Goal: Transaction & Acquisition: Purchase product/service

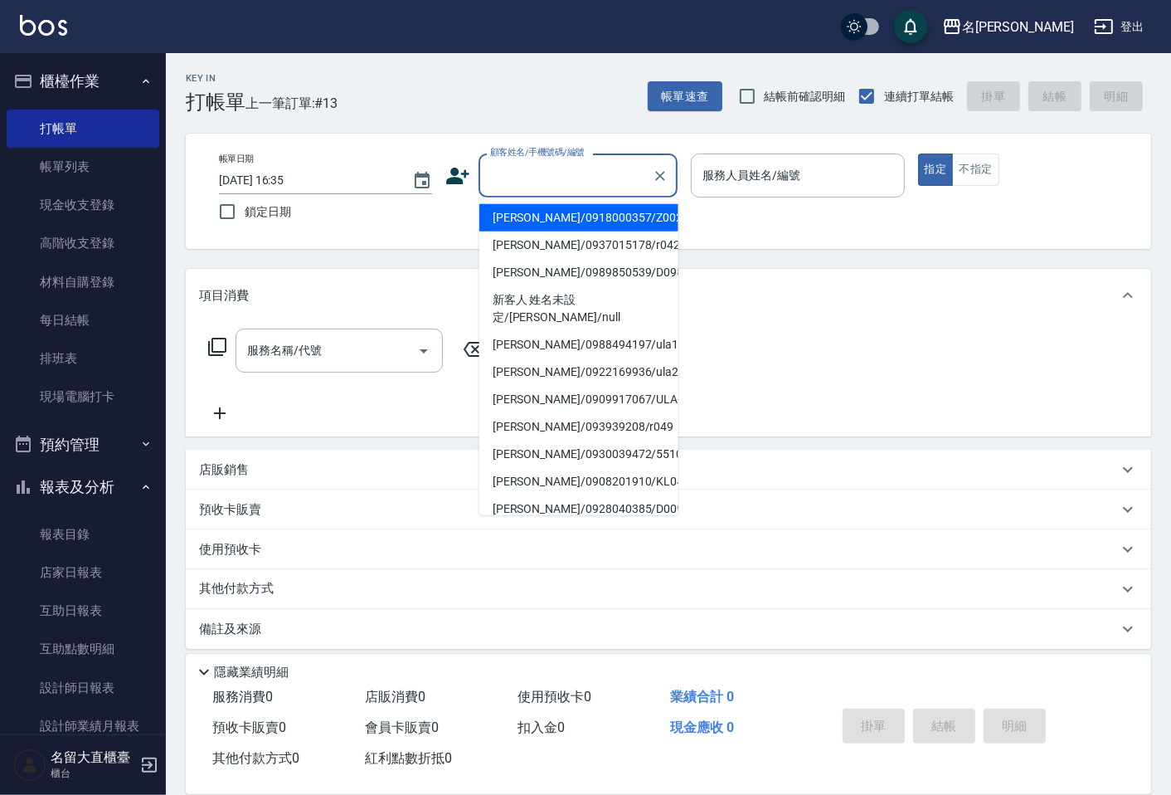
click at [532, 178] on input "顧客姓名/手機號碼/編號" at bounding box center [565, 175] width 159 height 29
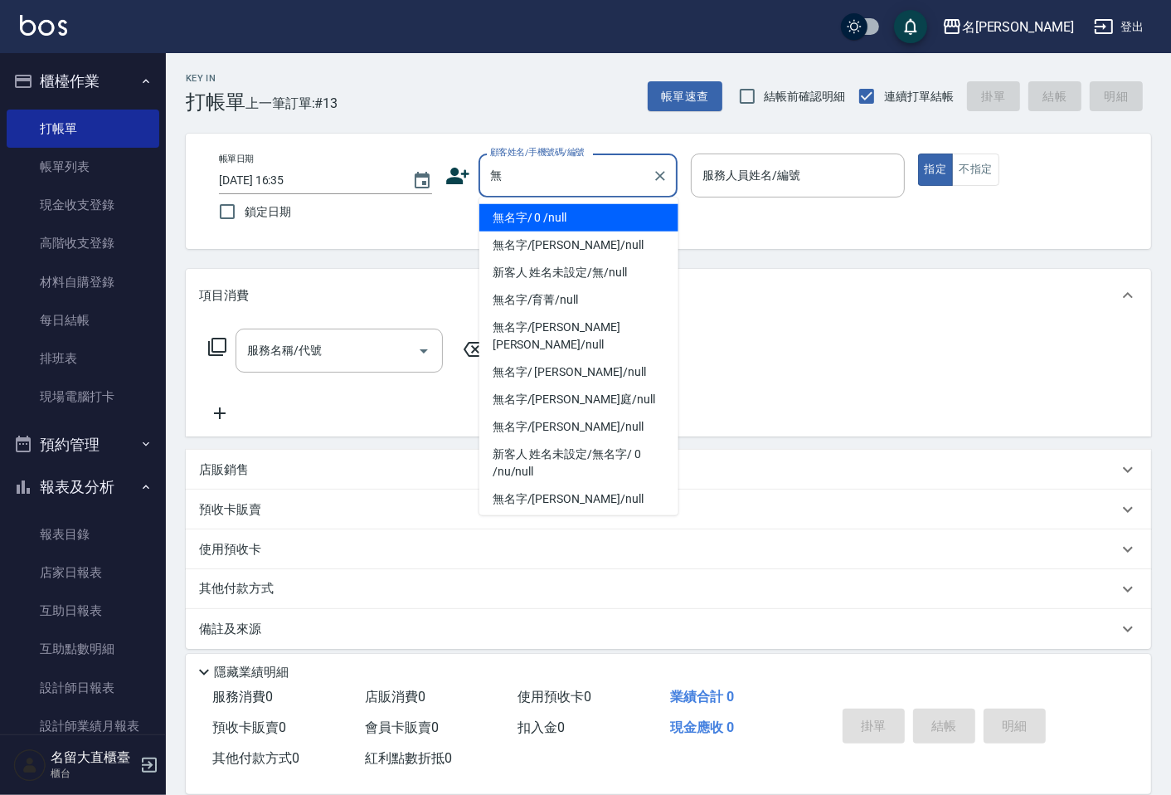
click at [598, 220] on li "無名字/ 0 /null" at bounding box center [578, 217] width 199 height 27
type input "無名字/ 0 /null"
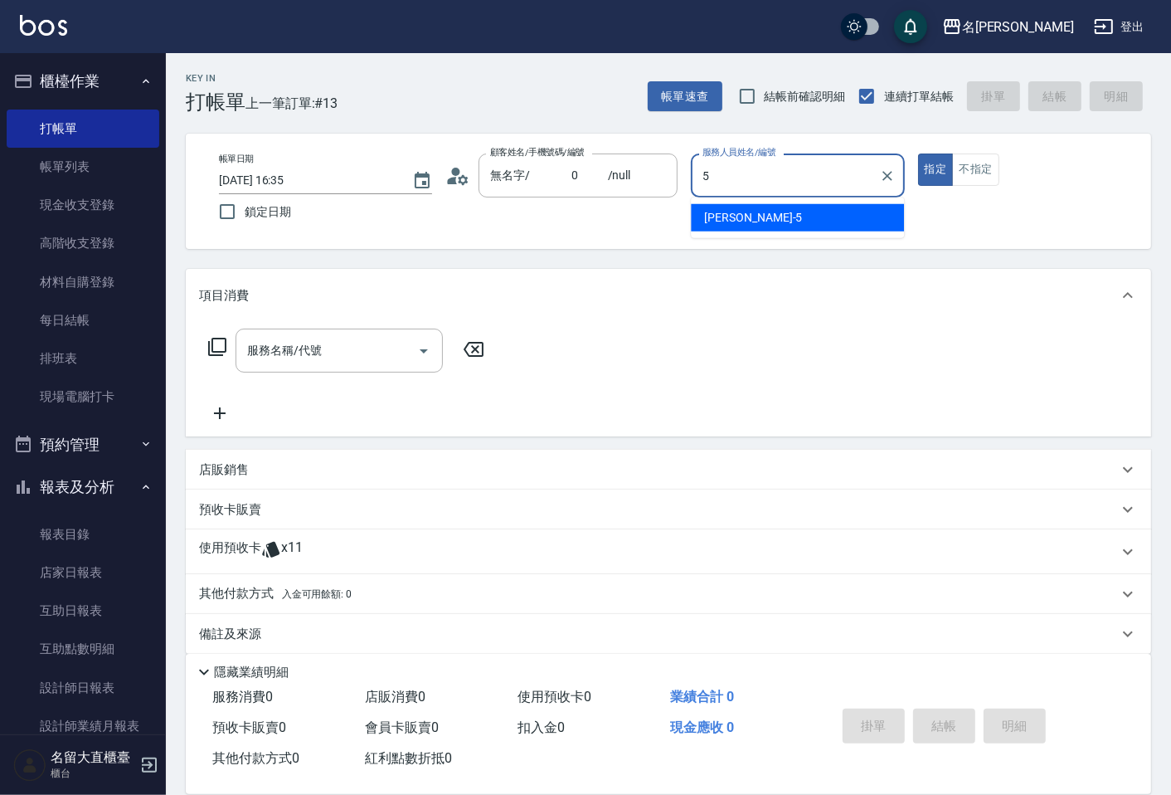
type input "[PERSON_NAME]-5"
type button "true"
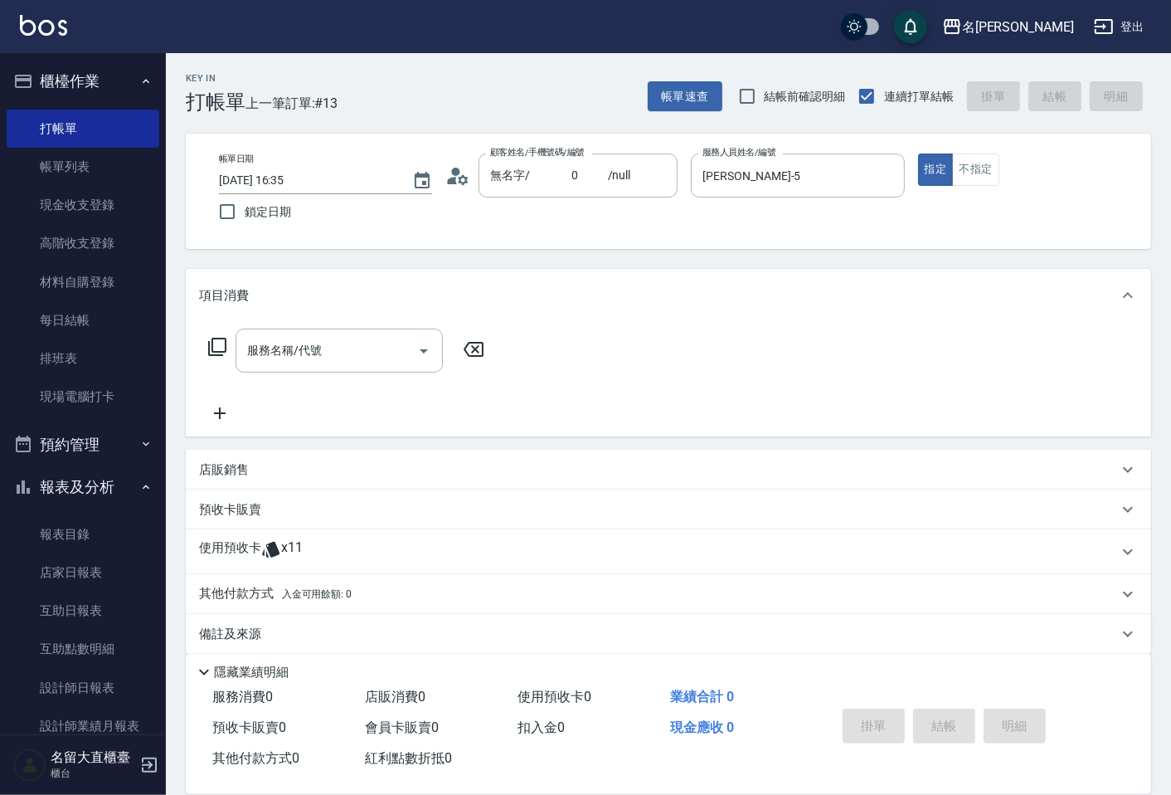
click at [202, 349] on div "服務名稱/代號 服務名稱/代號" at bounding box center [346, 350] width 295 height 44
click at [212, 345] on icon at bounding box center [217, 347] width 18 height 18
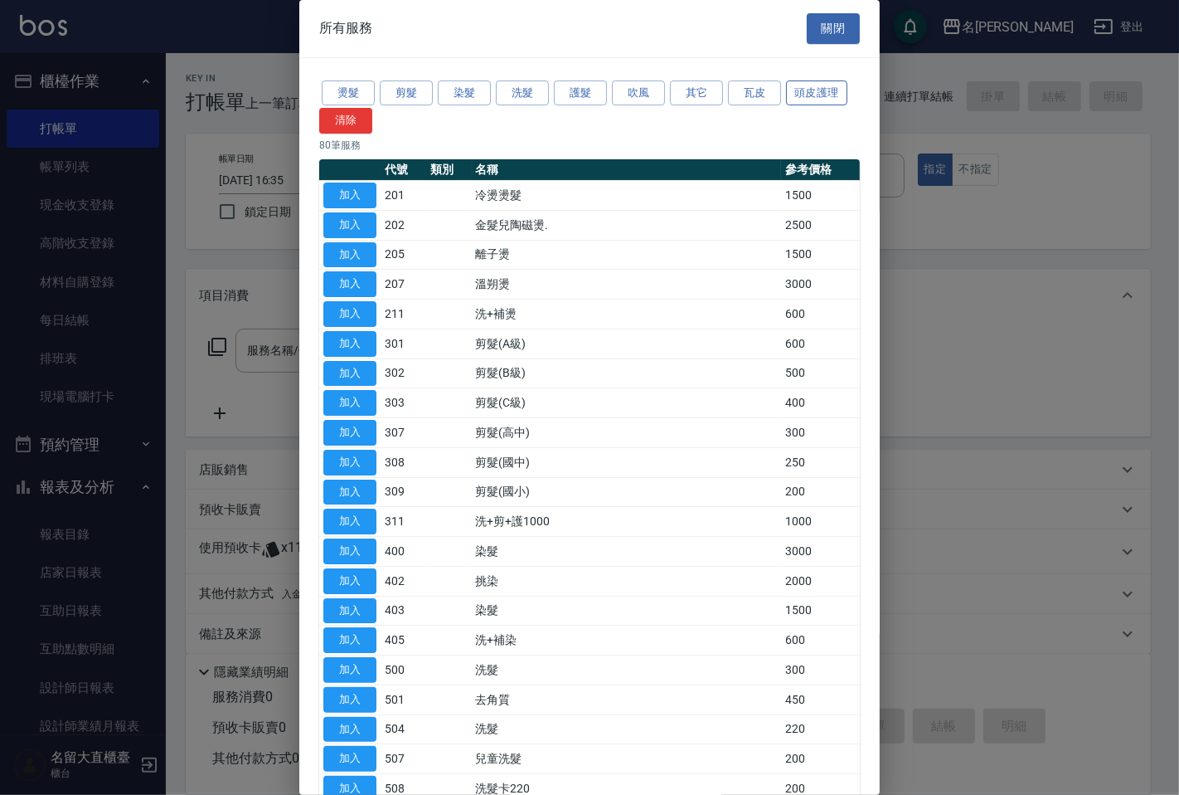
click at [811, 92] on button "頭皮護理" at bounding box center [816, 93] width 61 height 26
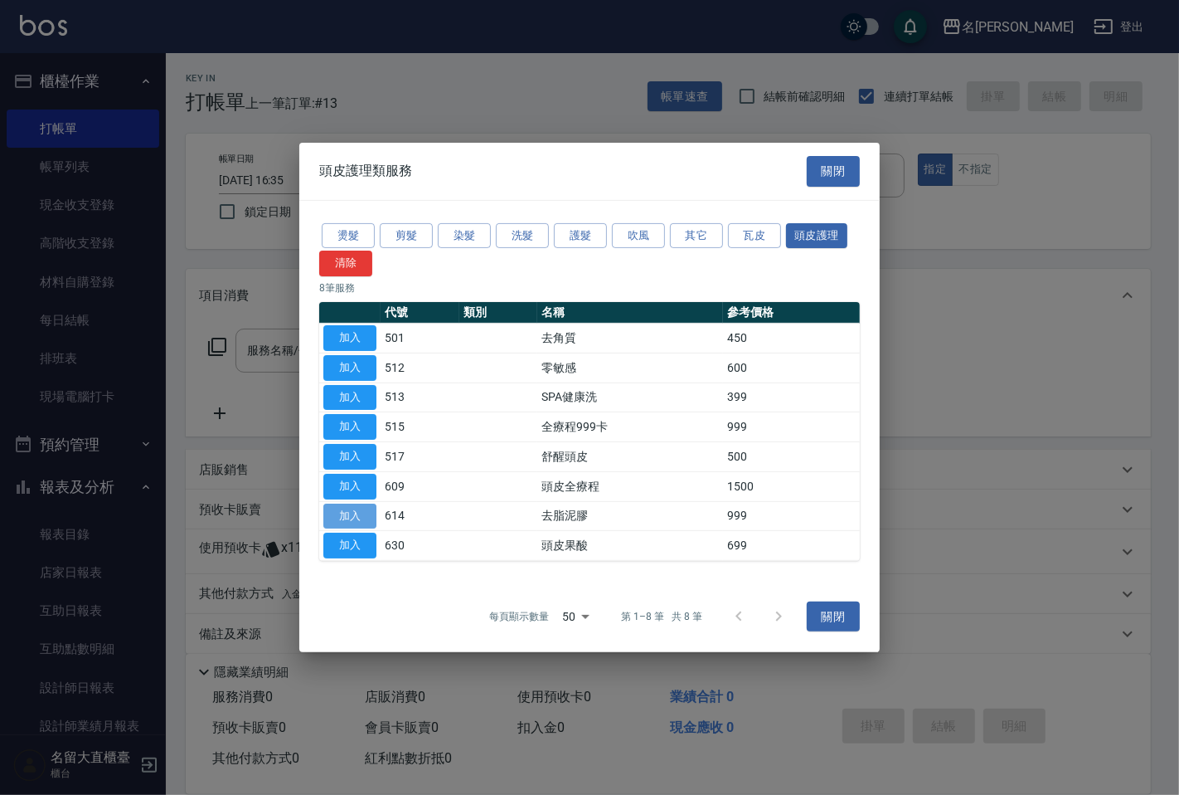
click at [361, 512] on button "加入" at bounding box center [349, 516] width 53 height 26
type input "去脂泥膠(614)"
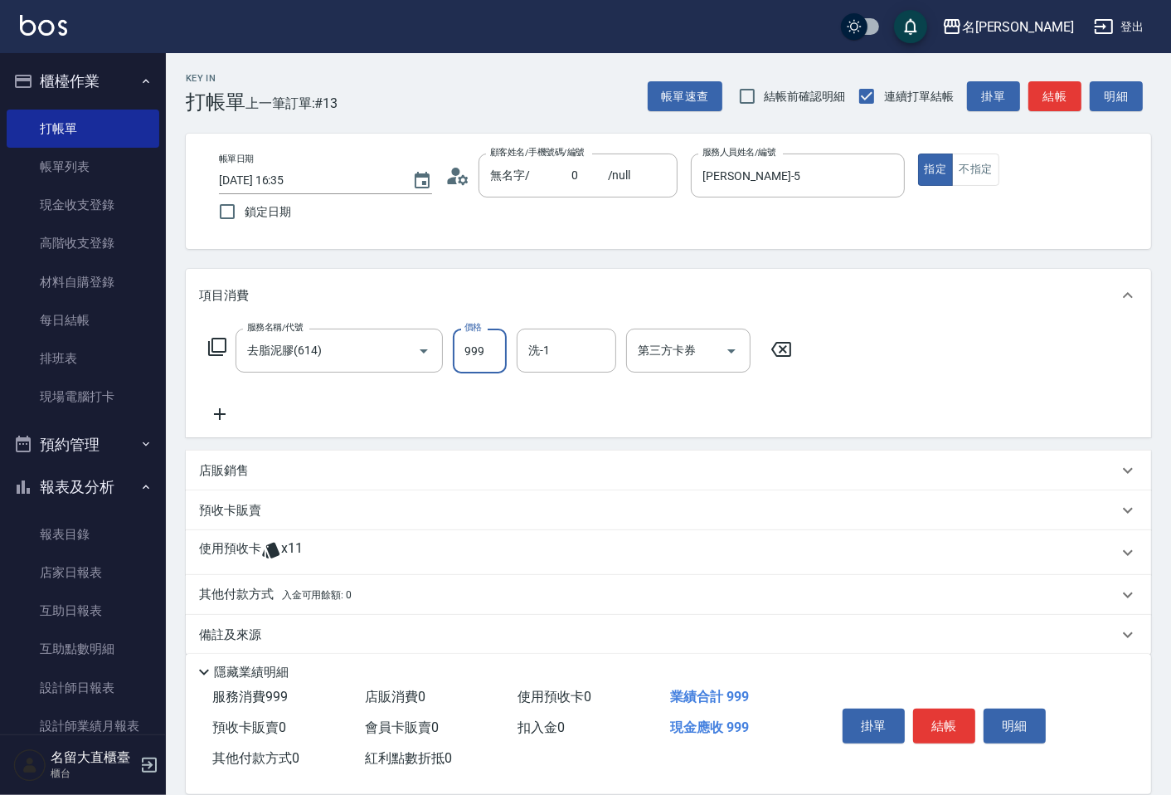
click at [489, 355] on input "999" at bounding box center [480, 350] width 54 height 45
click at [470, 355] on input "100" at bounding box center [480, 350] width 54 height 45
type input "1000"
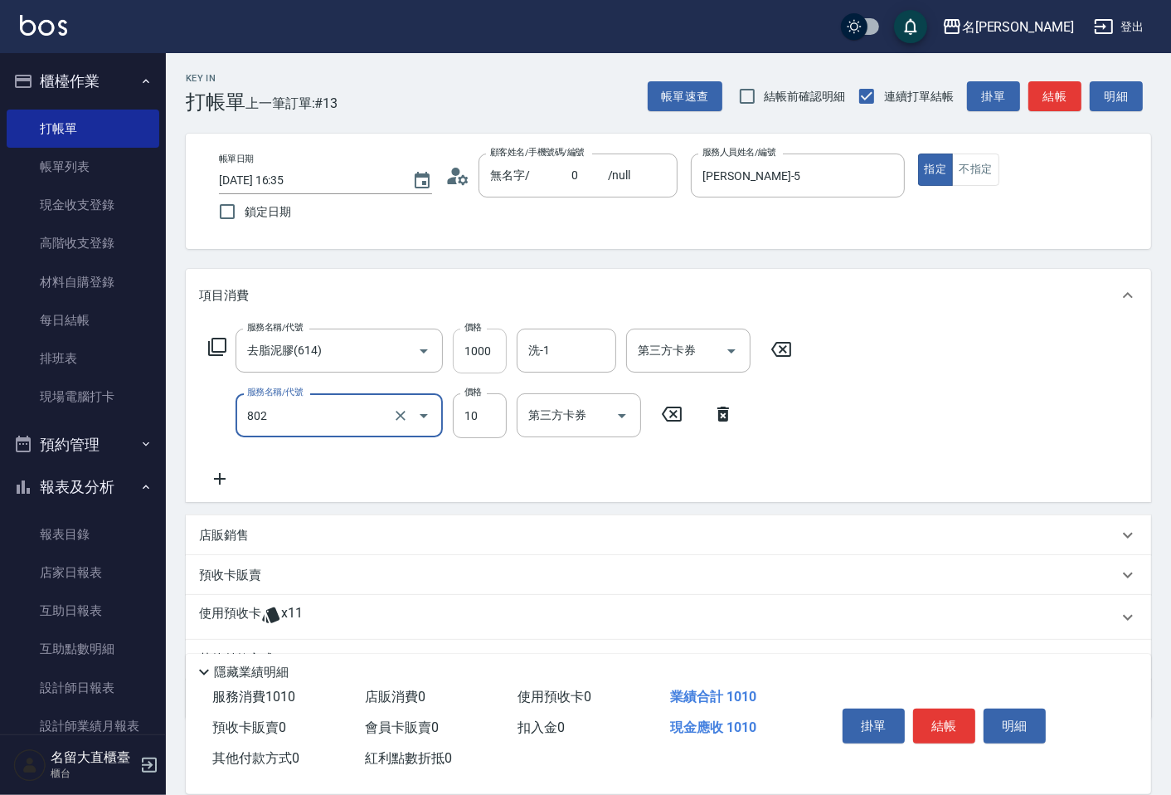
type input "潤絲(802)"
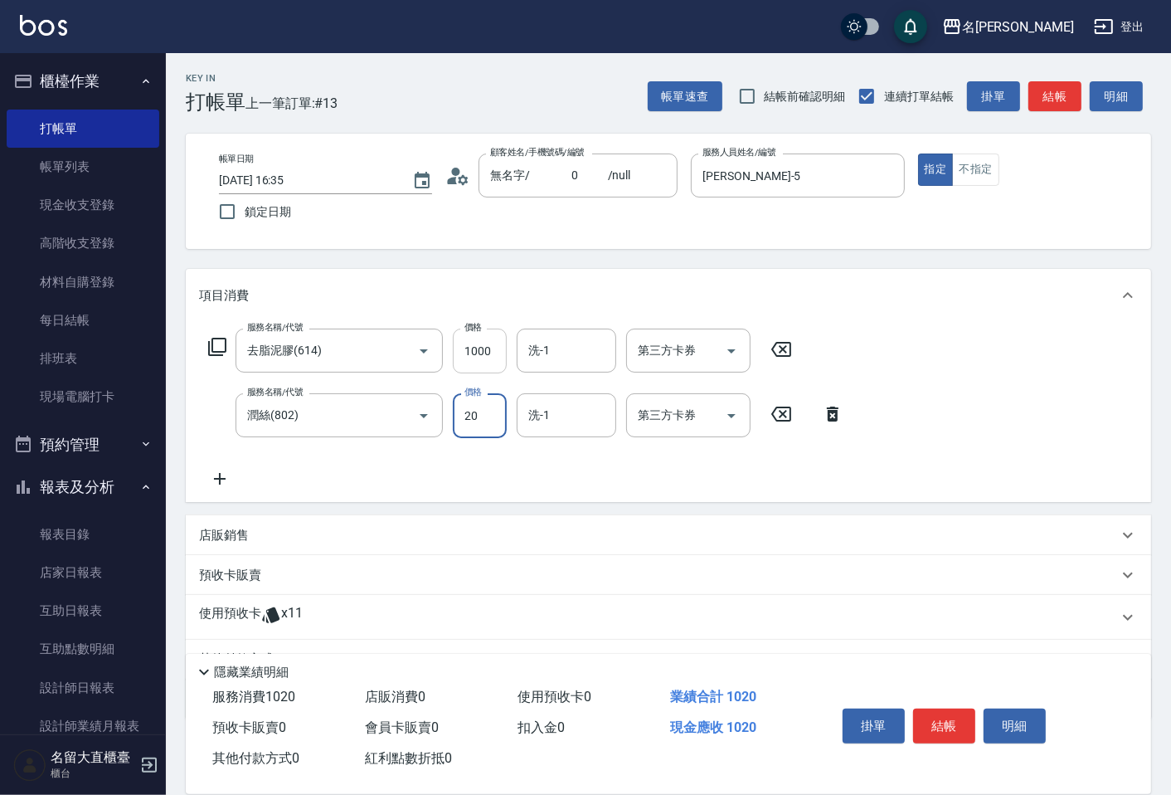
type input "20"
click at [1022, 95] on div "帳單速查 結帳前確認明細 連續打單結帳 掛單 結帳 明細" at bounding box center [899, 96] width 503 height 35
drag, startPoint x: 1022, startPoint y: 95, endPoint x: 1033, endPoint y: 100, distance: 11.9
click at [1024, 95] on div "帳單速查 結帳前確認明細 連續打單結帳 掛單 結帳 明細" at bounding box center [899, 96] width 503 height 35
click at [1033, 100] on button "結帳" at bounding box center [1054, 96] width 53 height 31
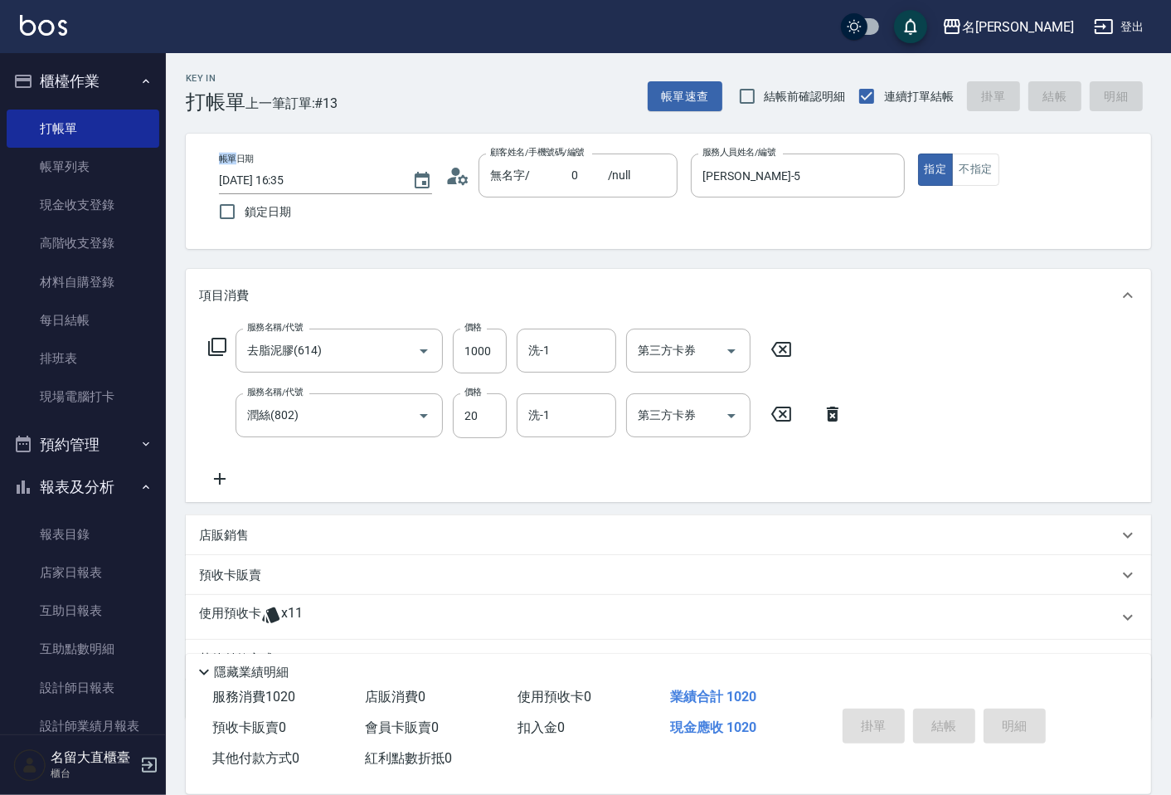
type input "[DATE] 17:28"
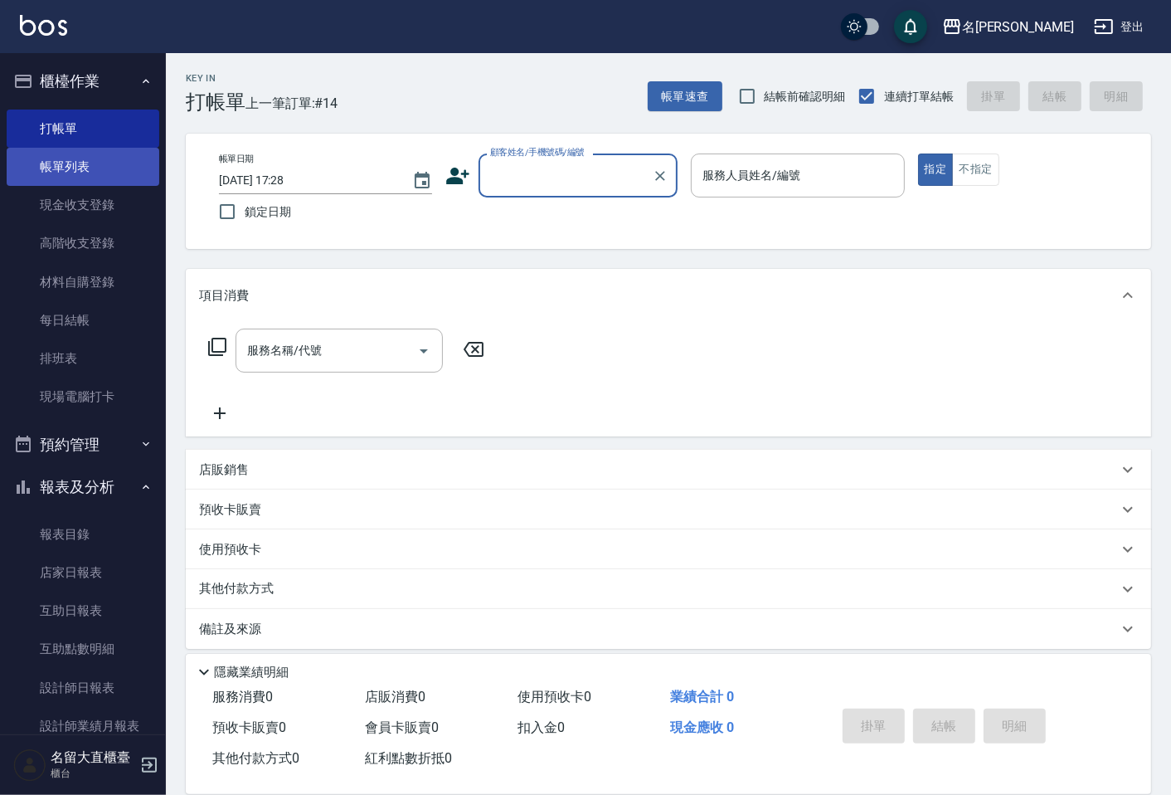
click at [70, 158] on link "帳單列表" at bounding box center [83, 167] width 153 height 38
click at [70, 169] on link "帳單列表" at bounding box center [83, 167] width 153 height 38
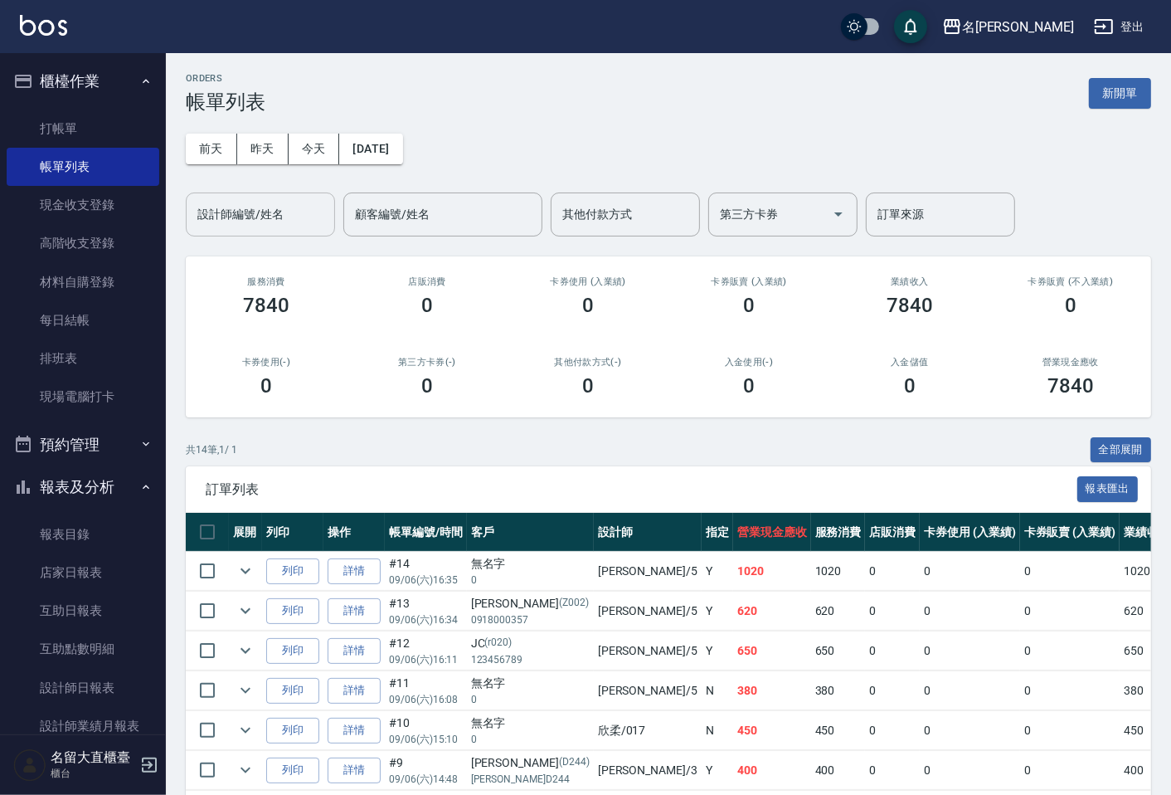
click at [226, 204] on input "設計師編號/姓名" at bounding box center [260, 214] width 134 height 29
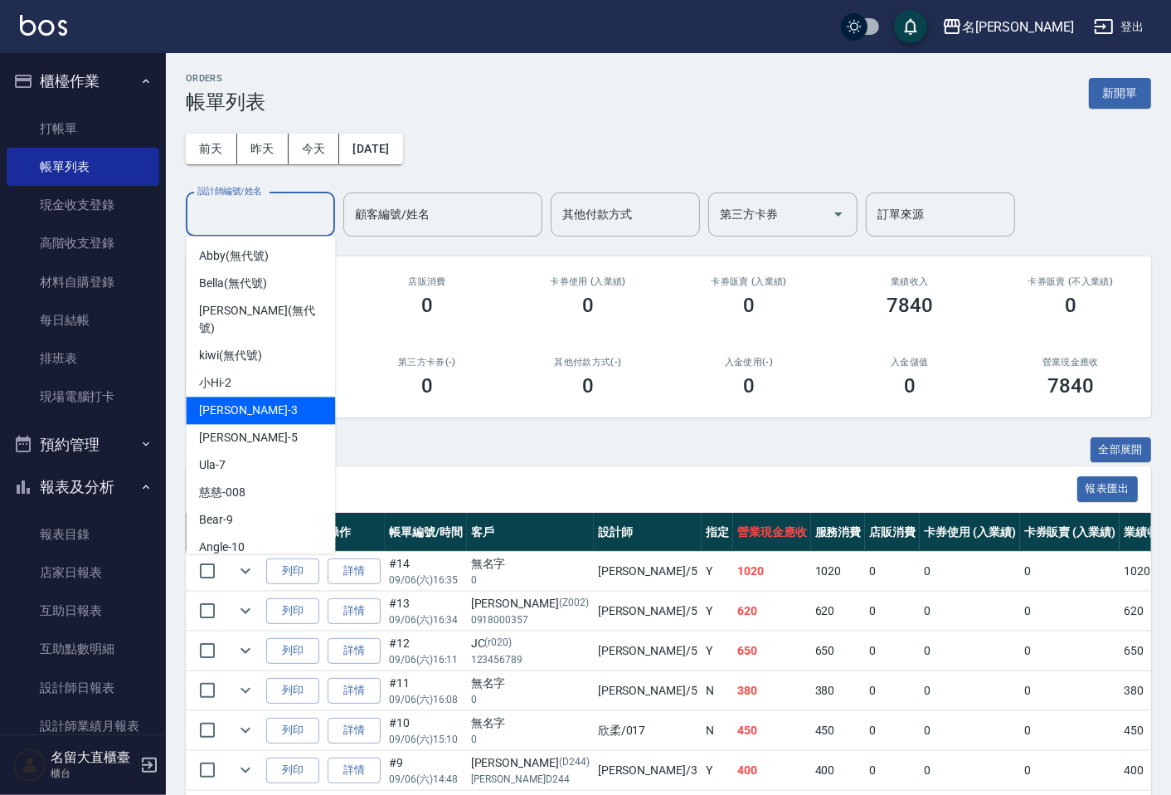
click at [255, 396] on div "[PERSON_NAME]3" at bounding box center [260, 409] width 149 height 27
type input "[PERSON_NAME]3"
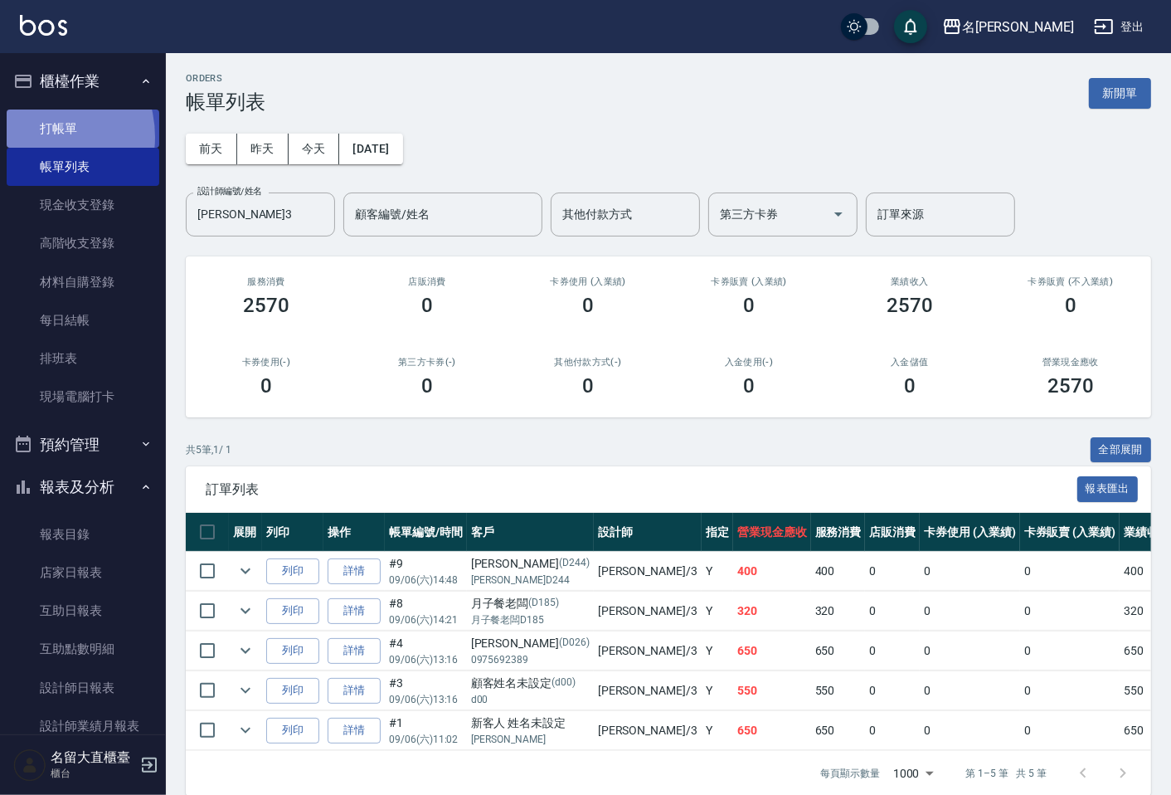
click at [34, 136] on link "打帳單" at bounding box center [83, 128] width 153 height 38
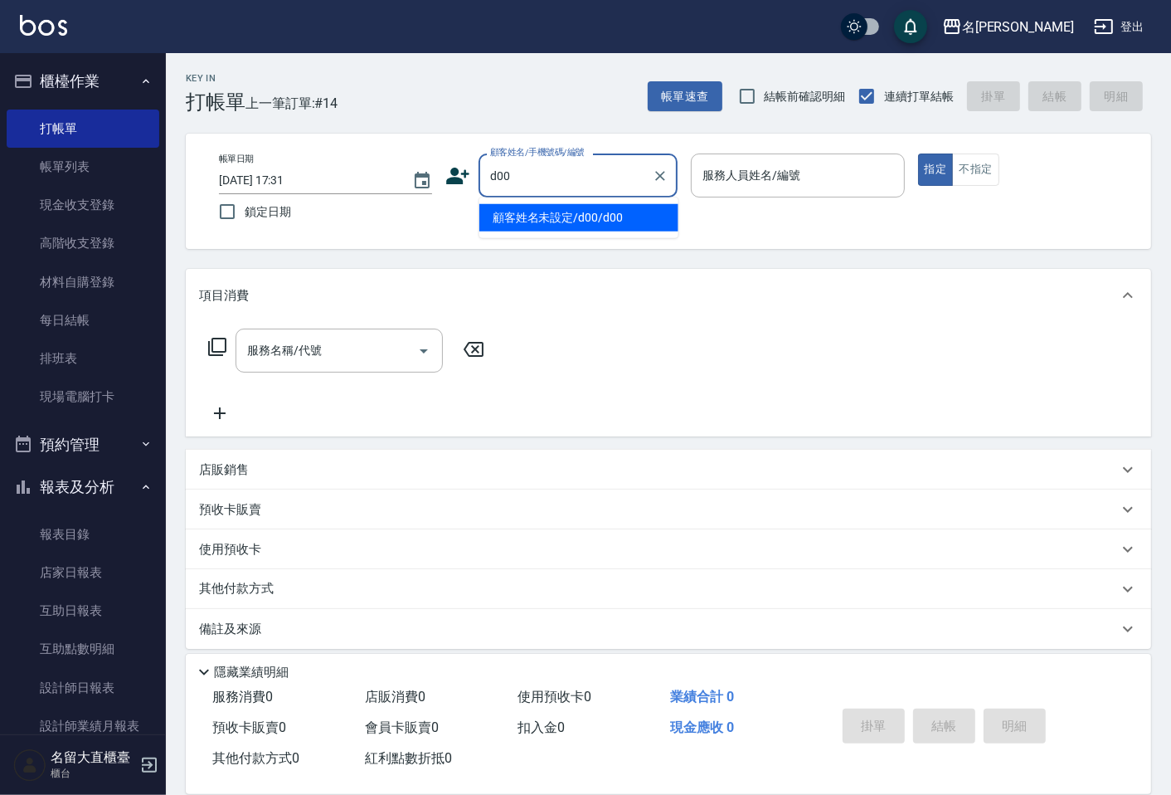
type input "顧客姓名未設定/d00/d00"
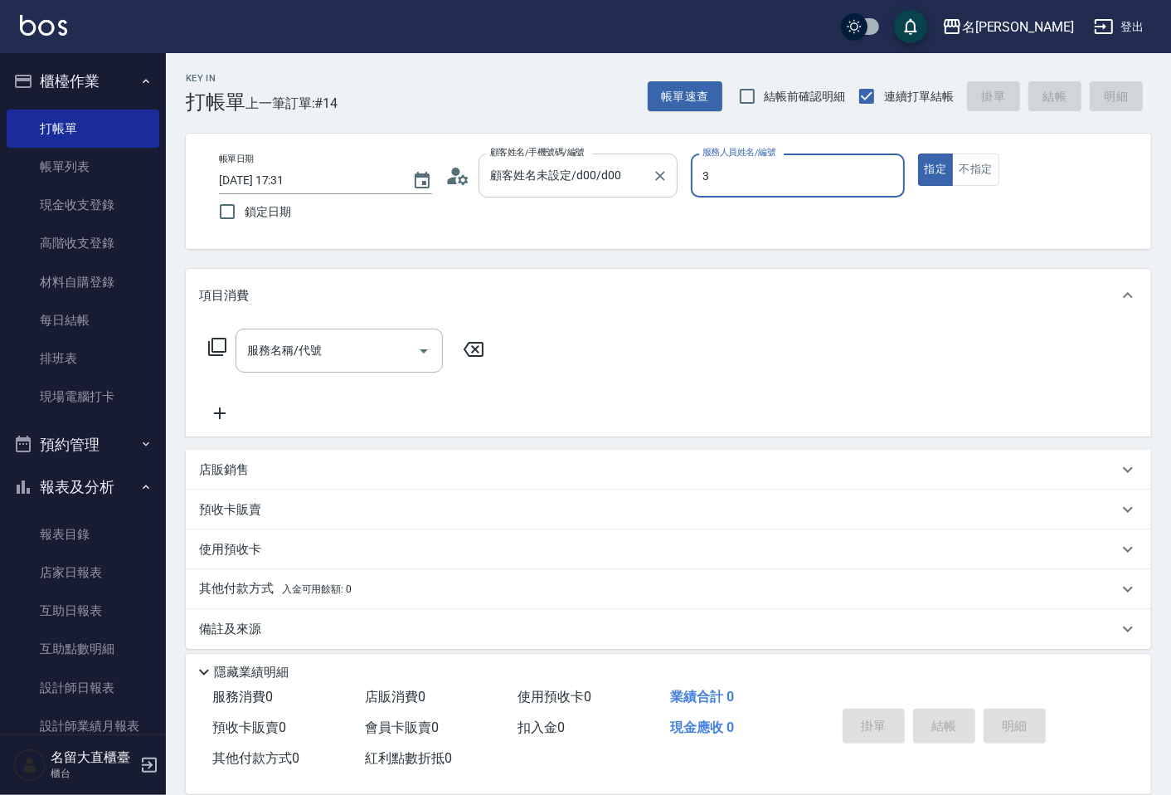
type input "[PERSON_NAME]3"
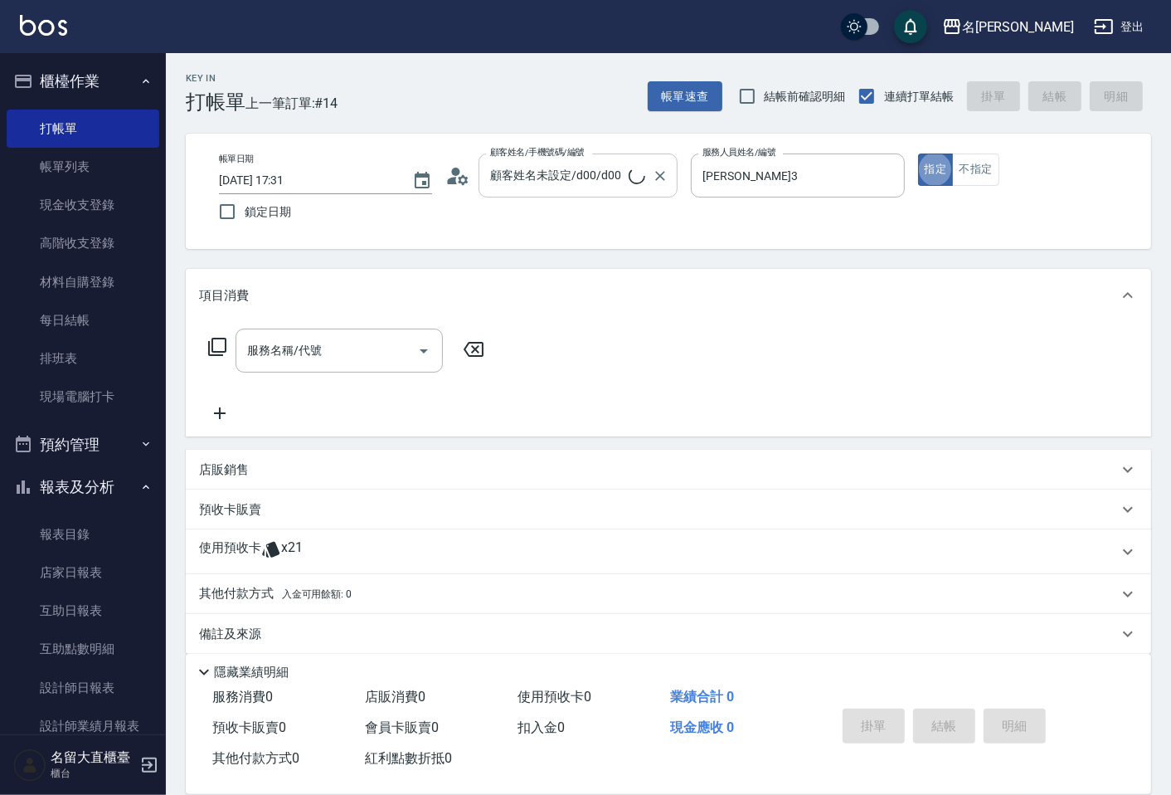
type button "true"
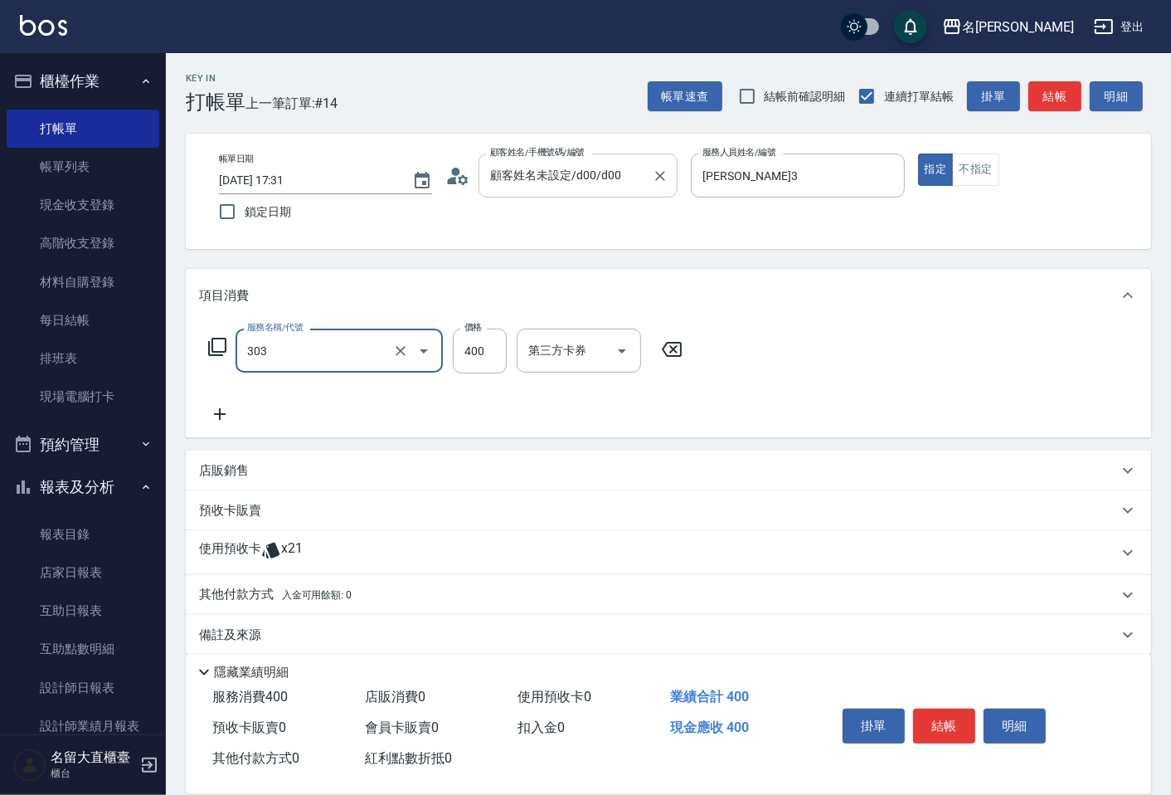
type input "剪髮(C級)(303)"
type input "300"
click at [1032, 96] on button "結帳" at bounding box center [1054, 96] width 53 height 31
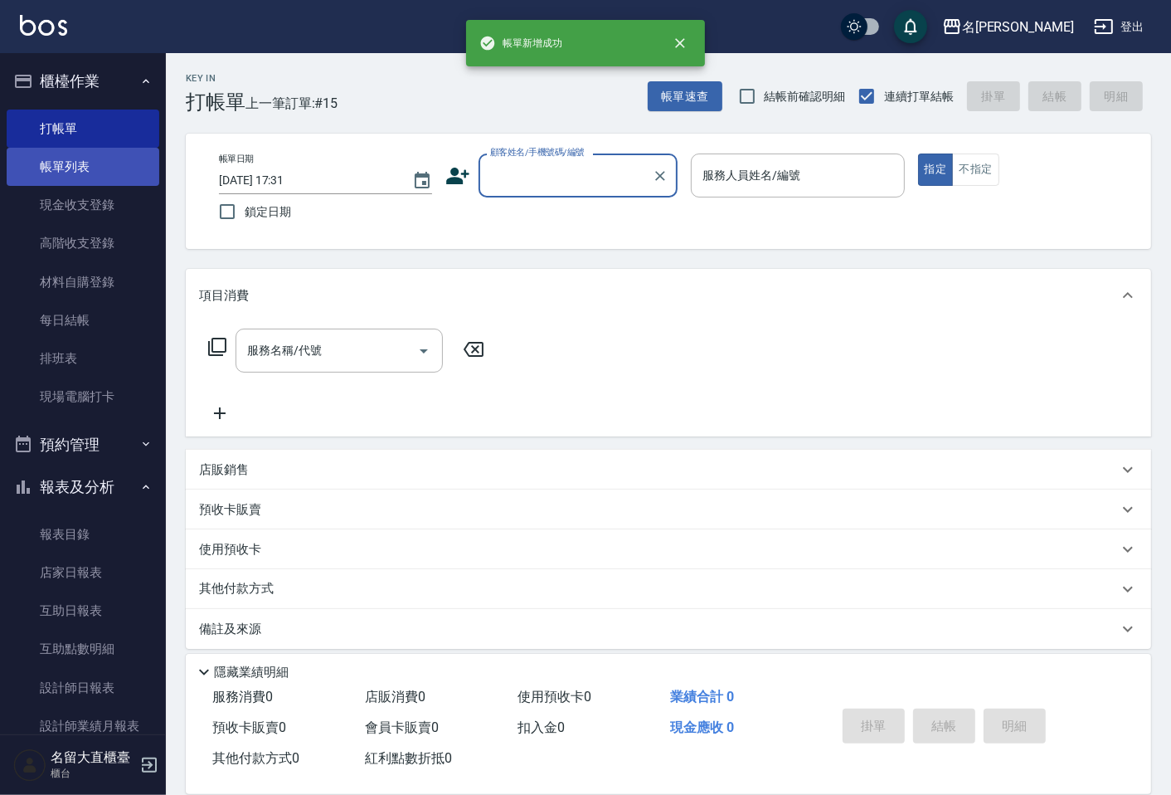
click at [87, 169] on link "帳單列表" at bounding box center [83, 167] width 153 height 38
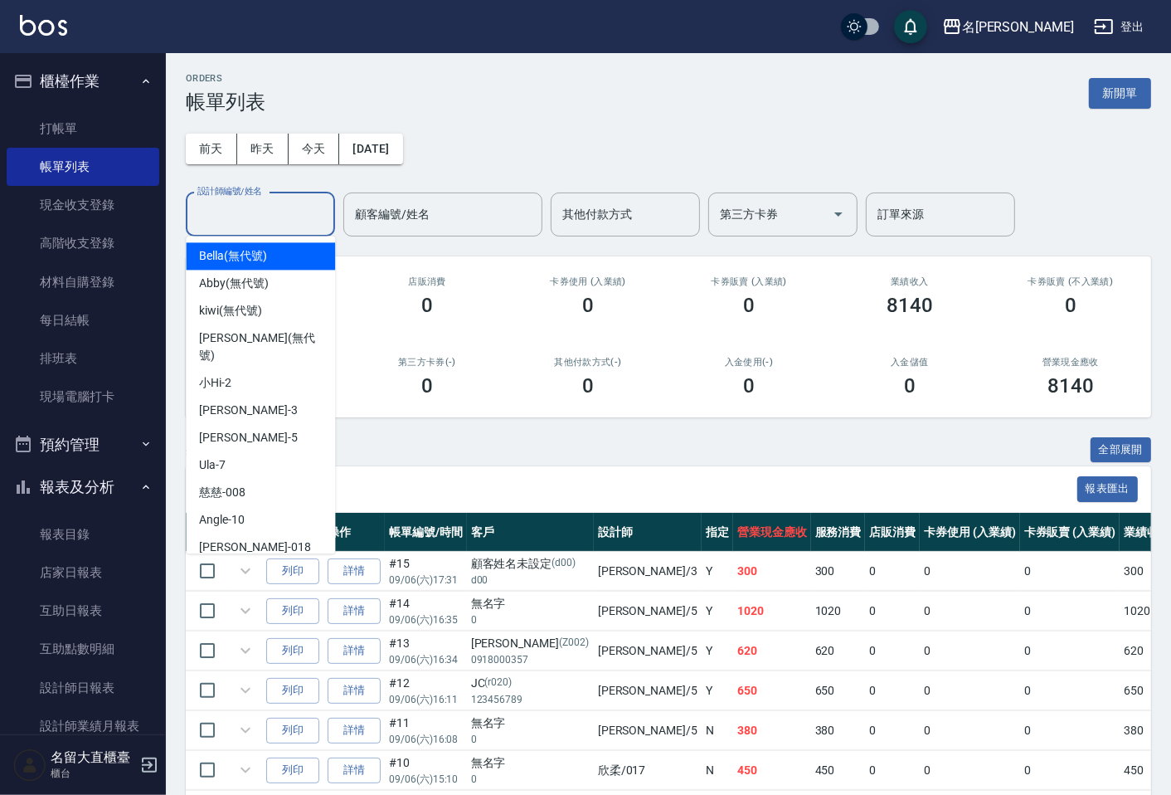
click at [255, 221] on input "設計師編號/姓名" at bounding box center [260, 214] width 134 height 29
click at [237, 401] on span "[PERSON_NAME]3" at bounding box center [248, 409] width 98 height 17
type input "[PERSON_NAME]3"
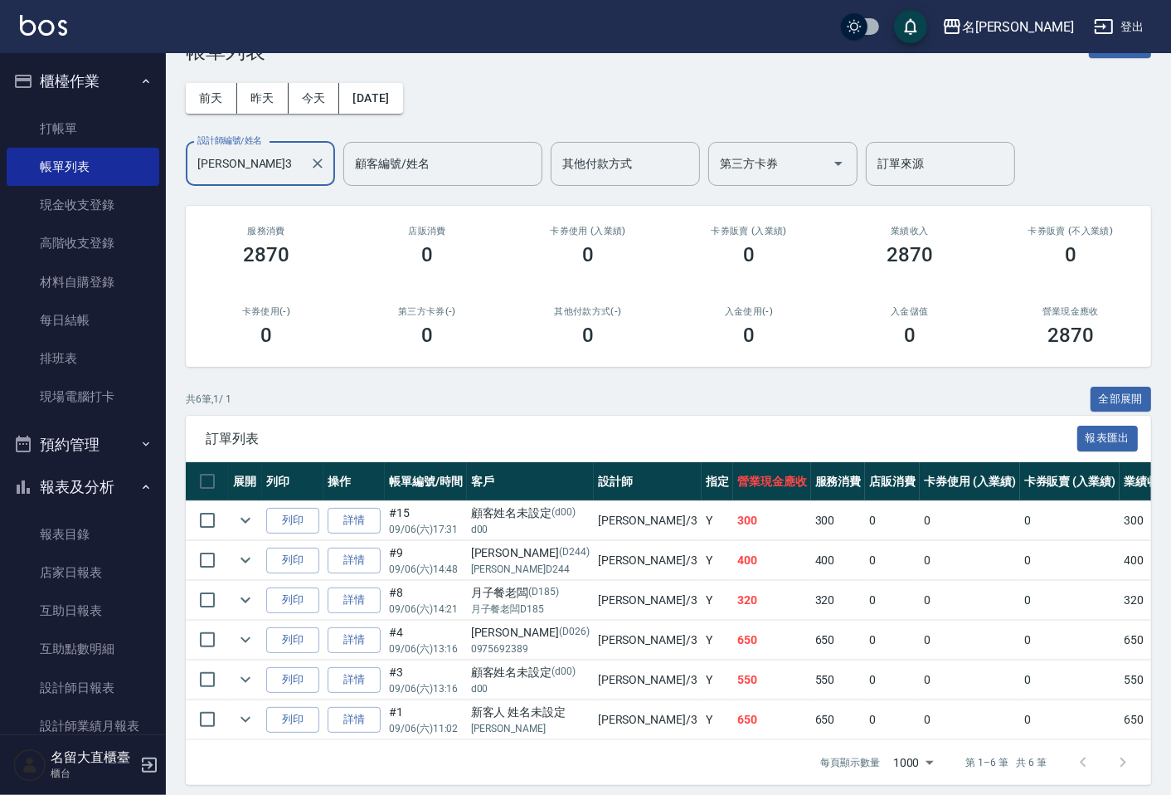
scroll to position [75, 0]
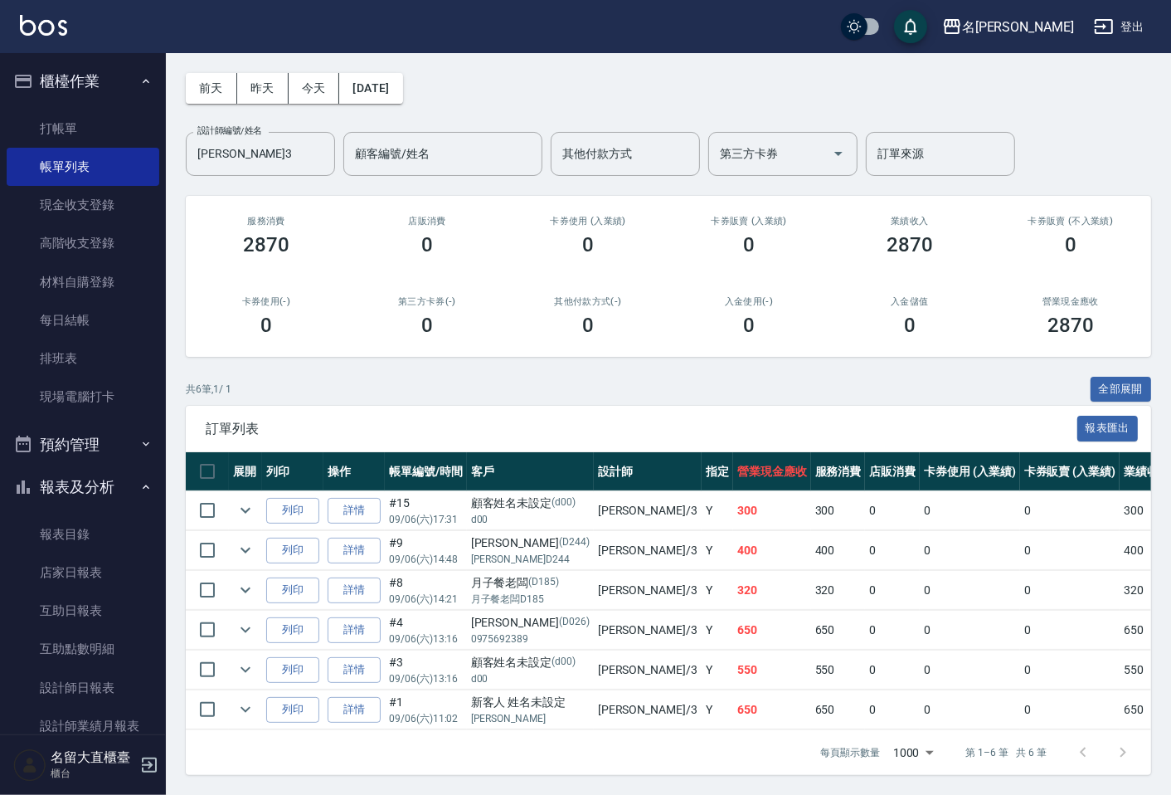
drag, startPoint x: 644, startPoint y: 695, endPoint x: 468, endPoint y: 622, distance: 190.4
click at [468, 622] on td "[PERSON_NAME]D026) 0975692389" at bounding box center [530, 629] width 127 height 39
click at [70, 138] on link "打帳單" at bounding box center [83, 128] width 153 height 38
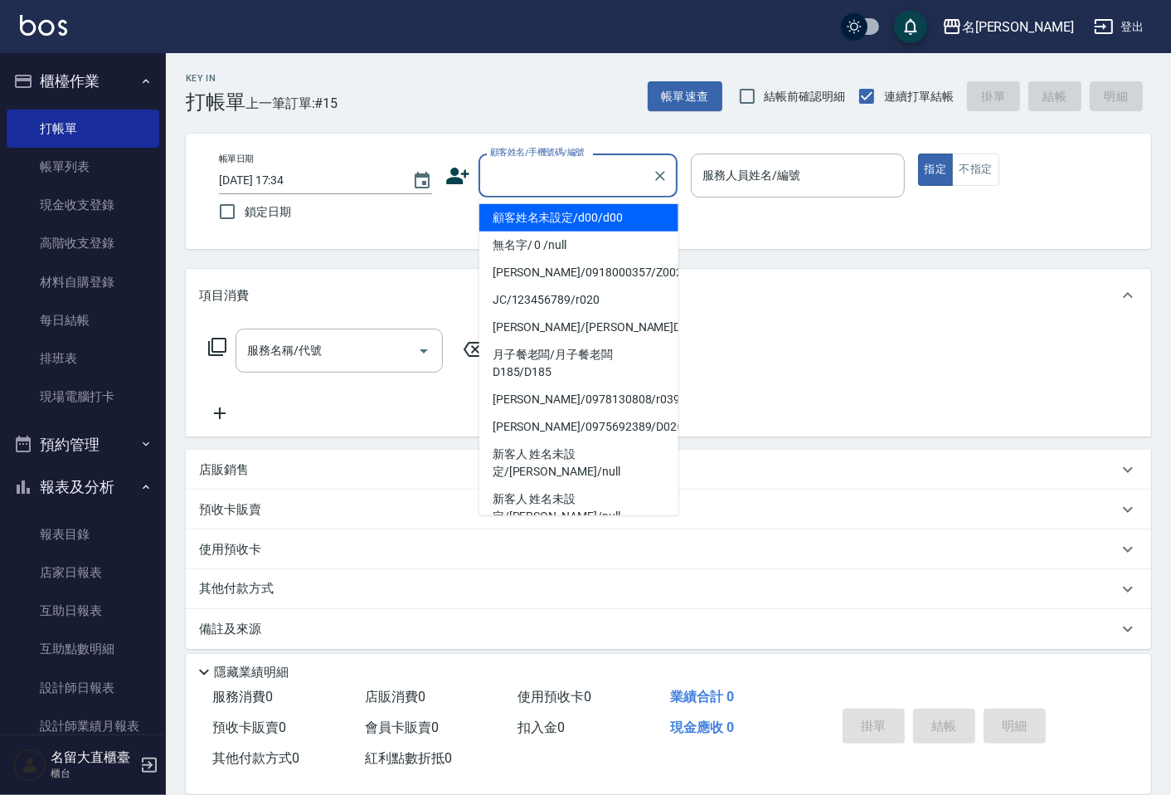
click at [527, 170] on input "顧客姓名/手機號碼/編號" at bounding box center [565, 175] width 159 height 29
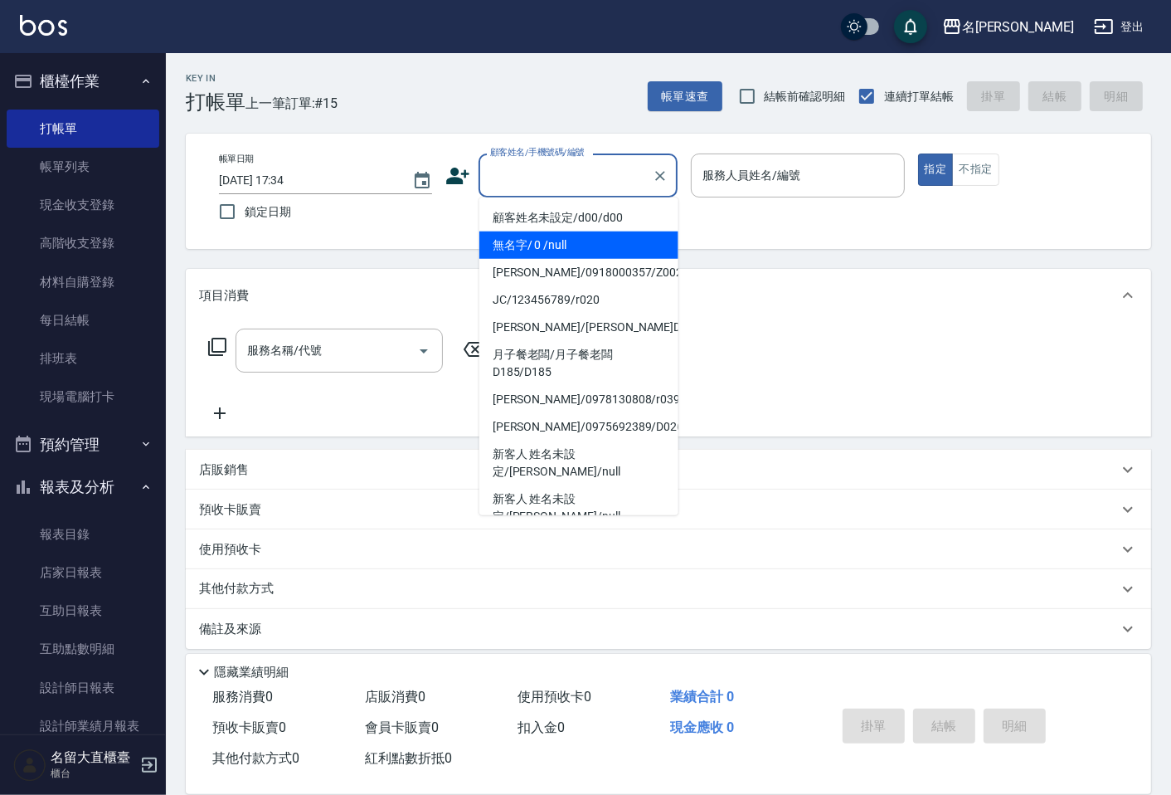
click at [527, 241] on li "無名字/ 0 /null" at bounding box center [578, 244] width 199 height 27
type input "無名字/ 0 /null"
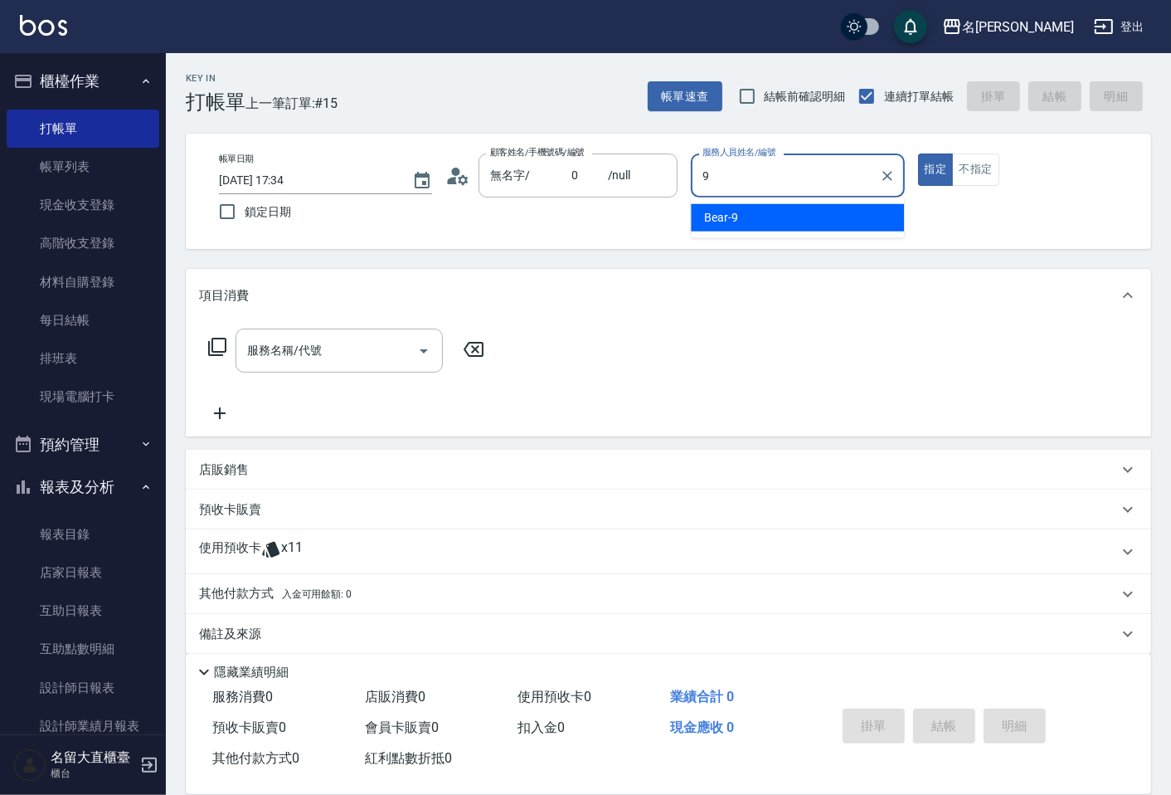
type input "Bear-9"
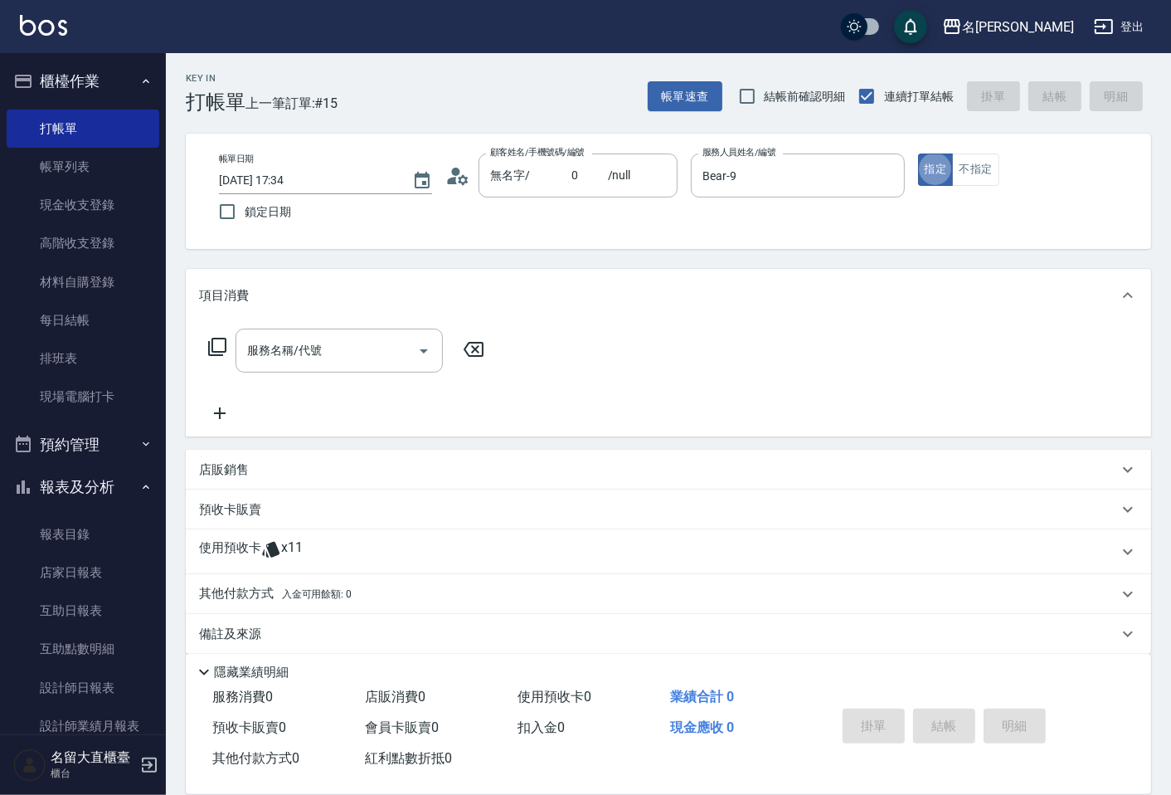
type button "true"
click at [218, 342] on icon at bounding box center [217, 347] width 20 height 20
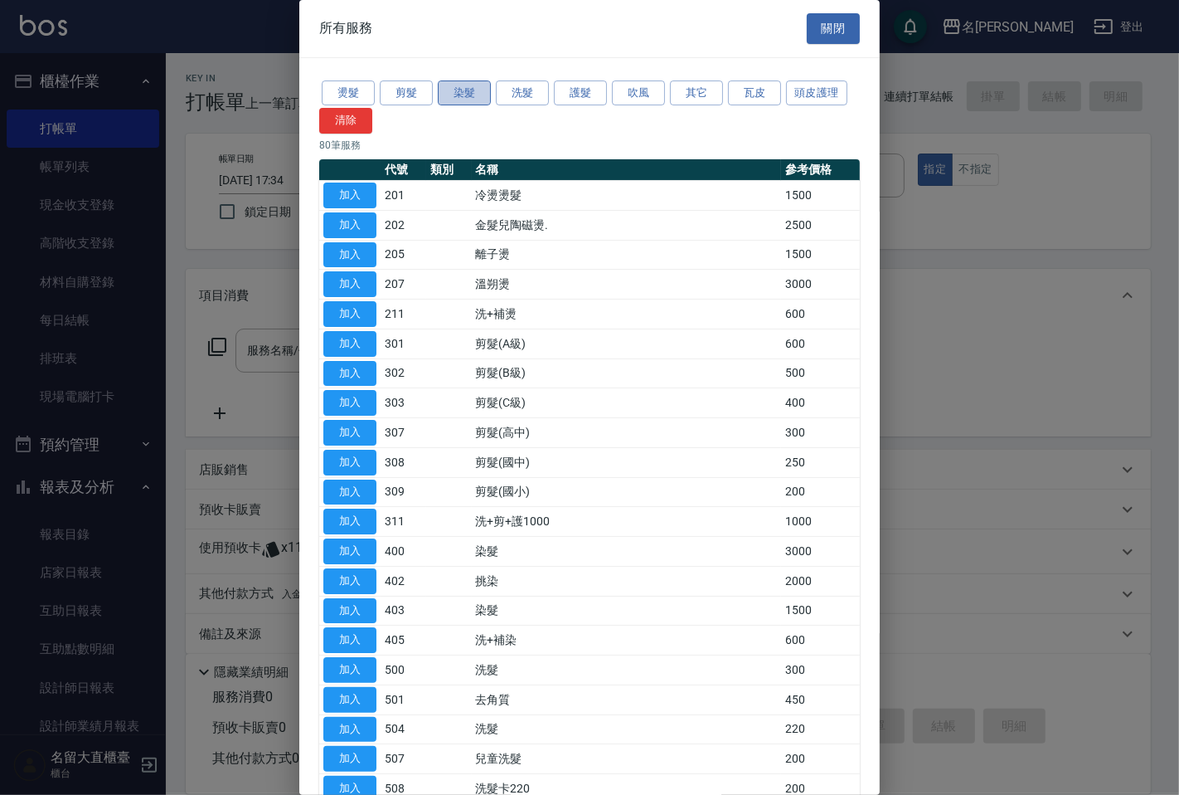
click at [443, 91] on button "染髮" at bounding box center [464, 93] width 53 height 26
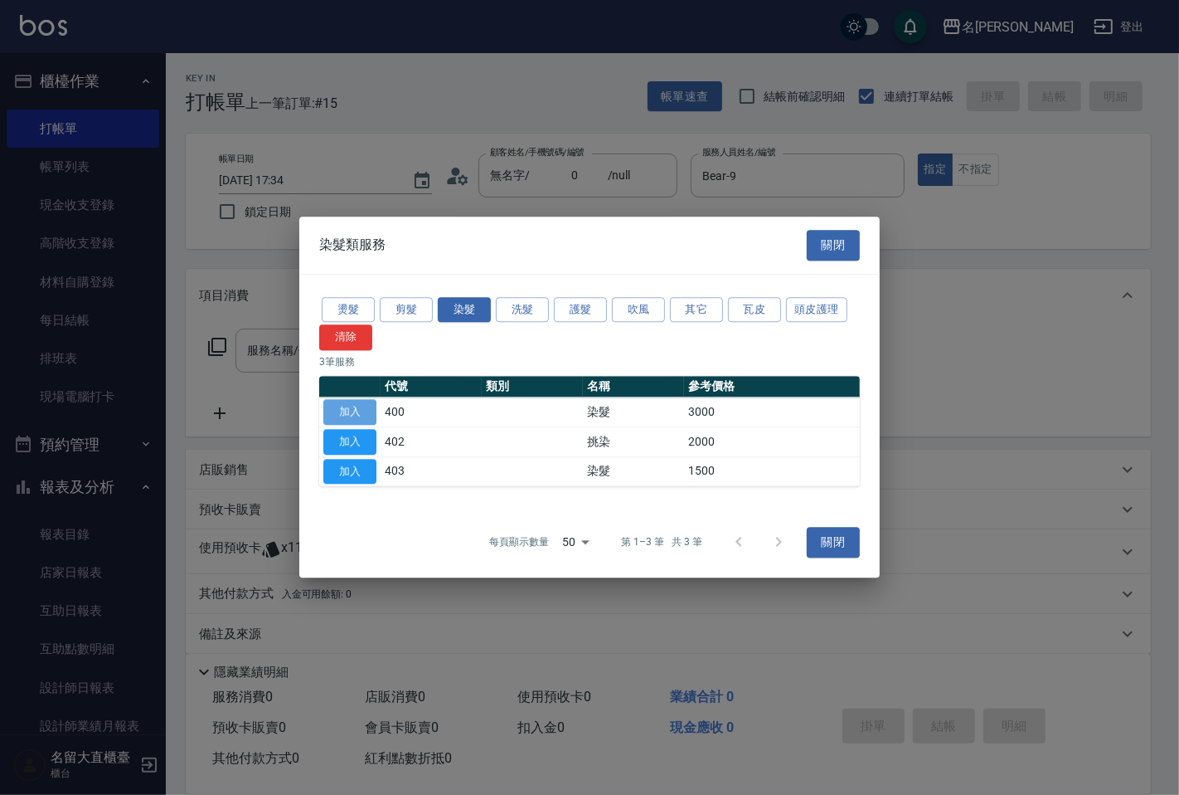
click at [336, 410] on button "加入" at bounding box center [349, 412] width 53 height 26
type input "染髮(400)"
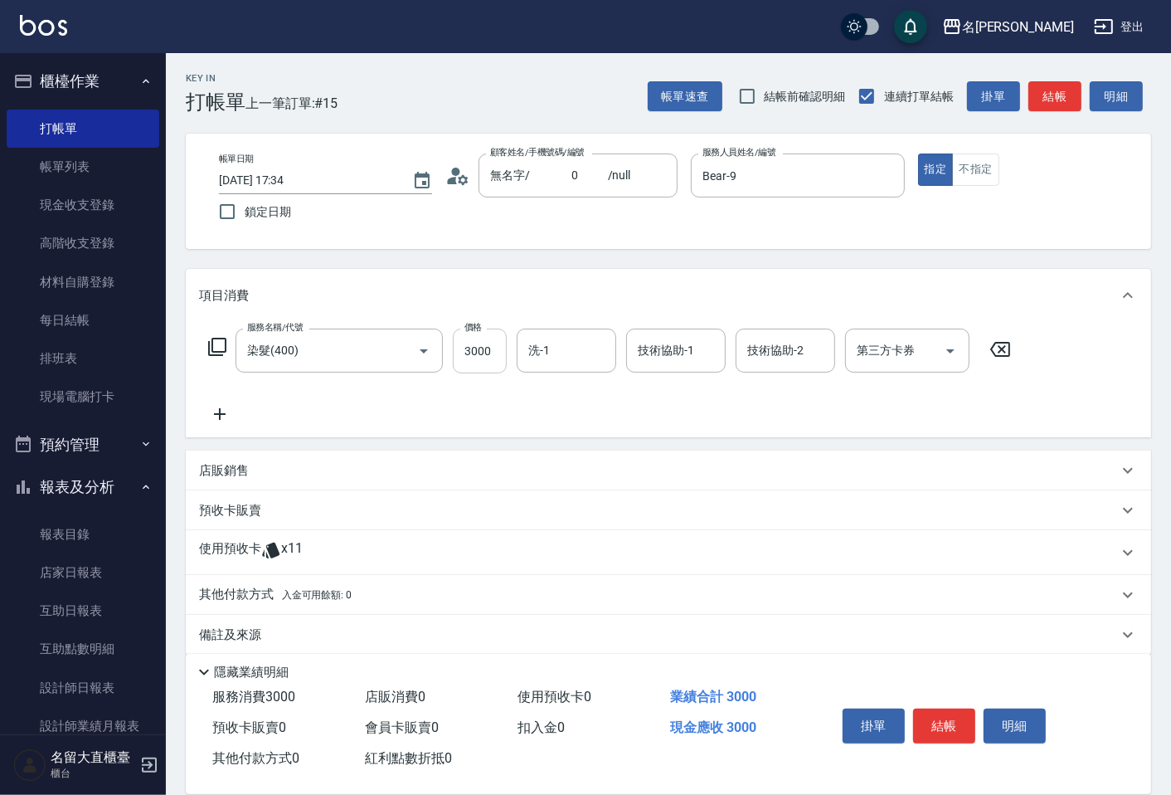
click at [469, 343] on input "3000" at bounding box center [480, 350] width 54 height 45
click at [482, 347] on input "2899" at bounding box center [480, 350] width 54 height 45
type input "2900"
click at [1039, 95] on button "結帳" at bounding box center [1054, 96] width 53 height 31
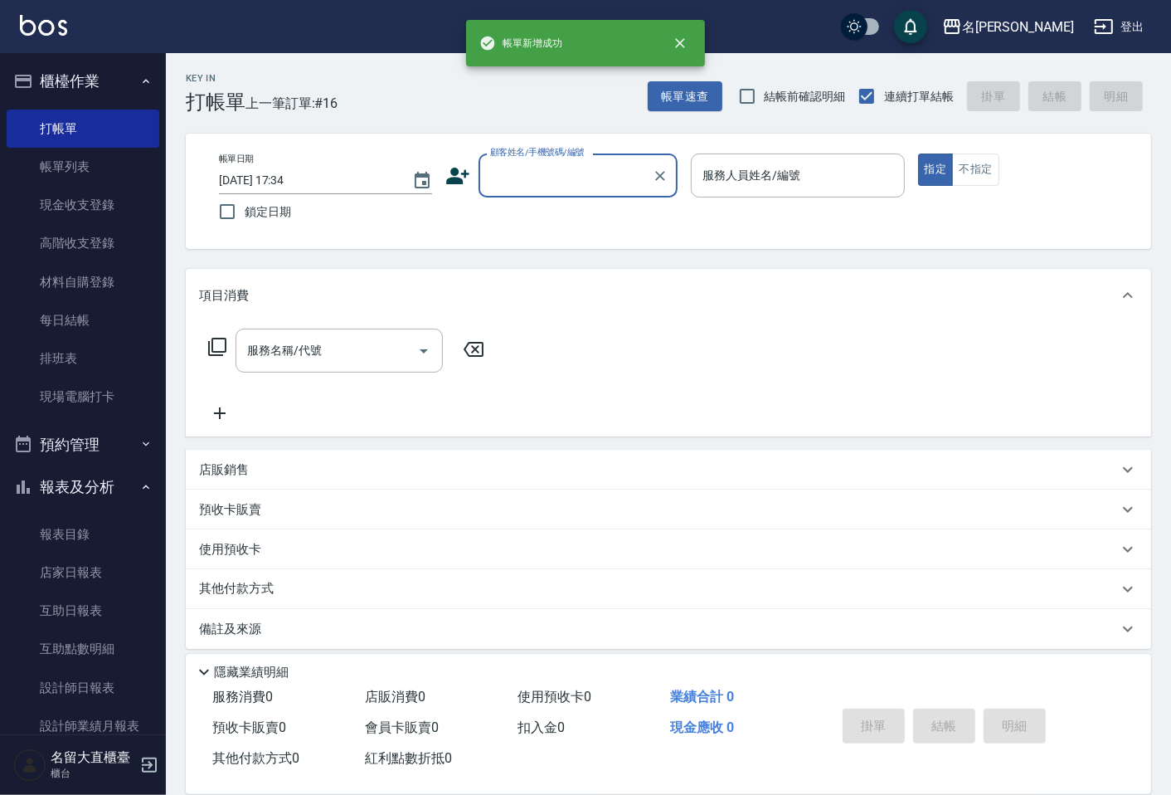
click at [528, 177] on input "顧客姓名/手機號碼/編號" at bounding box center [565, 175] width 159 height 29
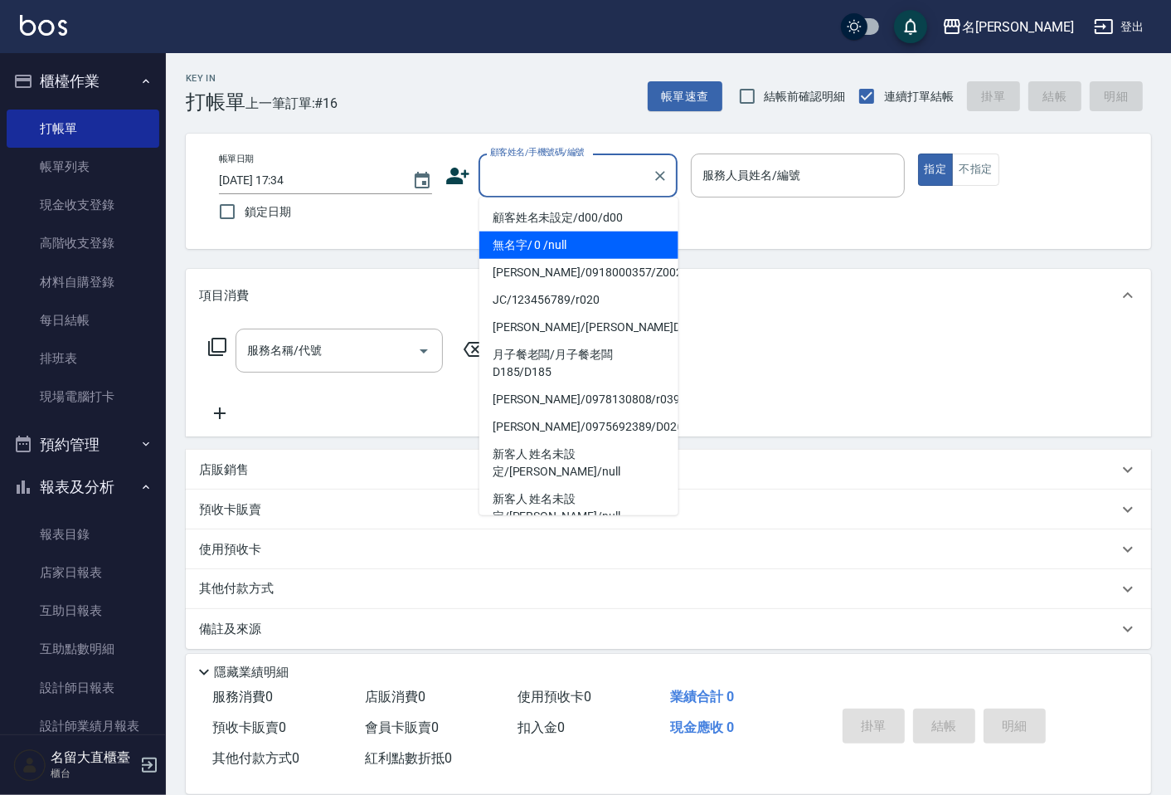
click at [525, 236] on li "無名字/ 0 /null" at bounding box center [578, 244] width 199 height 27
type input "無名字/ 0 /null"
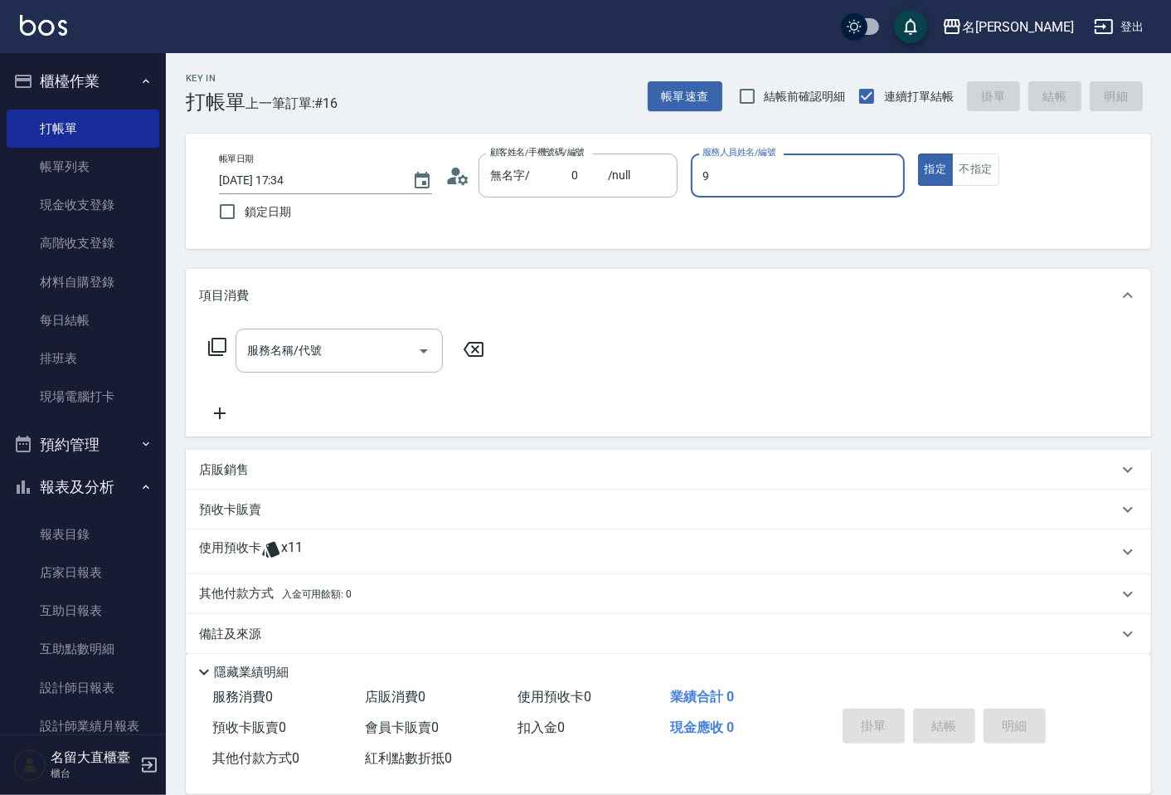
type input "Bear-9"
click at [212, 343] on icon at bounding box center [217, 347] width 18 height 18
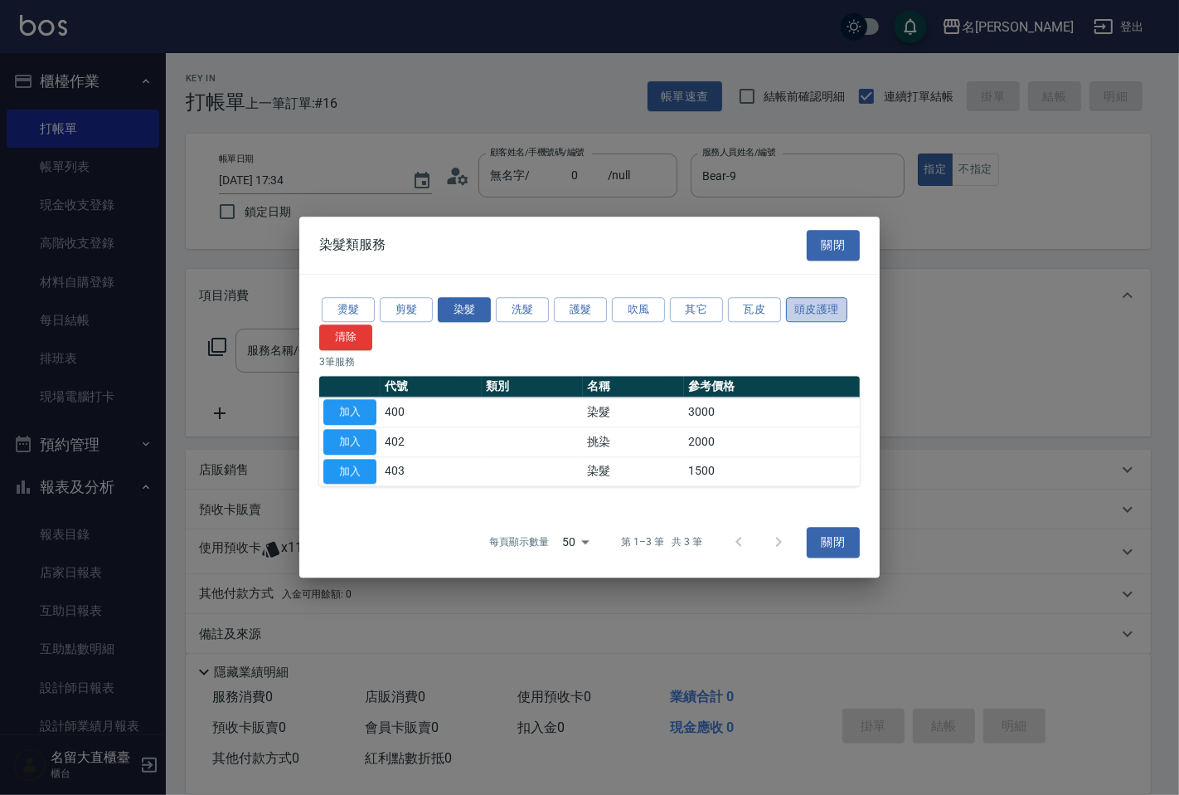
click at [797, 310] on button "頭皮護理" at bounding box center [816, 310] width 61 height 26
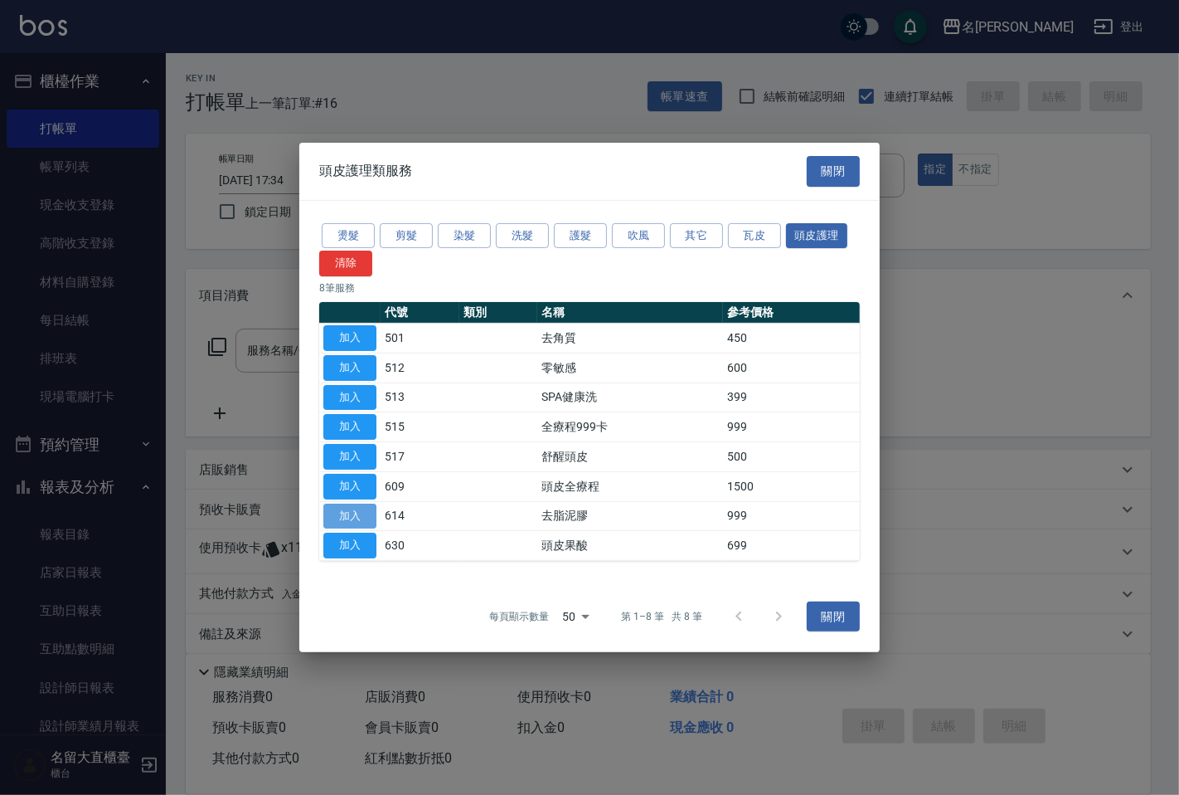
drag, startPoint x: 359, startPoint y: 515, endPoint x: 317, endPoint y: 469, distance: 62.8
click at [360, 515] on button "加入" at bounding box center [349, 516] width 53 height 26
type input "去脂泥膠(614)"
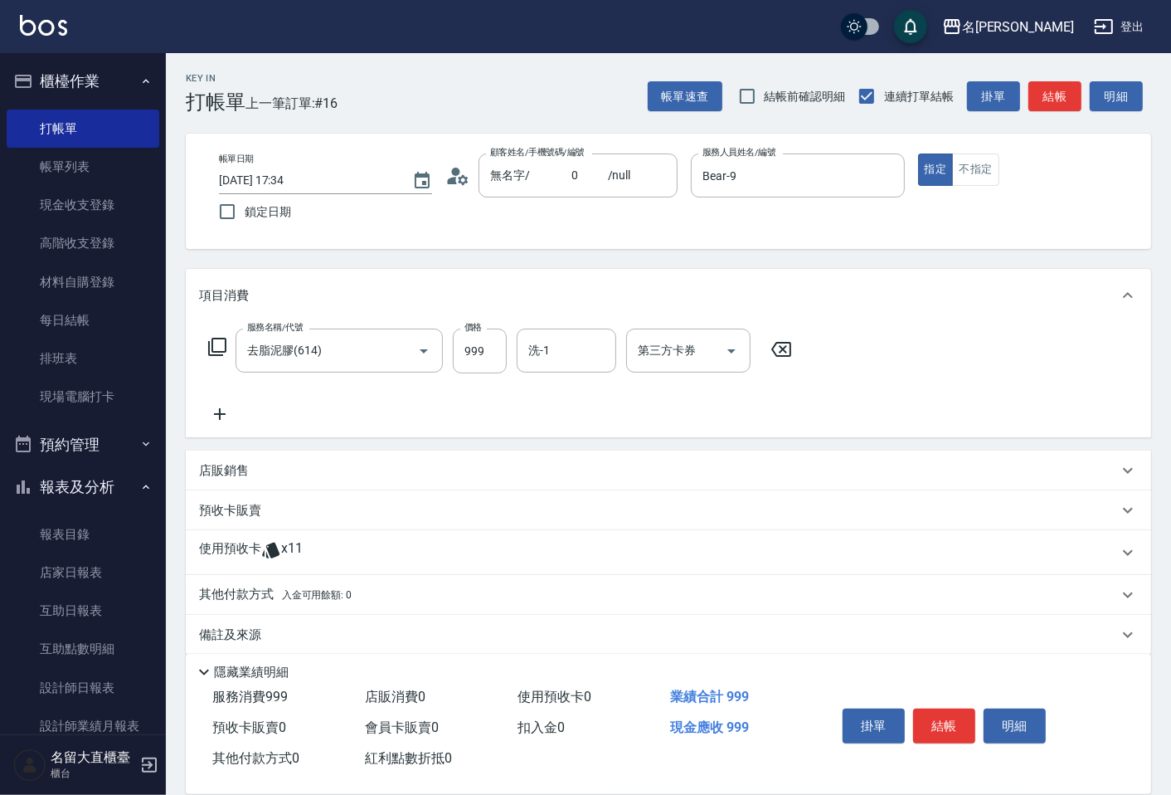
click at [219, 342] on icon at bounding box center [217, 347] width 20 height 20
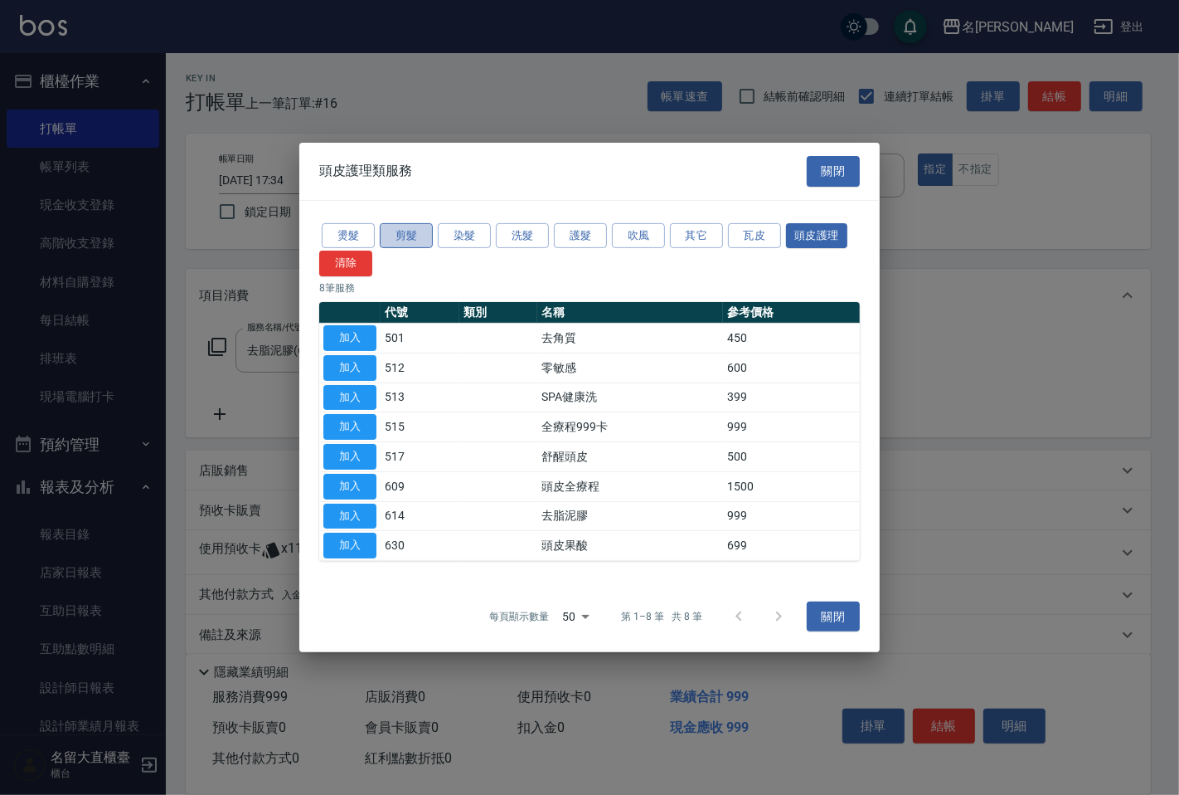
drag, startPoint x: 395, startPoint y: 233, endPoint x: 366, endPoint y: 327, distance: 98.1
click at [395, 236] on button "剪髮" at bounding box center [406, 235] width 53 height 26
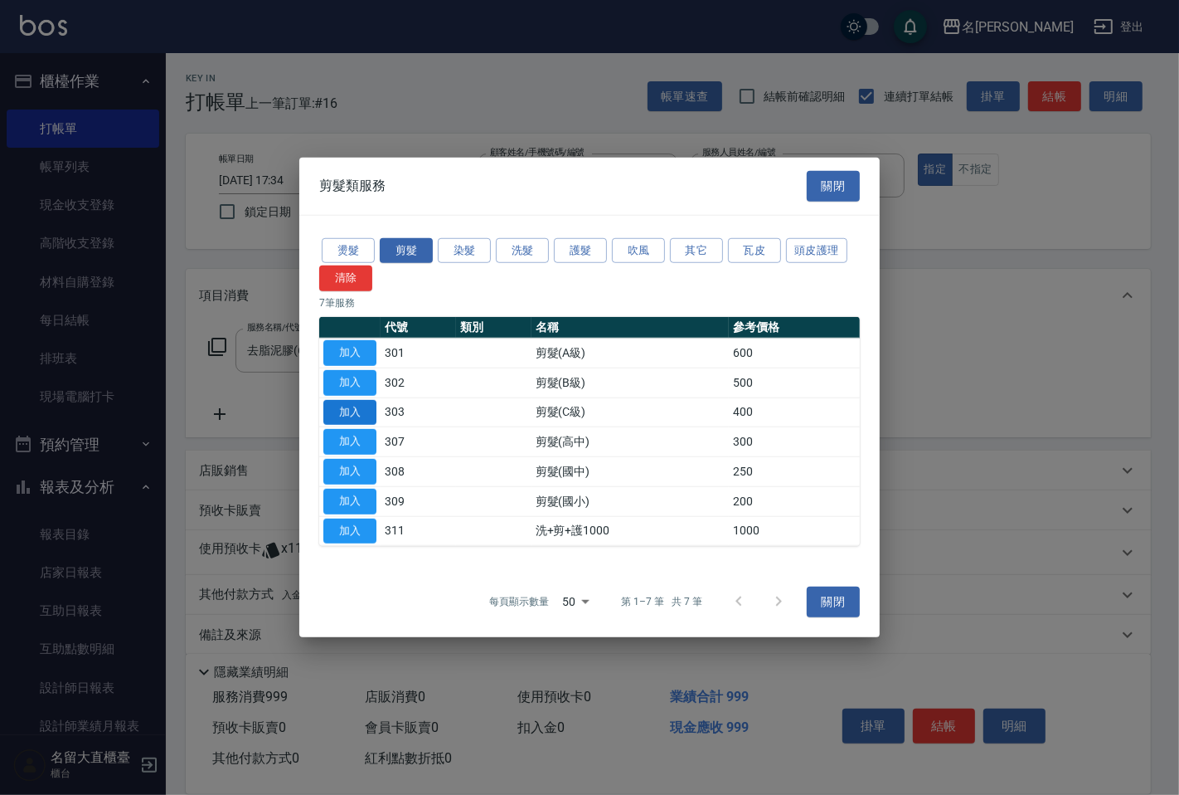
click at [358, 406] on button "加入" at bounding box center [349, 412] width 53 height 26
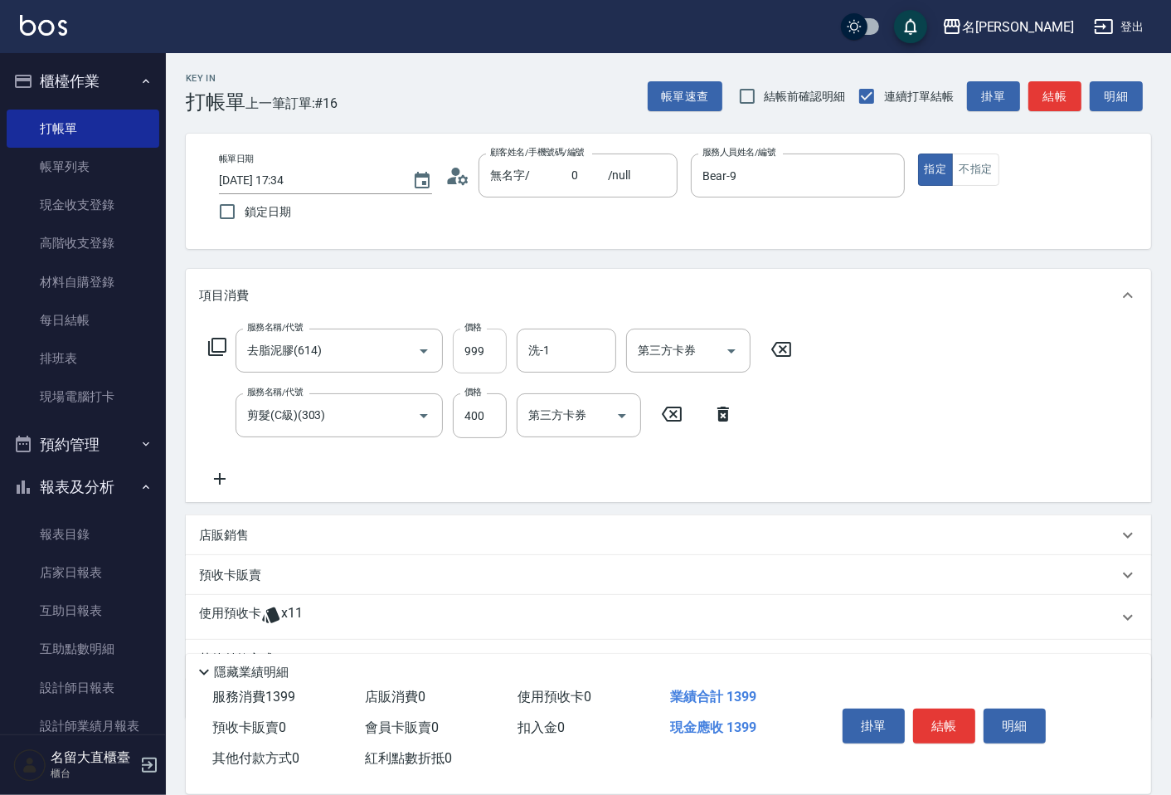
click at [467, 355] on input "999" at bounding box center [480, 350] width 54 height 45
drag, startPoint x: 469, startPoint y: 357, endPoint x: 478, endPoint y: 366, distance: 12.9
click at [478, 366] on input "999" at bounding box center [480, 350] width 54 height 45
click at [478, 352] on input "999" at bounding box center [480, 350] width 54 height 45
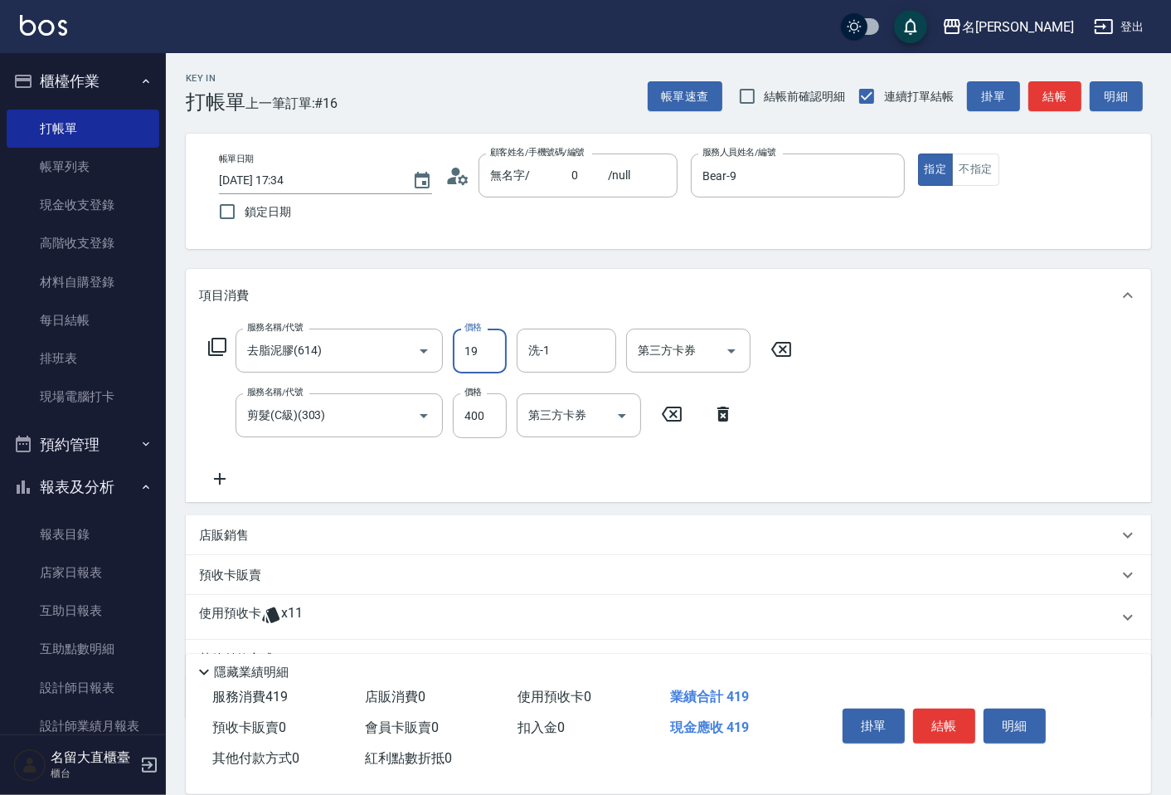
click at [487, 349] on input "19" at bounding box center [480, 350] width 54 height 45
type input "1000"
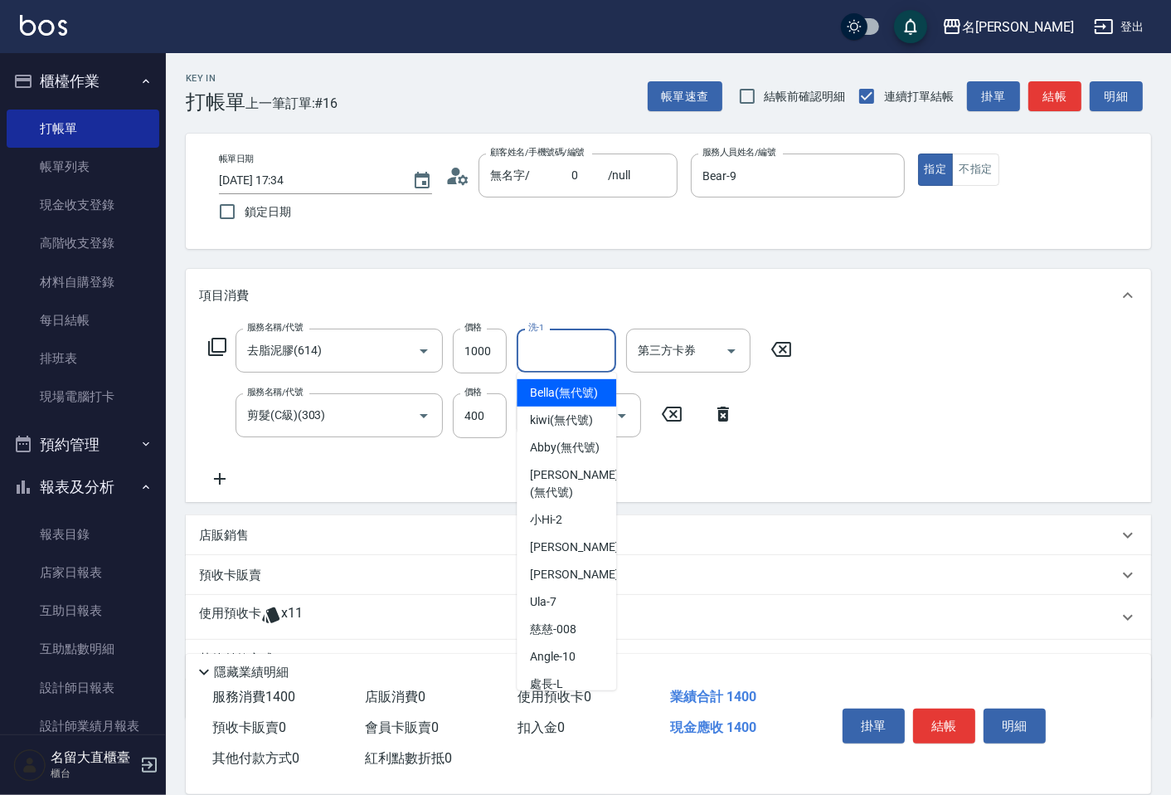
click at [544, 350] on input "洗-1" at bounding box center [566, 350] width 85 height 29
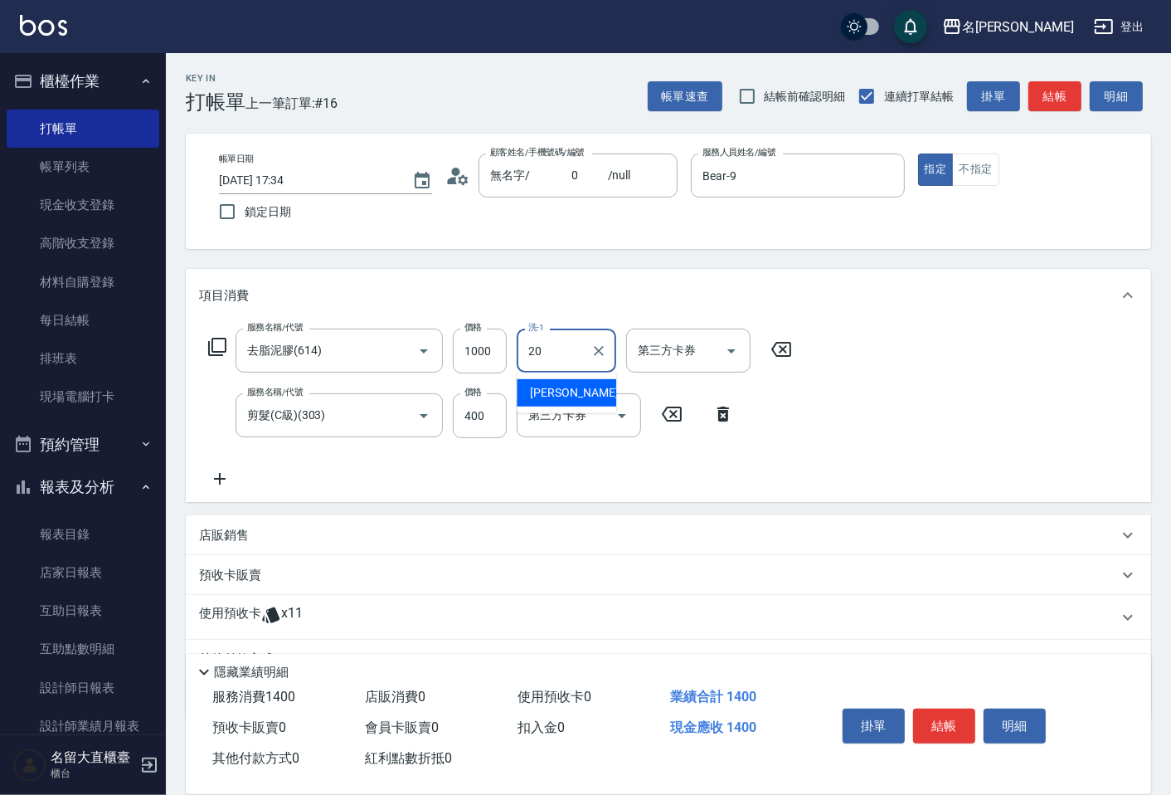
click at [544, 391] on span "詩雅 -20" at bounding box center [582, 392] width 104 height 17
type input "詩雅-20"
click at [1045, 95] on button "結帳" at bounding box center [1054, 96] width 53 height 31
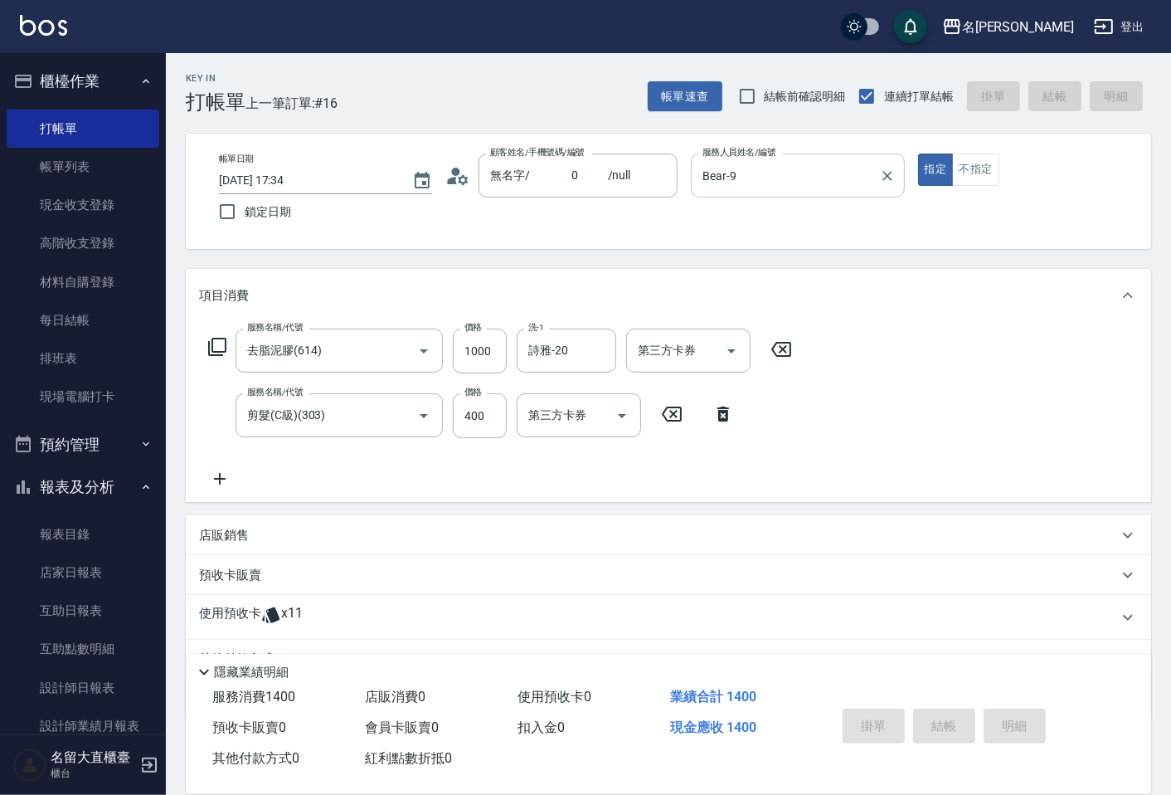
type input "[DATE] 17:35"
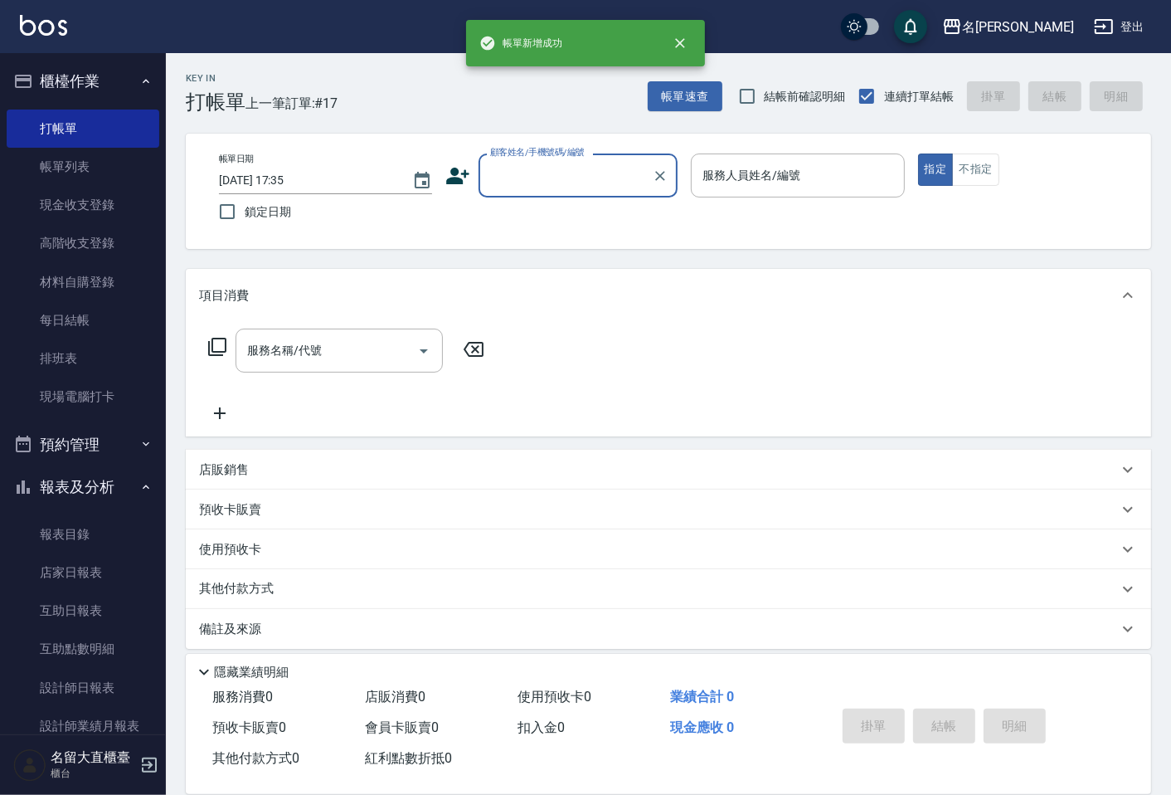
click at [533, 153] on label "顧客姓名/手機號碼/編號" at bounding box center [537, 152] width 95 height 12
click at [533, 161] on input "顧客姓名/手機號碼/編號" at bounding box center [565, 175] width 159 height 29
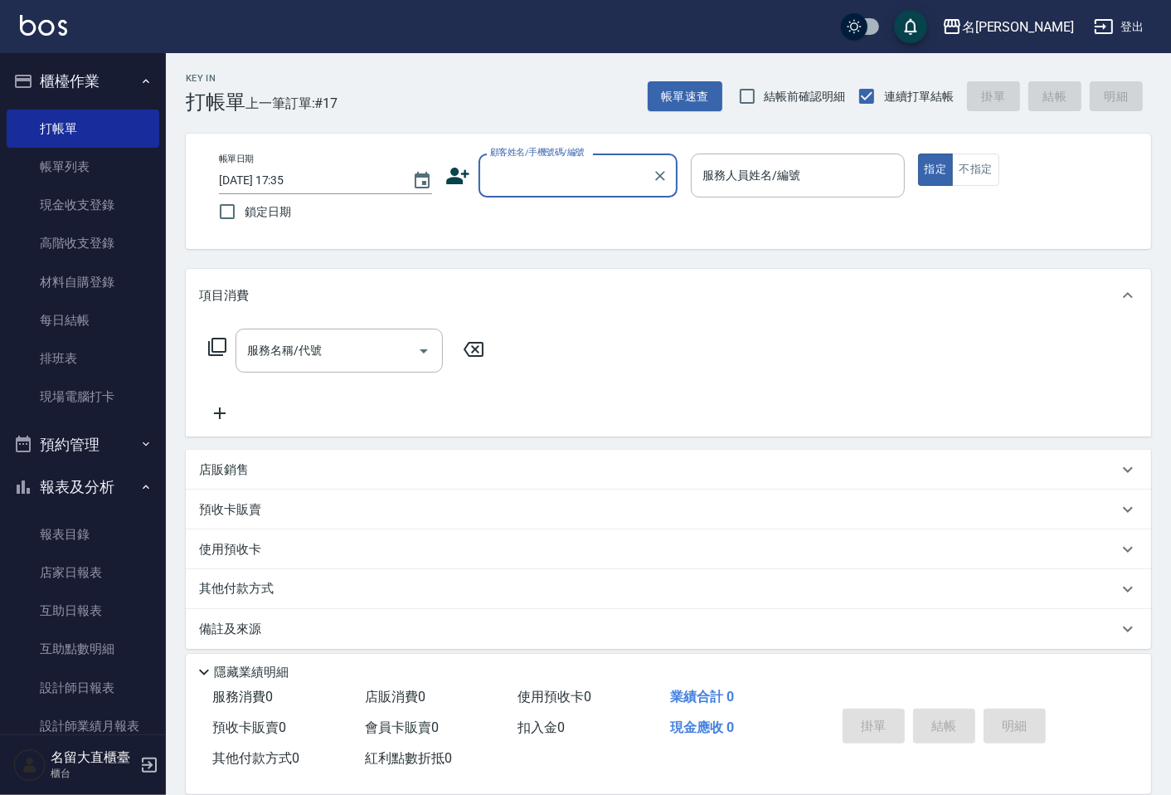
click at [540, 173] on input "顧客姓名/手機號碼/編號" at bounding box center [565, 175] width 159 height 29
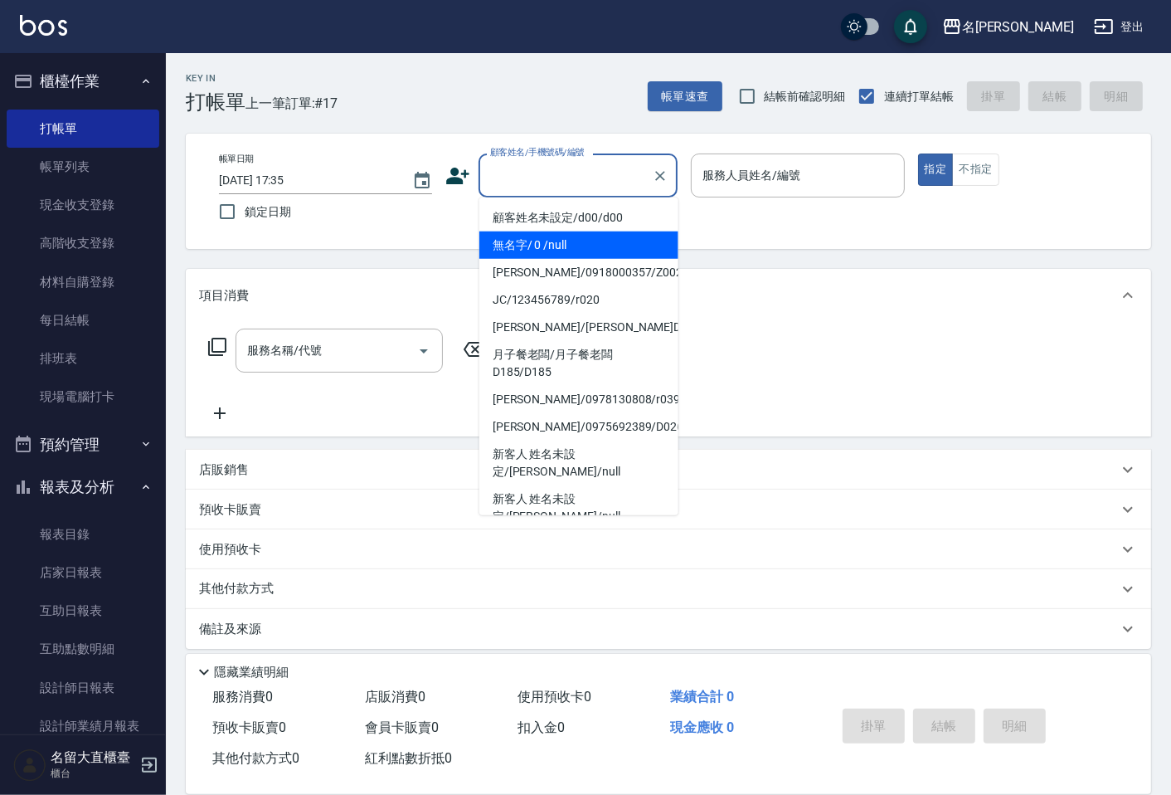
click at [540, 241] on li "無名字/ 0 /null" at bounding box center [578, 244] width 199 height 27
type input "無名字/ 0 /null"
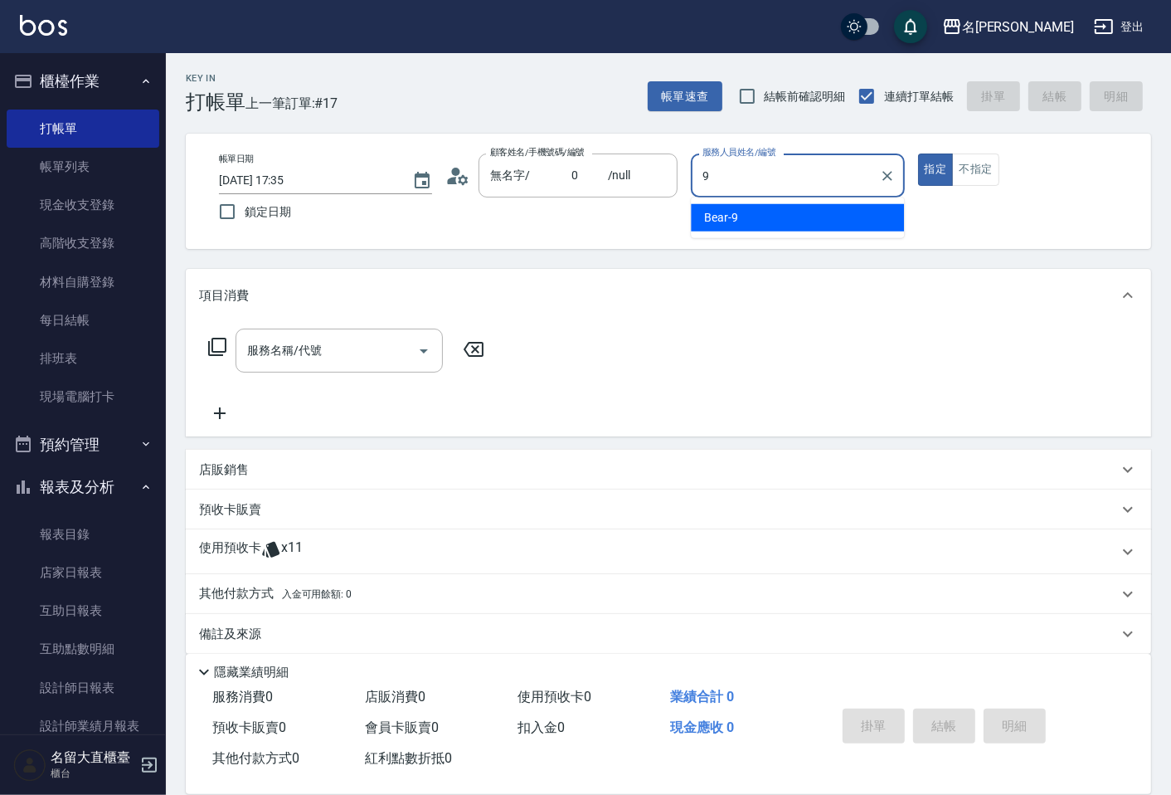
type input "Bear-9"
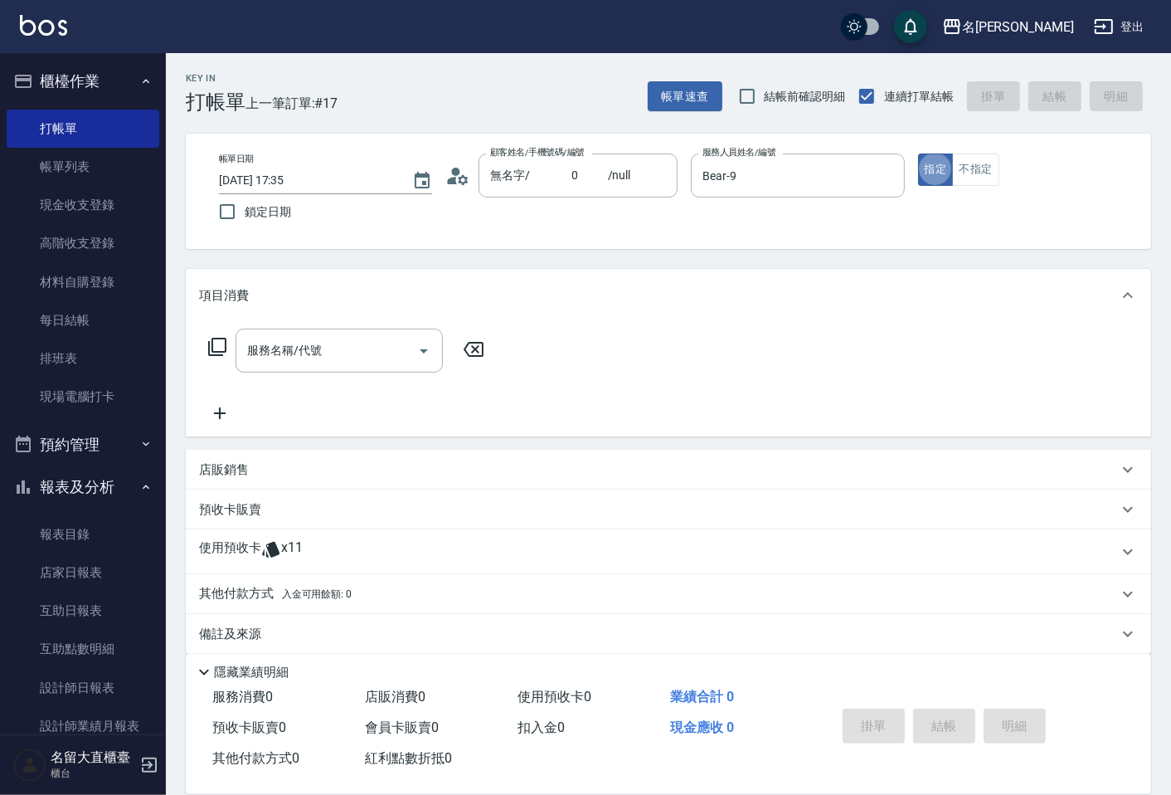
click at [217, 340] on icon at bounding box center [217, 347] width 20 height 20
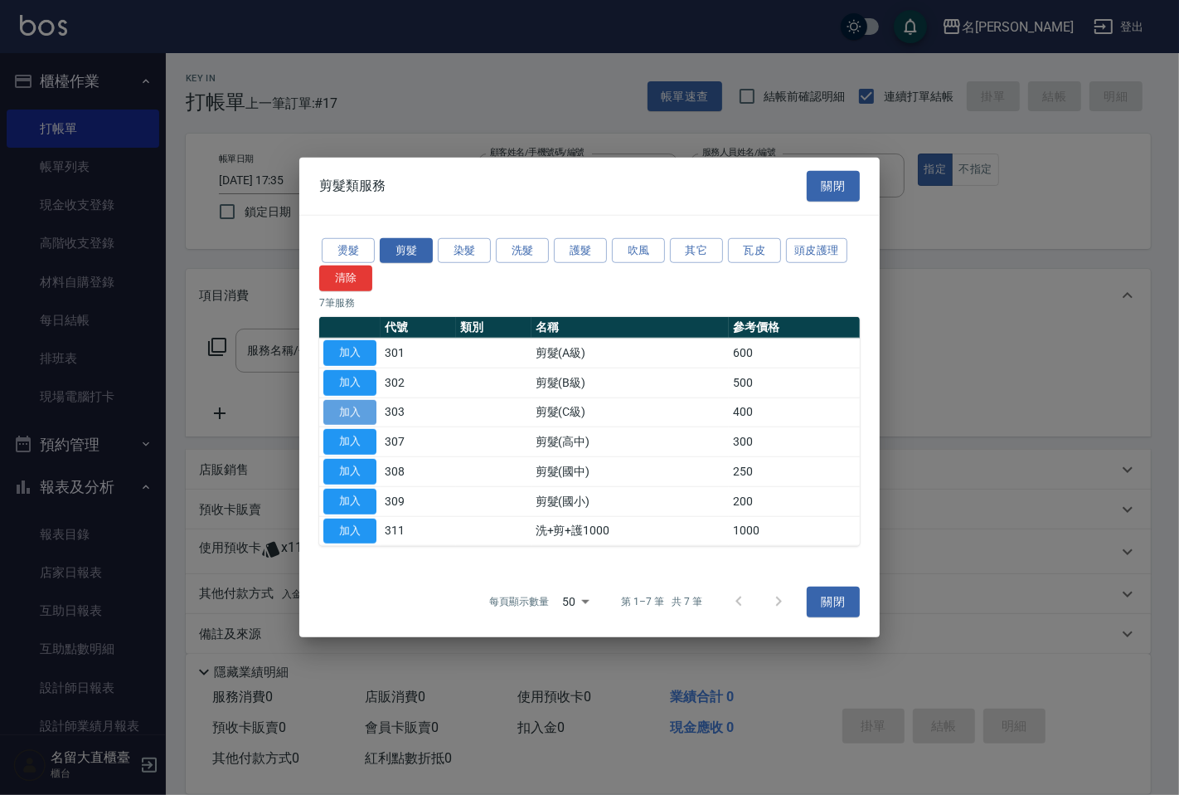
click at [359, 408] on button "加入" at bounding box center [349, 412] width 53 height 26
type input "剪髮(C級)(303)"
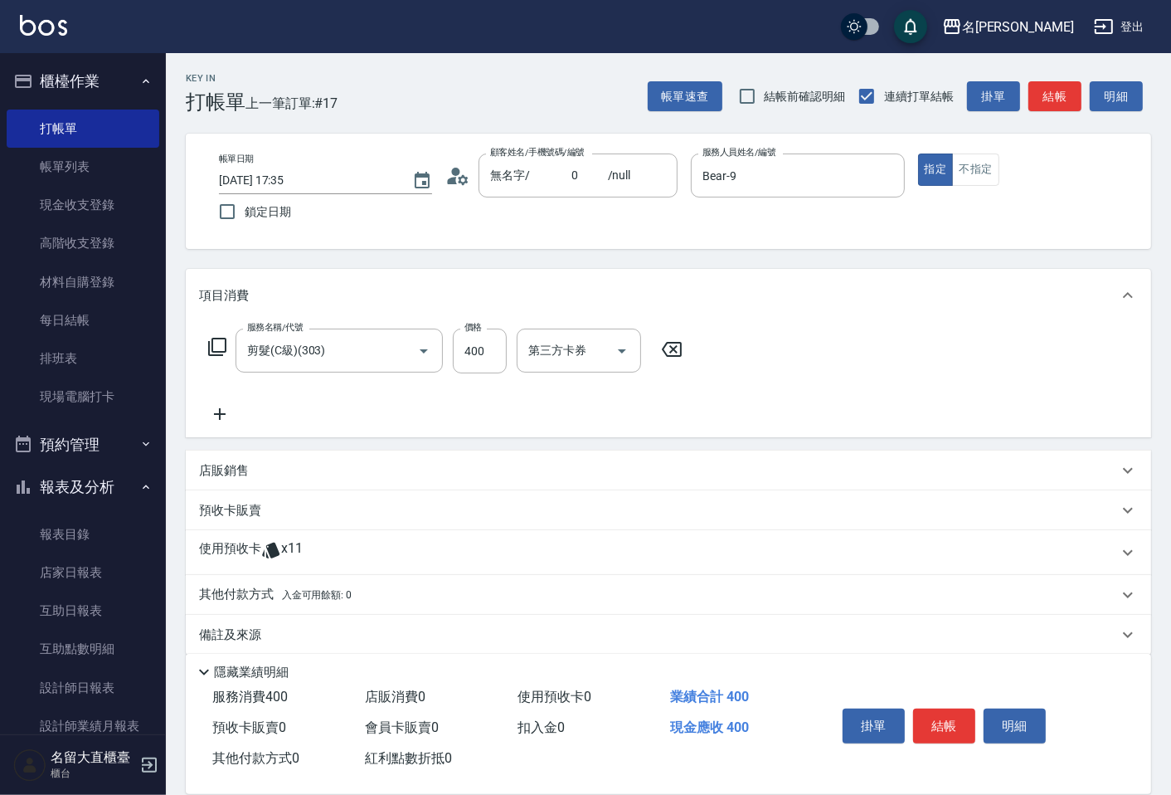
click at [1043, 95] on button "結帳" at bounding box center [1054, 96] width 53 height 31
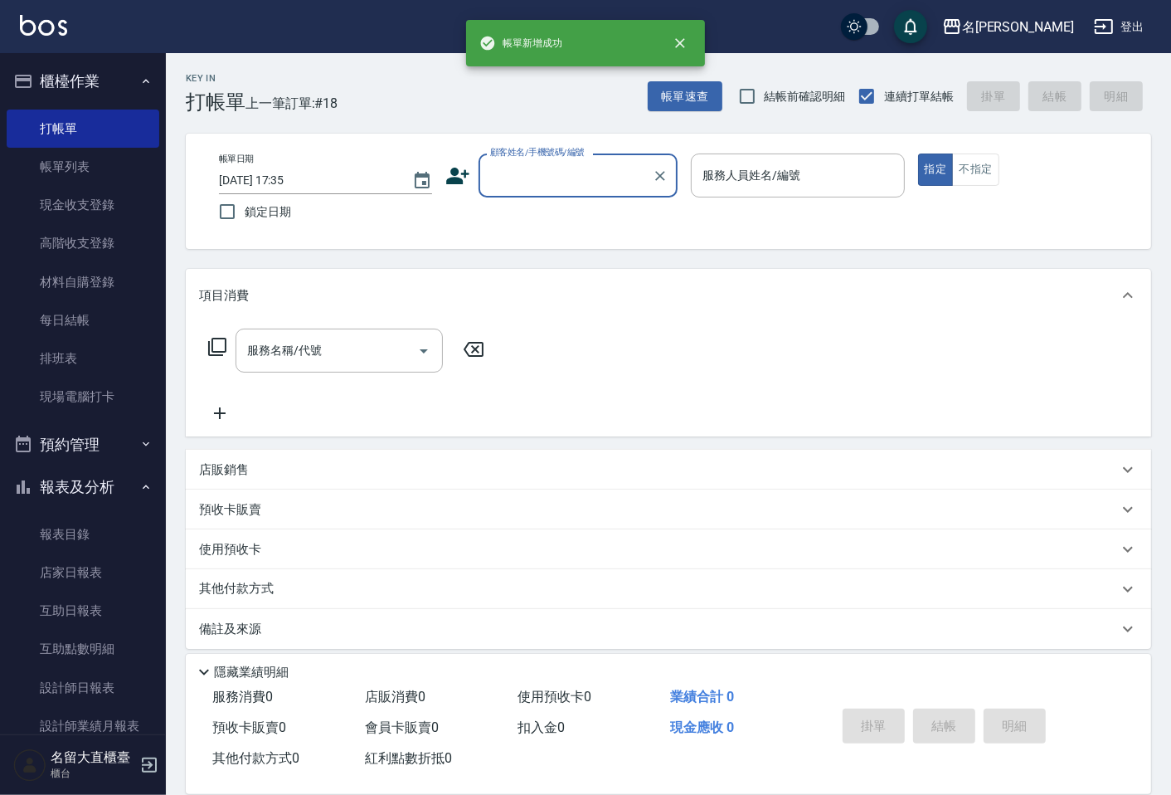
click at [543, 182] on input "顧客姓名/手機號碼/編號" at bounding box center [565, 175] width 159 height 29
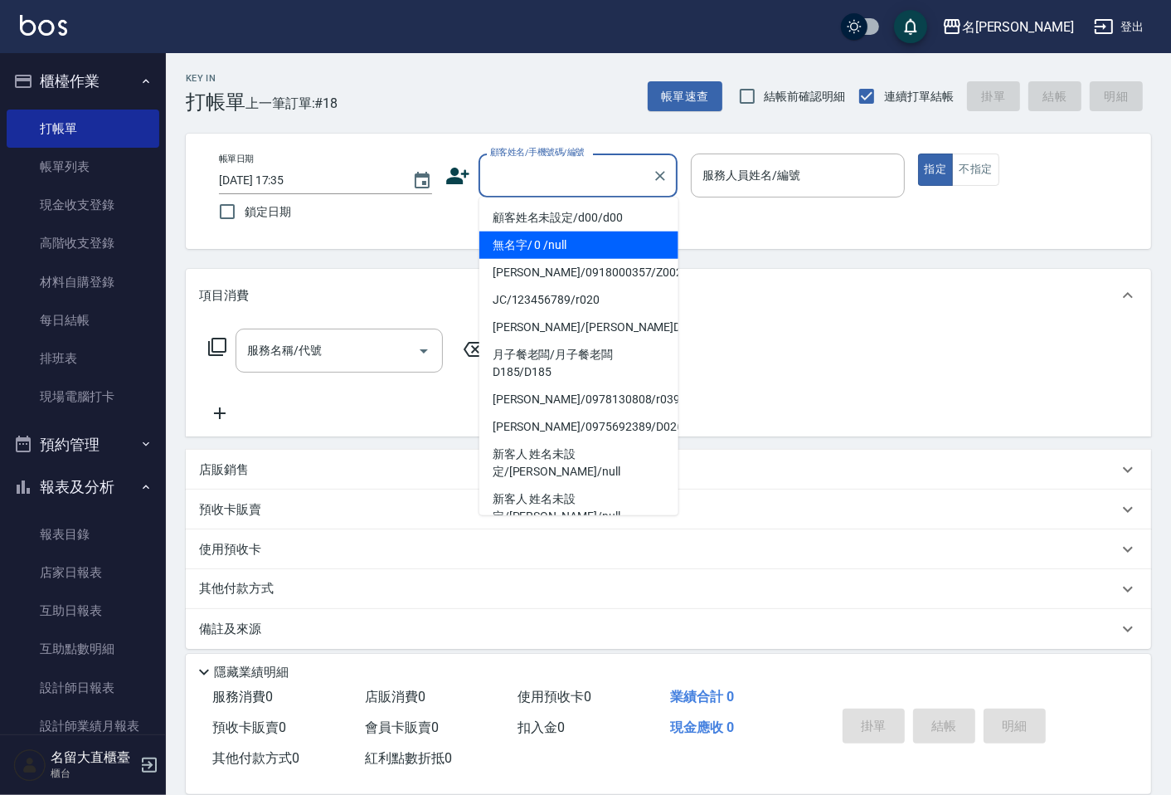
click at [528, 236] on li "無名字/ 0 /null" at bounding box center [578, 244] width 199 height 27
type input "無名字/ 0 /null"
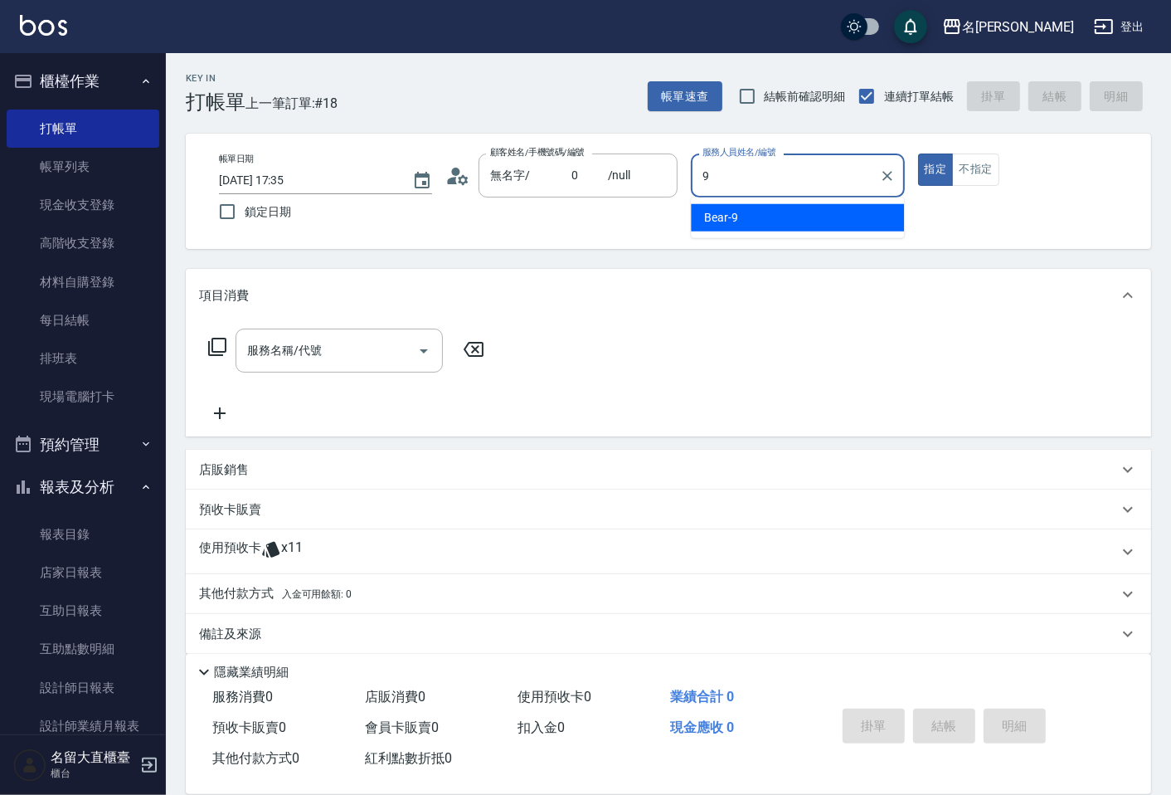
type input "Bear-9"
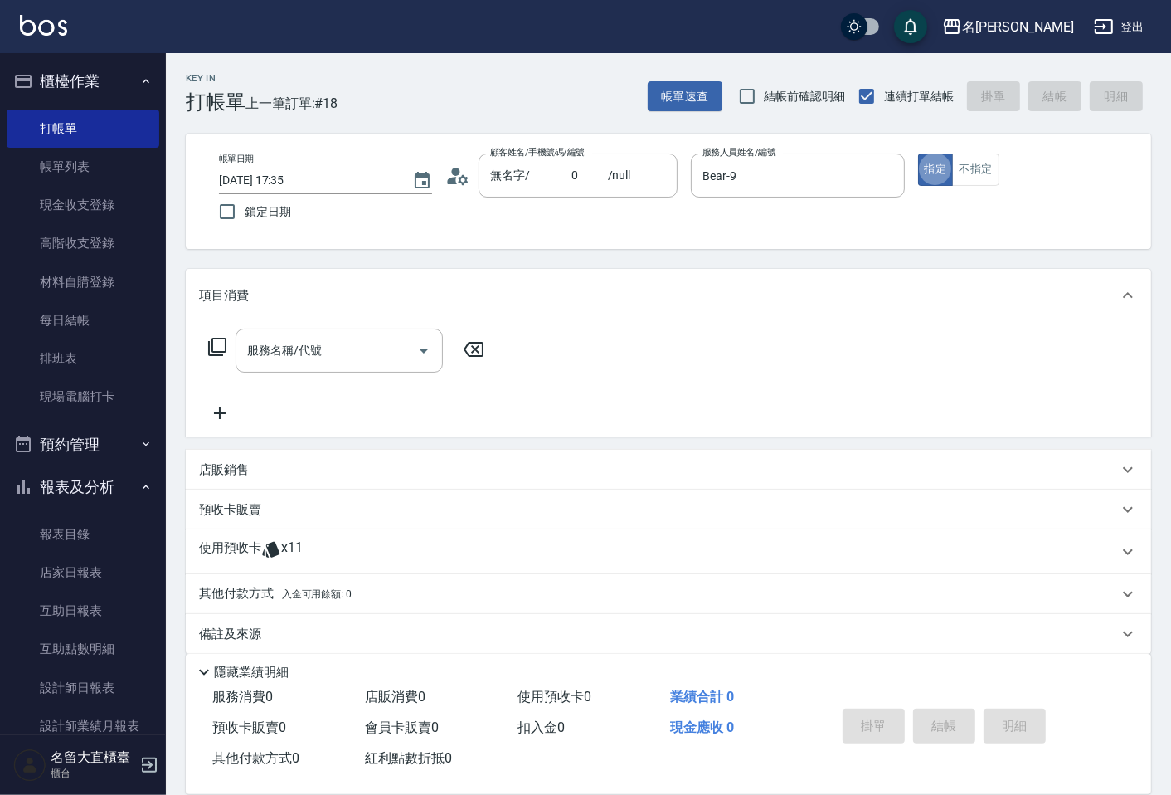
click at [224, 345] on icon at bounding box center [217, 347] width 20 height 20
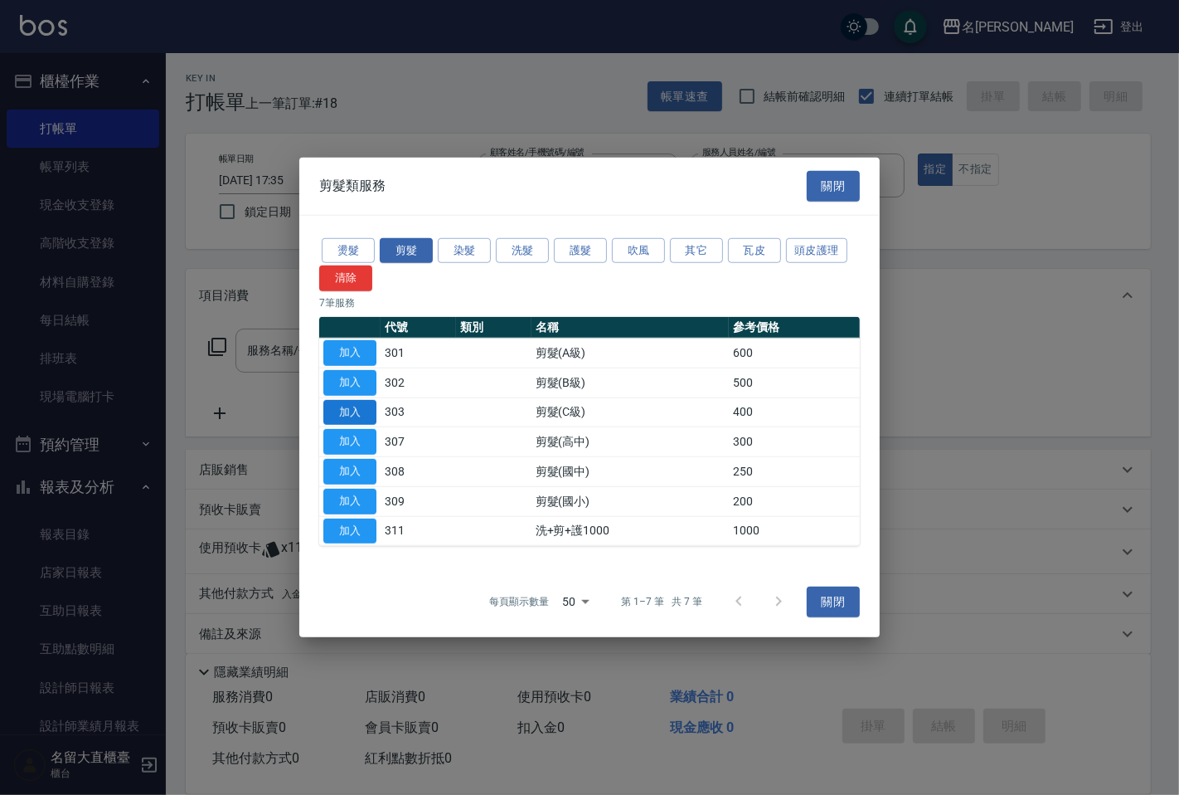
click at [360, 413] on button "加入" at bounding box center [349, 412] width 53 height 26
type input "剪髮(C級)(303)"
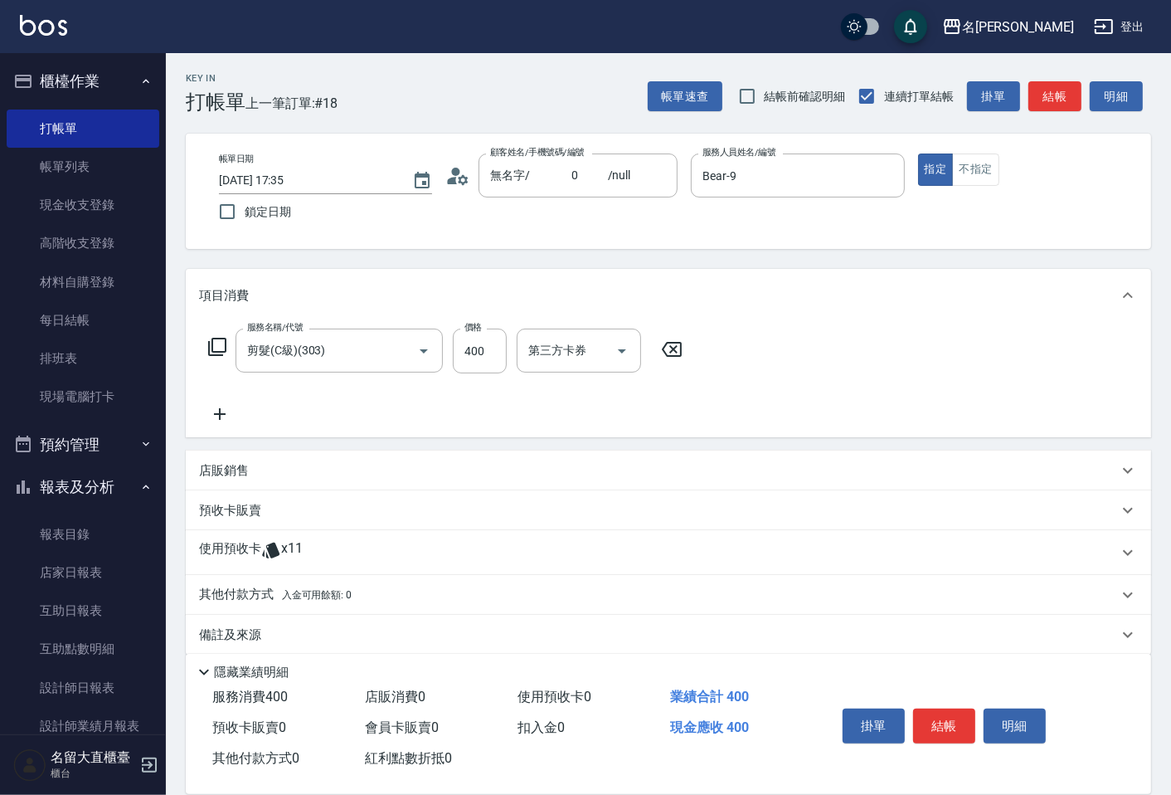
drag, startPoint x: 1047, startPoint y: 96, endPoint x: 1033, endPoint y: 95, distance: 15.0
click at [1046, 98] on button "結帳" at bounding box center [1054, 96] width 53 height 31
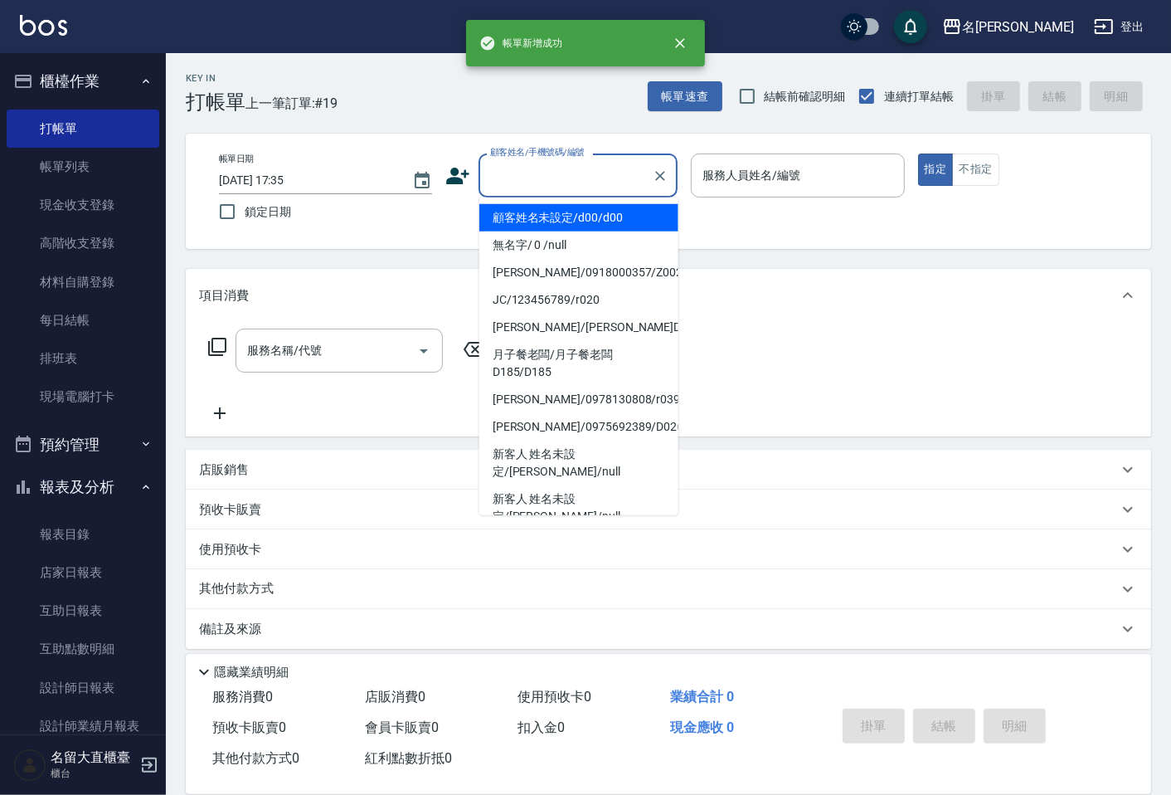
click at [577, 178] on input "顧客姓名/手機號碼/編號" at bounding box center [565, 175] width 159 height 29
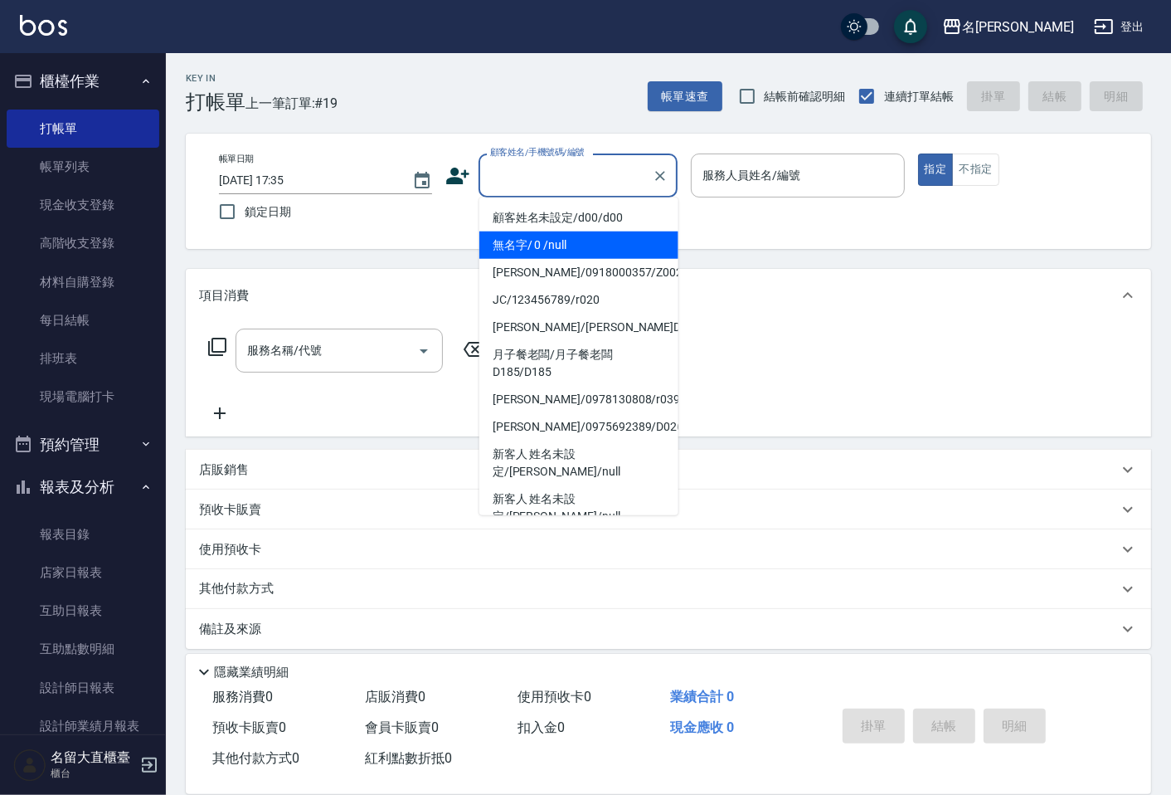
click at [527, 243] on li "無名字/ 0 /null" at bounding box center [578, 244] width 199 height 27
type input "無名字/ 0 /null"
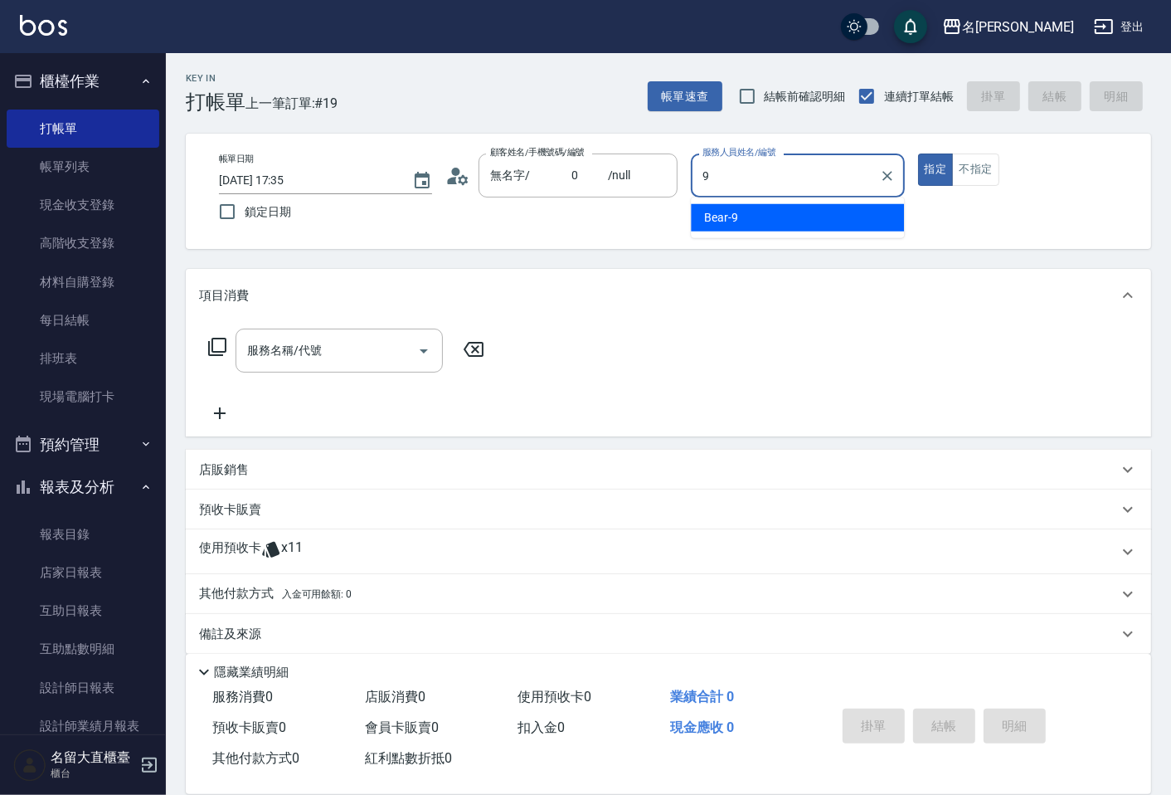
type input "Bear-9"
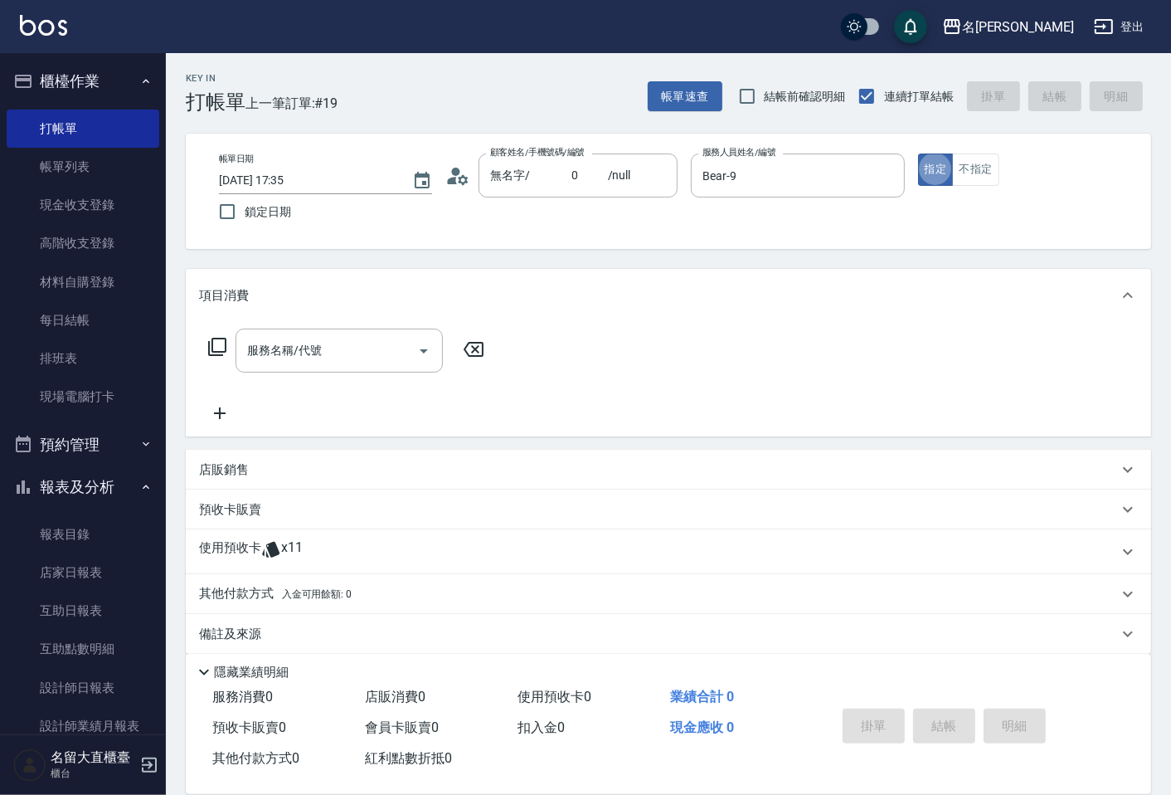
click at [208, 345] on icon at bounding box center [217, 347] width 18 height 18
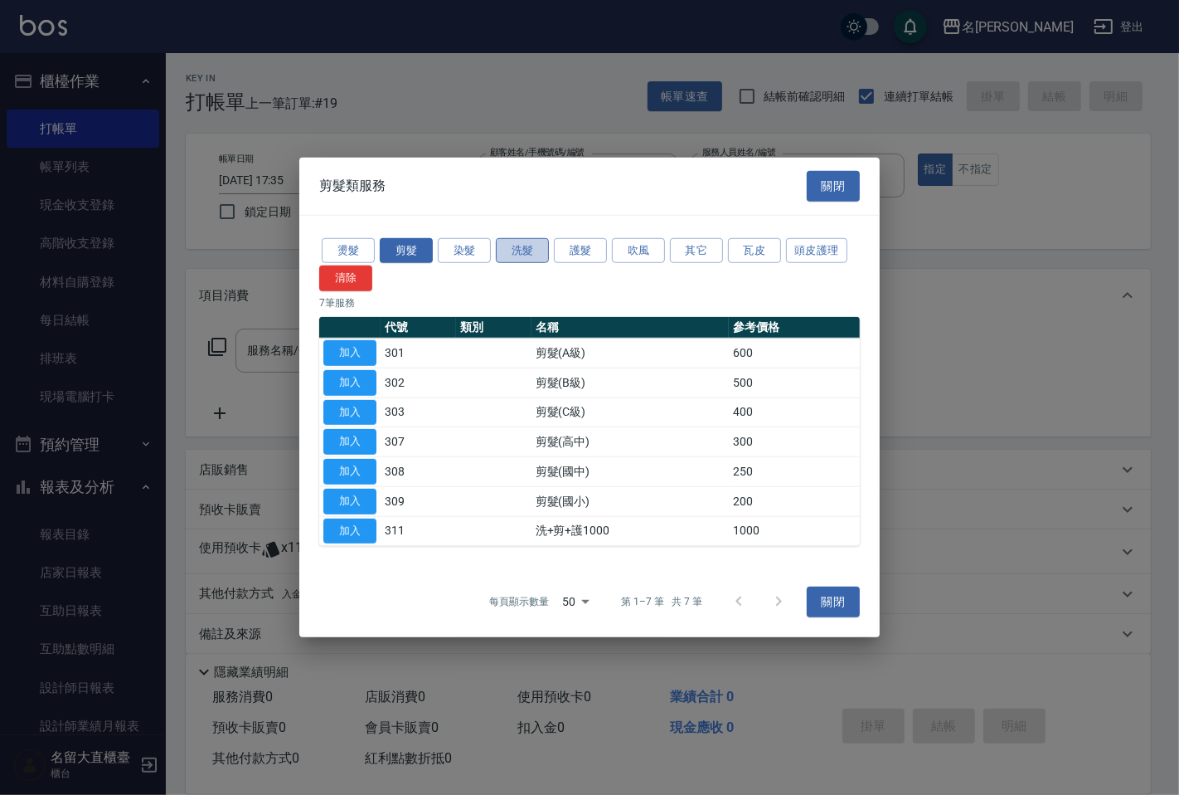
click at [542, 246] on button "洗髮" at bounding box center [522, 250] width 53 height 26
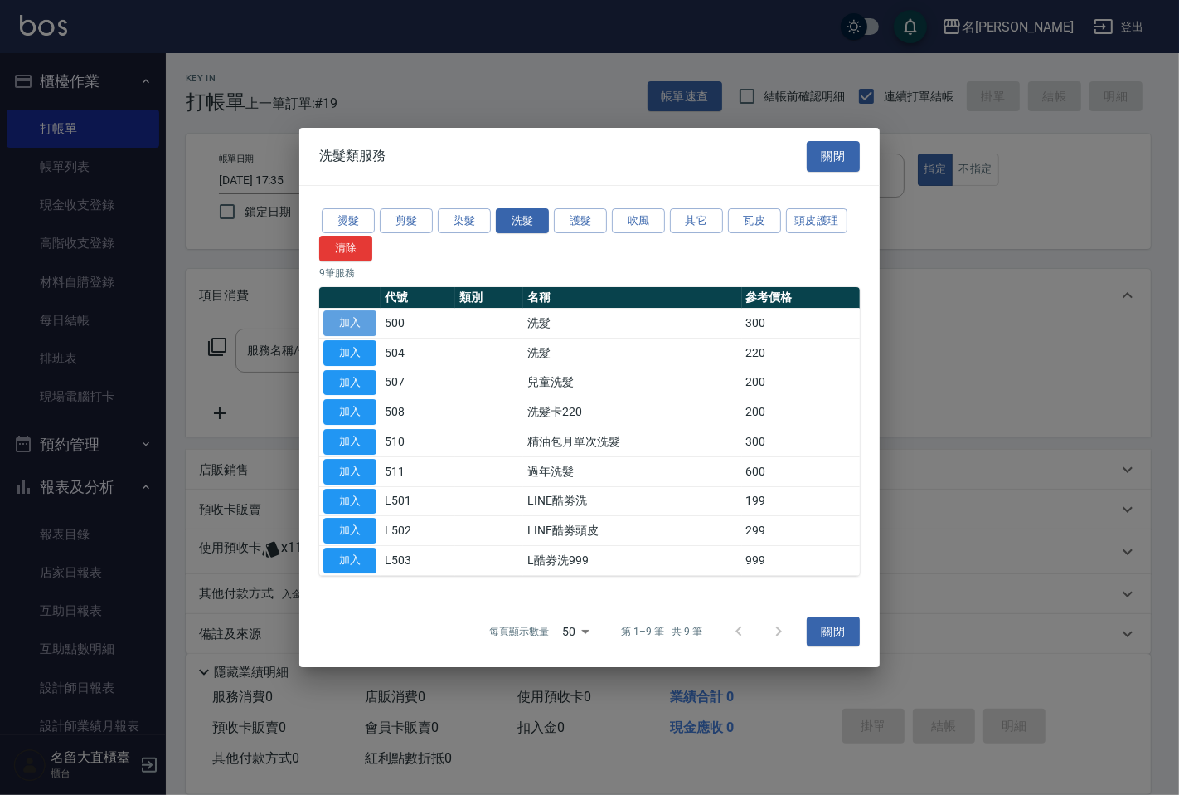
drag, startPoint x: 359, startPoint y: 325, endPoint x: 304, endPoint y: 326, distance: 54.7
click at [359, 324] on button "加入" at bounding box center [349, 323] width 53 height 26
type input "洗髮(500)"
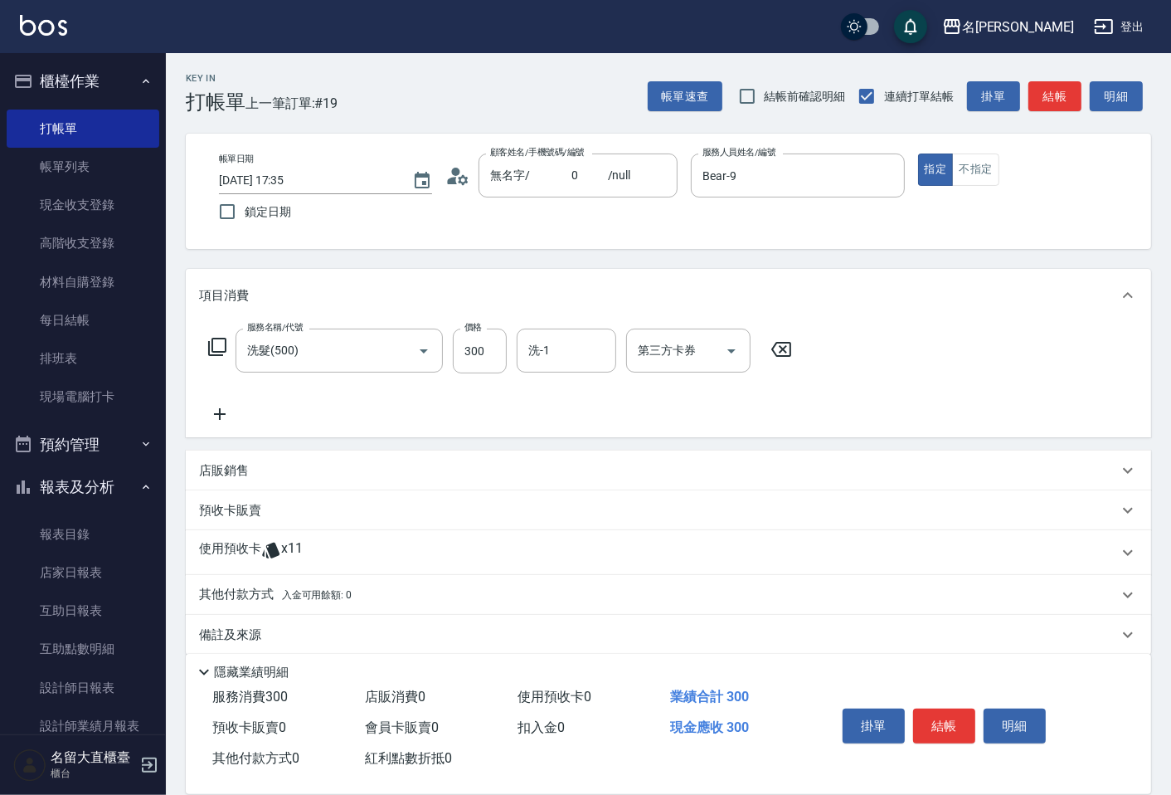
click at [226, 343] on icon at bounding box center [217, 347] width 20 height 20
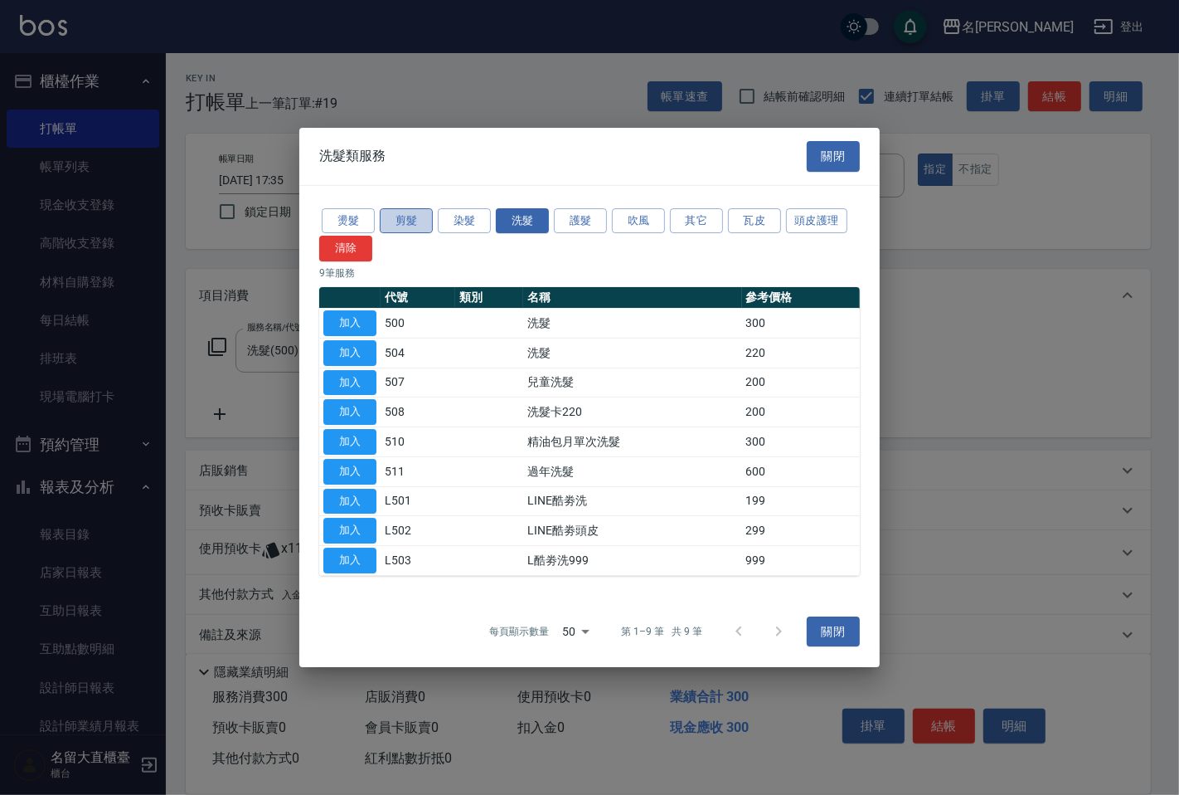
click at [403, 224] on button "剪髮" at bounding box center [406, 221] width 53 height 26
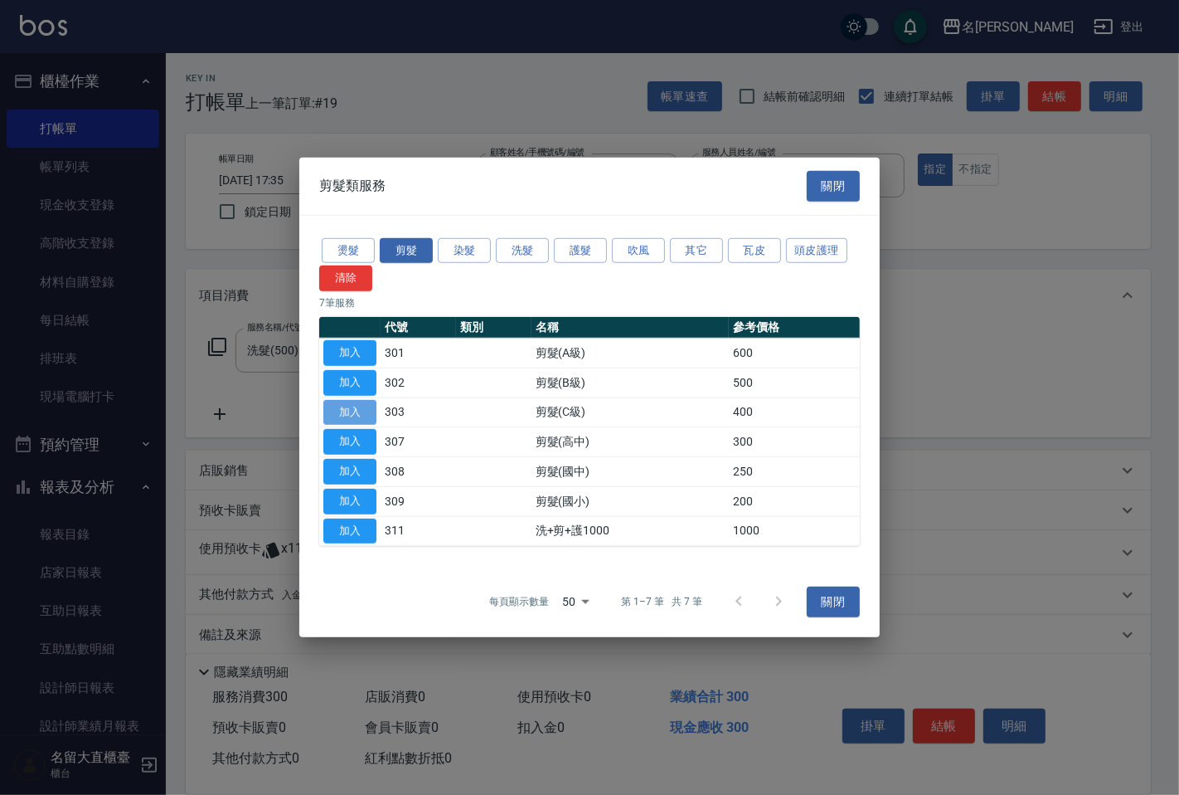
click at [363, 409] on button "加入" at bounding box center [349, 412] width 53 height 26
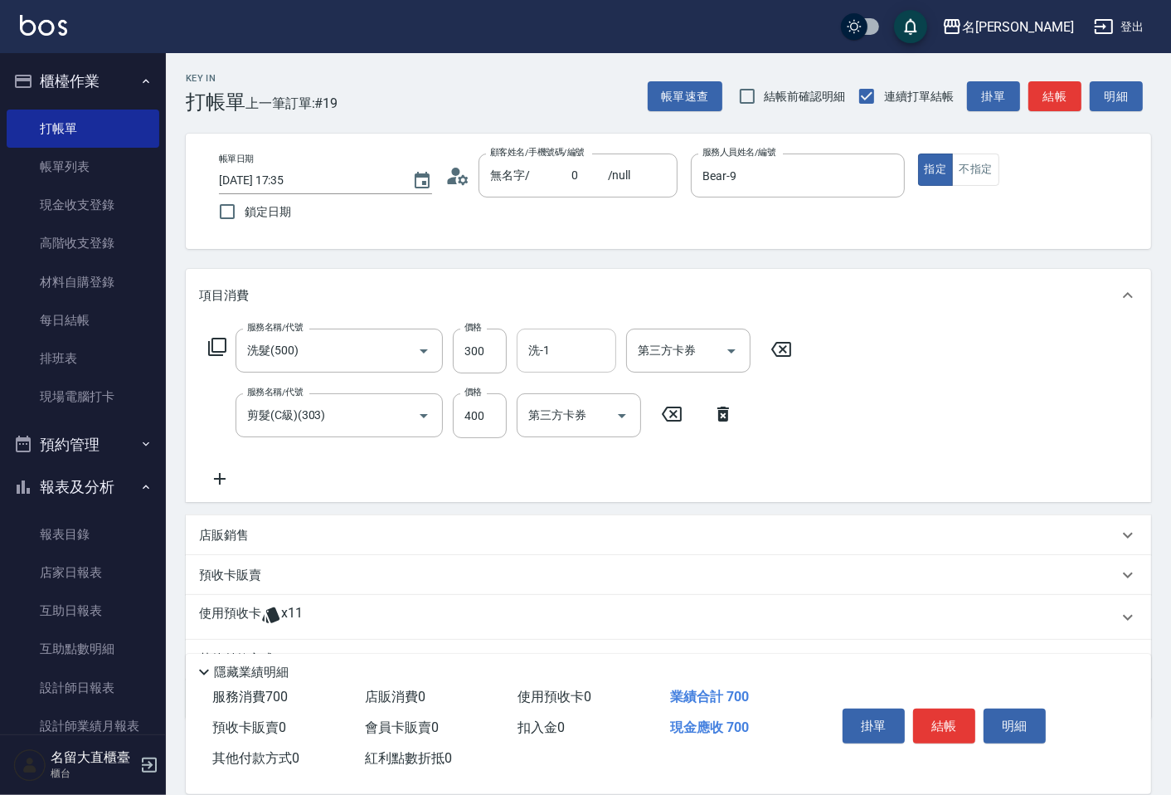
click at [577, 351] on input "洗-1" at bounding box center [566, 350] width 85 height 29
click at [545, 392] on span "詩雅 -20" at bounding box center [582, 392] width 104 height 17
type input "詩雅-20"
click at [1062, 92] on button "結帳" at bounding box center [1054, 96] width 53 height 31
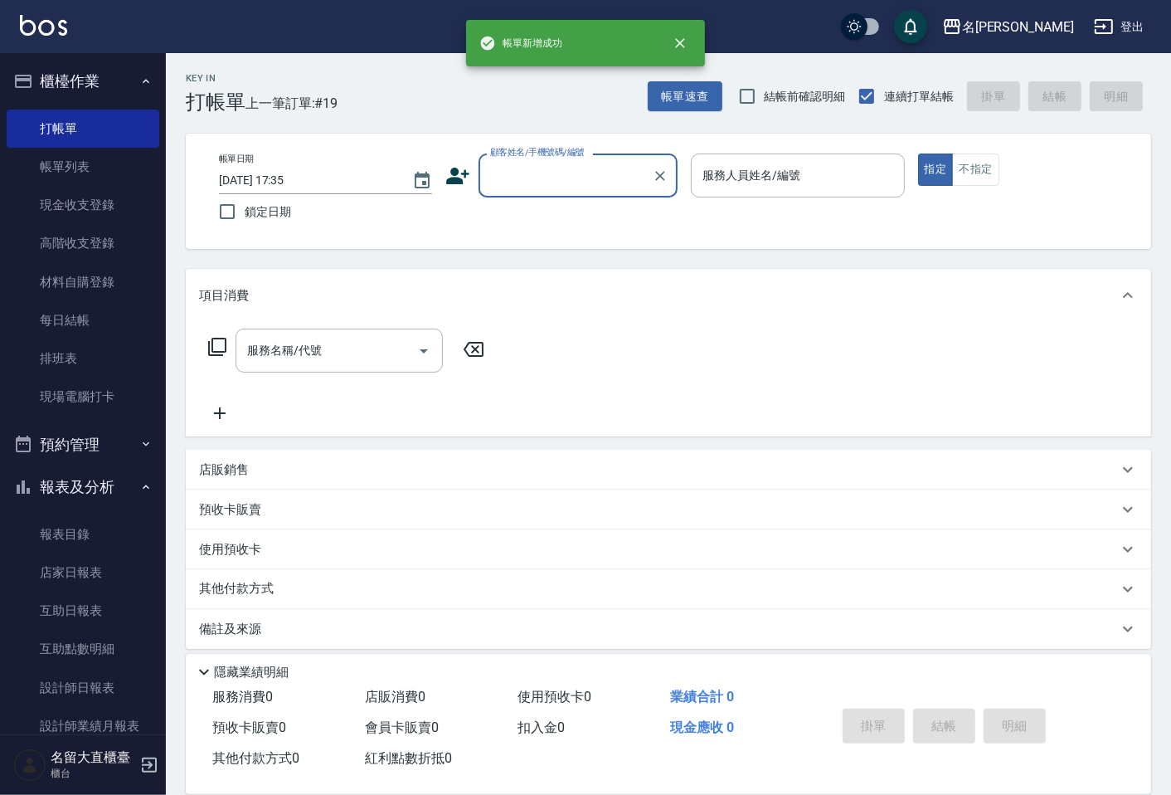
click at [532, 181] on input "顧客姓名/手機號碼/編號" at bounding box center [565, 175] width 159 height 29
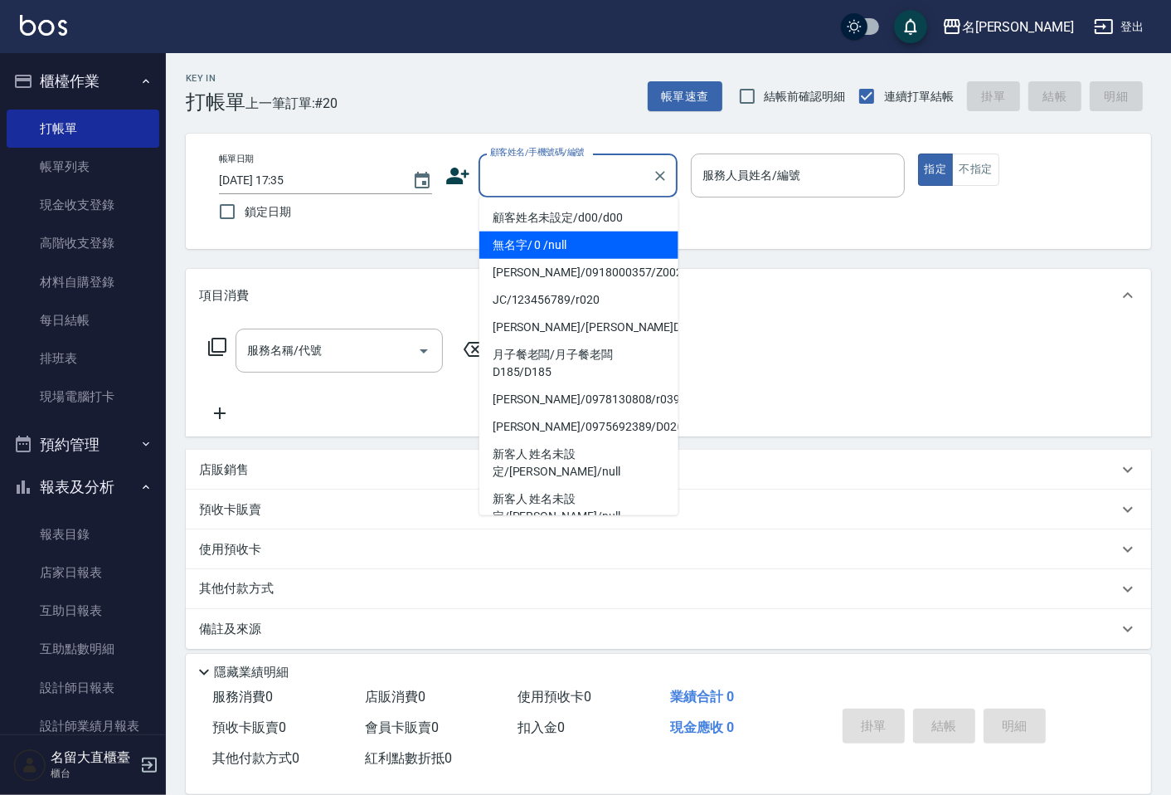
click at [542, 237] on li "無名字/ 0 /null" at bounding box center [578, 244] width 199 height 27
type input "無名字/ 0 /null"
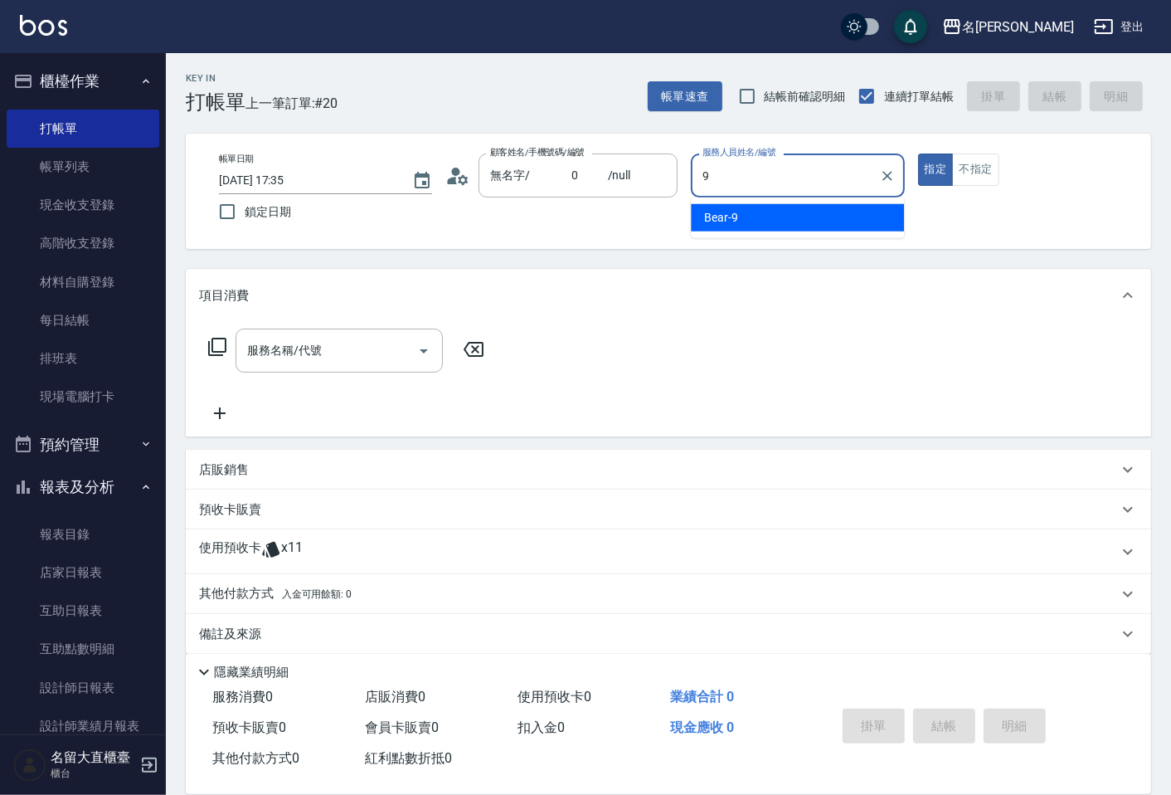
type input "Bear-9"
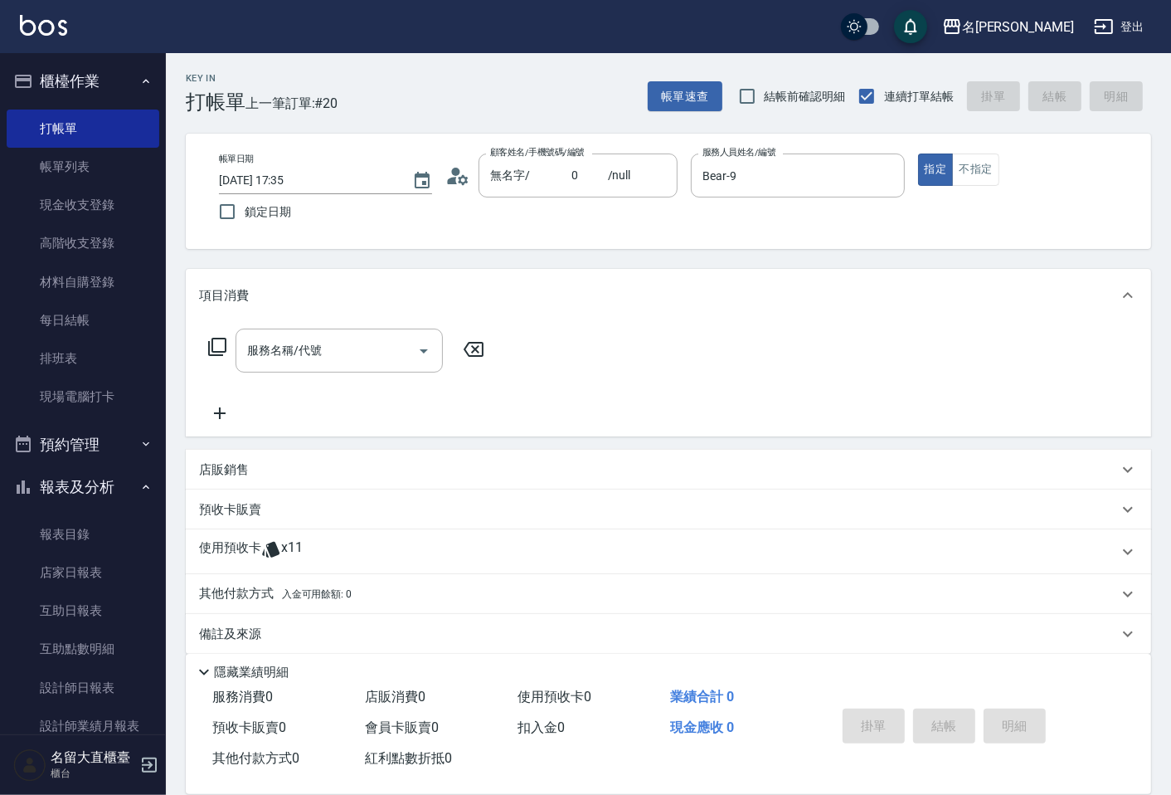
click at [212, 348] on icon at bounding box center [217, 347] width 18 height 18
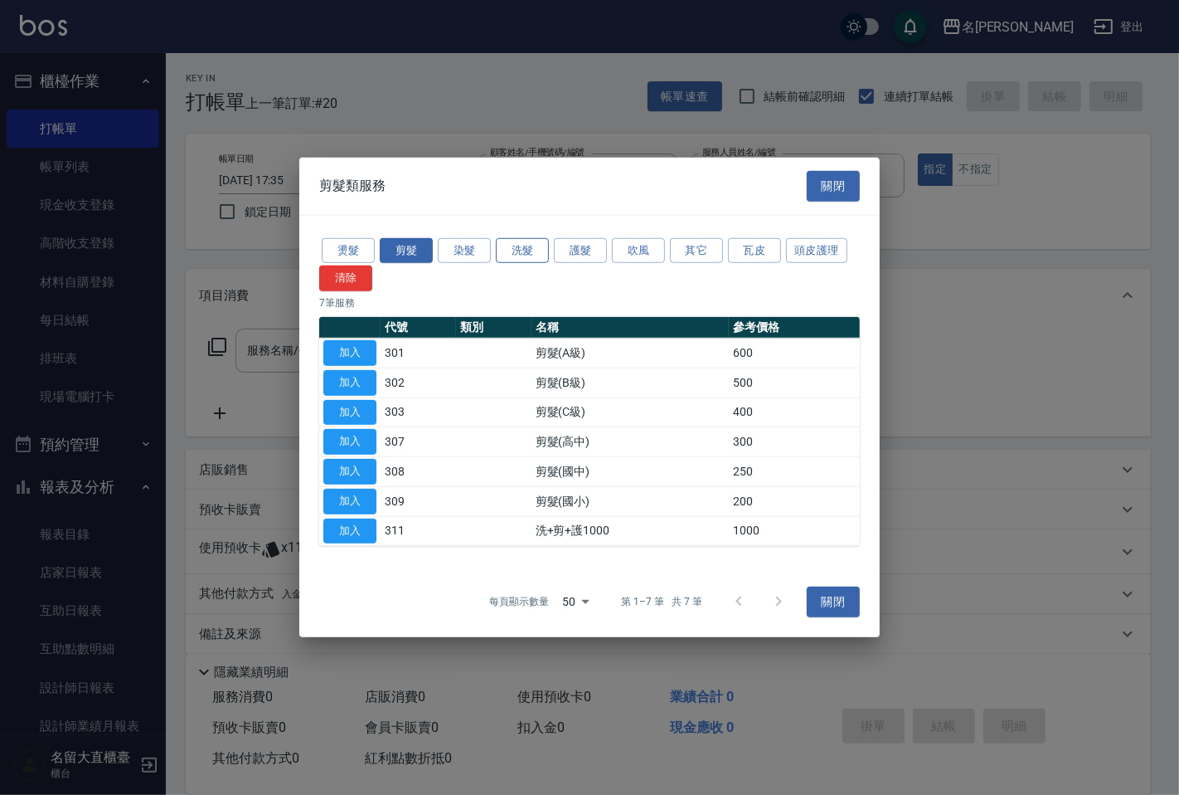
click at [510, 252] on button "洗髮" at bounding box center [522, 250] width 53 height 26
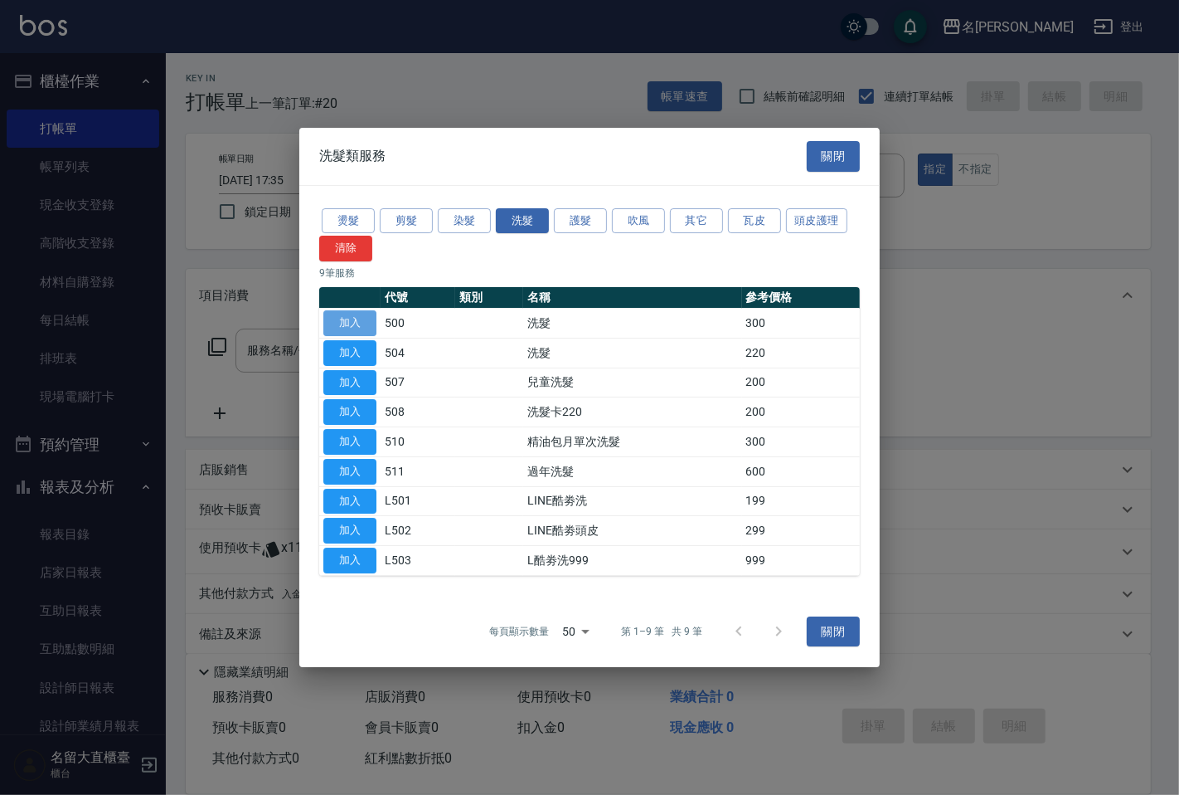
click at [353, 320] on button "加入" at bounding box center [349, 323] width 53 height 26
type input "洗髮(500)"
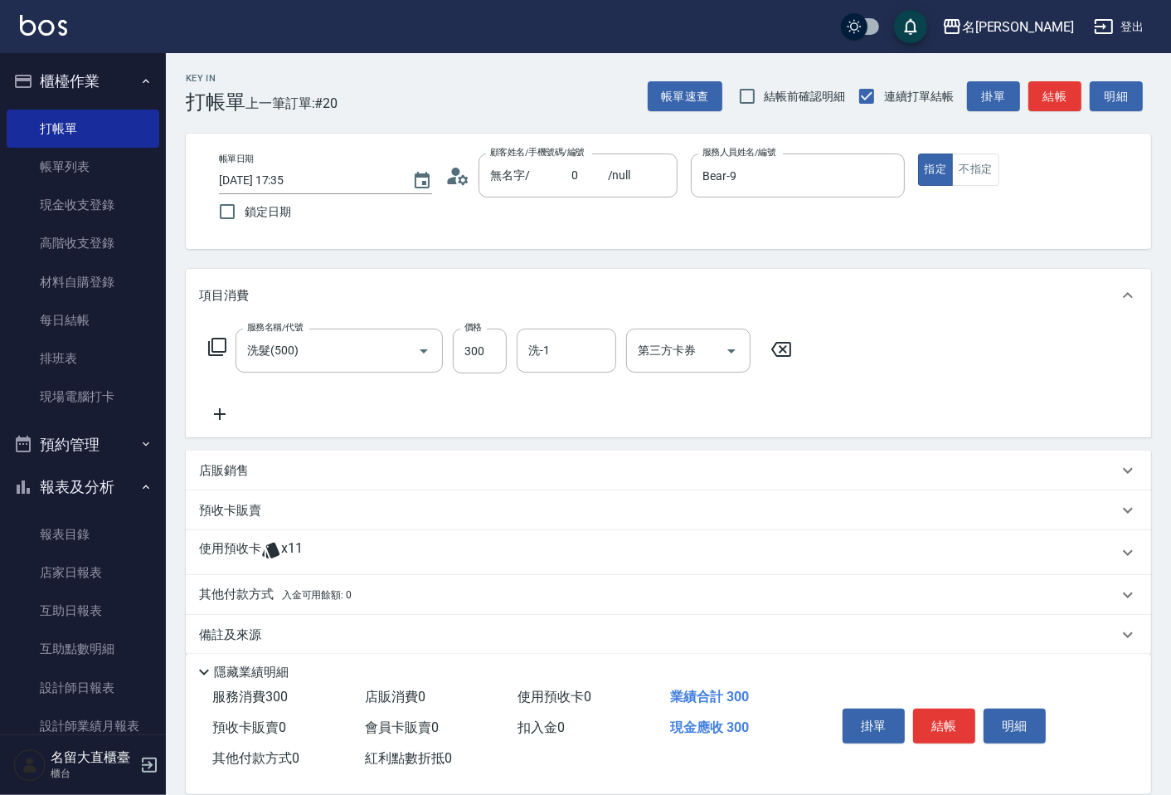
click at [219, 340] on icon at bounding box center [217, 347] width 20 height 20
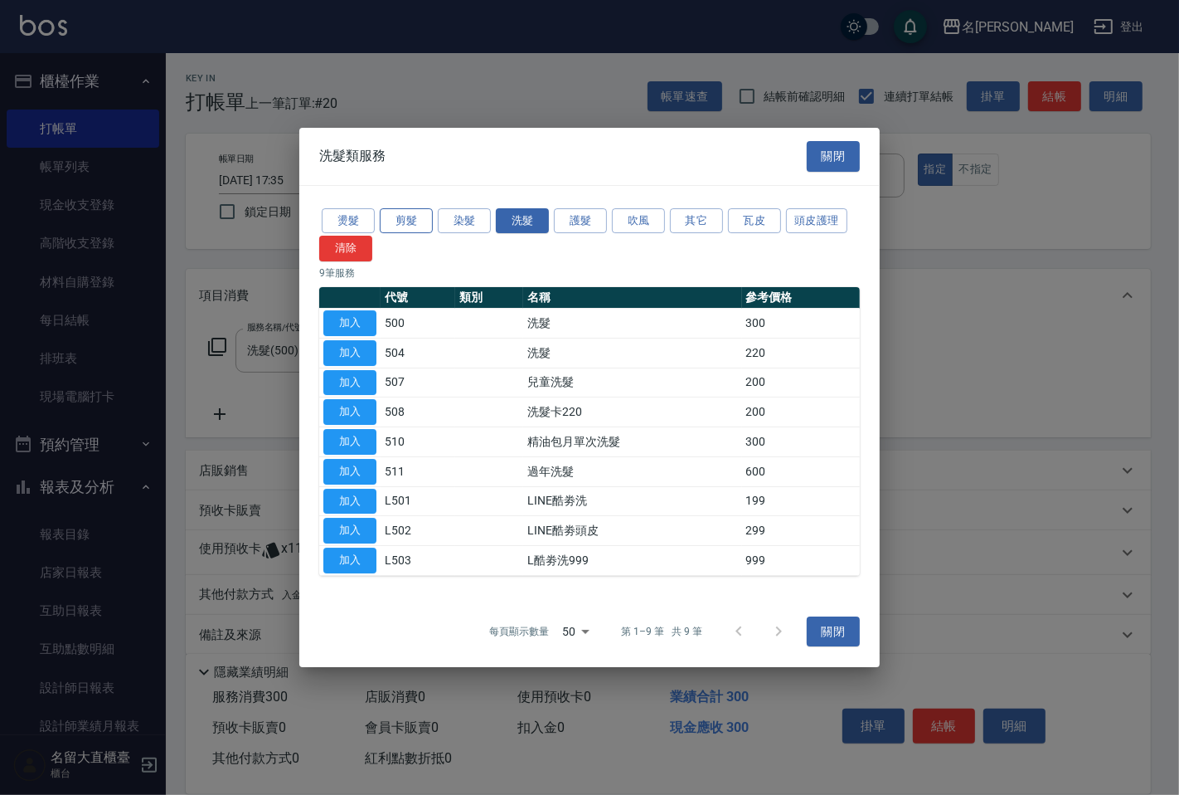
click at [398, 224] on button "剪髮" at bounding box center [406, 221] width 53 height 26
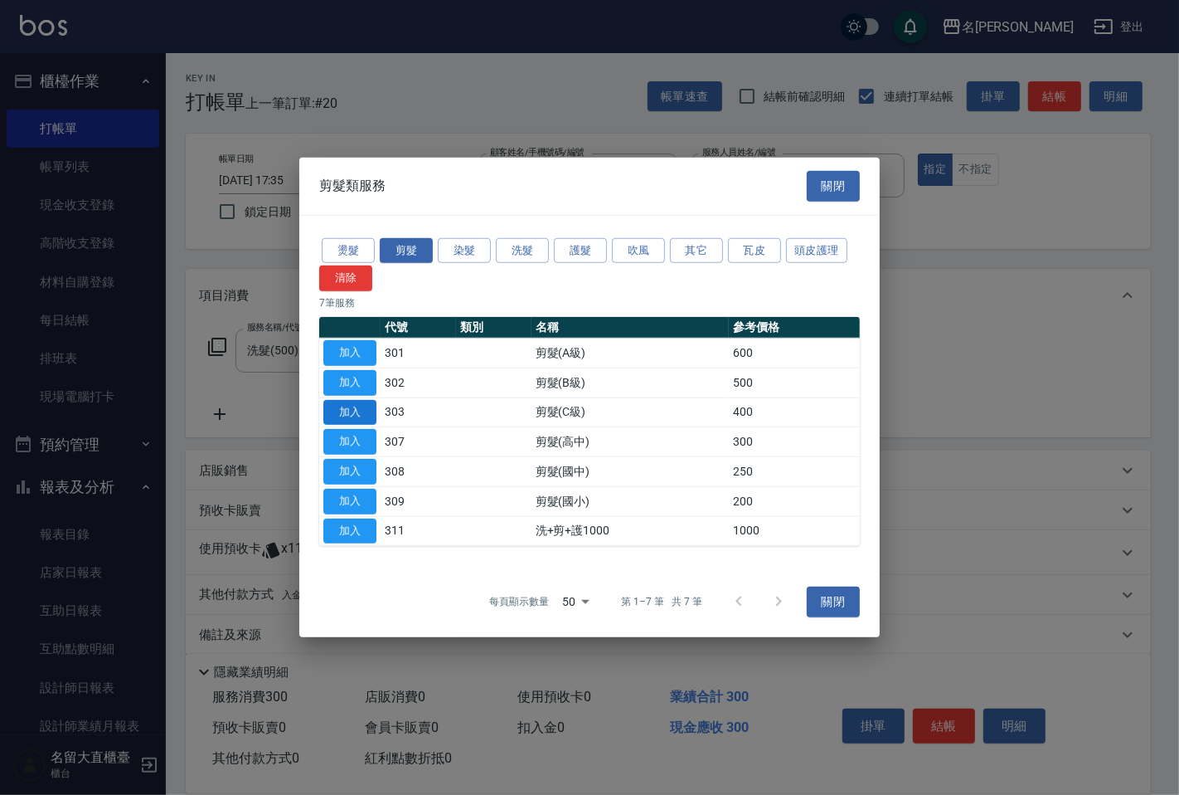
click at [362, 408] on button "加入" at bounding box center [349, 412] width 53 height 26
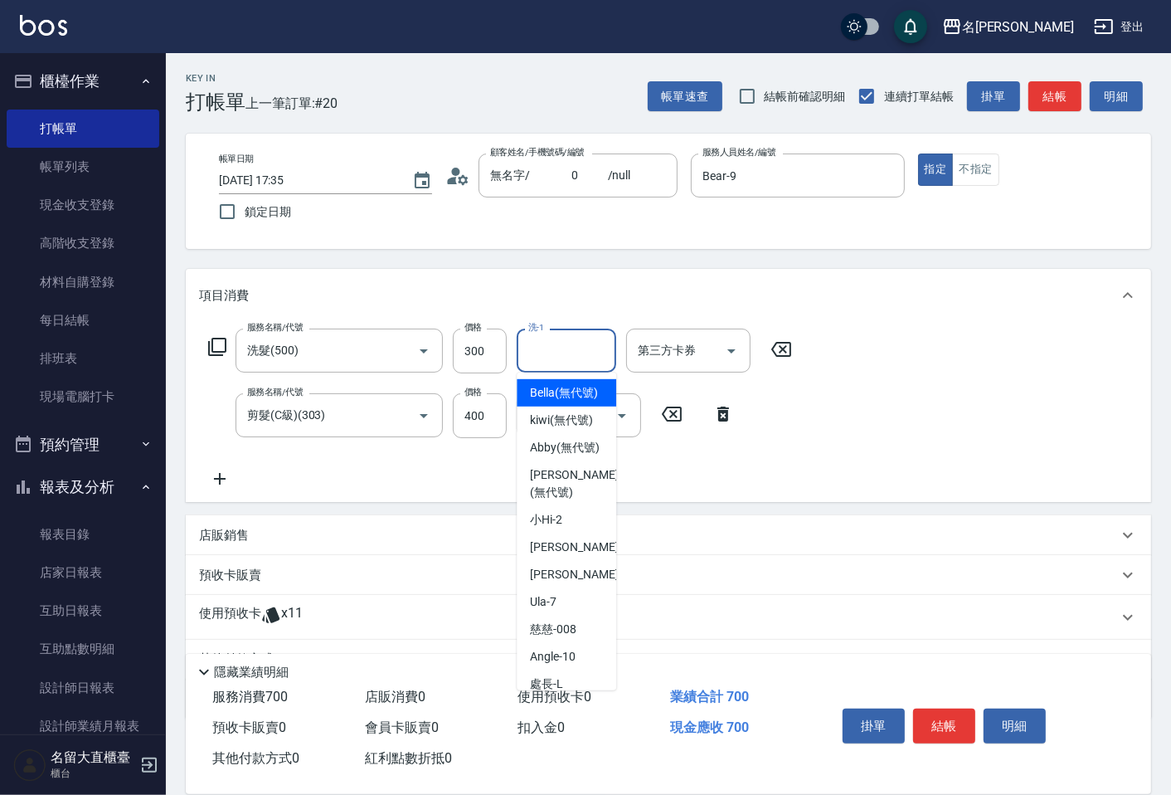
click at [542, 353] on input "洗-1" at bounding box center [566, 350] width 85 height 29
click at [1051, 100] on button "結帳" at bounding box center [1054, 96] width 53 height 31
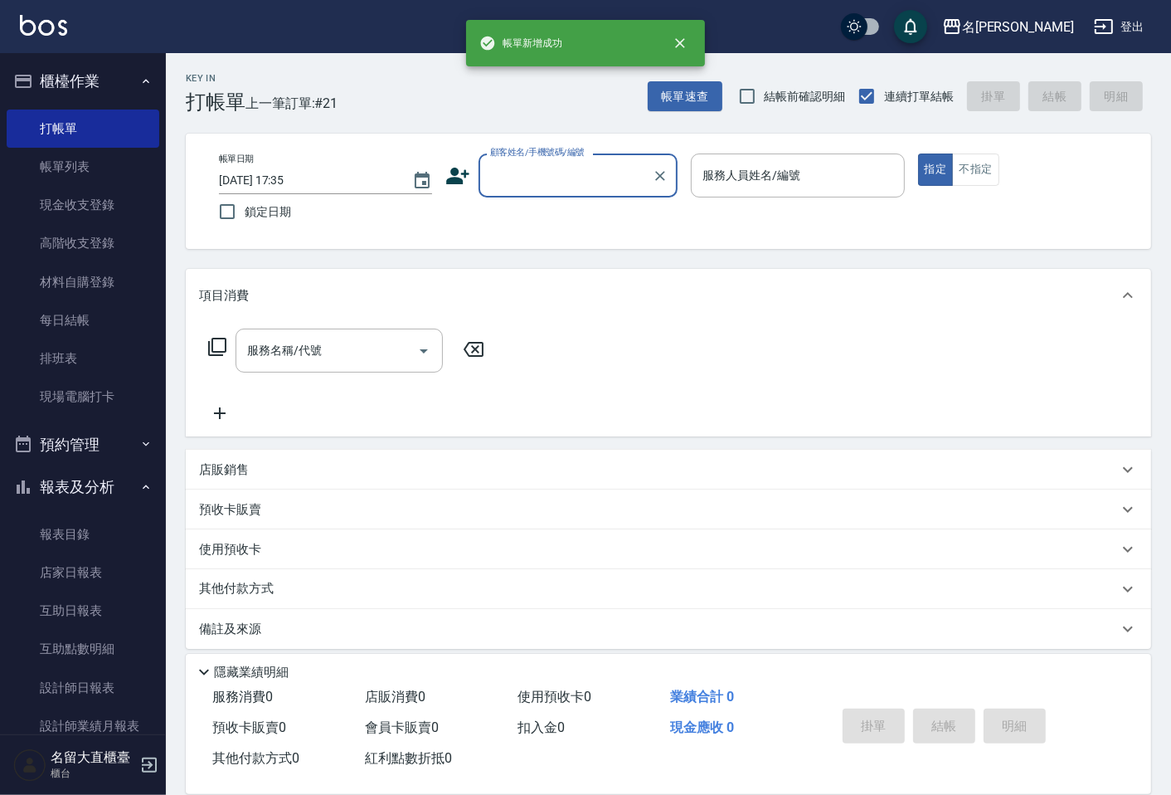
click at [529, 170] on input "顧客姓名/手機號碼/編號" at bounding box center [565, 175] width 159 height 29
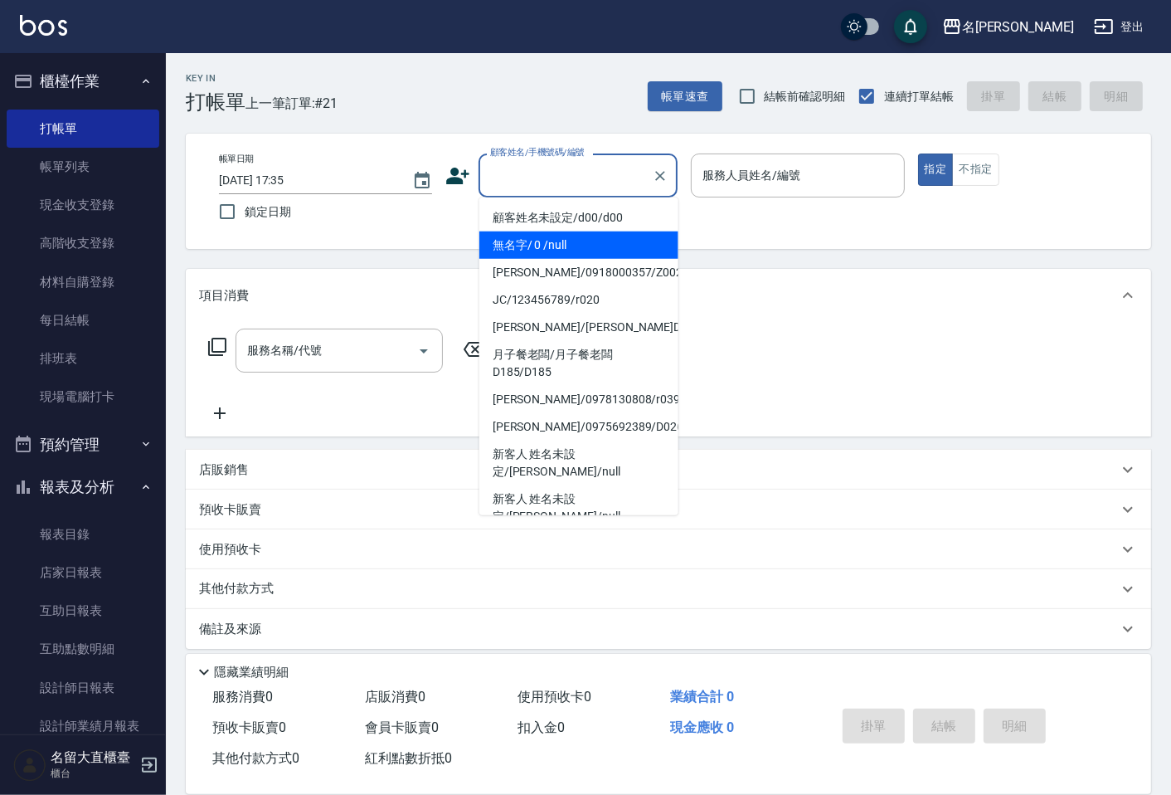
click at [526, 238] on li "無名字/ 0 /null" at bounding box center [578, 244] width 199 height 27
type input "無名字/ 0 /null"
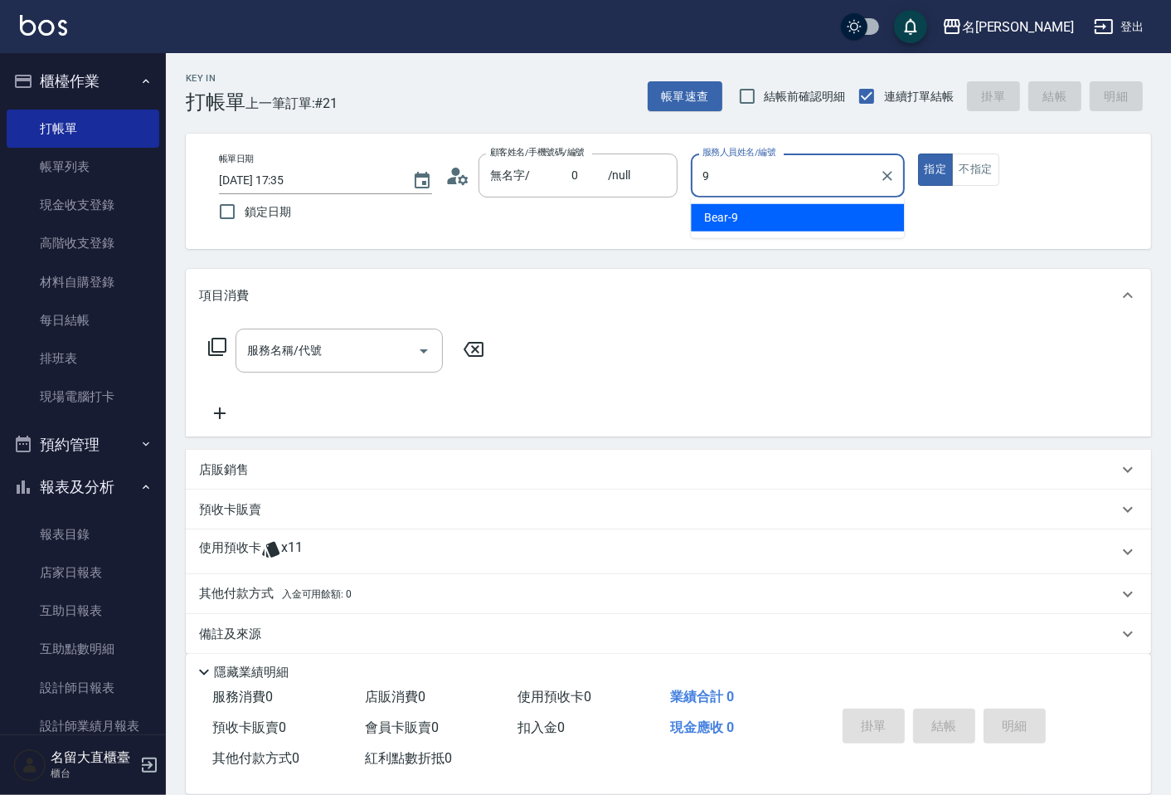
type input "Bear-9"
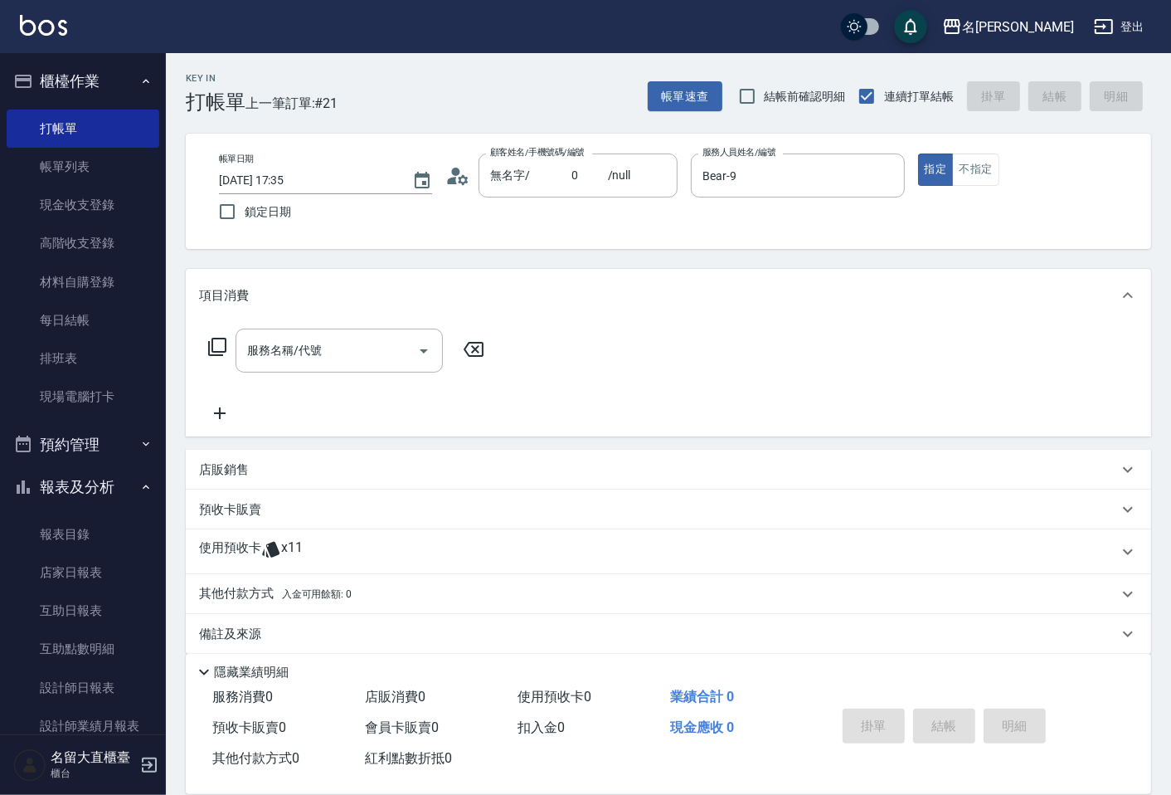
click at [224, 343] on icon at bounding box center [217, 347] width 20 height 20
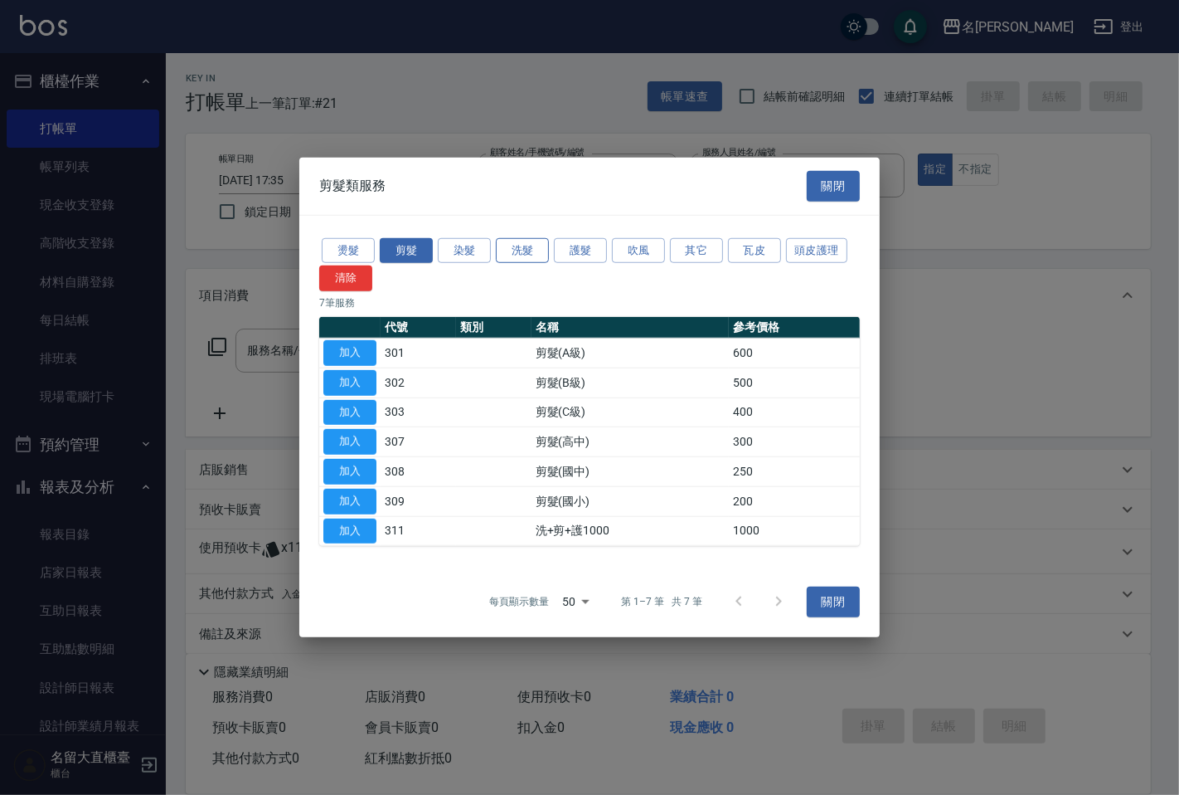
click at [532, 255] on button "洗髮" at bounding box center [522, 250] width 53 height 26
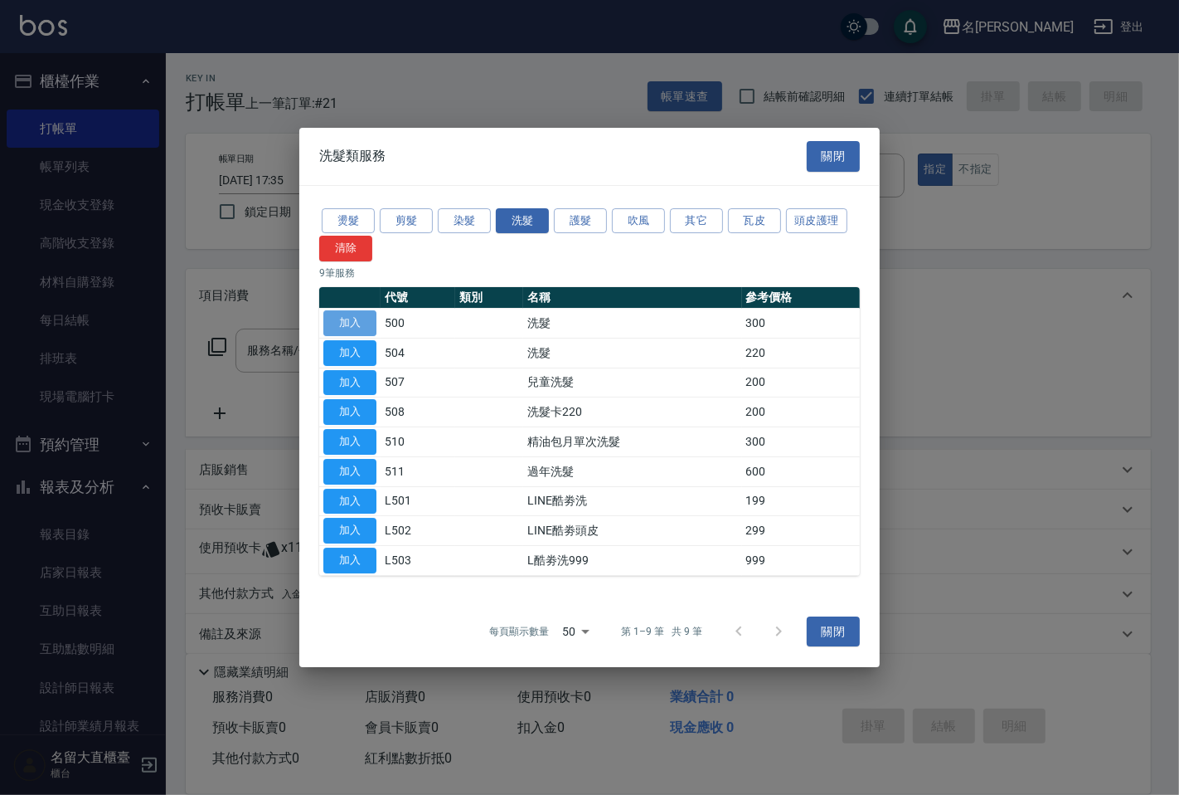
drag, startPoint x: 367, startPoint y: 316, endPoint x: 285, endPoint y: 325, distance: 82.6
click at [367, 316] on button "加入" at bounding box center [349, 323] width 53 height 26
type input "洗髮(500)"
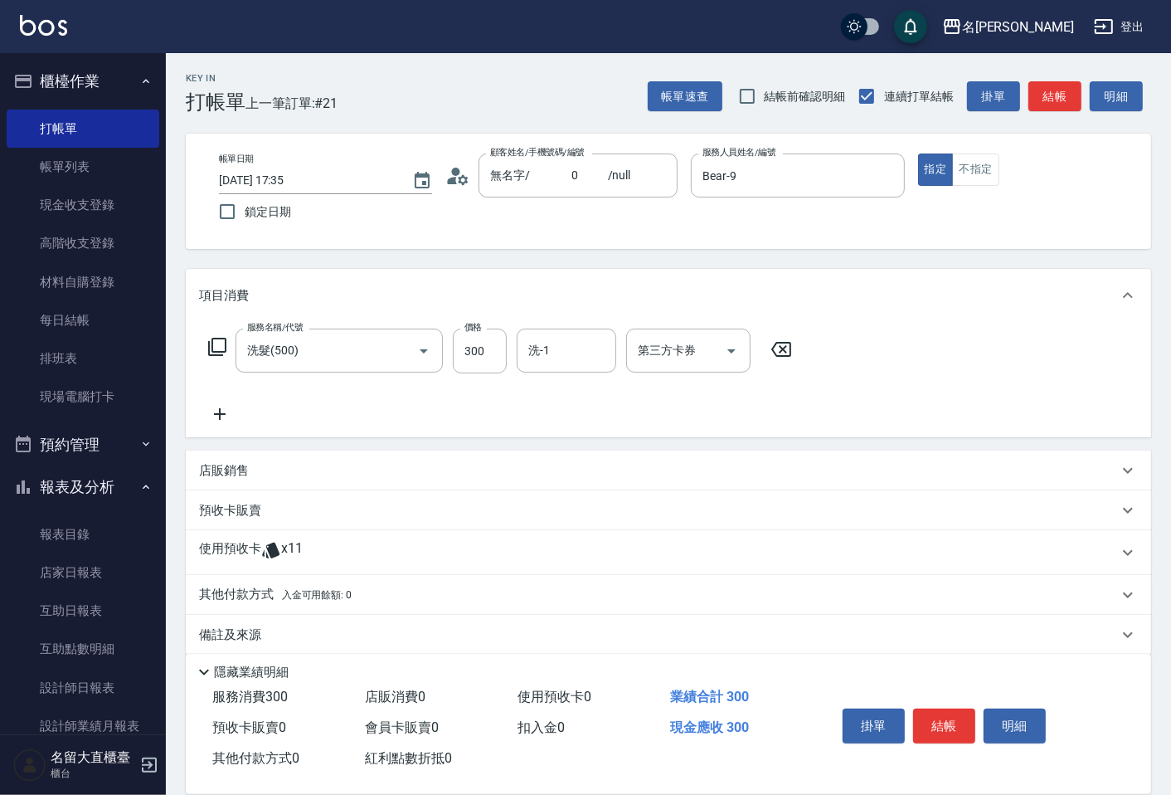
click at [221, 343] on icon at bounding box center [217, 347] width 20 height 20
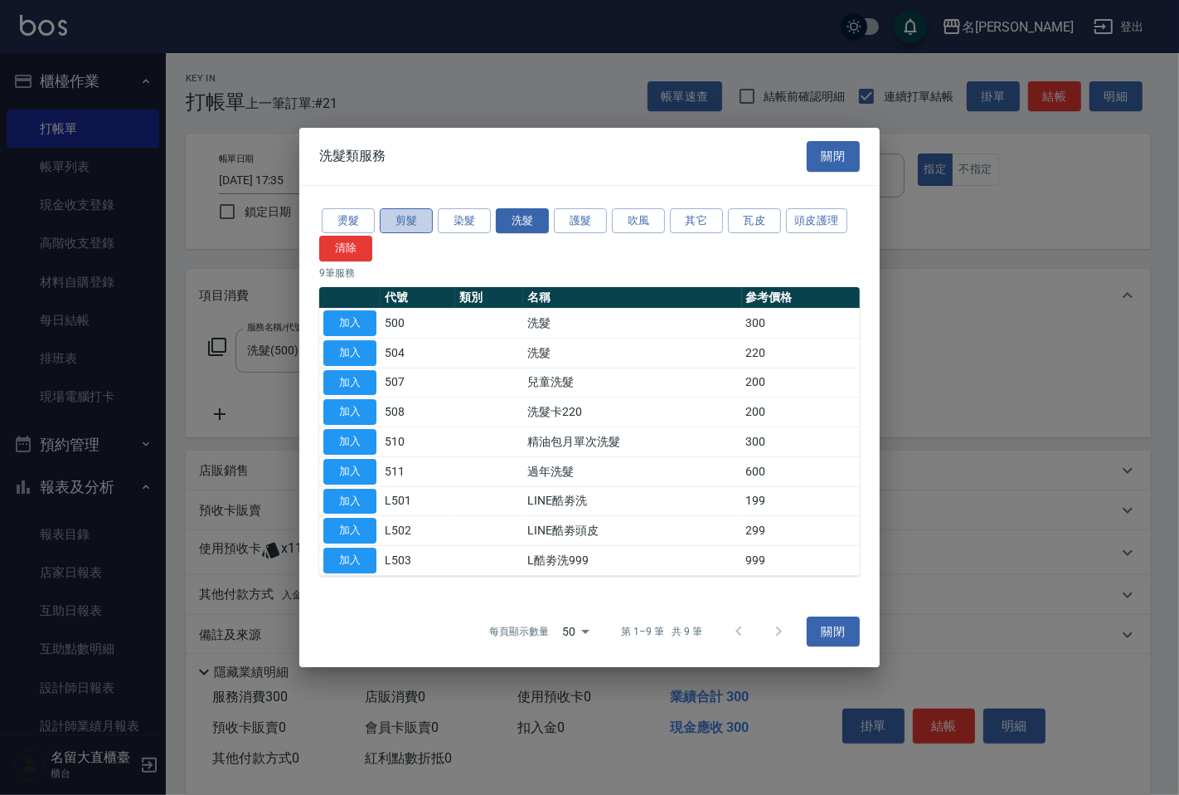
click at [403, 230] on button "剪髮" at bounding box center [406, 221] width 53 height 26
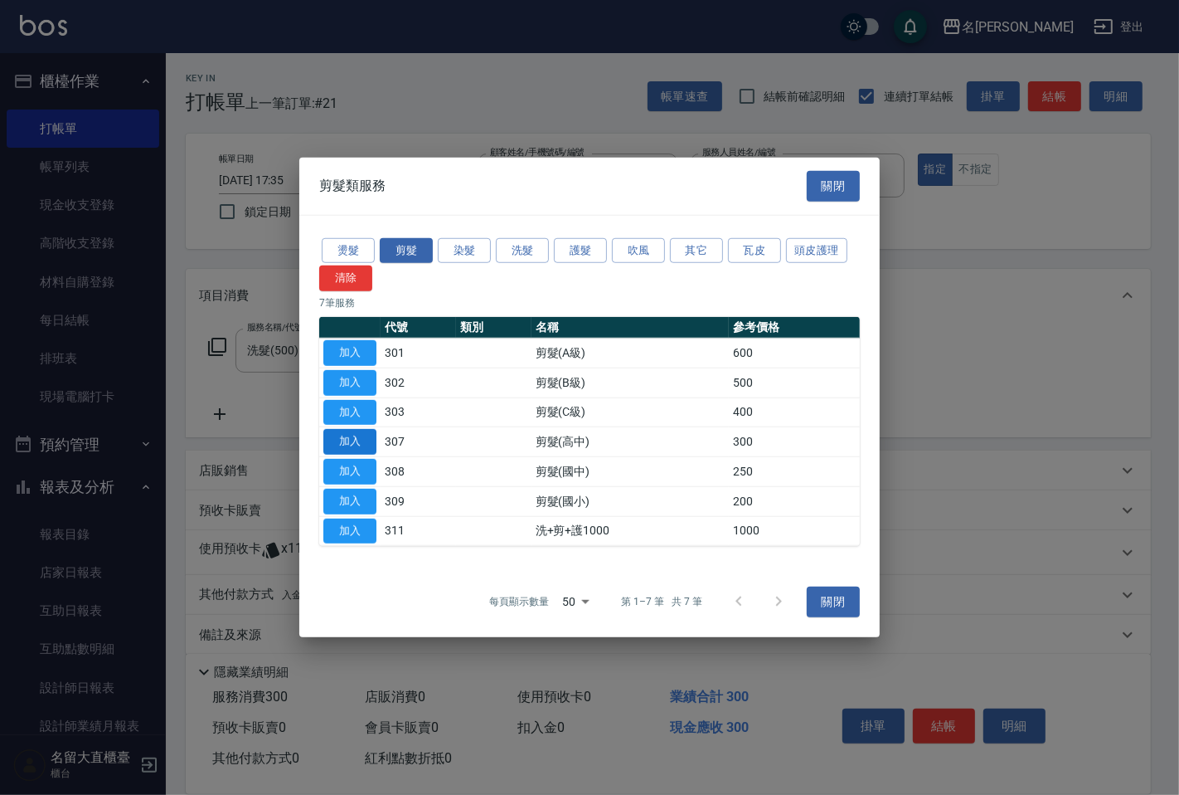
click at [352, 434] on button "加入" at bounding box center [349, 442] width 53 height 26
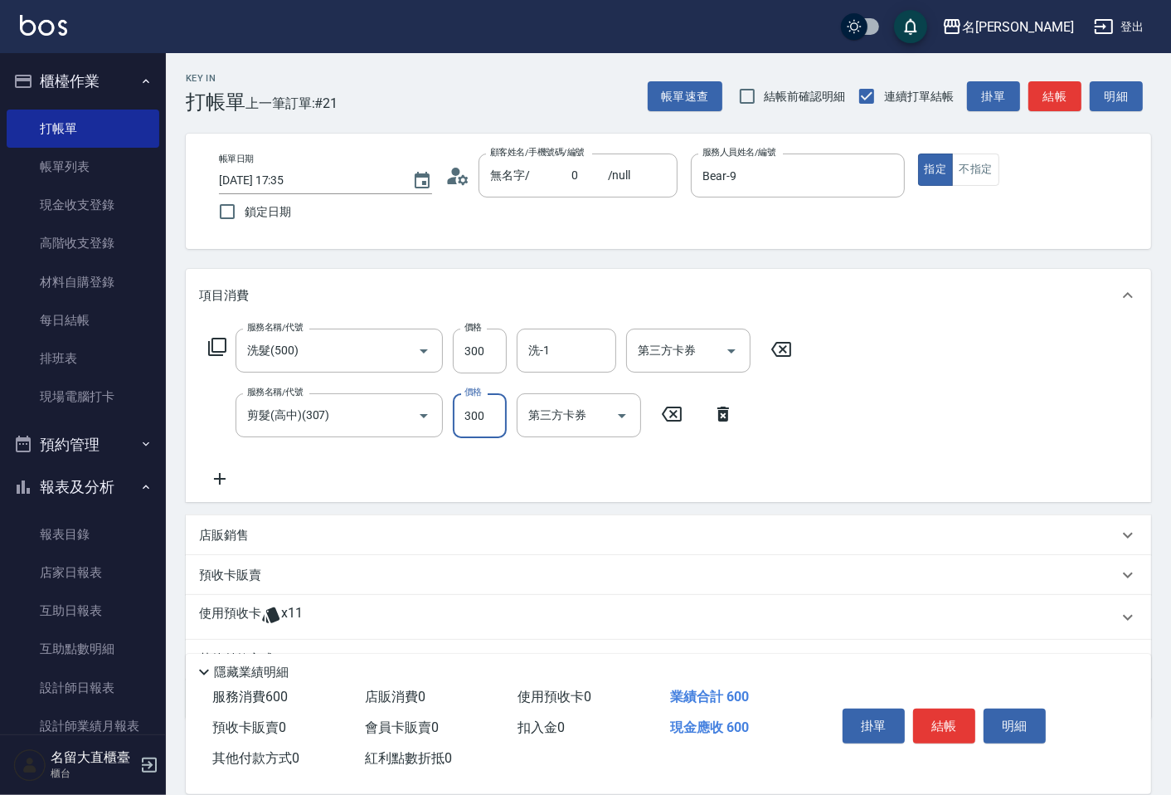
click at [495, 408] on input "300" at bounding box center [480, 415] width 54 height 45
type input "350"
click at [543, 351] on input "洗-1" at bounding box center [566, 350] width 85 height 29
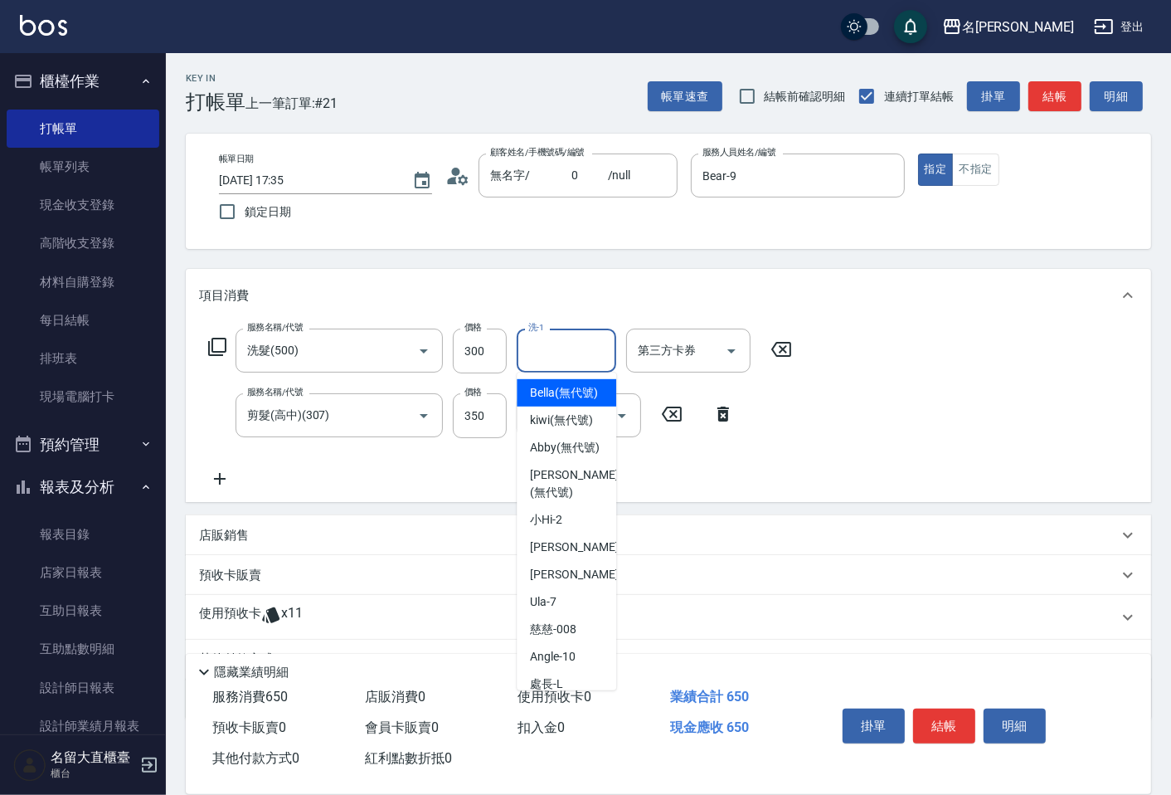
type input "1"
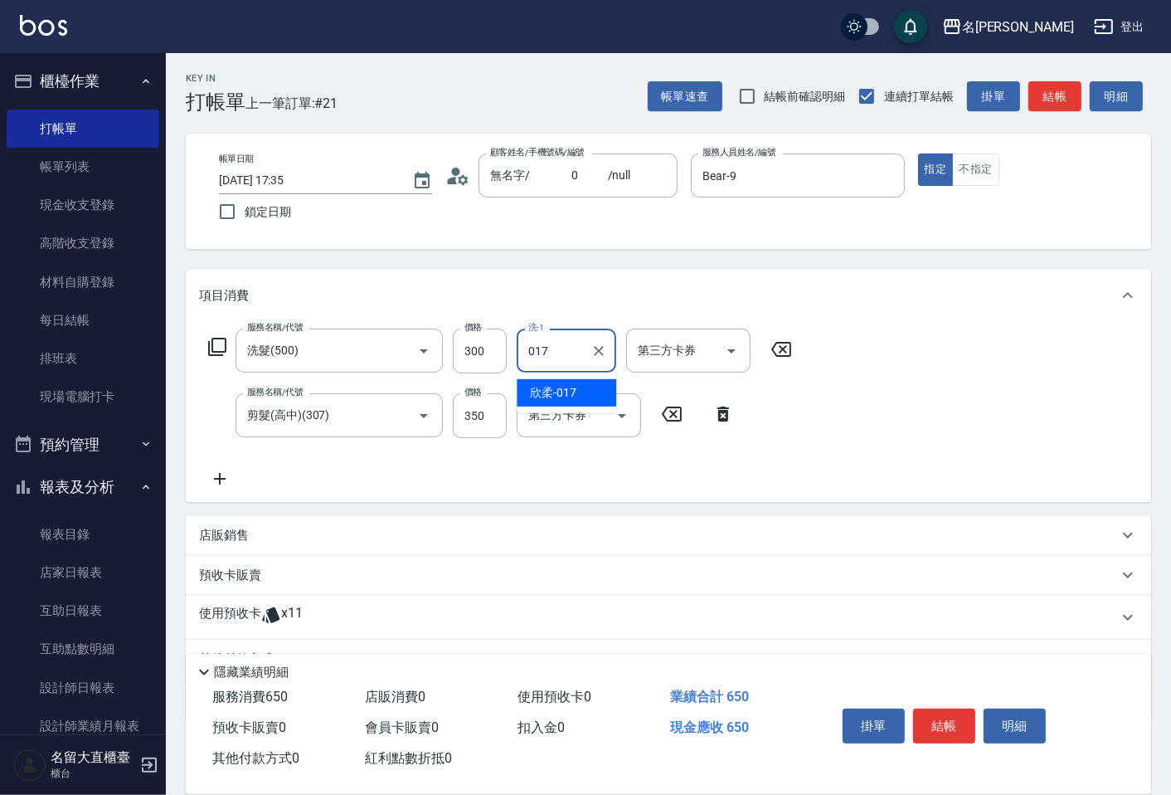
click at [545, 391] on span "欣柔 -017" at bounding box center [553, 392] width 46 height 17
type input "欣柔-017"
click at [959, 170] on button "不指定" at bounding box center [975, 169] width 46 height 32
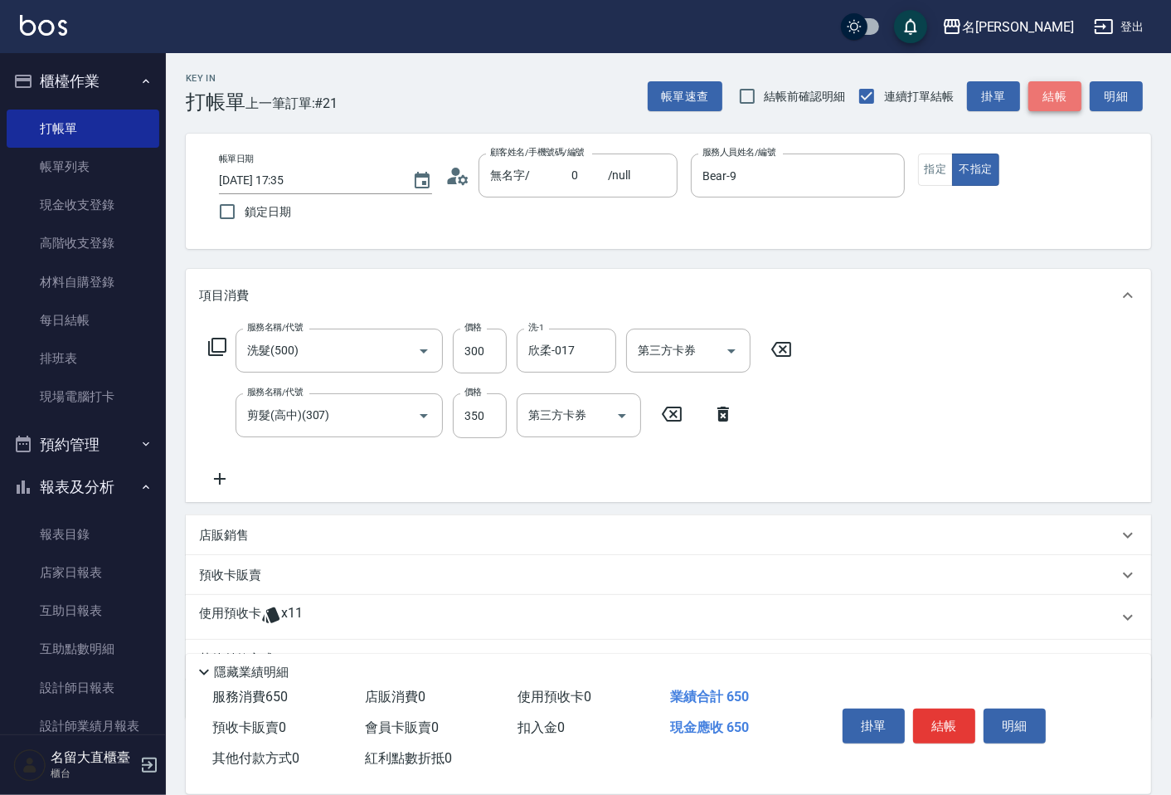
click at [1057, 90] on button "結帳" at bounding box center [1054, 96] width 53 height 31
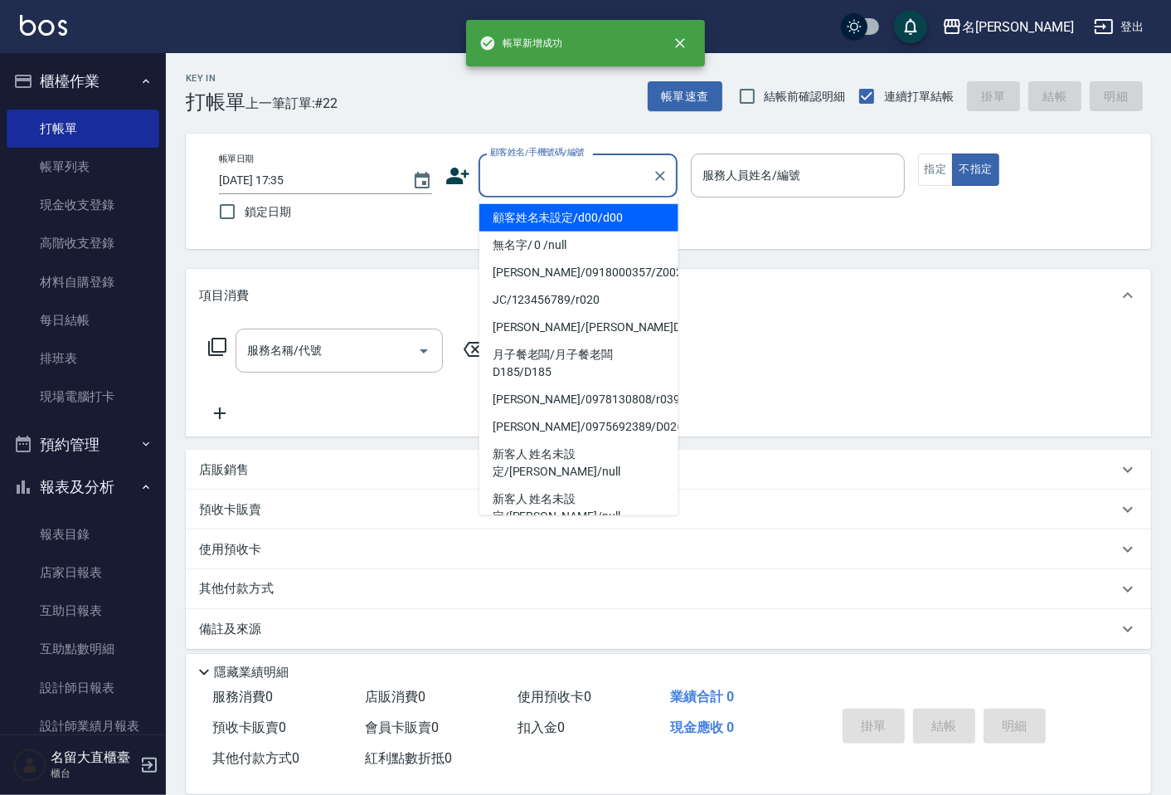
click at [533, 169] on input "顧客姓名/手機號碼/編號" at bounding box center [565, 175] width 159 height 29
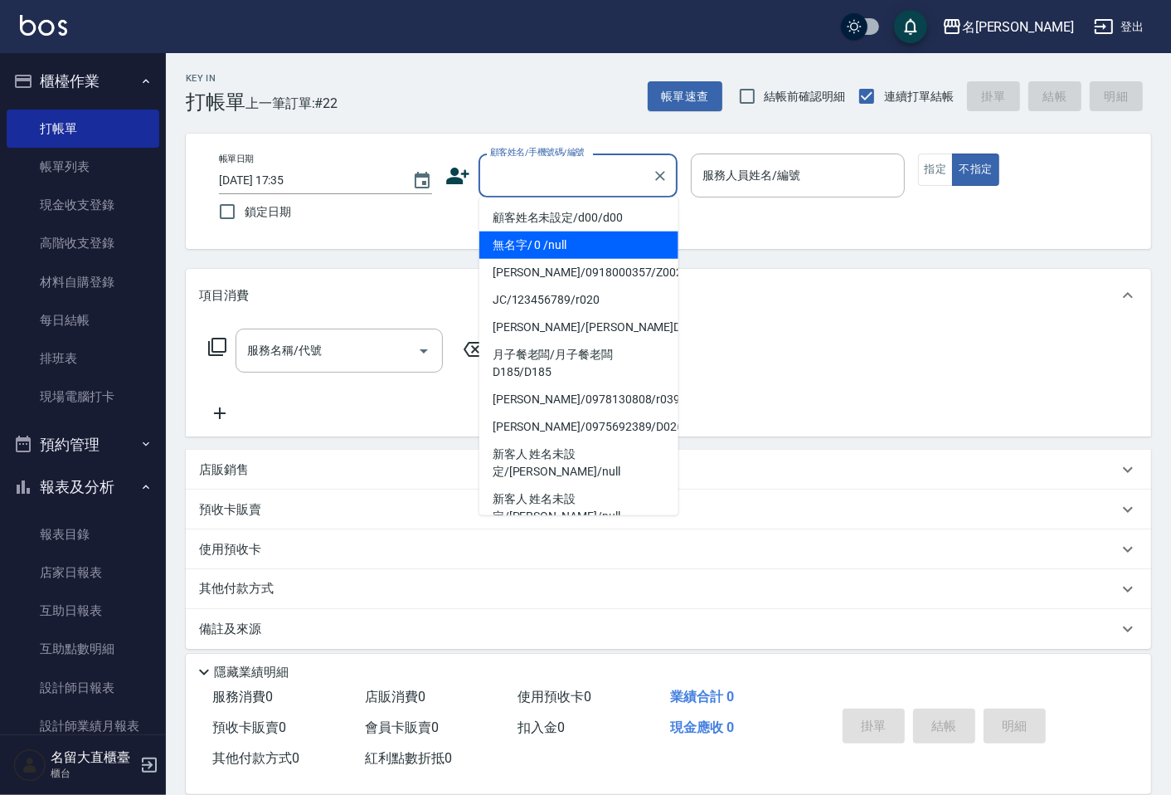
click at [531, 237] on li "無名字/ 0 /null" at bounding box center [578, 244] width 199 height 27
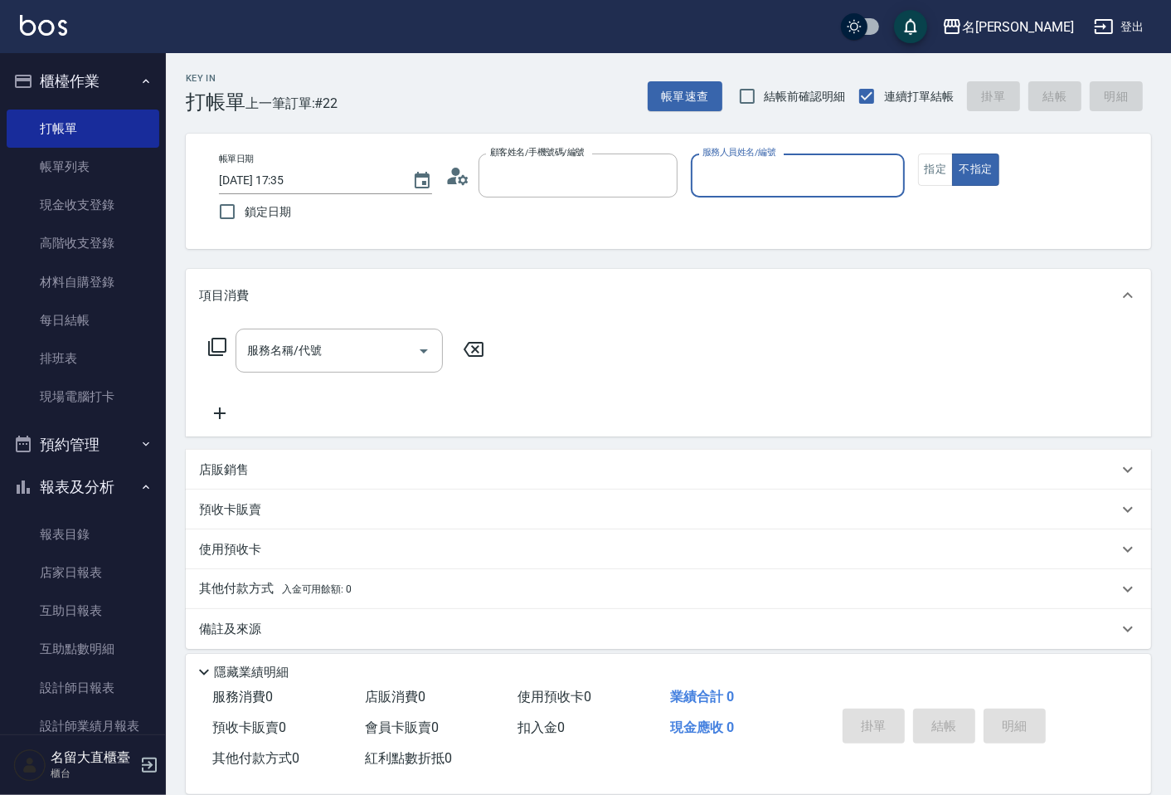
type input "無名字/ 0 /null"
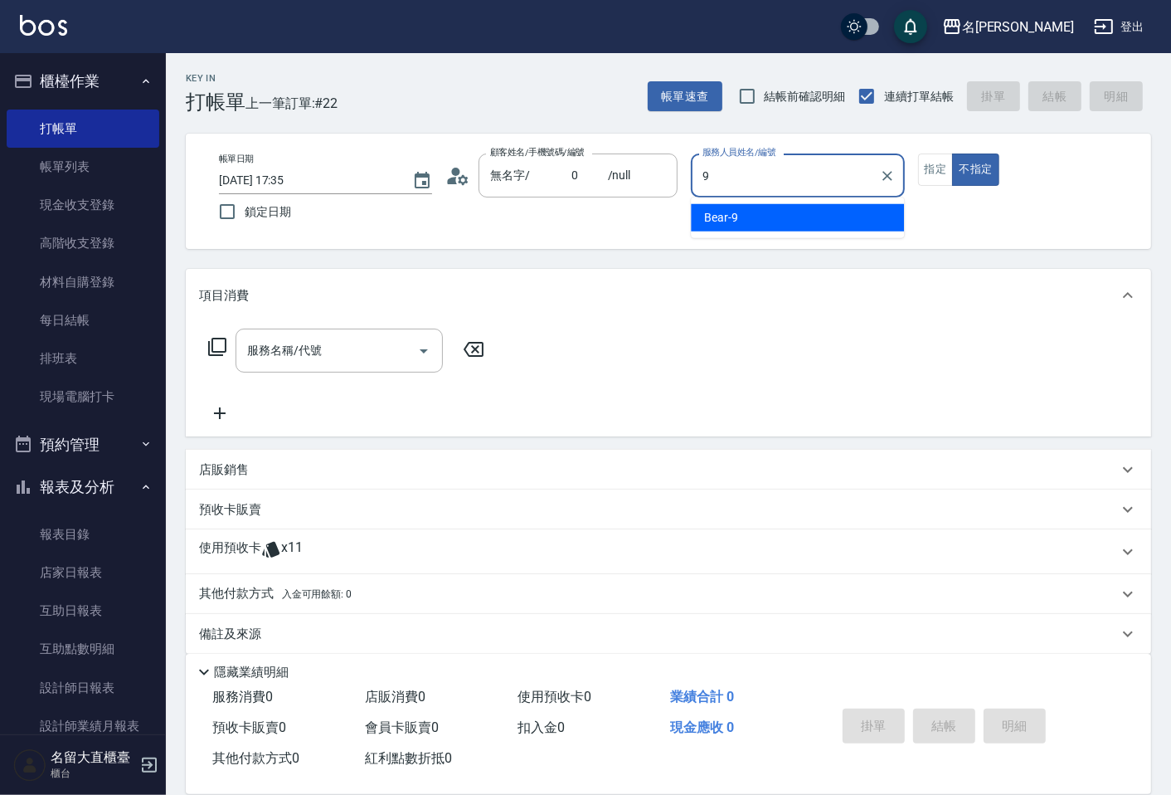
type input "Bear-9"
type button "false"
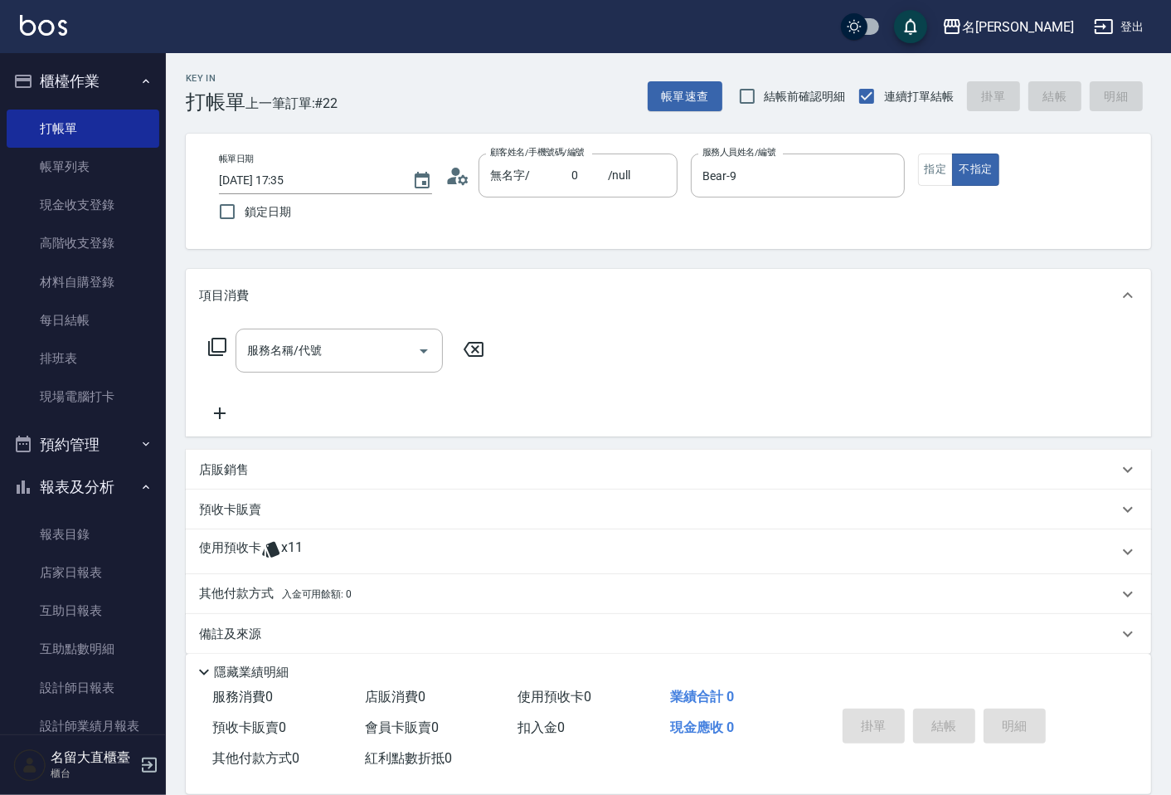
click at [213, 343] on icon at bounding box center [217, 347] width 20 height 20
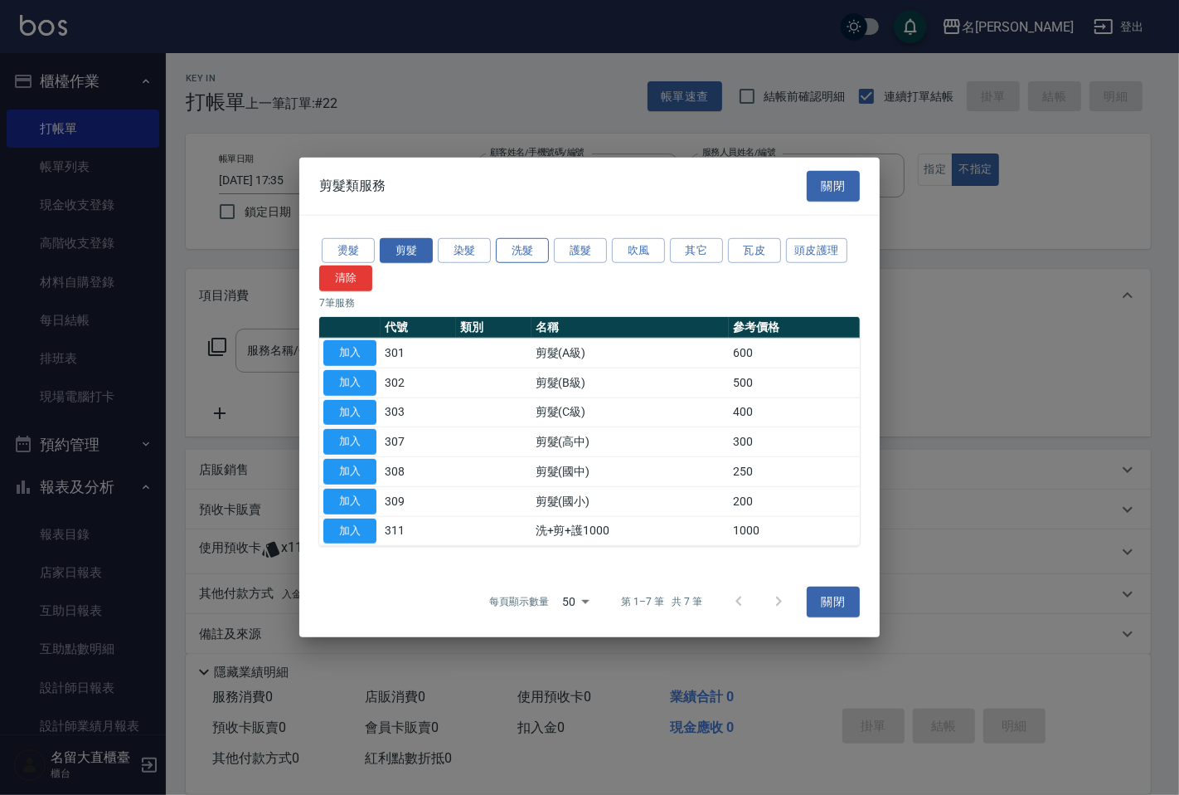
click at [521, 253] on button "洗髮" at bounding box center [522, 250] width 53 height 26
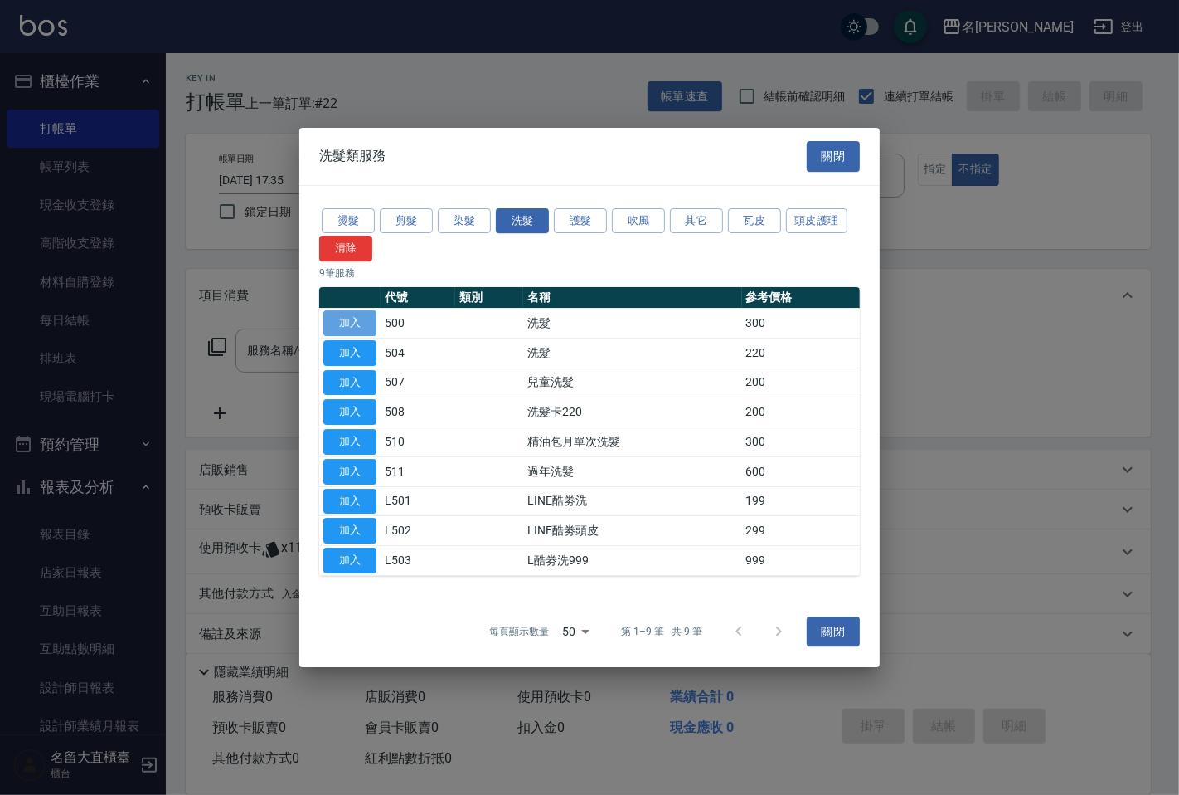
click at [353, 318] on button "加入" at bounding box center [349, 323] width 53 height 26
type input "洗髮(500)"
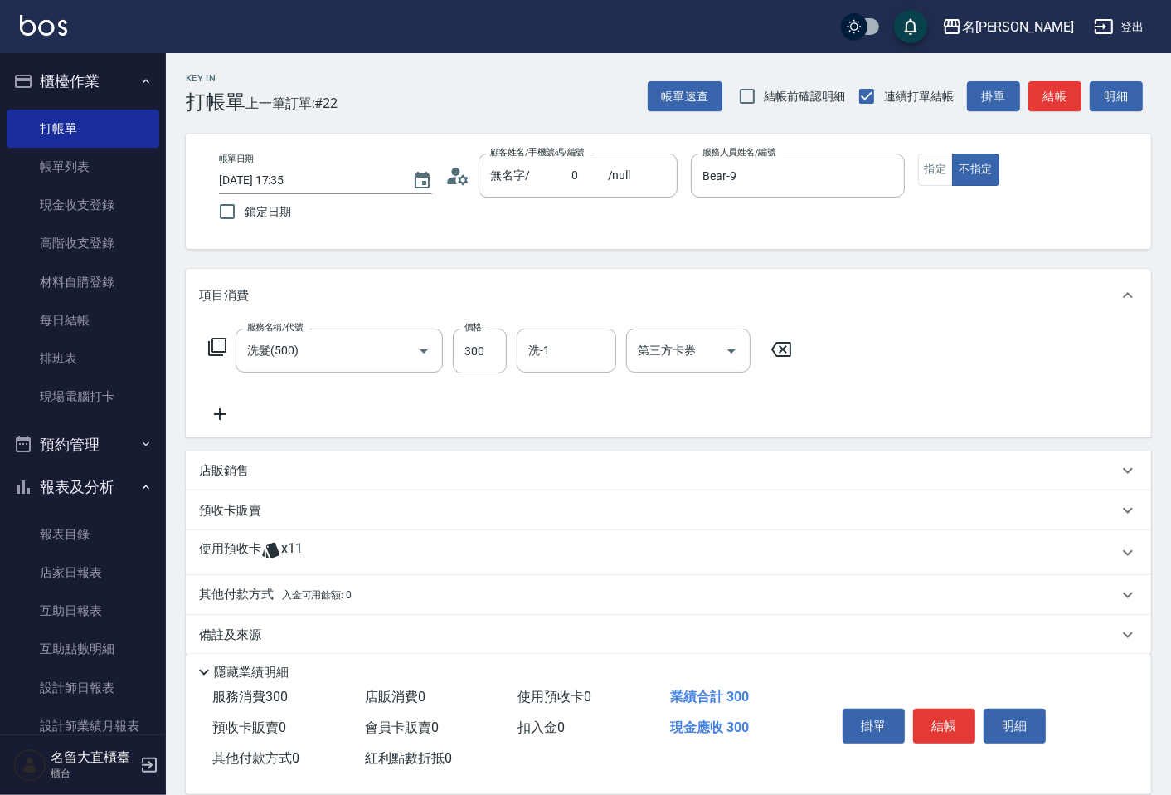
click at [211, 343] on icon at bounding box center [217, 347] width 18 height 18
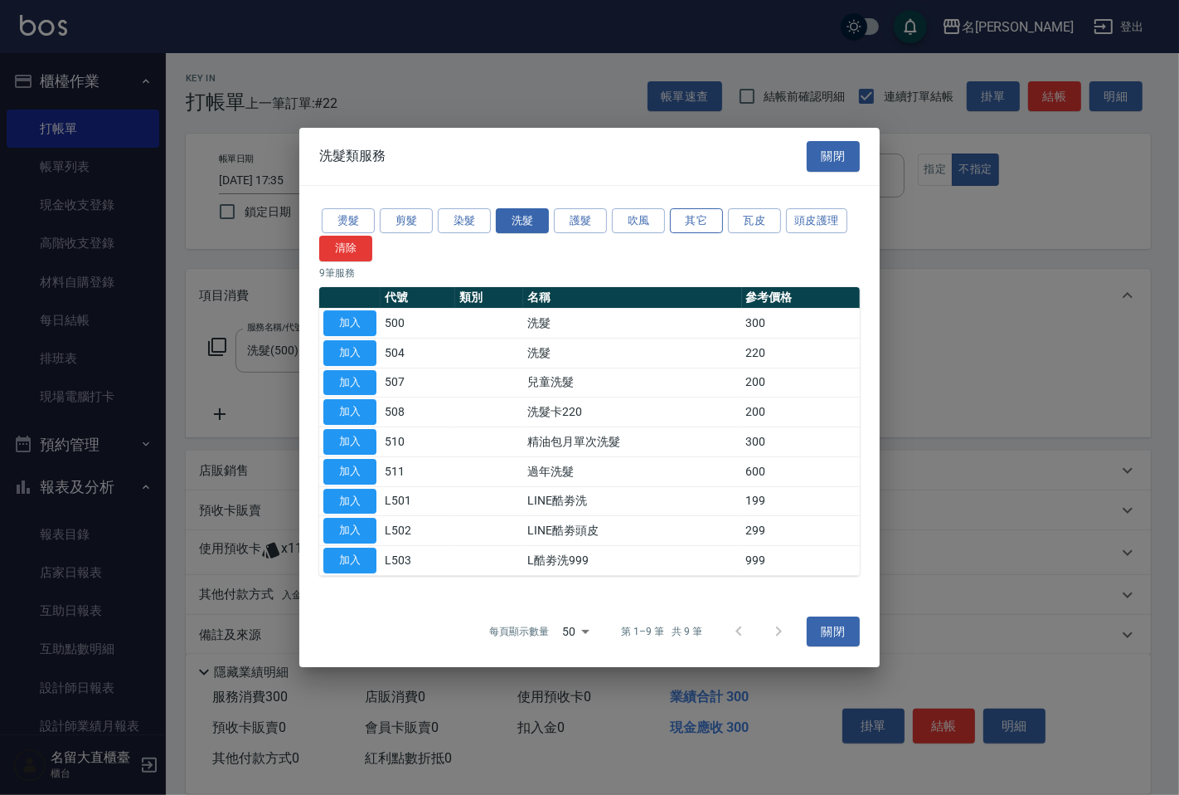
click at [678, 214] on button "其它" at bounding box center [696, 221] width 53 height 26
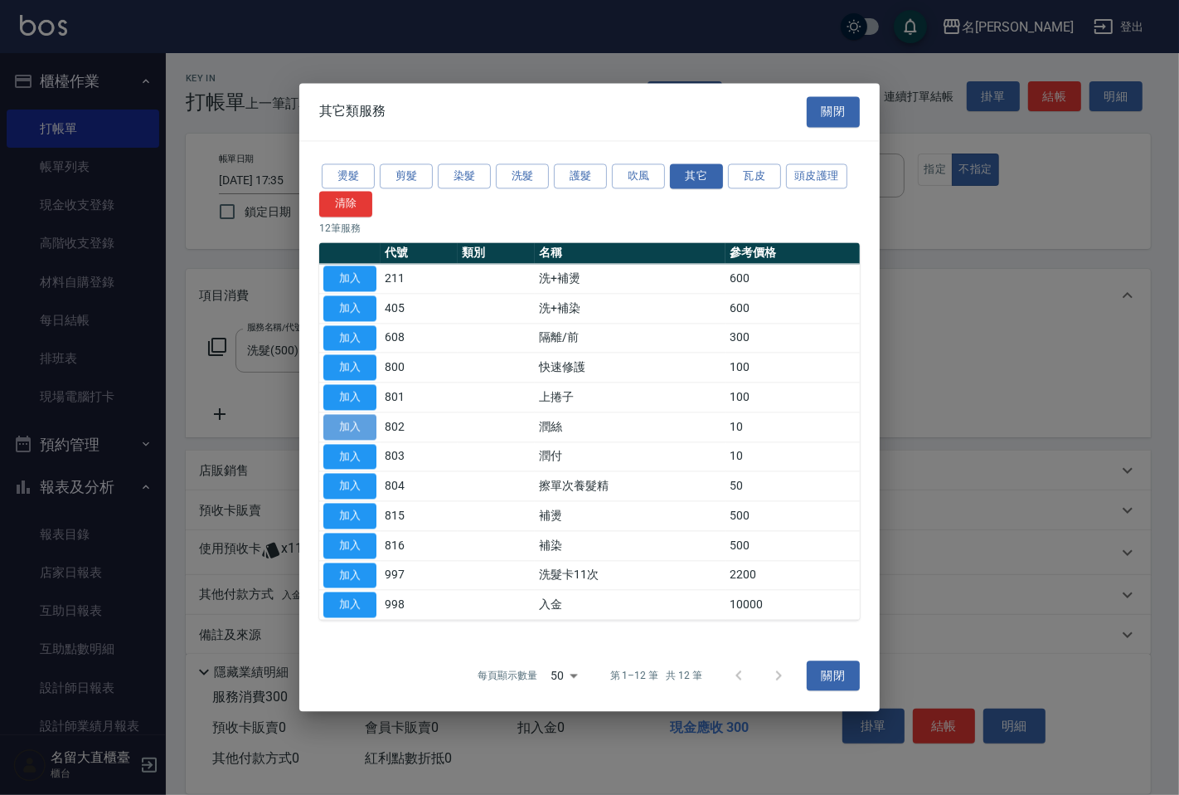
click at [340, 426] on button "加入" at bounding box center [349, 427] width 53 height 26
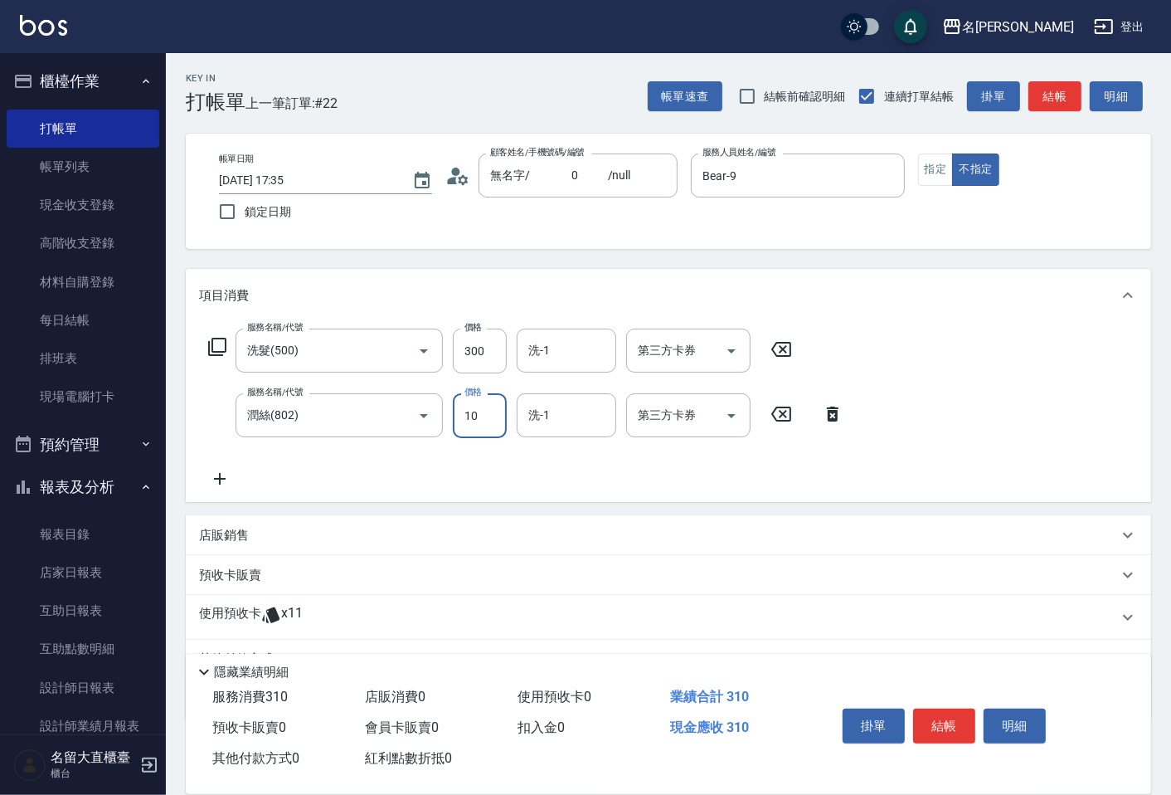
click at [473, 407] on input "10" at bounding box center [480, 415] width 54 height 45
type input "20"
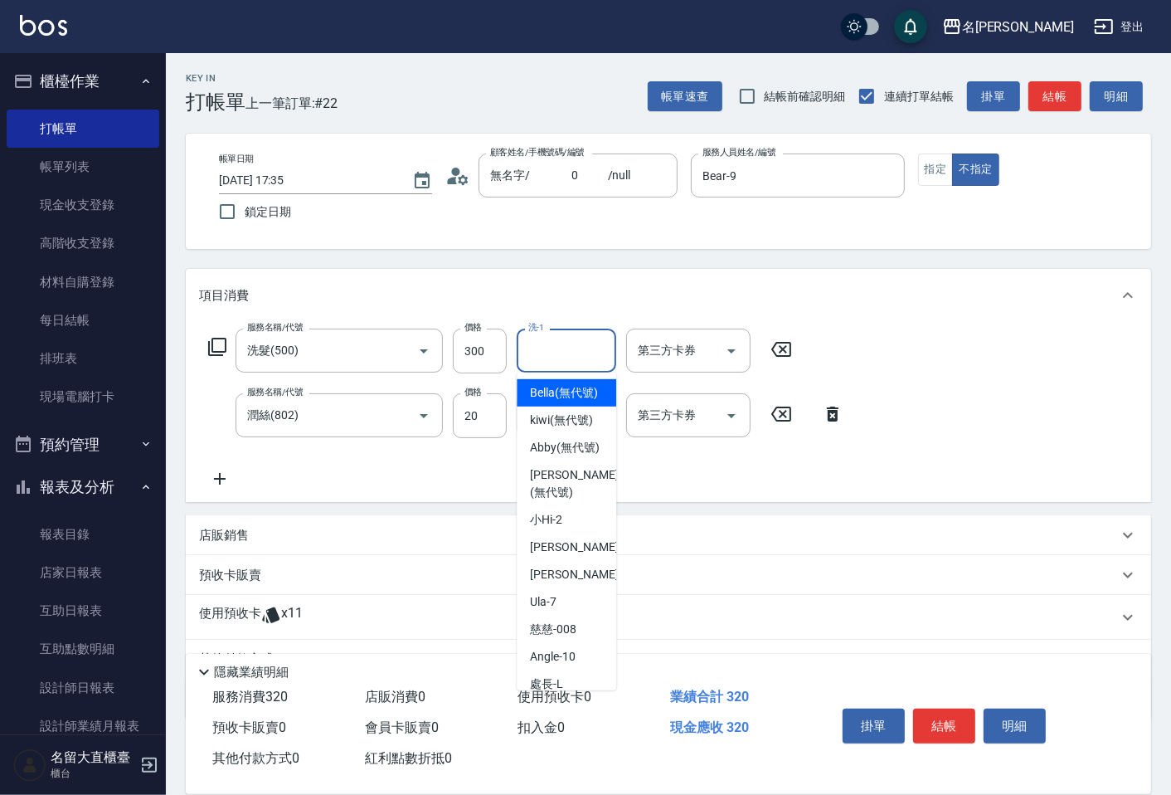
click at [562, 346] on input "洗-1" at bounding box center [566, 350] width 85 height 29
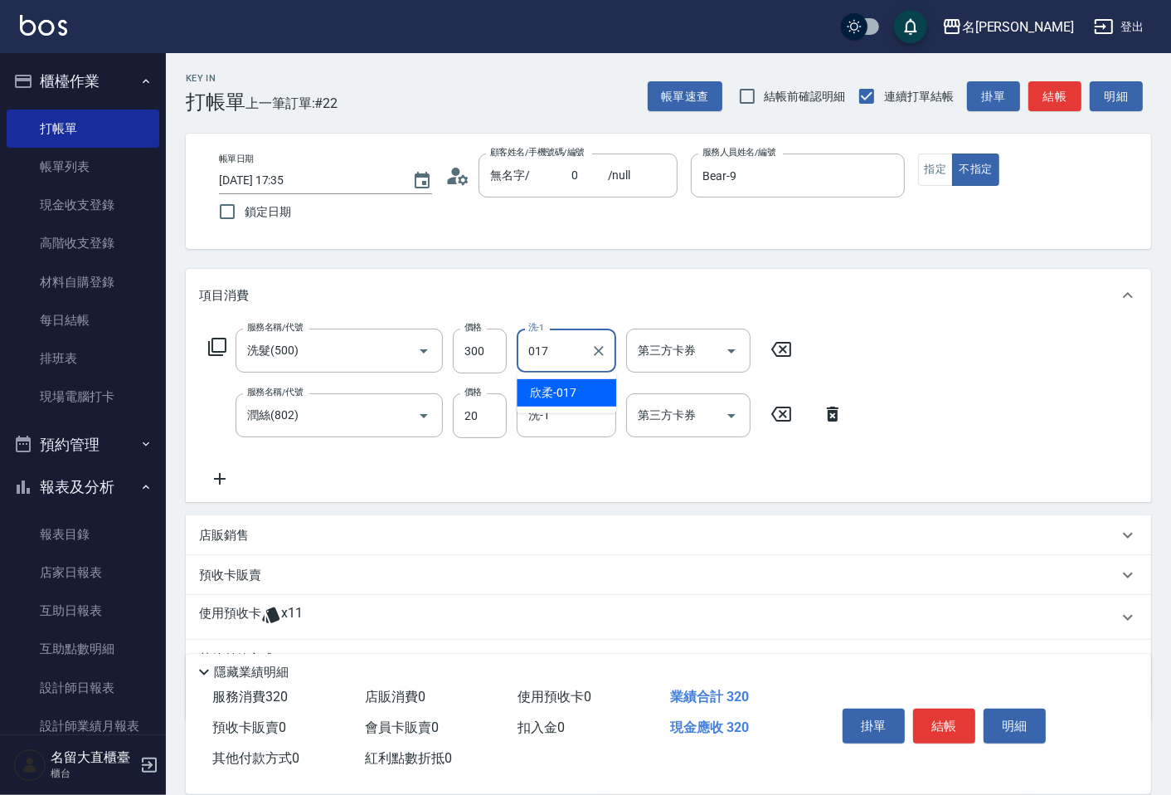
click at [552, 386] on span "欣柔 -017" at bounding box center [553, 392] width 46 height 17
type input "欣柔-017"
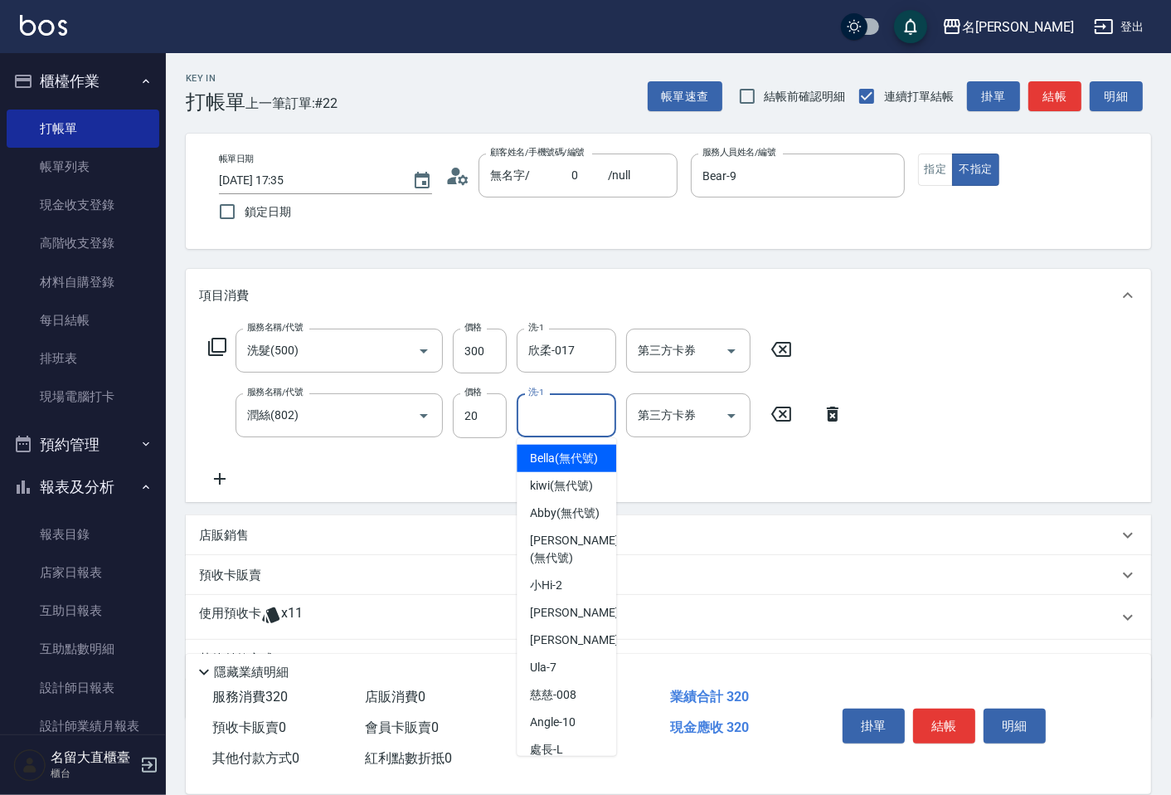
click at [558, 416] on input "洗-1" at bounding box center [566, 415] width 85 height 29
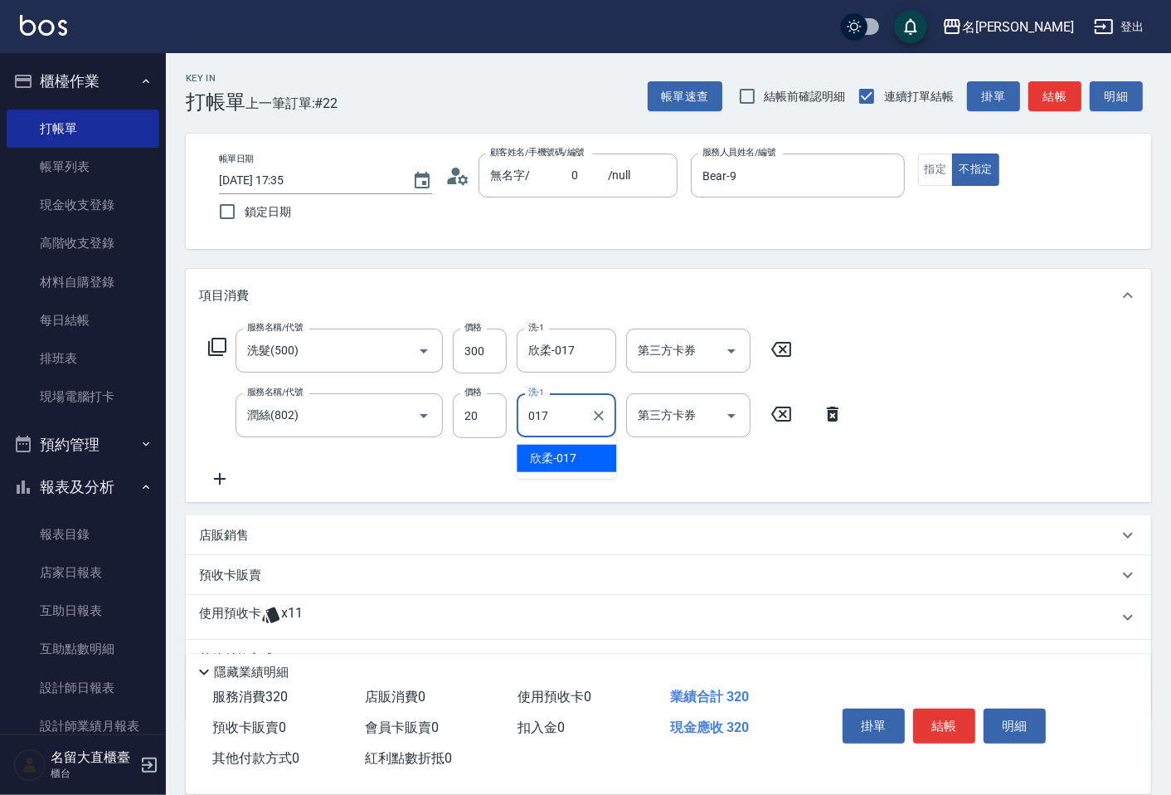
drag, startPoint x: 556, startPoint y: 454, endPoint x: 652, endPoint y: 383, distance: 119.3
click at [557, 454] on span "欣柔 -017" at bounding box center [553, 458] width 46 height 17
type input "欣柔-017"
click at [1043, 98] on button "結帳" at bounding box center [1054, 96] width 53 height 31
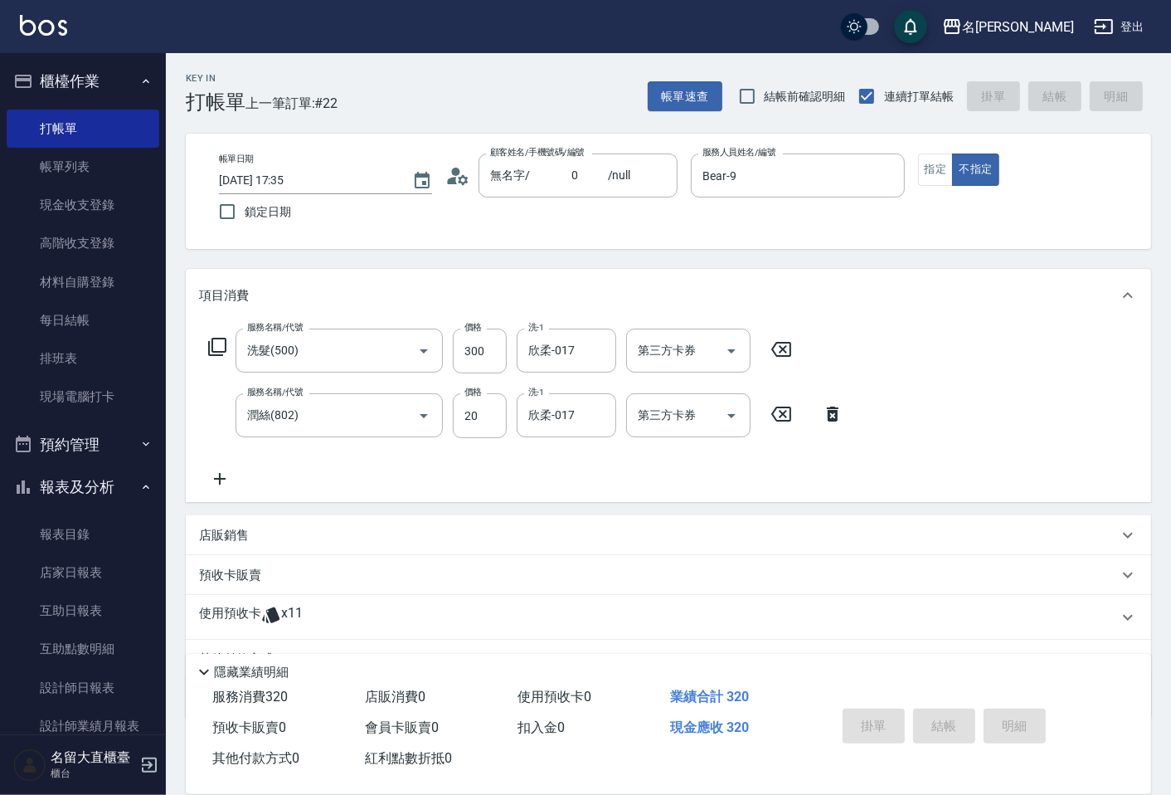
type input "[DATE] 17:36"
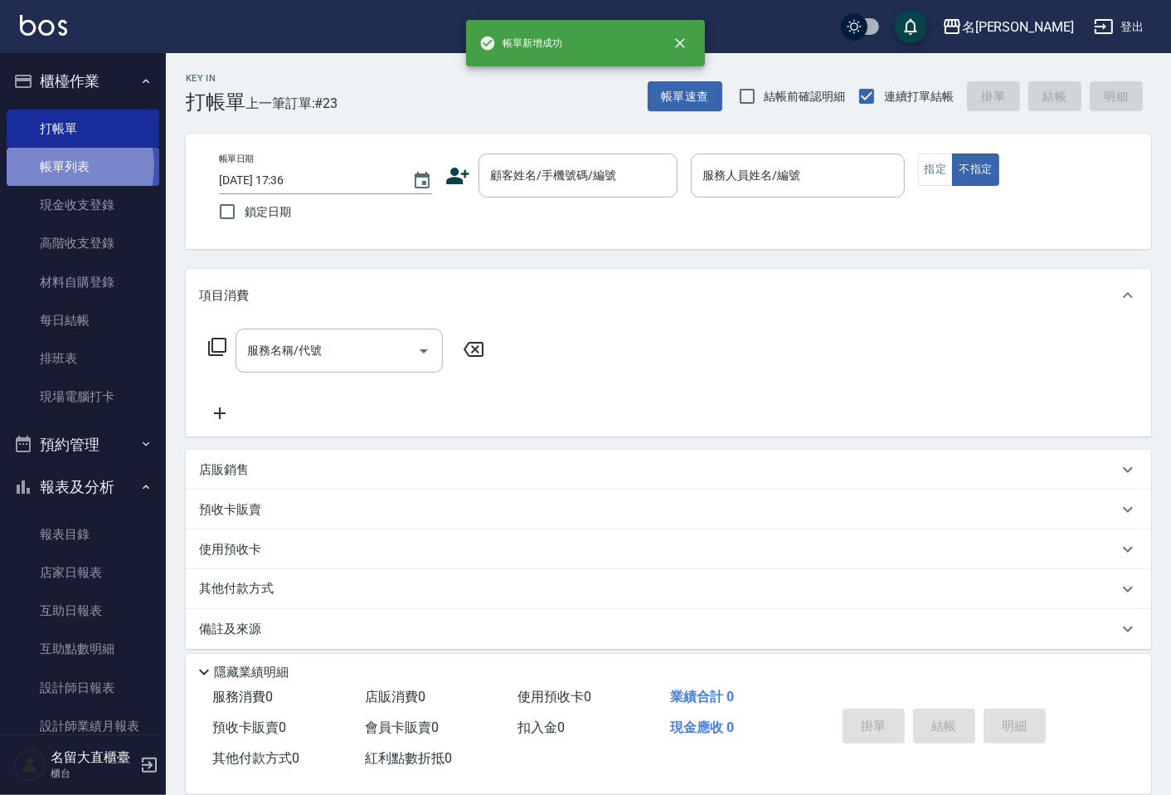
click at [62, 166] on link "帳單列表" at bounding box center [83, 167] width 153 height 38
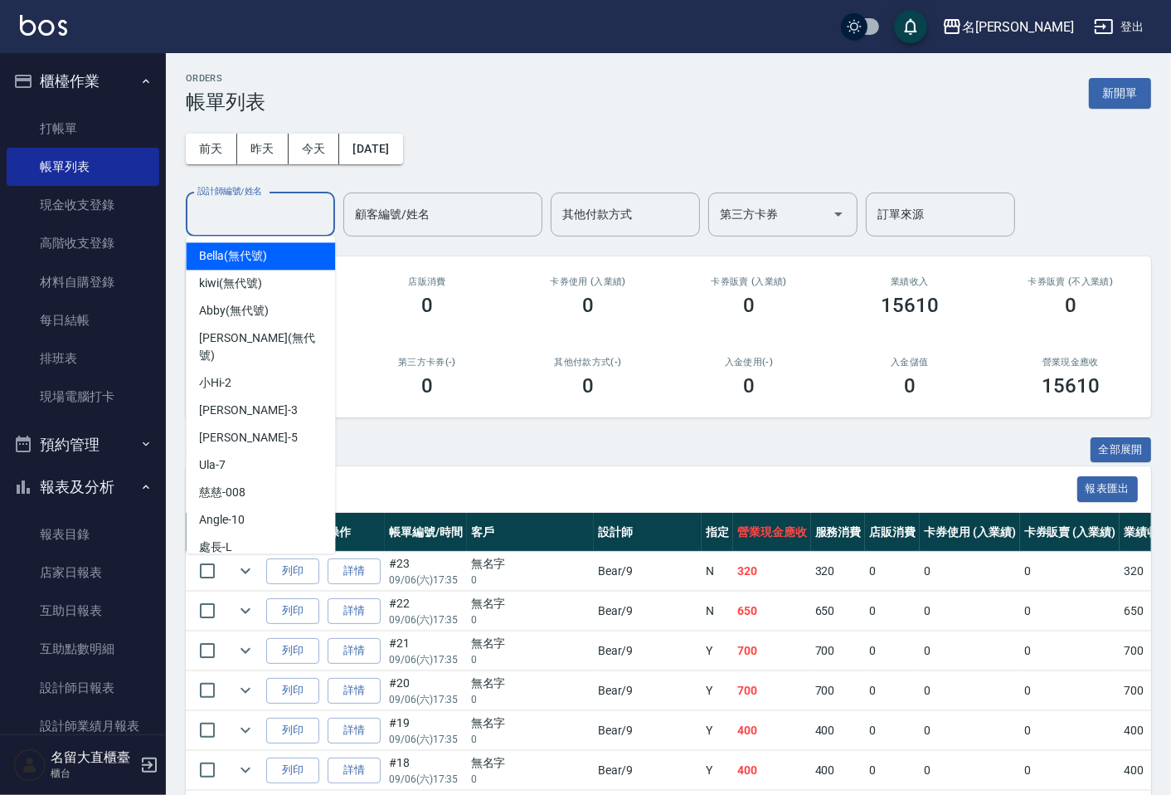
click at [305, 211] on input "設計師編號/姓名" at bounding box center [260, 214] width 134 height 29
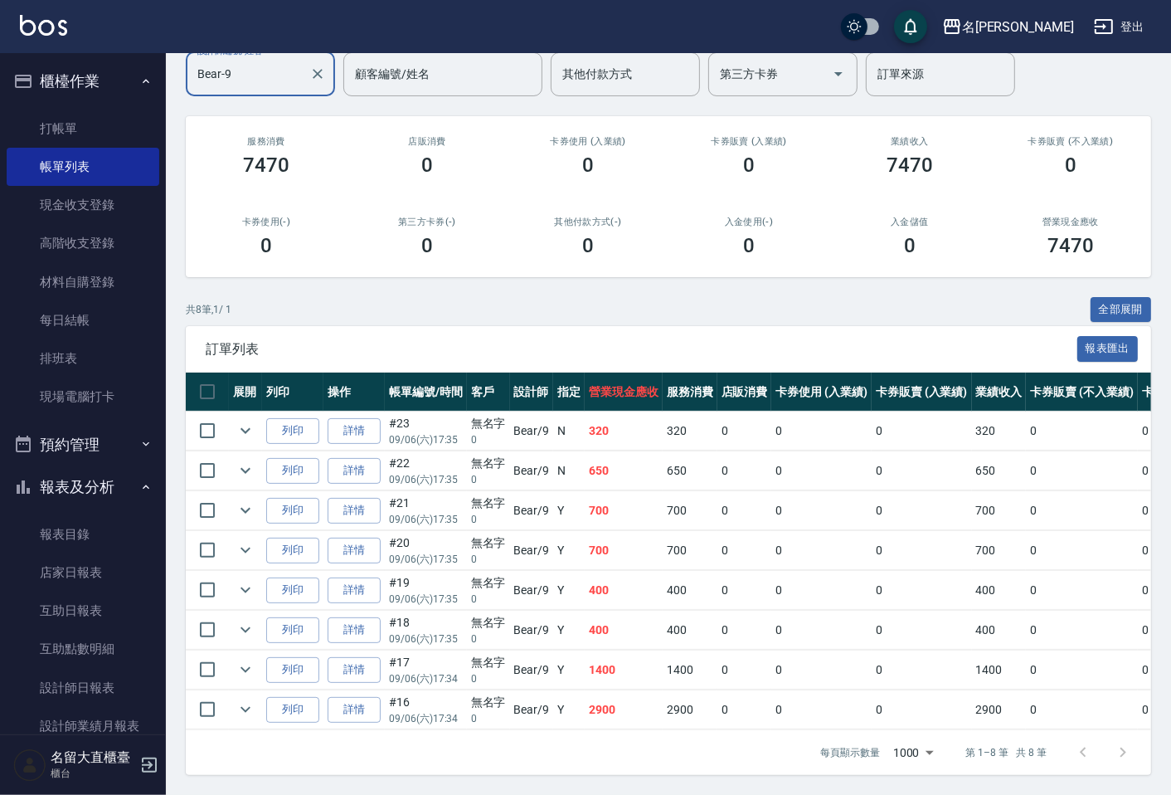
scroll to position [154, 0]
type input "Bear-9"
click at [61, 119] on link "打帳單" at bounding box center [83, 128] width 153 height 38
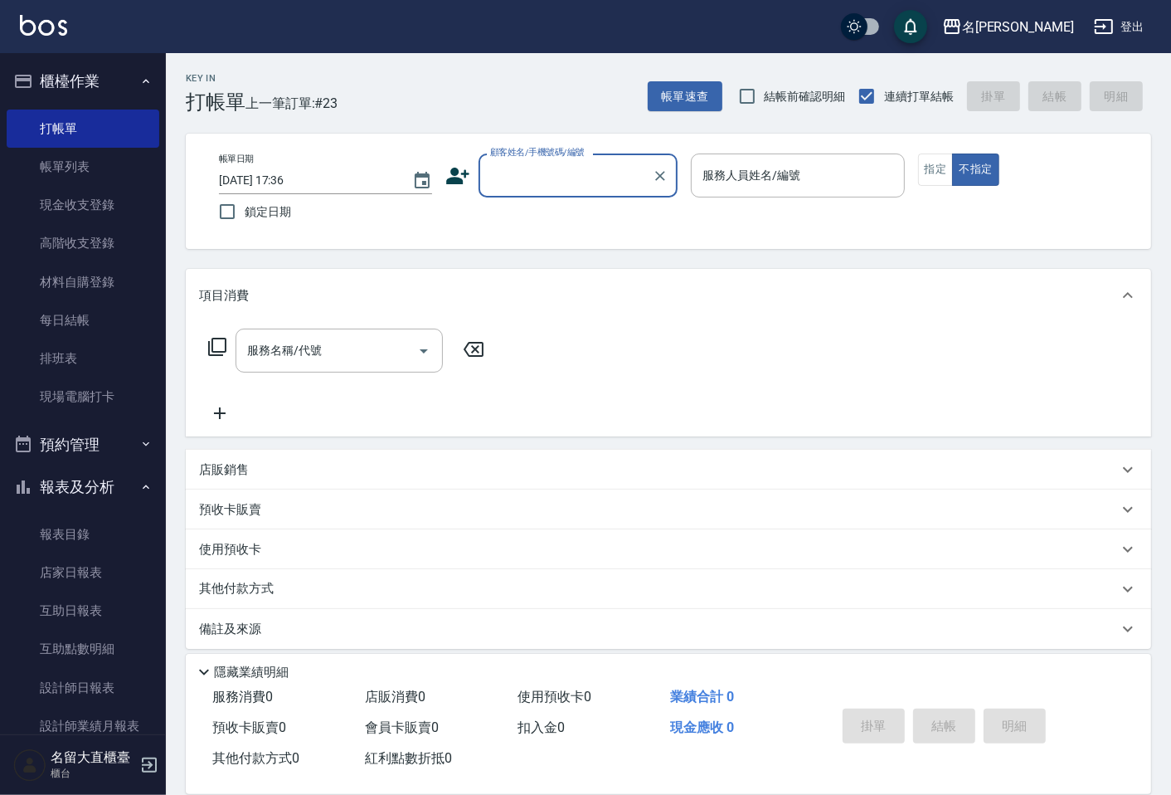
click at [526, 171] on input "顧客姓名/手機號碼/編號" at bounding box center [565, 175] width 159 height 29
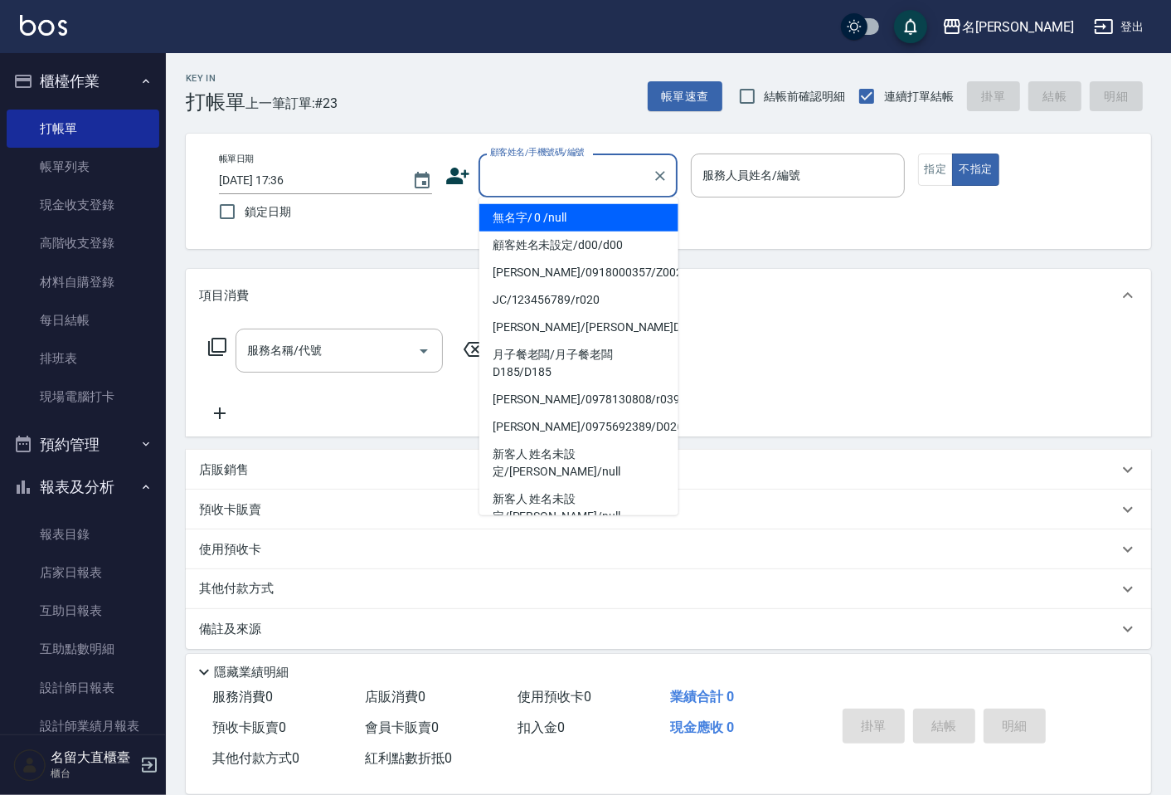
click at [532, 216] on li "無名字/ 0 /null" at bounding box center [578, 217] width 199 height 27
type input "無名字/ 0 /null"
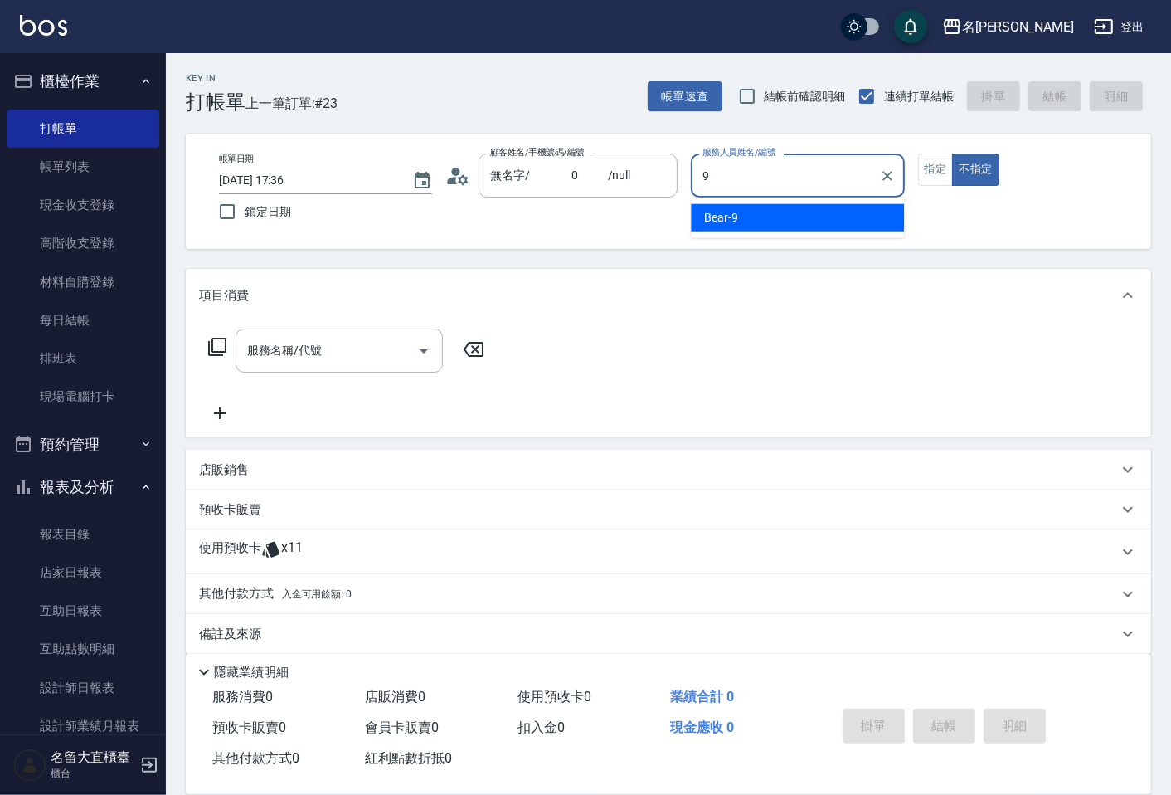
type input "Bear-9"
type button "false"
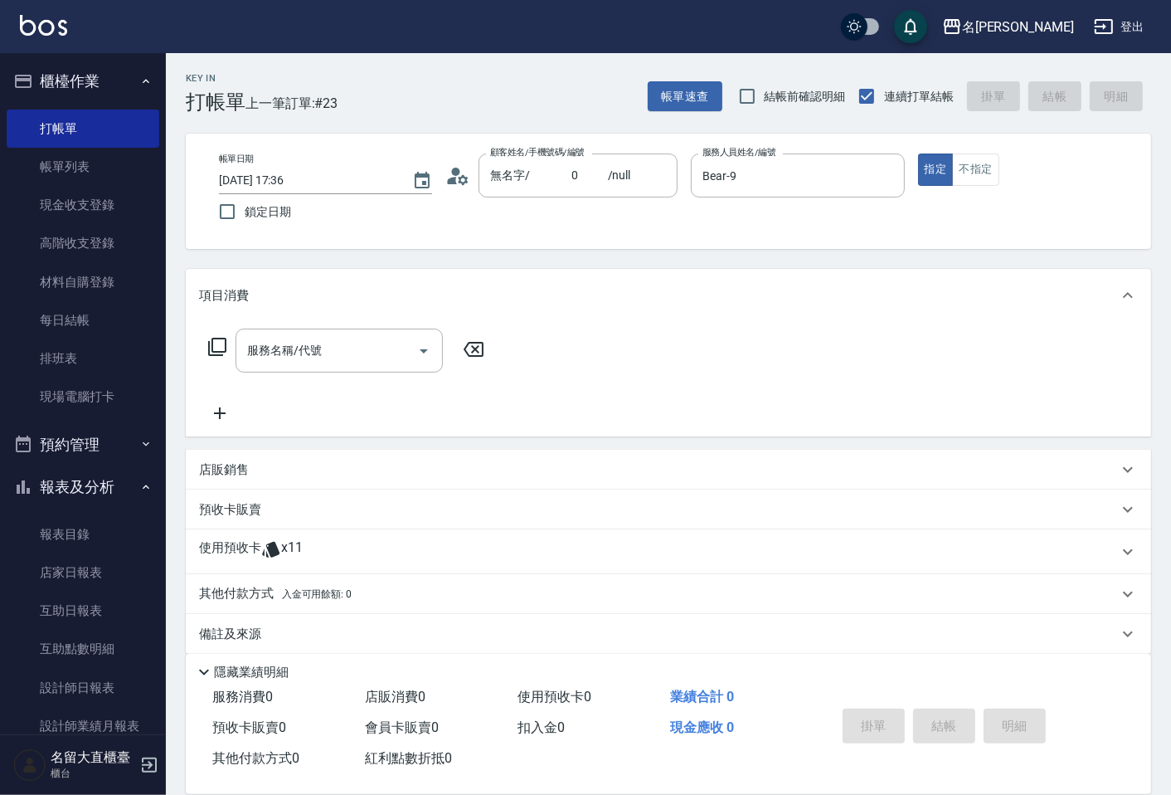
click at [207, 353] on icon at bounding box center [217, 347] width 20 height 20
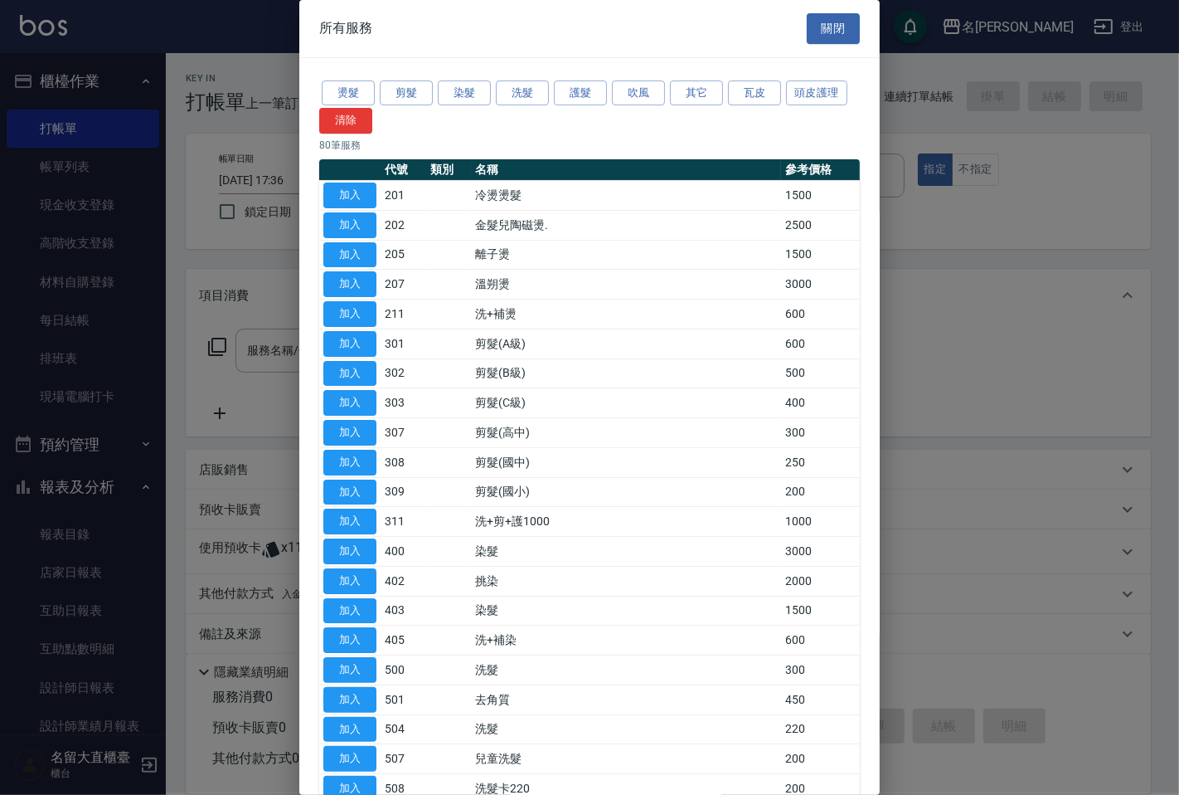
drag, startPoint x: 213, startPoint y: 343, endPoint x: 233, endPoint y: 320, distance: 30.6
click at [213, 343] on div at bounding box center [589, 397] width 1179 height 795
click at [510, 93] on button "洗髮" at bounding box center [522, 93] width 53 height 26
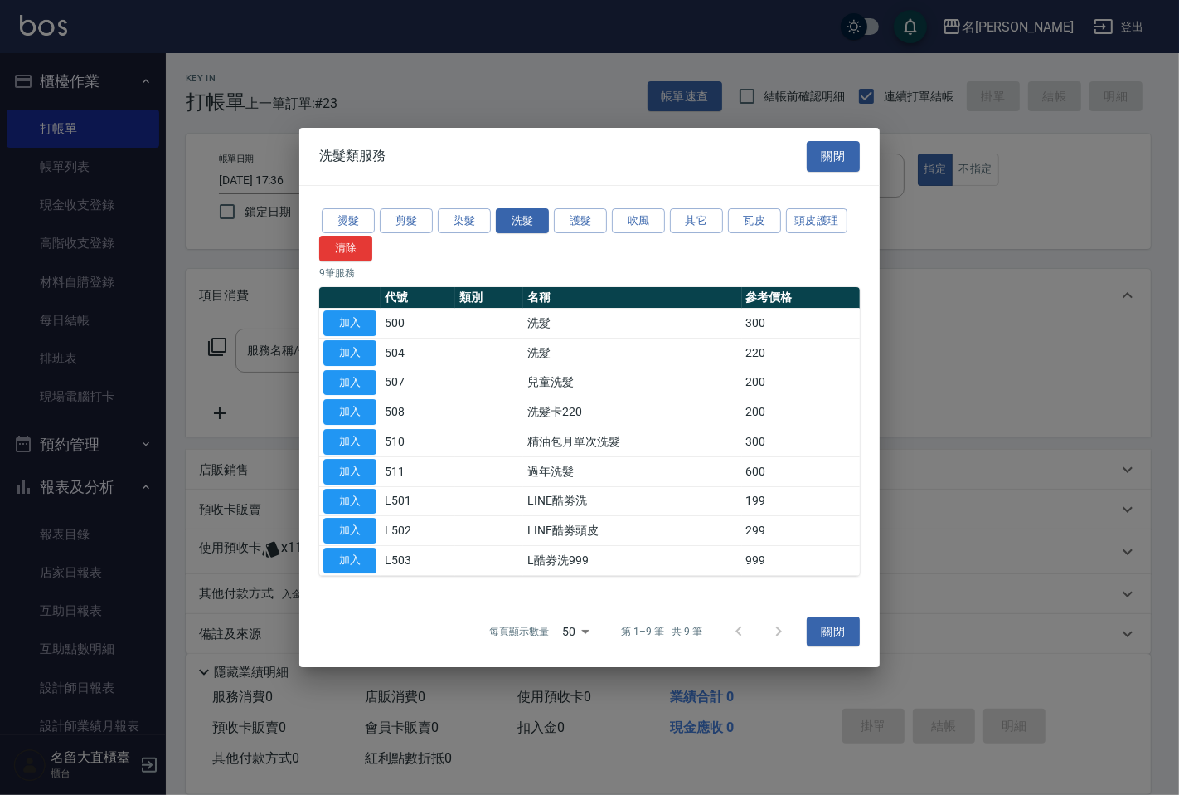
click at [352, 313] on button "加入" at bounding box center [349, 323] width 53 height 26
type input "洗髮(500)"
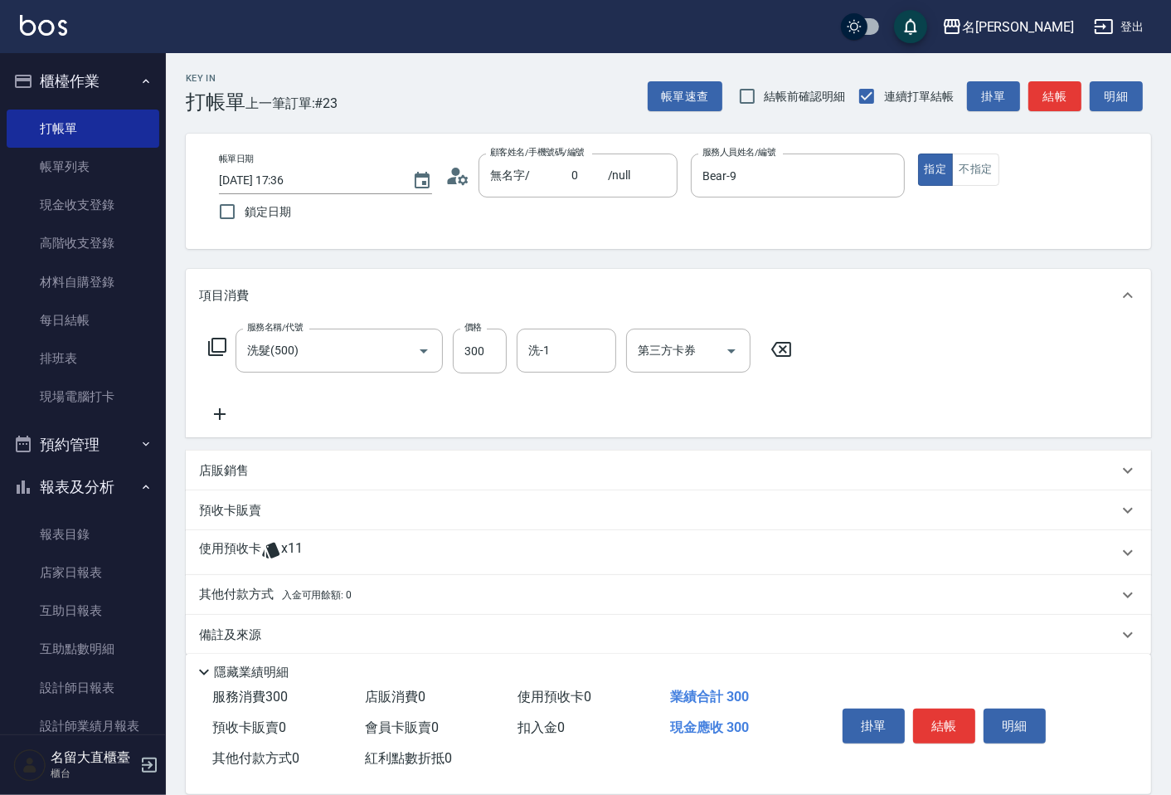
click at [199, 352] on div "服務名稱/代號 洗髮(500) 服務名稱/代號 價格 300 價格 洗-1 洗-1 第三方卡券 第三方卡券" at bounding box center [500, 350] width 603 height 45
click at [213, 346] on icon at bounding box center [217, 347] width 20 height 20
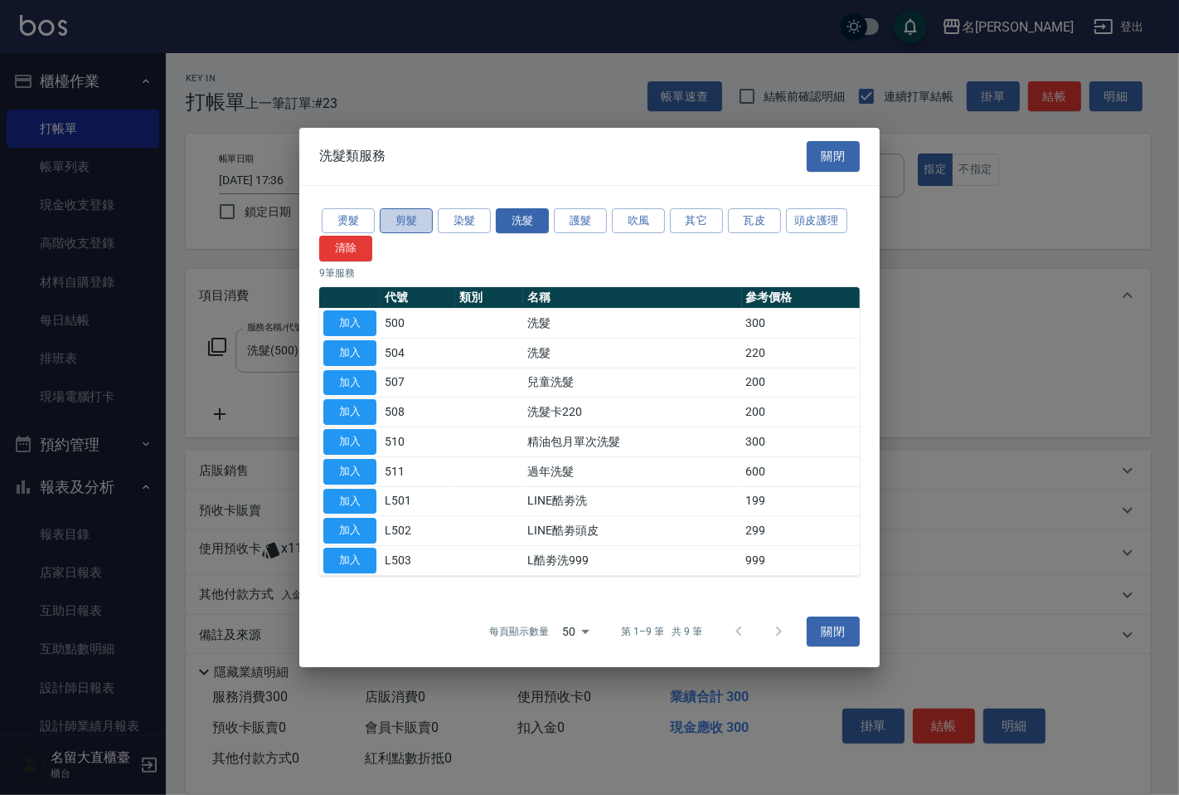
click at [396, 230] on button "剪髮" at bounding box center [406, 221] width 53 height 26
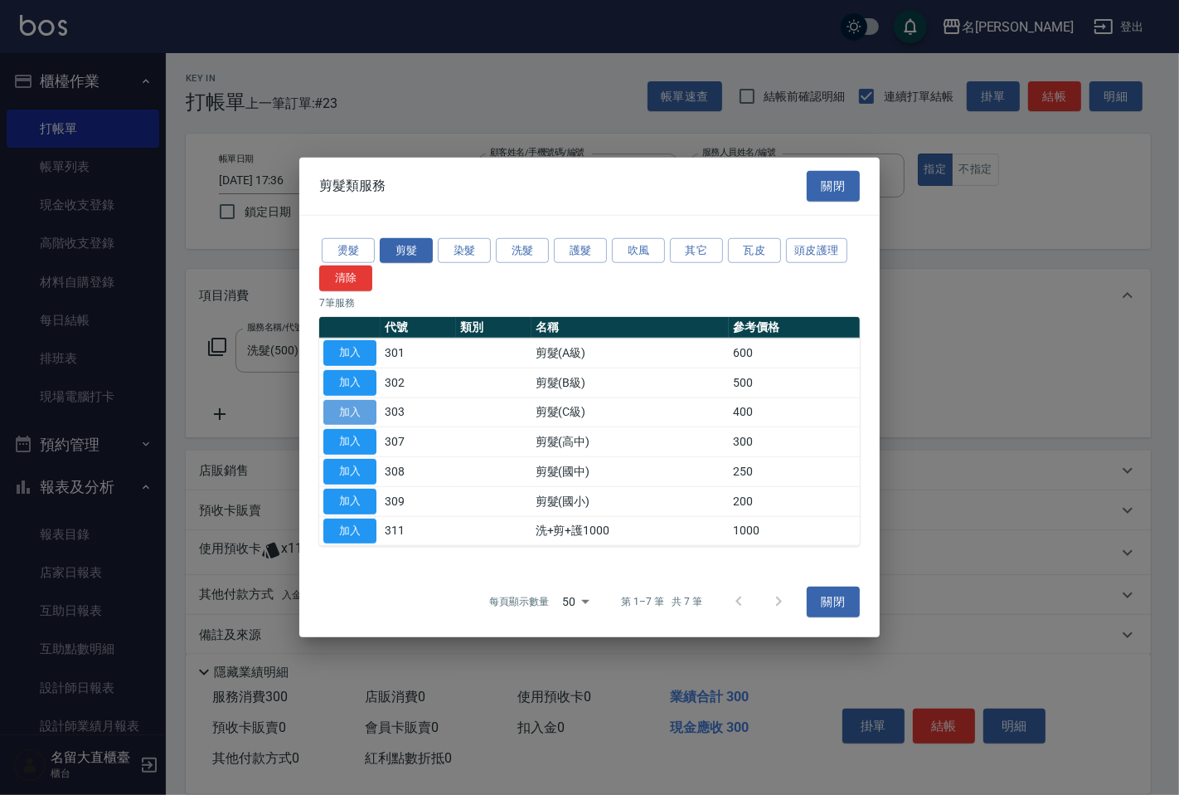
click at [346, 412] on button "加入" at bounding box center [349, 412] width 53 height 26
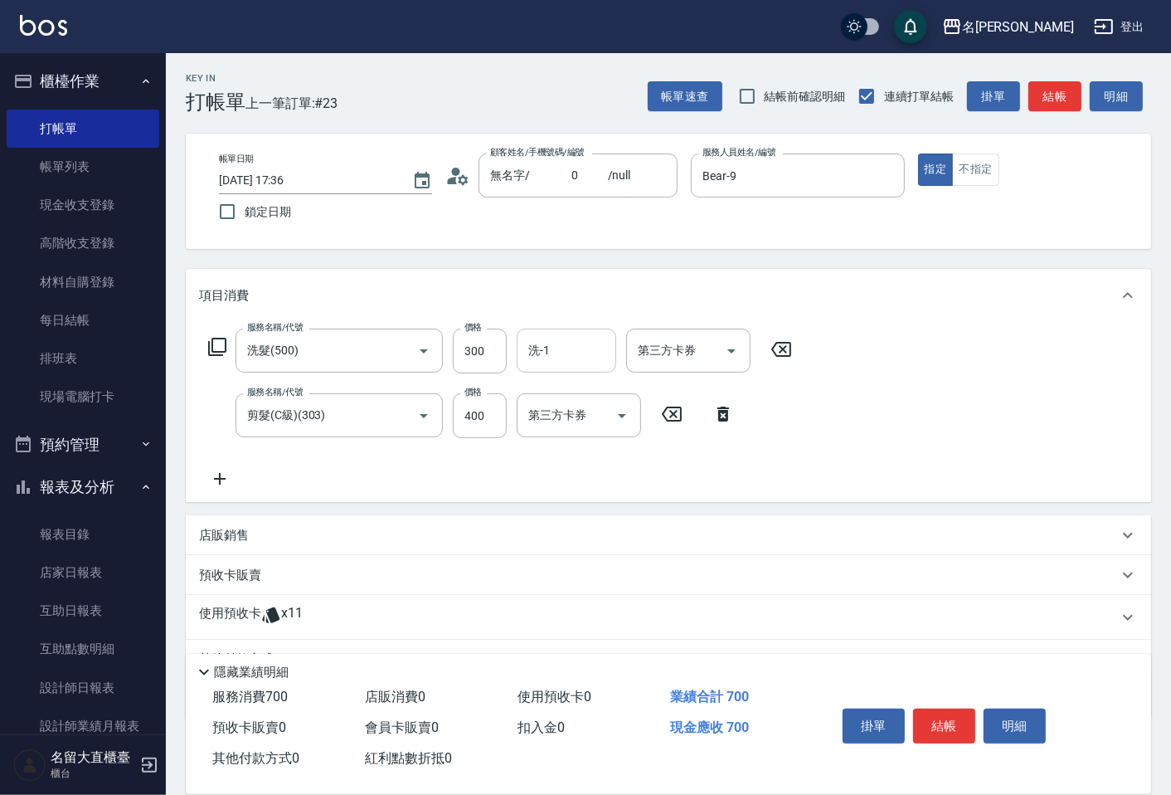
click at [566, 345] on input "洗-1" at bounding box center [566, 350] width 85 height 29
drag, startPoint x: 547, startPoint y: 387, endPoint x: 717, endPoint y: 329, distance: 178.9
click at [556, 386] on span "詩雅 -20" at bounding box center [582, 392] width 104 height 17
type input "詩雅-20"
click at [1035, 92] on button "結帳" at bounding box center [1054, 96] width 53 height 31
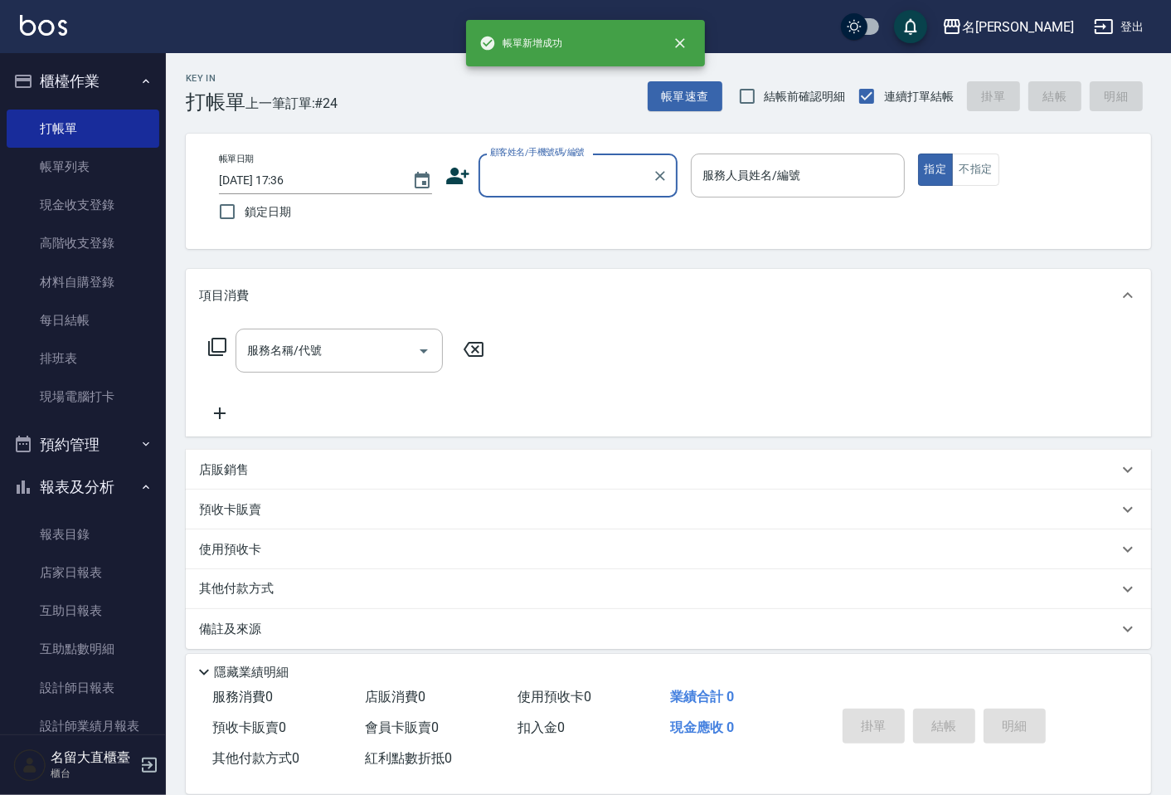
click at [533, 174] on input "顧客姓名/手機號碼/編號" at bounding box center [565, 175] width 159 height 29
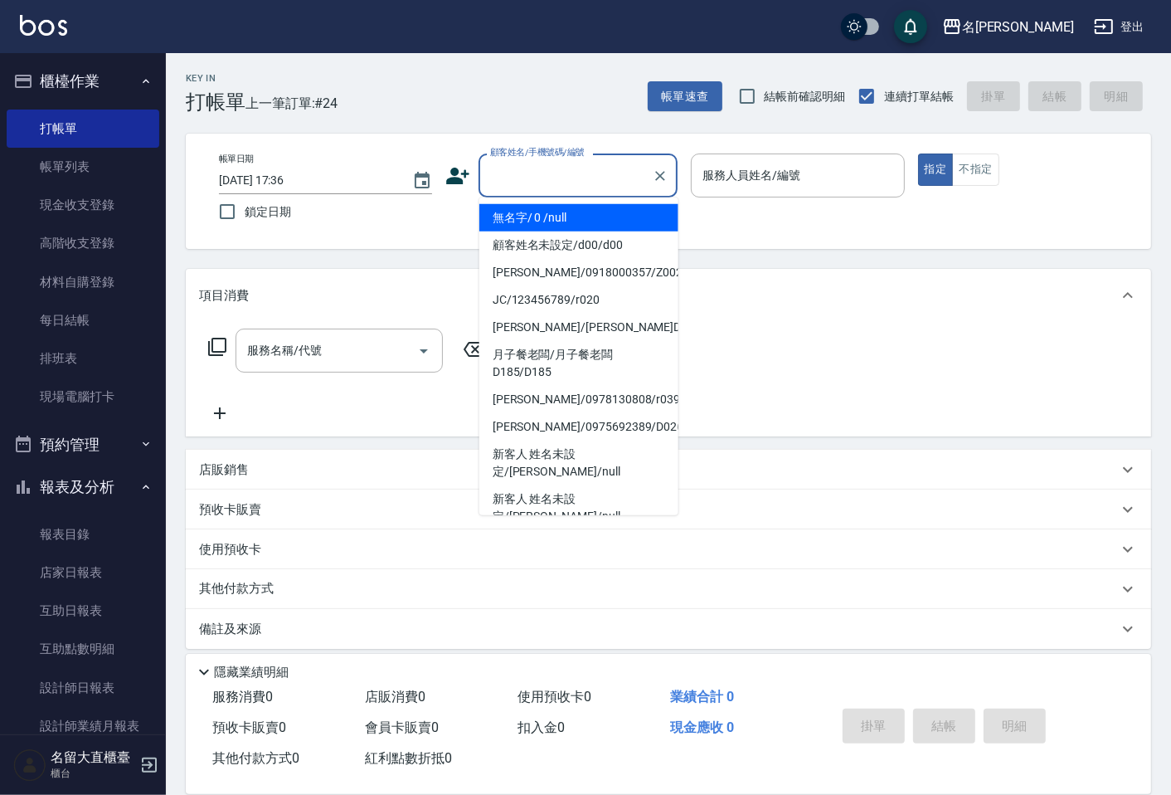
click at [540, 218] on li "無名字/ 0 /null" at bounding box center [578, 217] width 199 height 27
type input "無名字/ 0 /null"
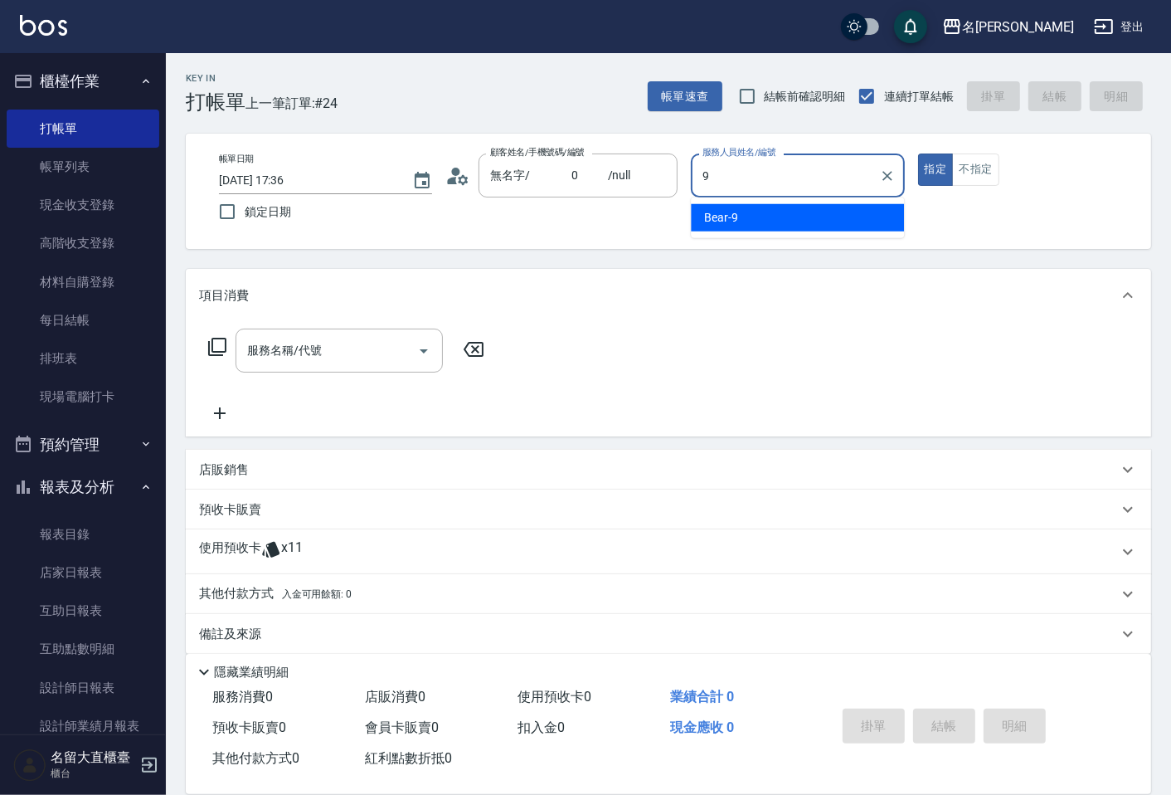
type input "Bear-9"
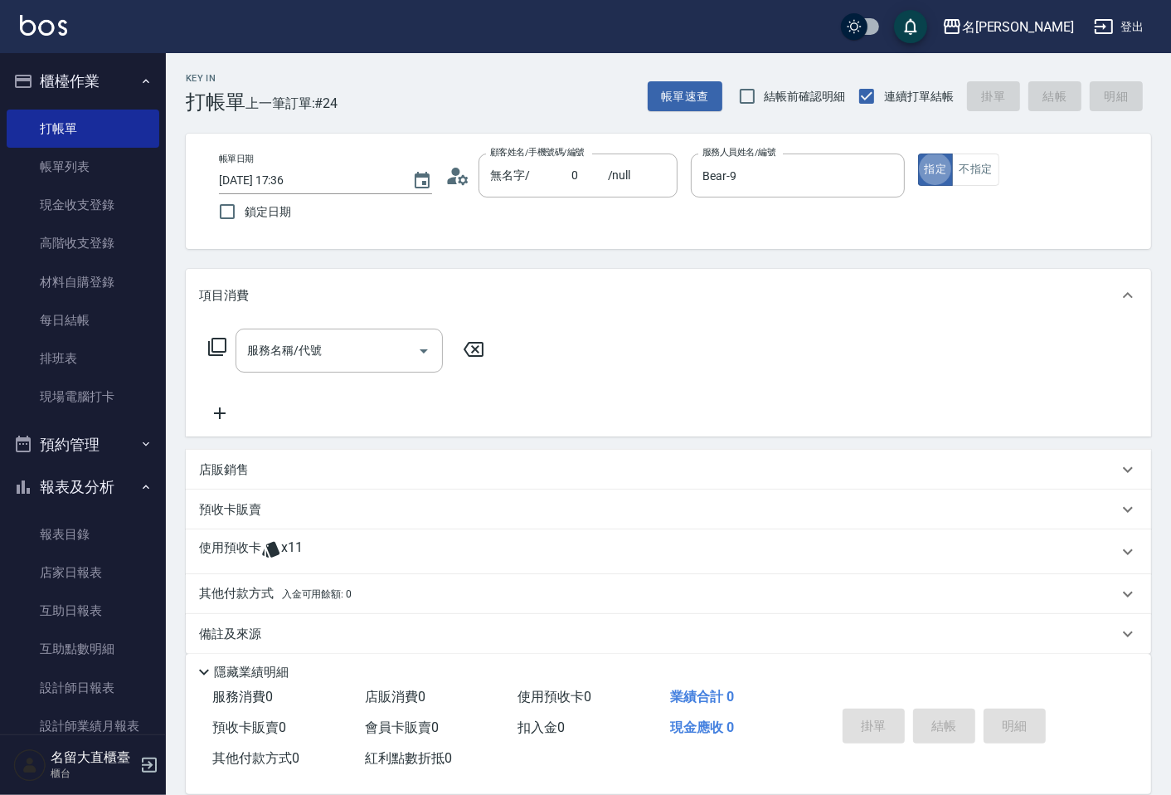
type button "true"
click at [216, 347] on icon at bounding box center [217, 347] width 20 height 20
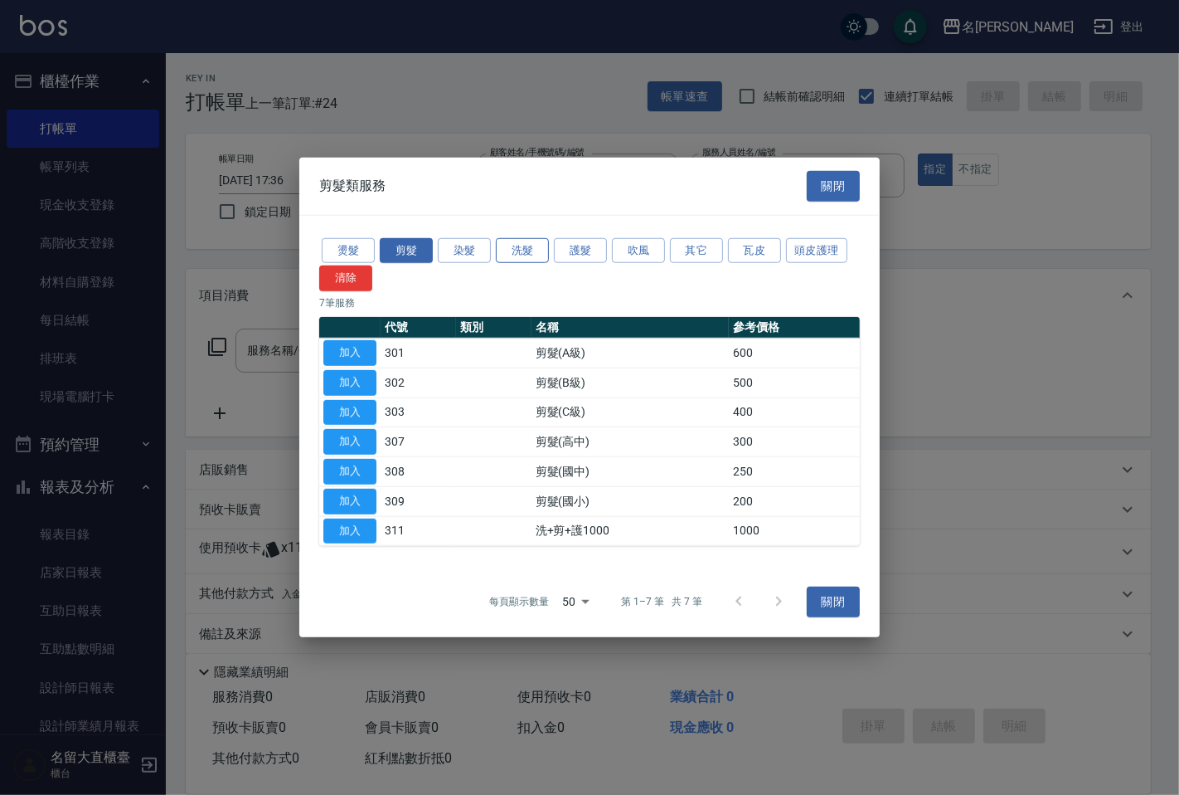
click at [508, 238] on button "洗髮" at bounding box center [522, 250] width 53 height 26
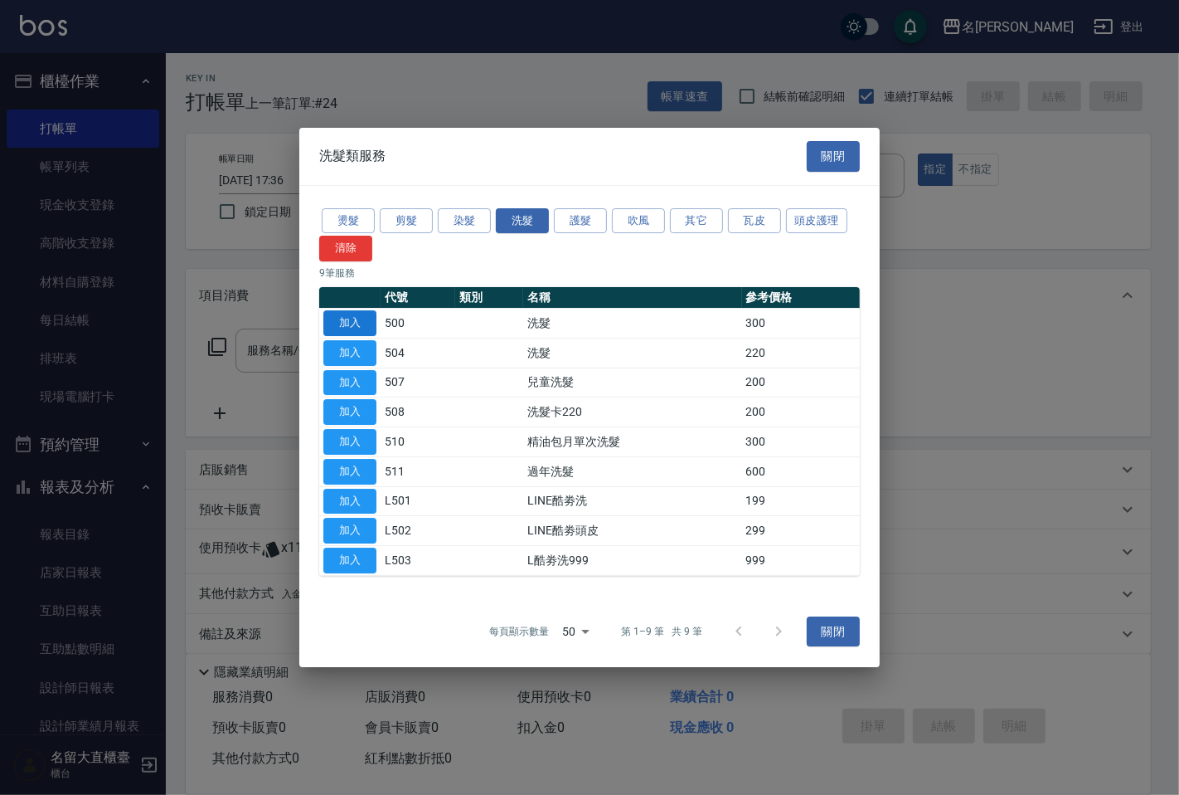
click at [346, 322] on button "加入" at bounding box center [349, 323] width 53 height 26
type input "洗髮(500)"
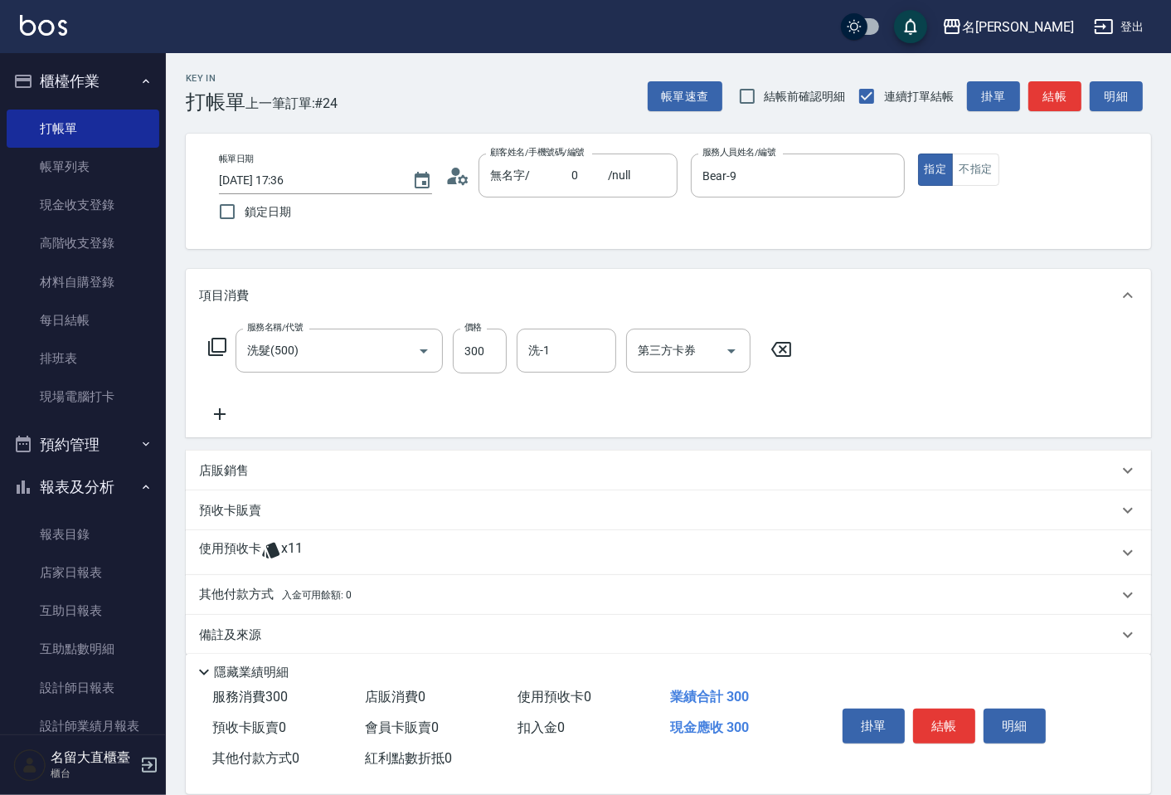
click at [222, 342] on icon at bounding box center [217, 347] width 20 height 20
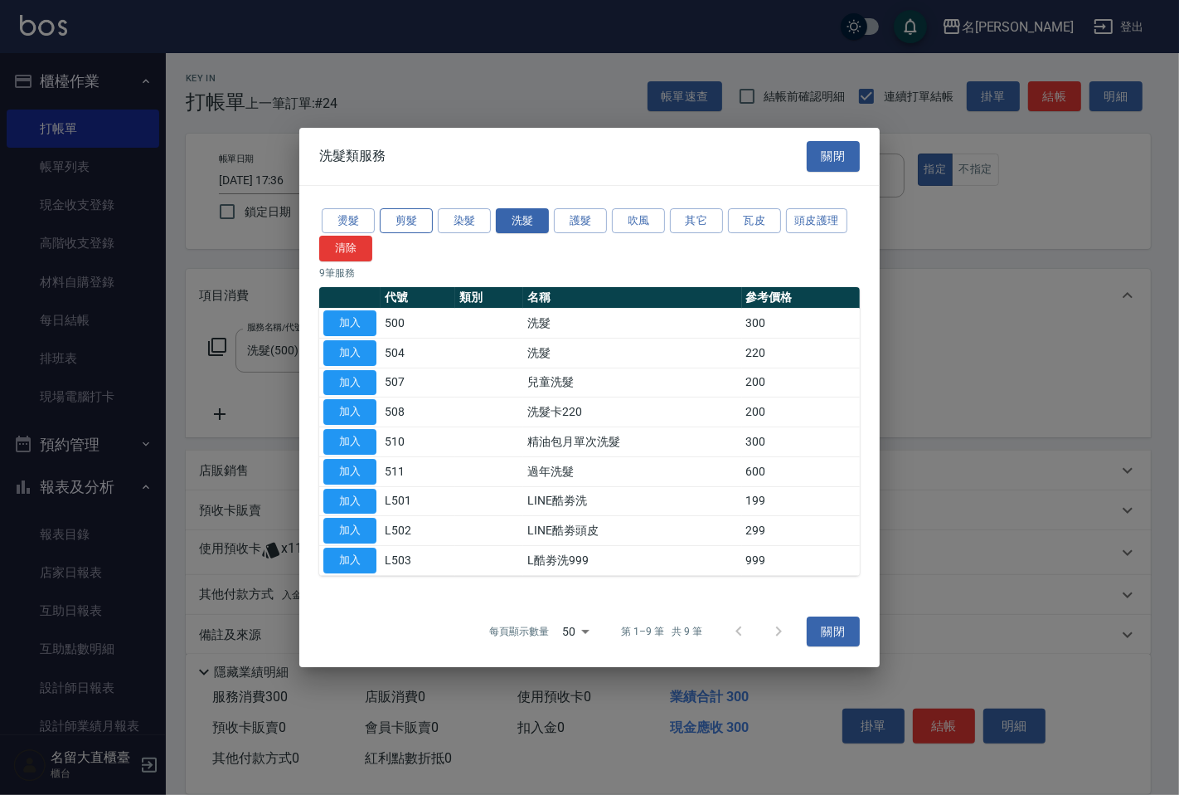
click at [404, 227] on button "剪髮" at bounding box center [406, 221] width 53 height 26
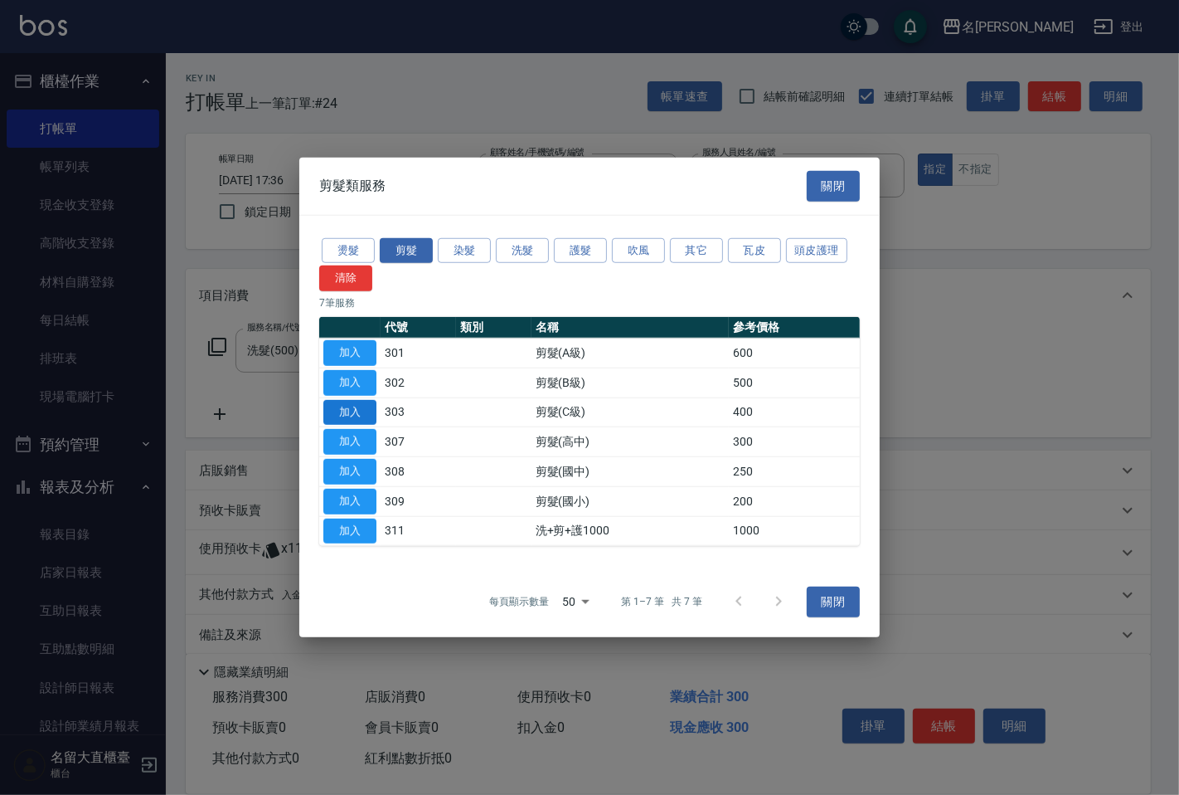
click at [343, 407] on button "加入" at bounding box center [349, 412] width 53 height 26
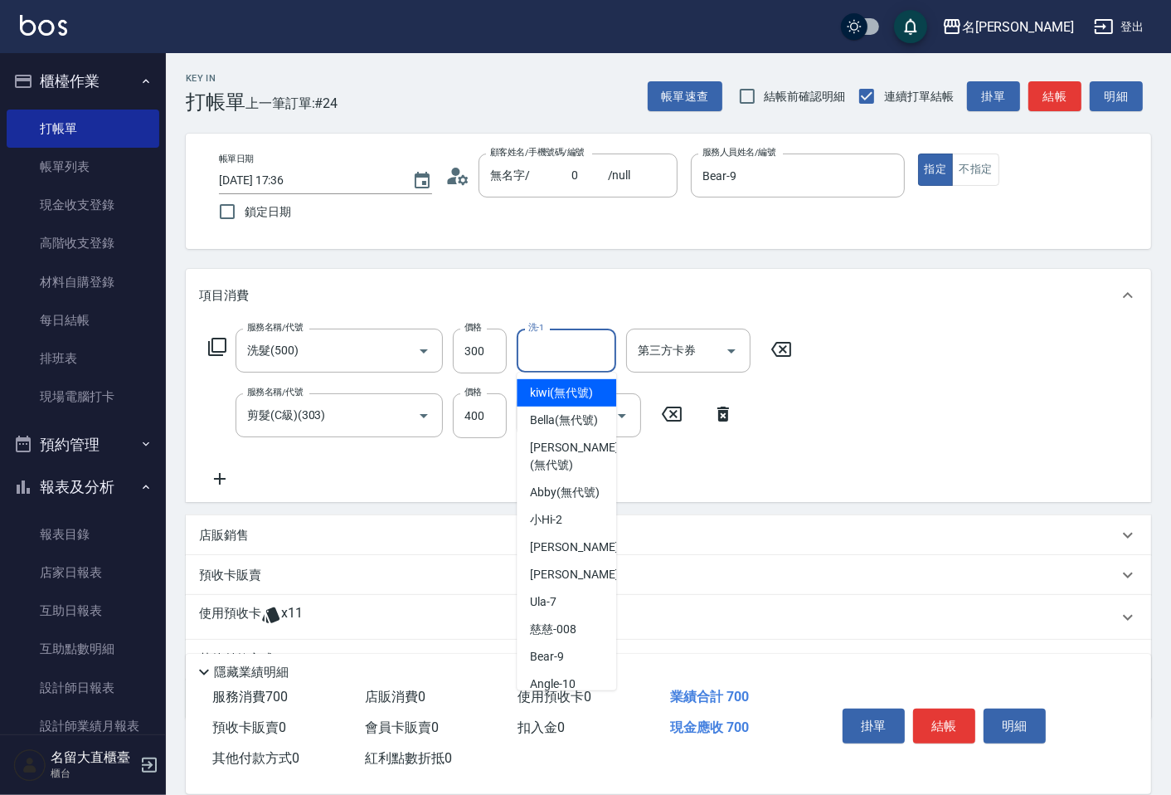
click at [556, 352] on input "洗-1" at bounding box center [566, 350] width 85 height 29
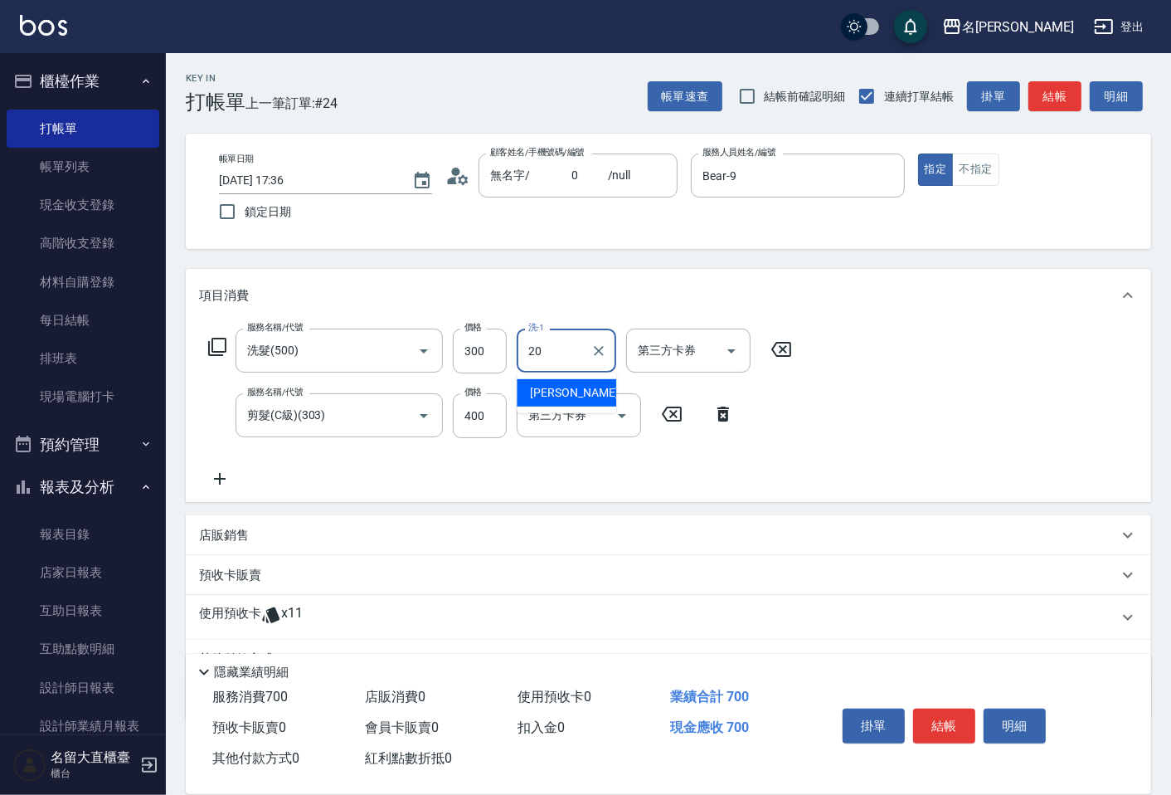
click at [552, 390] on span "詩雅 -20" at bounding box center [582, 392] width 104 height 17
type input "詩雅-20"
click at [1024, 101] on div "帳單速查 結帳前確認明細 連續打單結帳 掛單 結帳 明細" at bounding box center [899, 96] width 503 height 35
click at [1032, 100] on button "結帳" at bounding box center [1054, 96] width 53 height 31
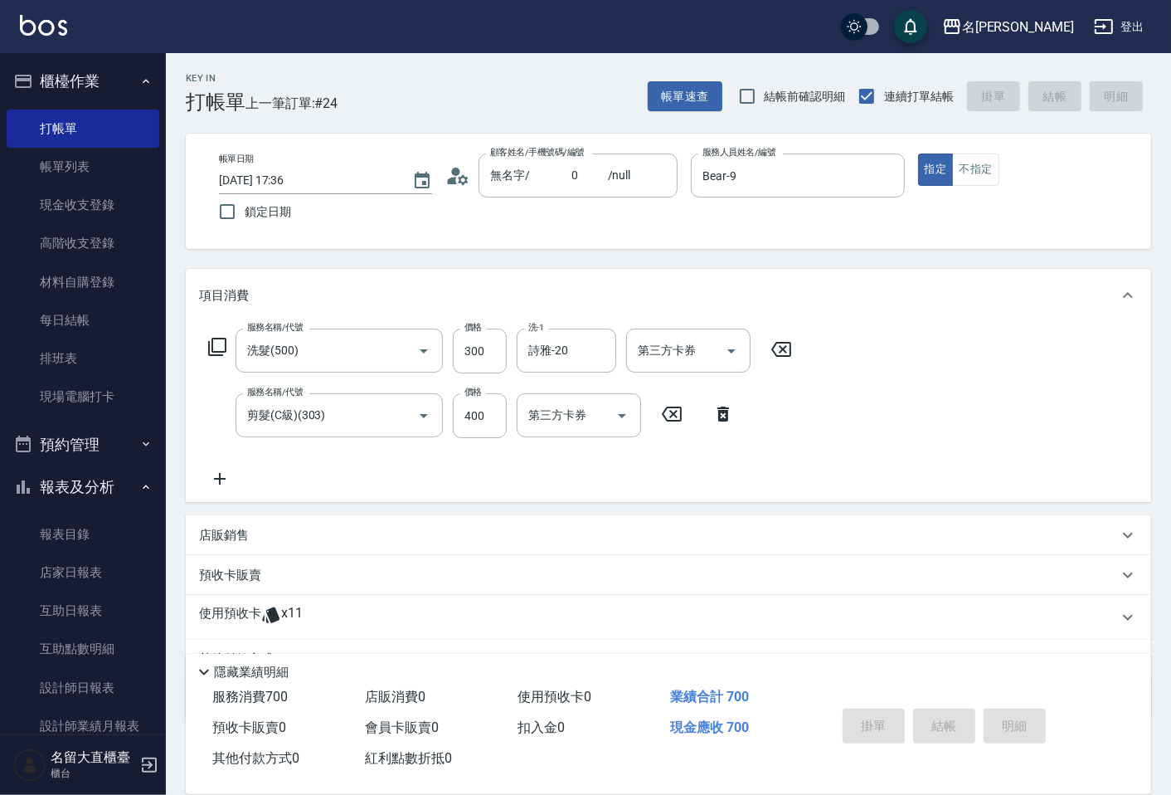
type input "[DATE] 17:37"
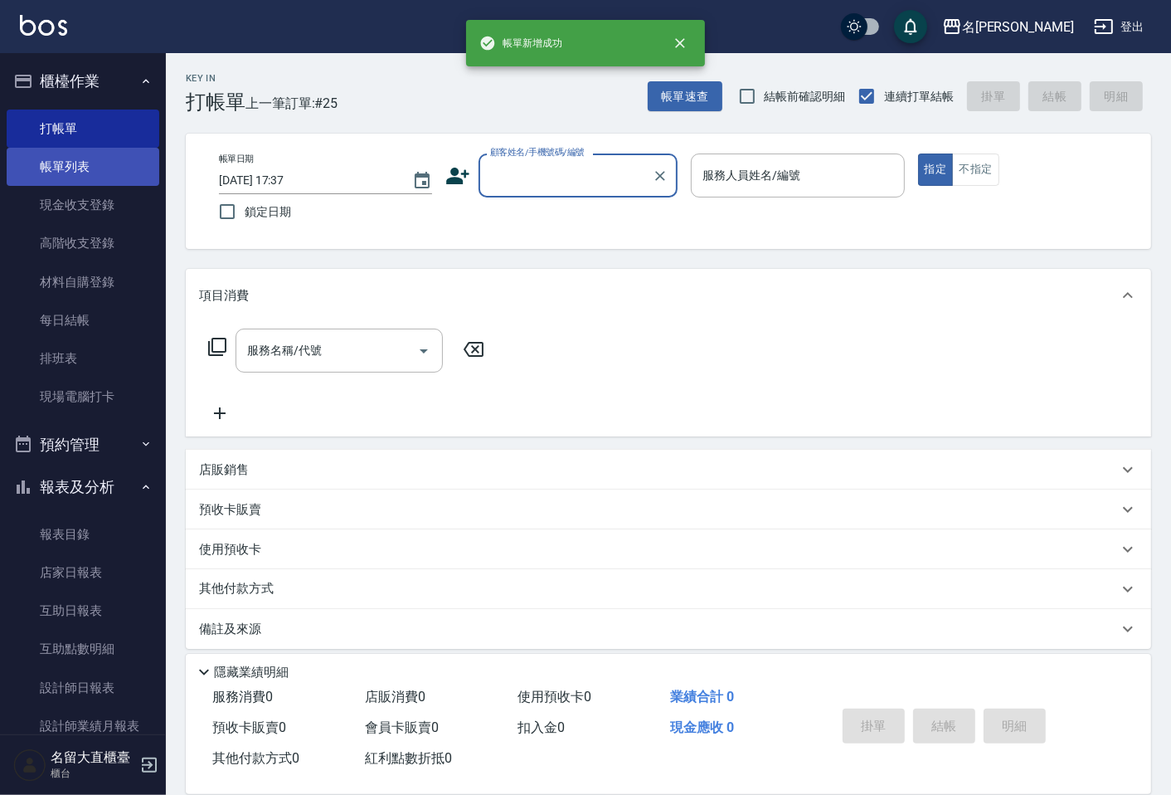
click at [64, 170] on link "帳單列表" at bounding box center [83, 167] width 153 height 38
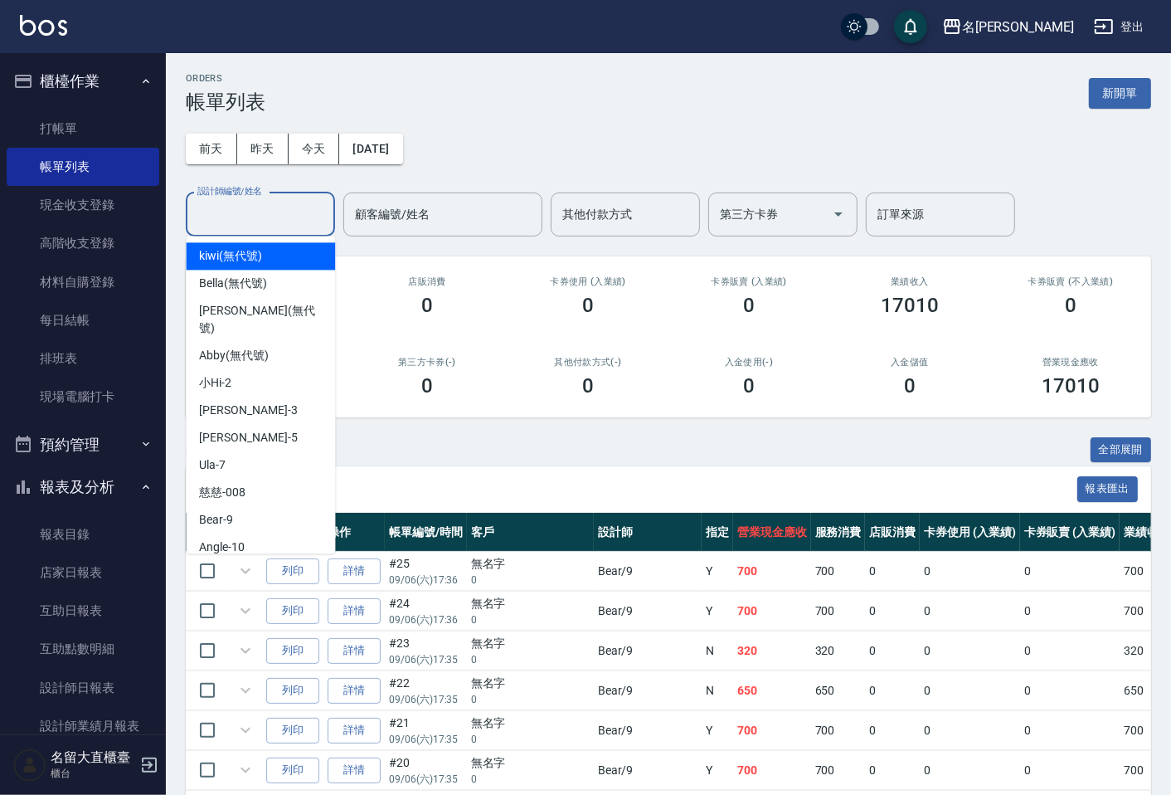
click at [250, 206] on input "設計師編號/姓名" at bounding box center [260, 214] width 134 height 29
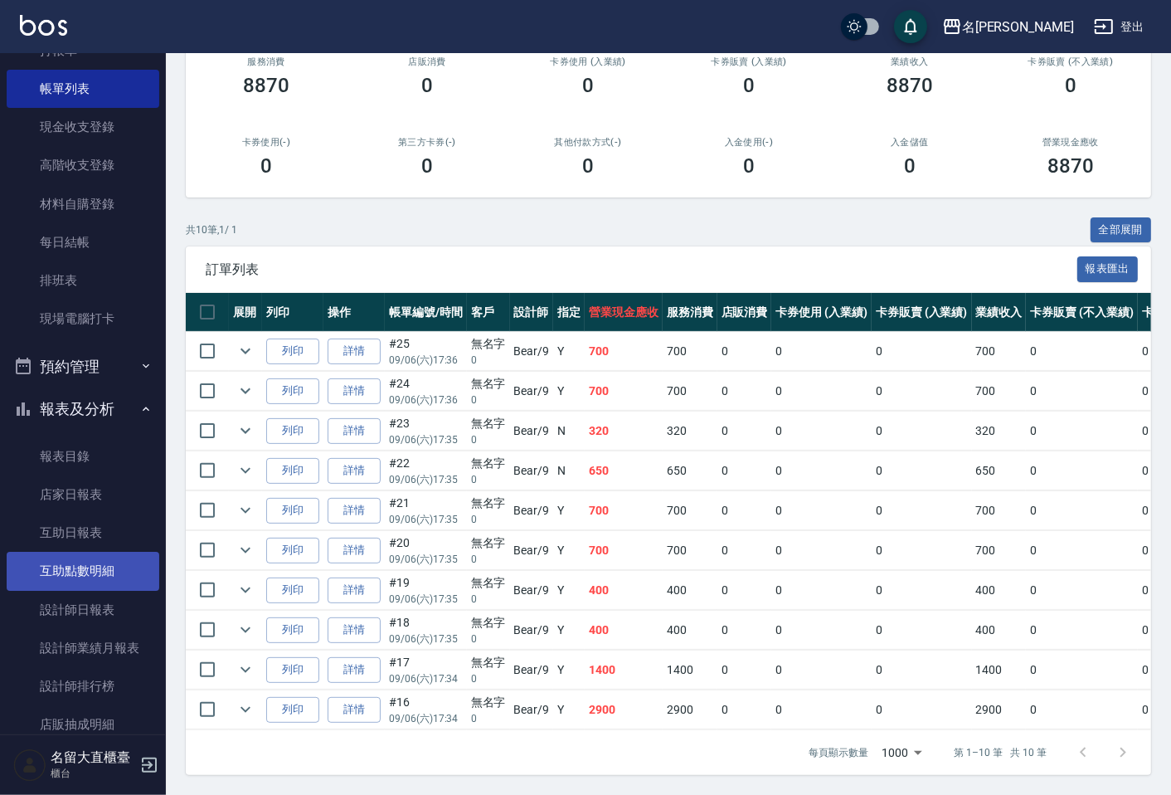
scroll to position [276, 0]
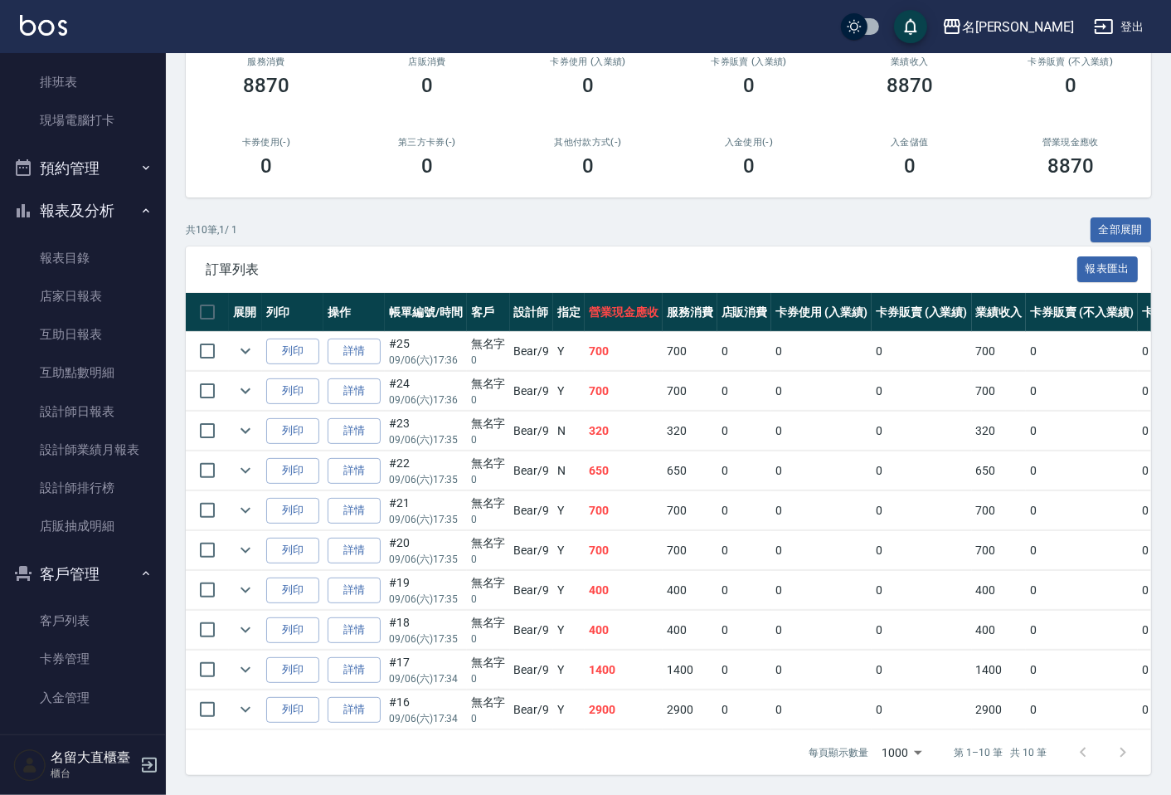
type input "Bear-9"
click at [121, 492] on link "設計師排行榜" at bounding box center [83, 488] width 153 height 38
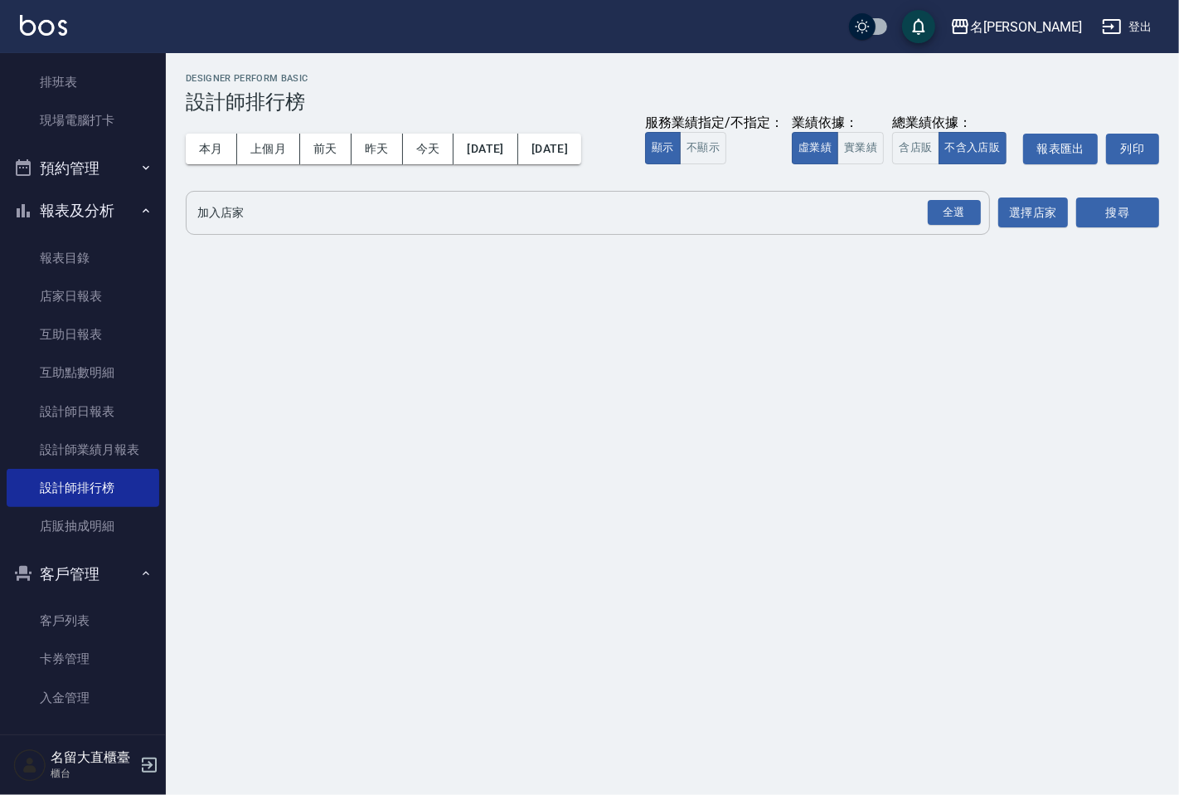
click at [294, 211] on input "加入店家" at bounding box center [575, 212] width 765 height 29
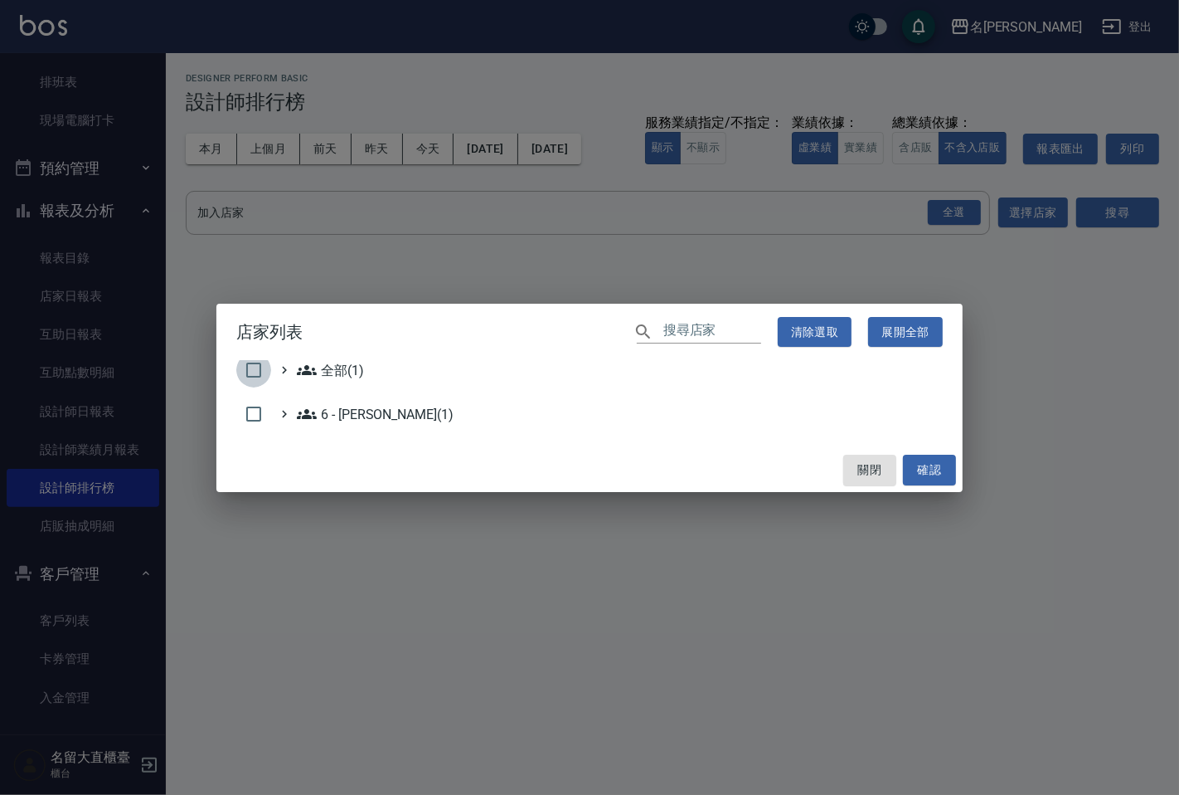
click at [250, 360] on input "checkbox" at bounding box center [253, 369] width 35 height 35
checkbox input "true"
drag, startPoint x: 924, startPoint y: 476, endPoint x: 966, endPoint y: 438, distance: 57.0
click at [926, 475] on button "確認" at bounding box center [929, 469] width 53 height 31
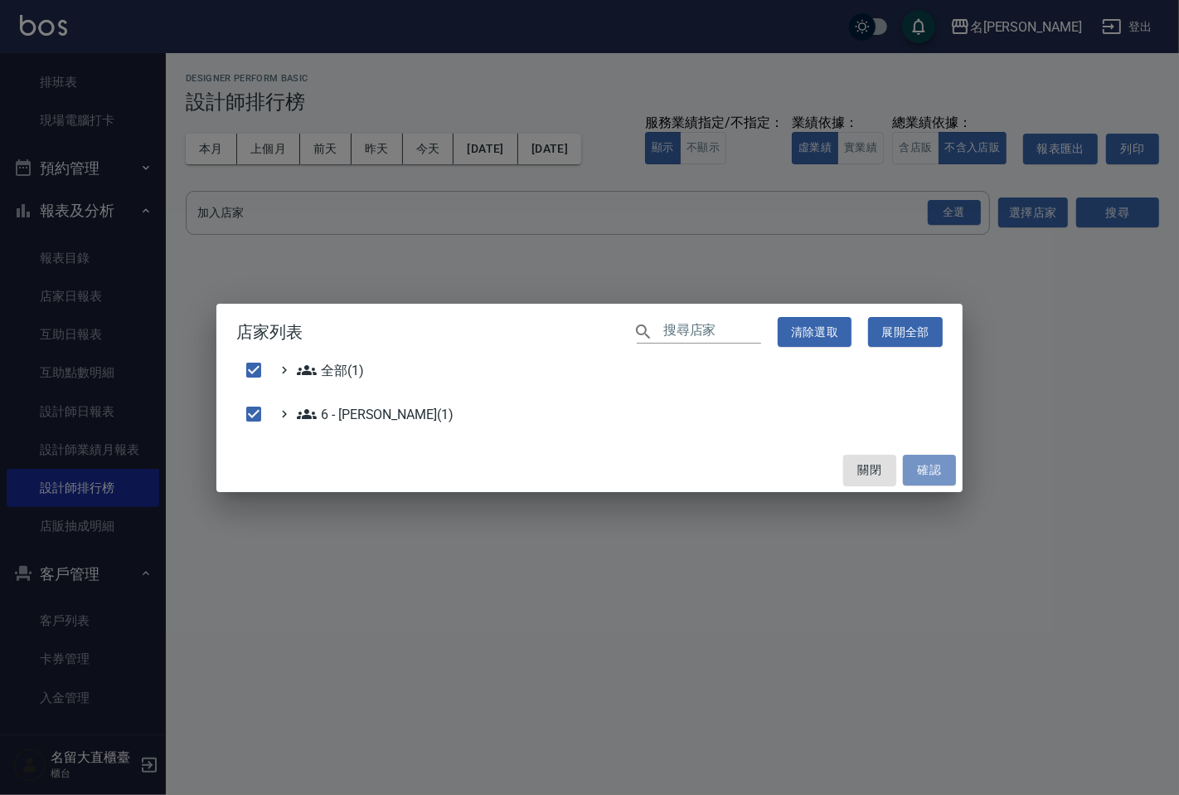
checkbox input "false"
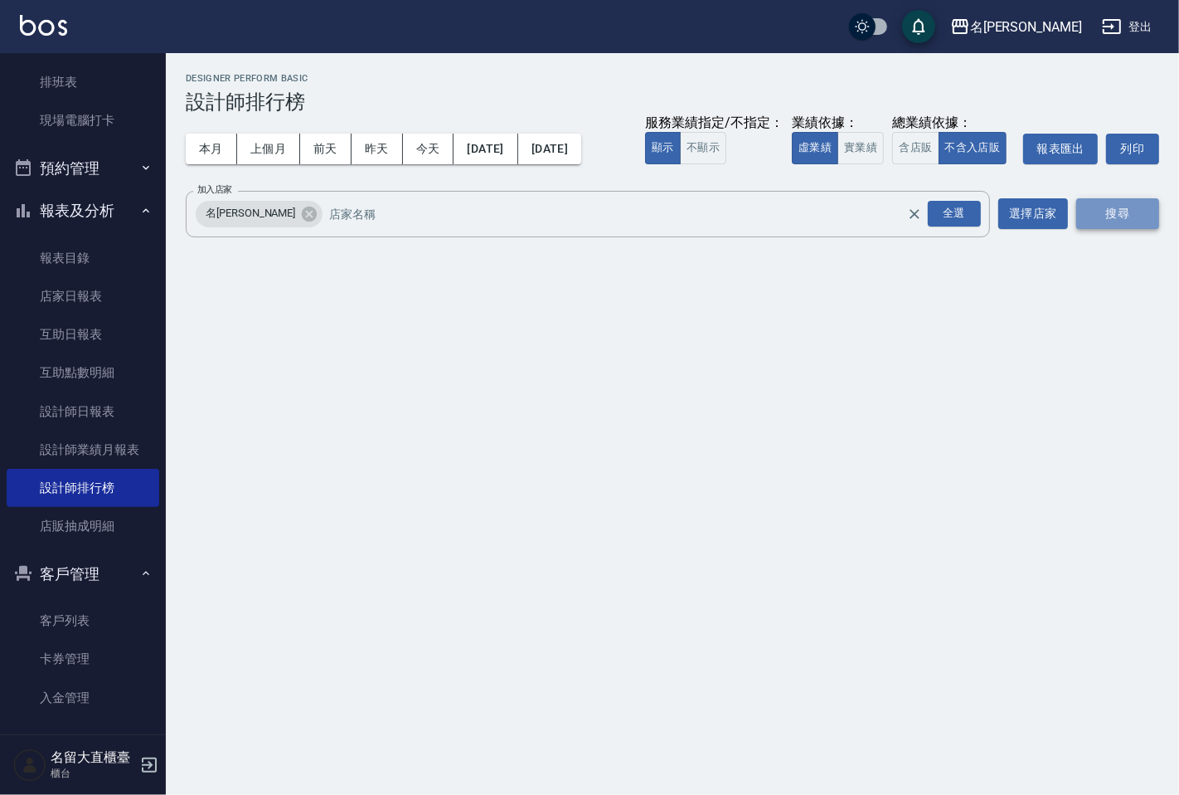
click at [1125, 200] on button "搜尋" at bounding box center [1118, 213] width 83 height 31
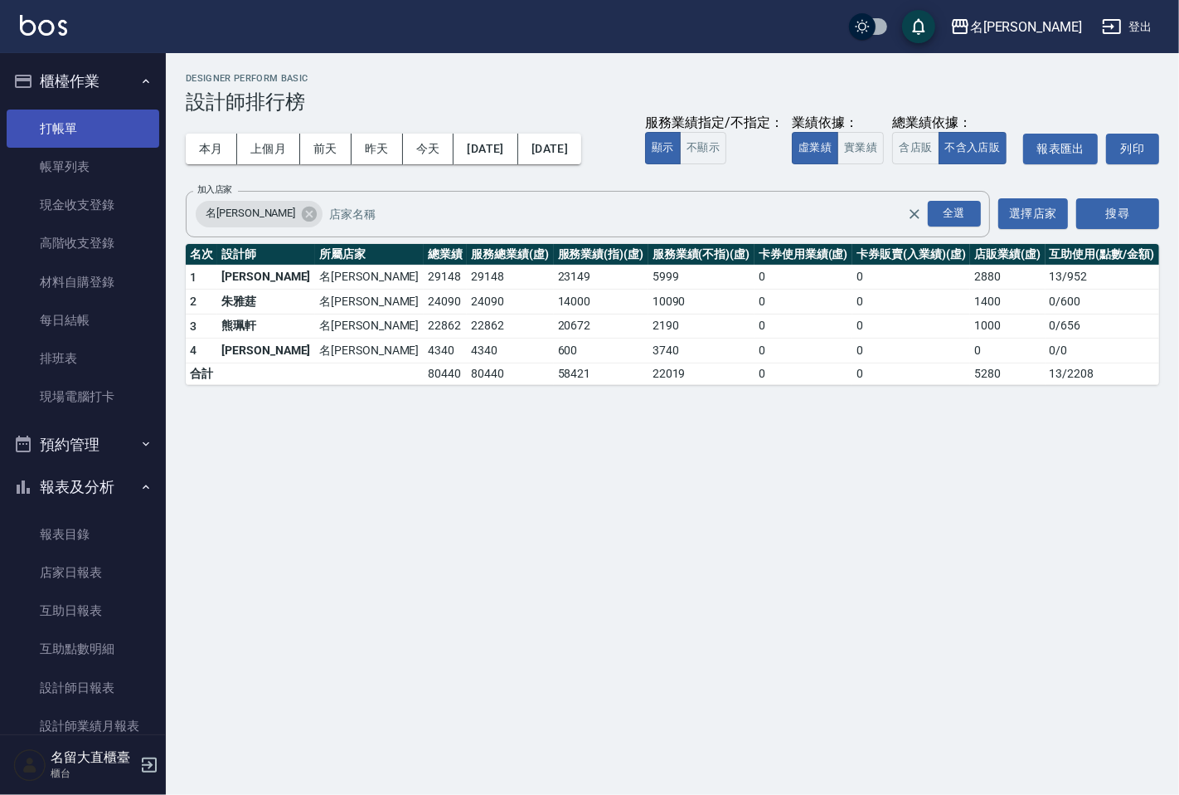
click at [73, 138] on link "打帳單" at bounding box center [83, 128] width 153 height 38
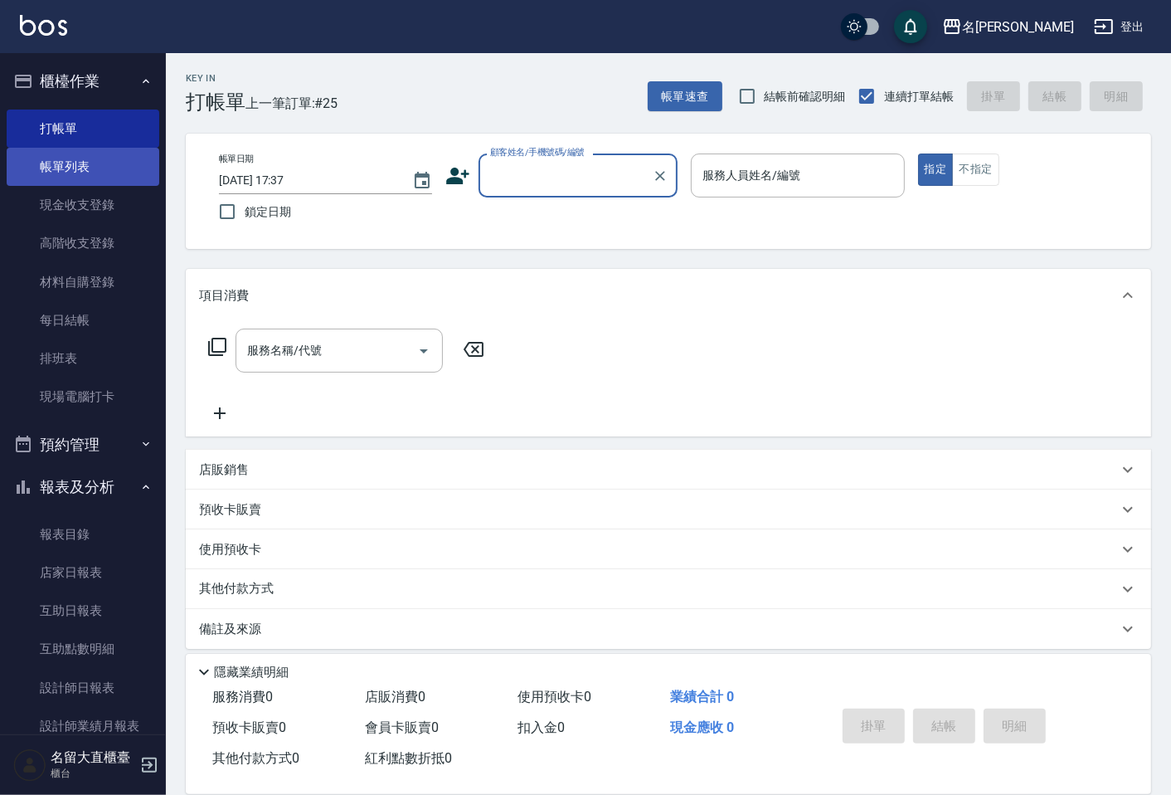
click at [71, 164] on link "帳單列表" at bounding box center [83, 167] width 153 height 38
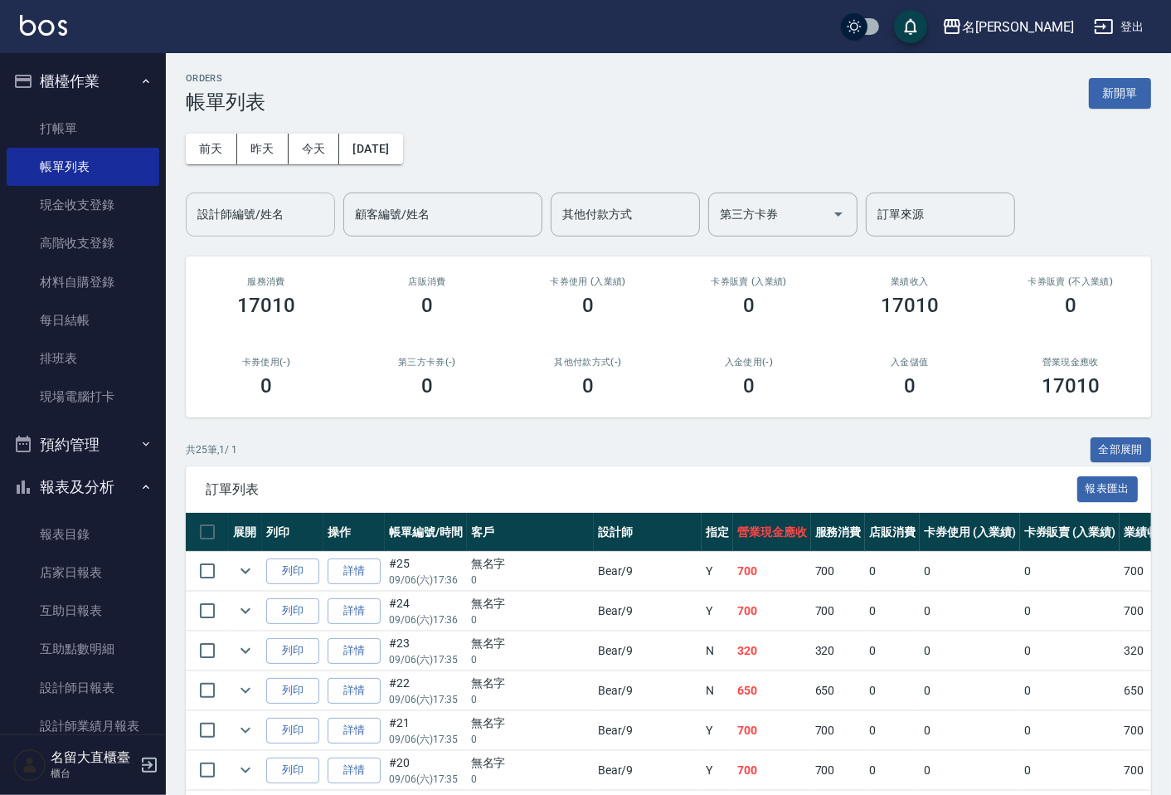
click at [242, 202] on input "設計師編號/姓名" at bounding box center [260, 214] width 134 height 29
click at [78, 125] on link "打帳單" at bounding box center [83, 128] width 153 height 38
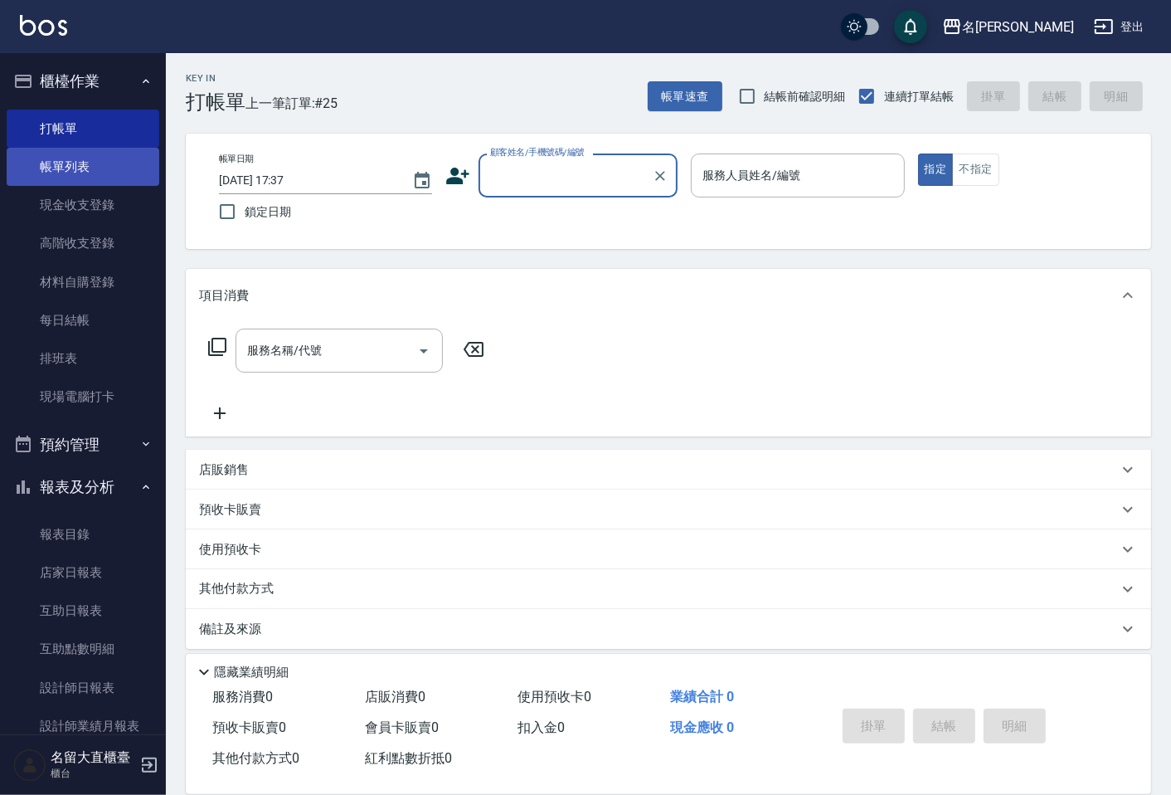
click at [90, 176] on link "帳單列表" at bounding box center [83, 167] width 153 height 38
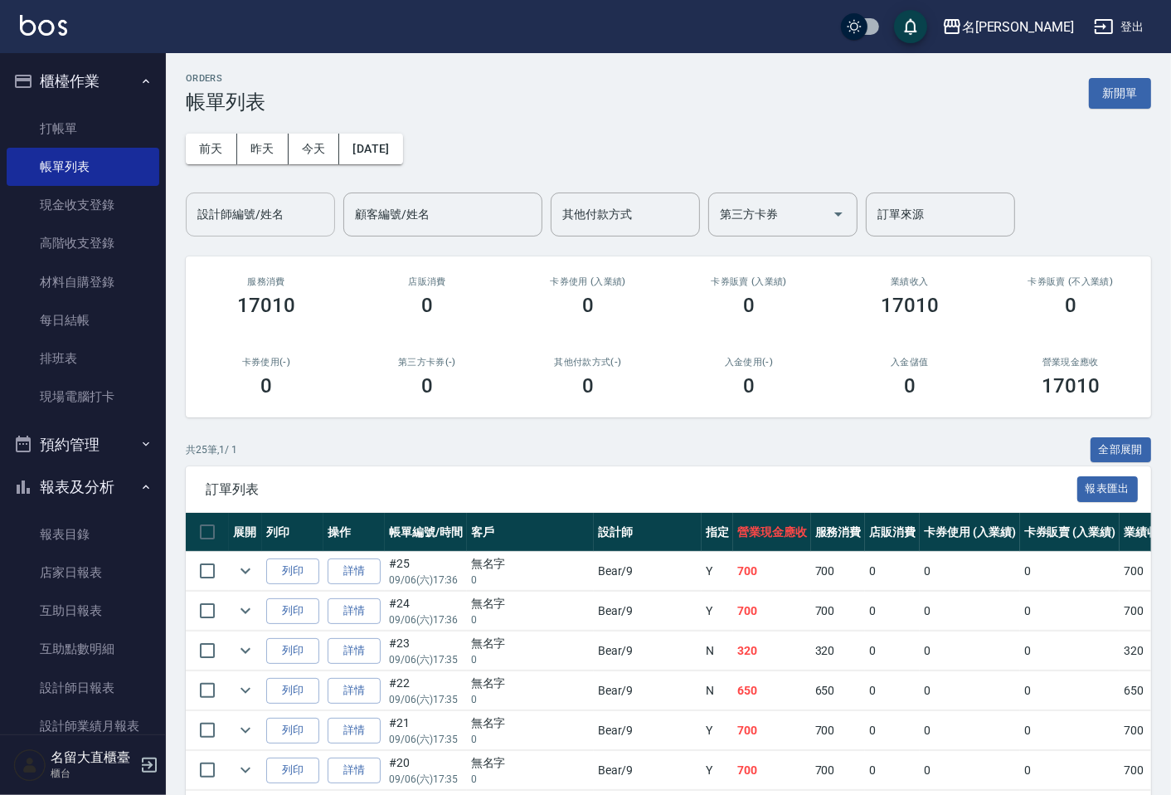
click at [238, 211] on input "設計師編號/姓名" at bounding box center [260, 214] width 134 height 29
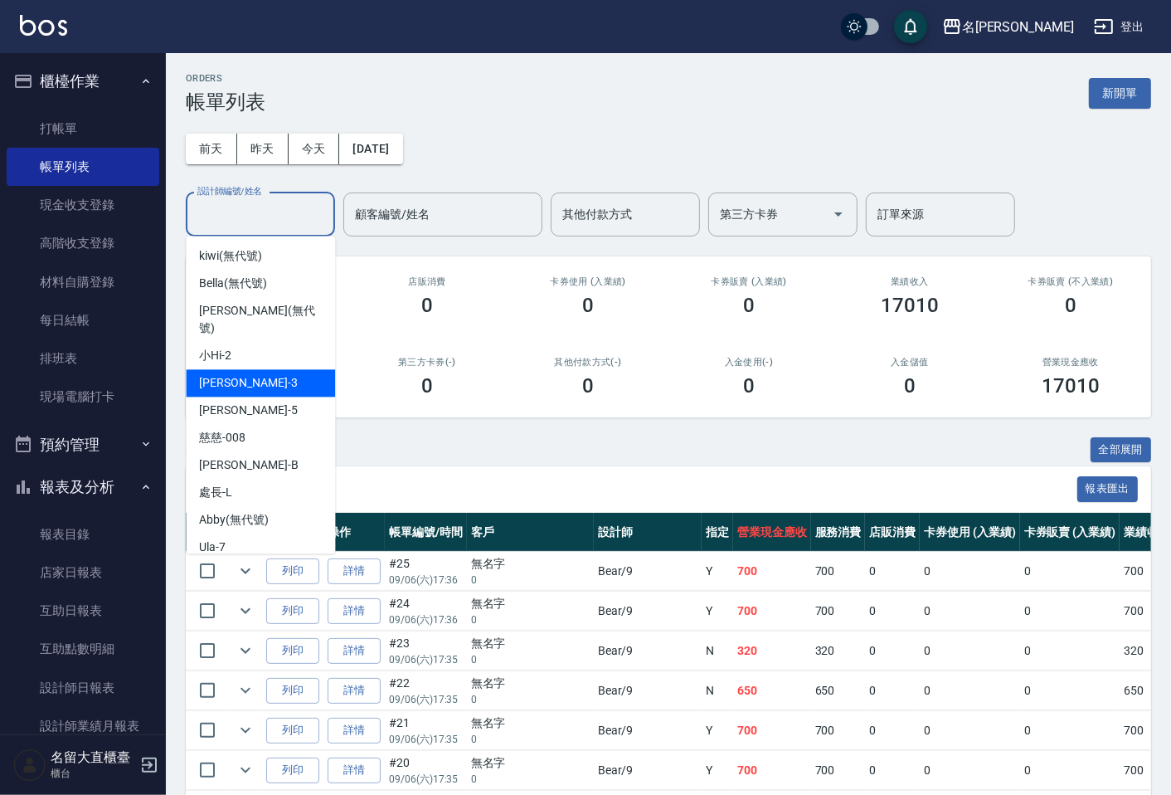
click at [209, 376] on div "[PERSON_NAME]3" at bounding box center [260, 382] width 149 height 27
type input "[PERSON_NAME]3"
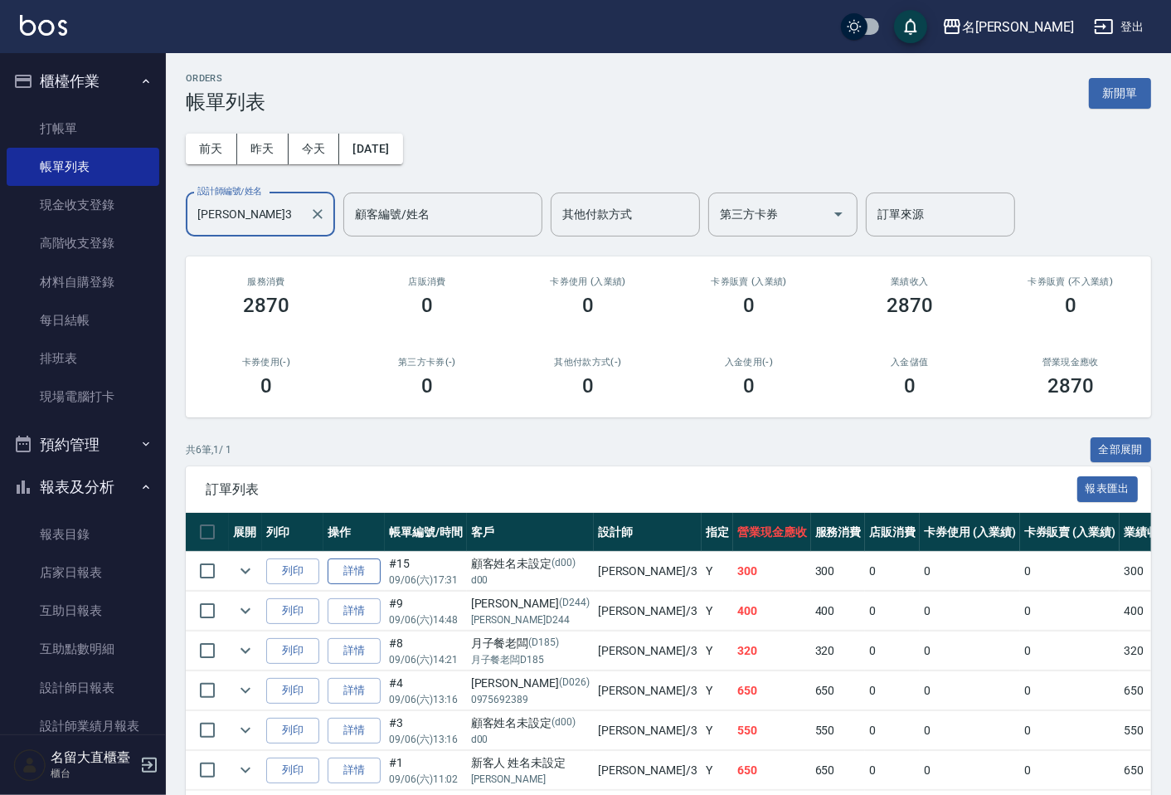
scroll to position [75, 0]
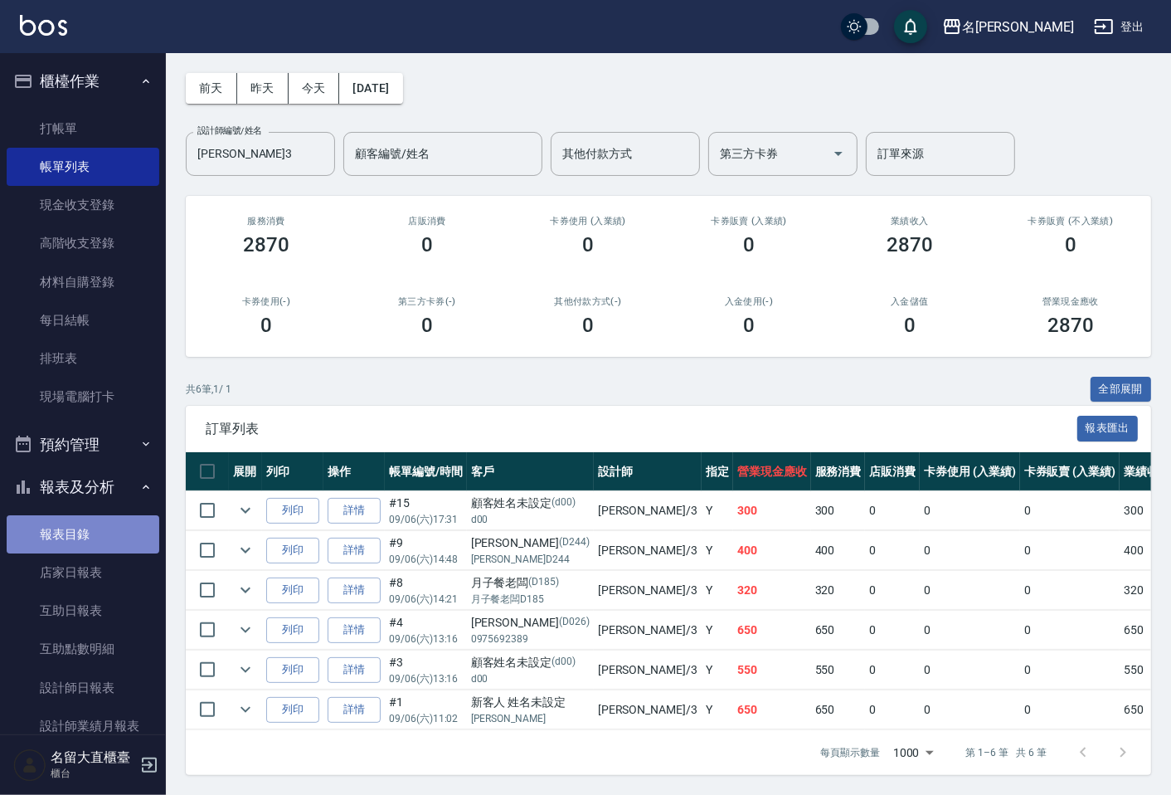
drag, startPoint x: 143, startPoint y: 514, endPoint x: 134, endPoint y: 520, distance: 10.8
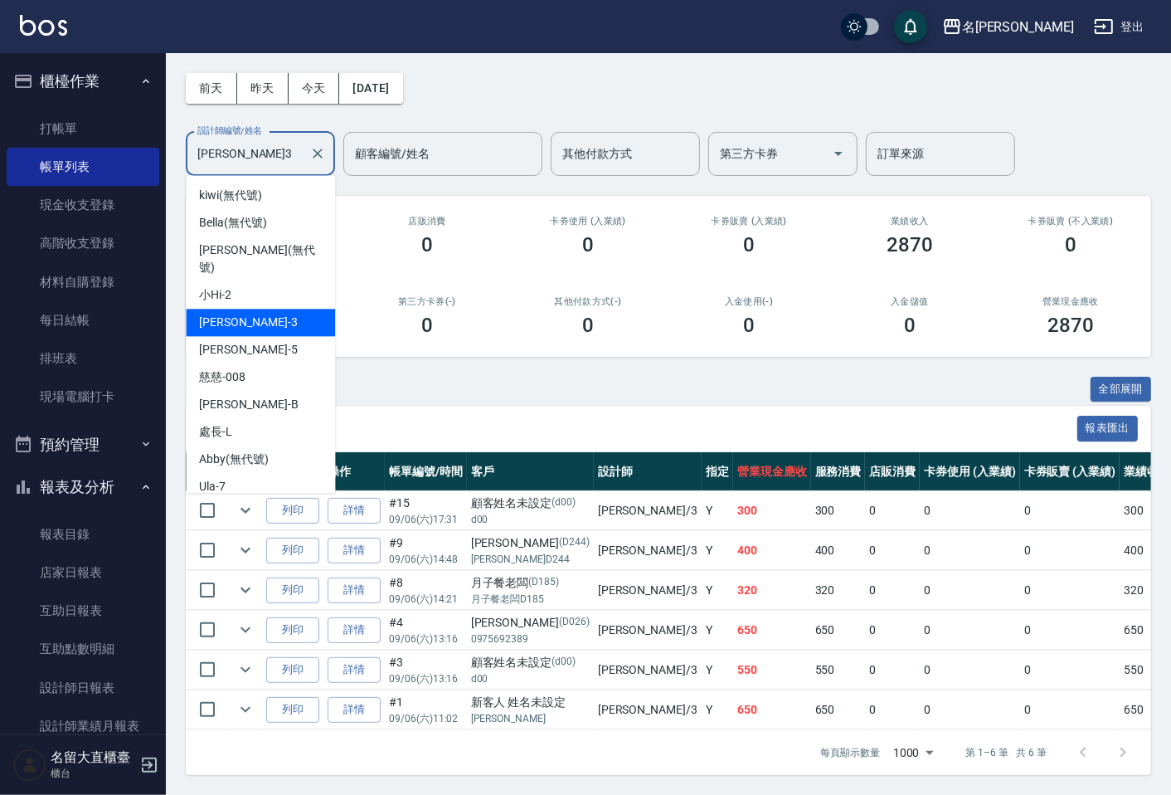
drag, startPoint x: 134, startPoint y: 520, endPoint x: 257, endPoint y: 150, distance: 389.7
click at [257, 150] on input "[PERSON_NAME]3" at bounding box center [247, 153] width 109 height 29
click at [323, 145] on icon "Clear" at bounding box center [317, 153] width 17 height 17
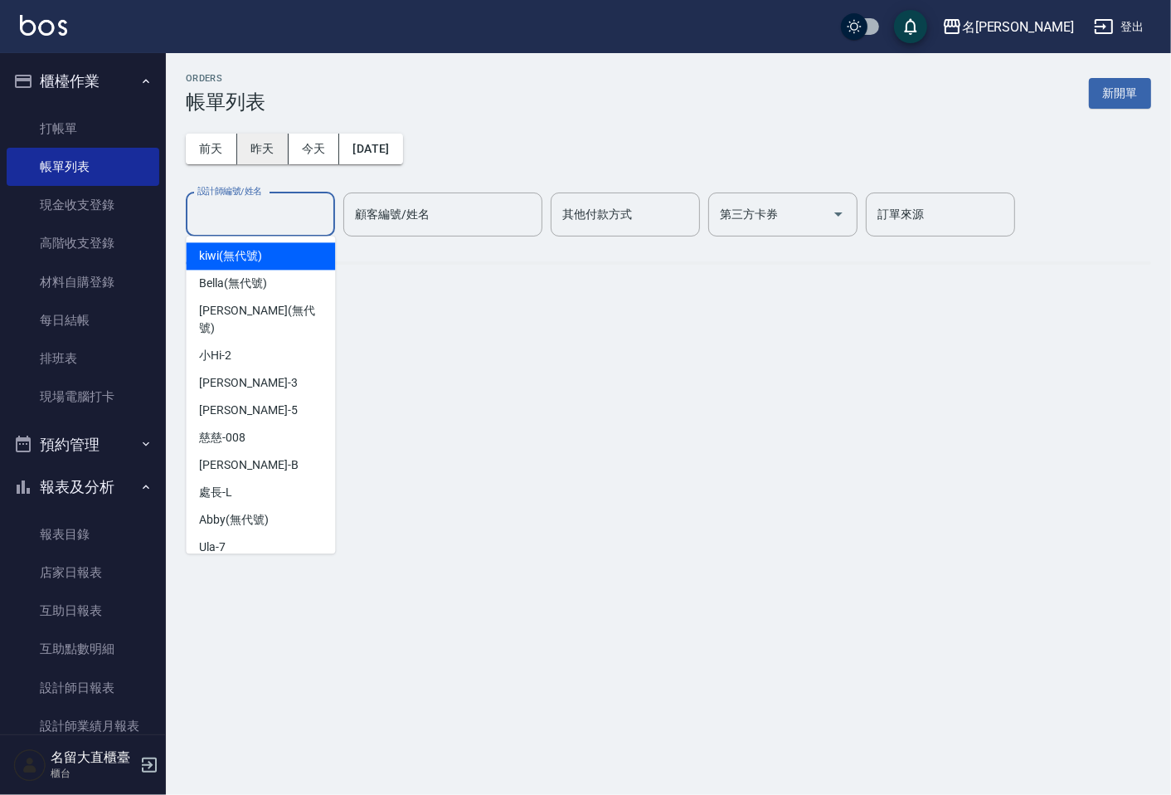
scroll to position [0, 0]
click at [278, 143] on button "昨天" at bounding box center [262, 149] width 51 height 31
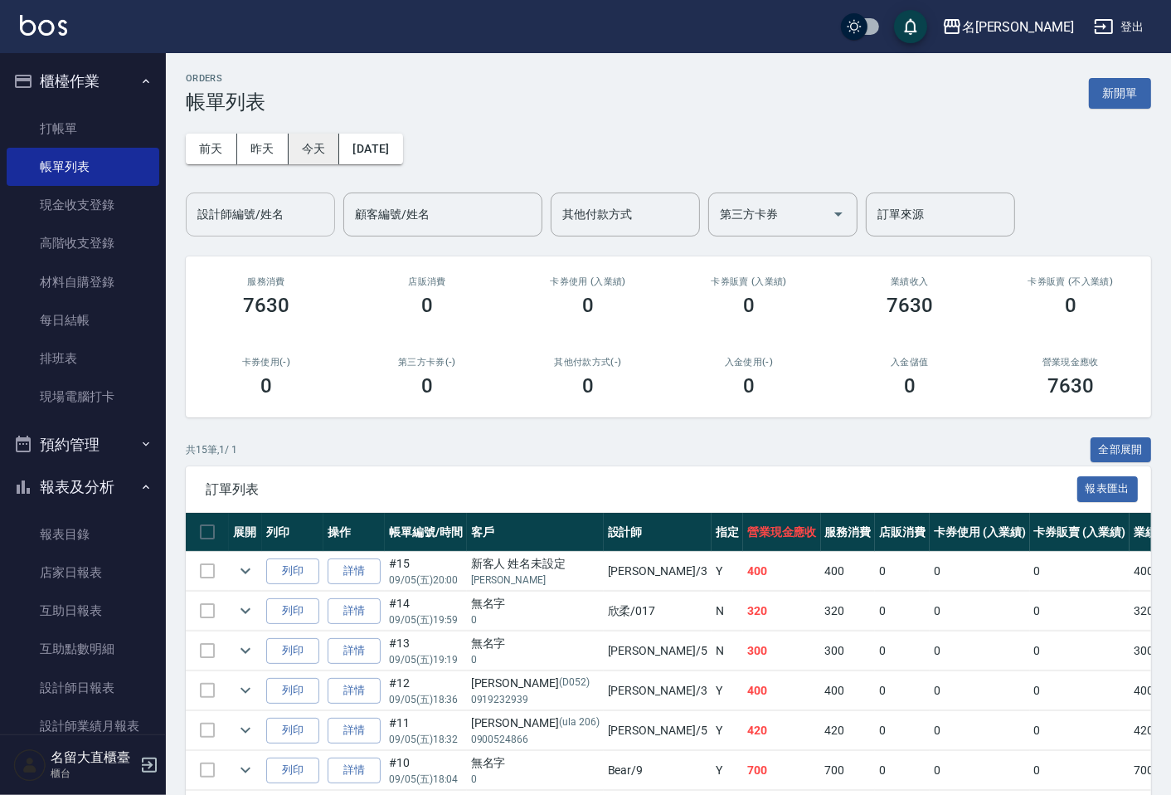
click at [313, 150] on button "今天" at bounding box center [314, 149] width 51 height 31
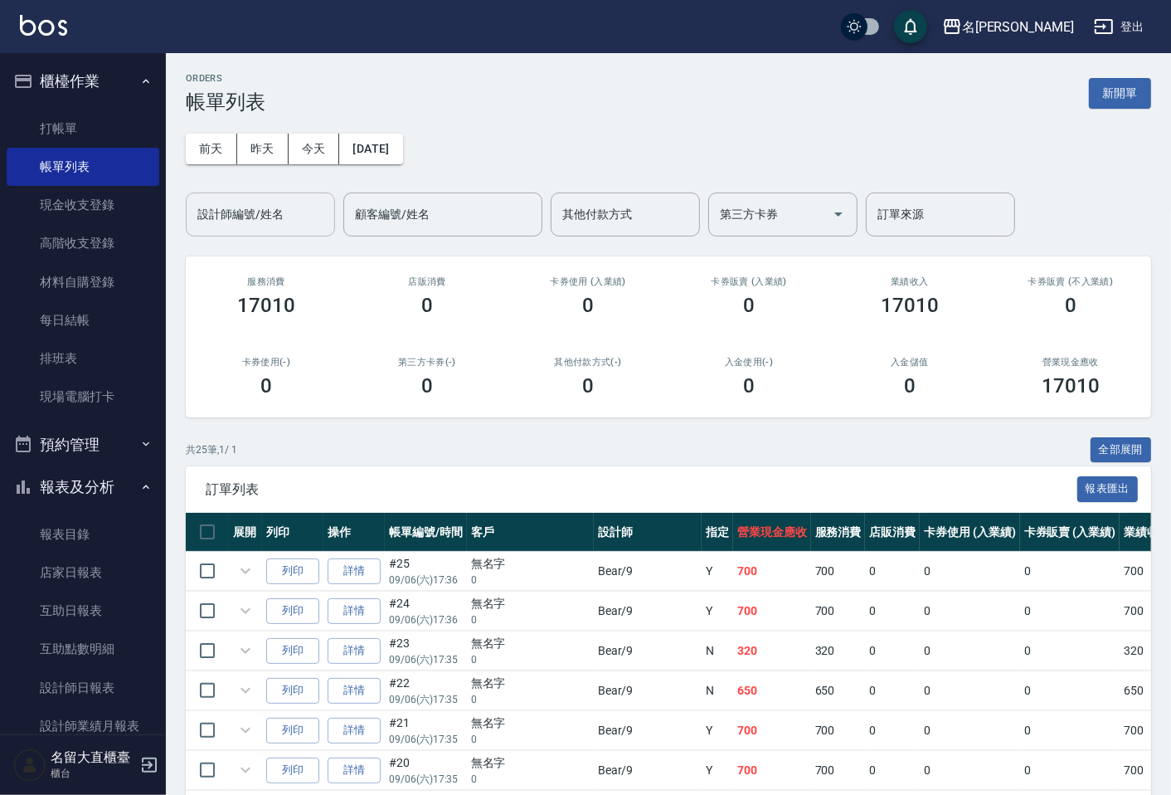
click at [233, 211] on div "設計師編號/姓名 設計師編號/姓名" at bounding box center [260, 214] width 149 height 44
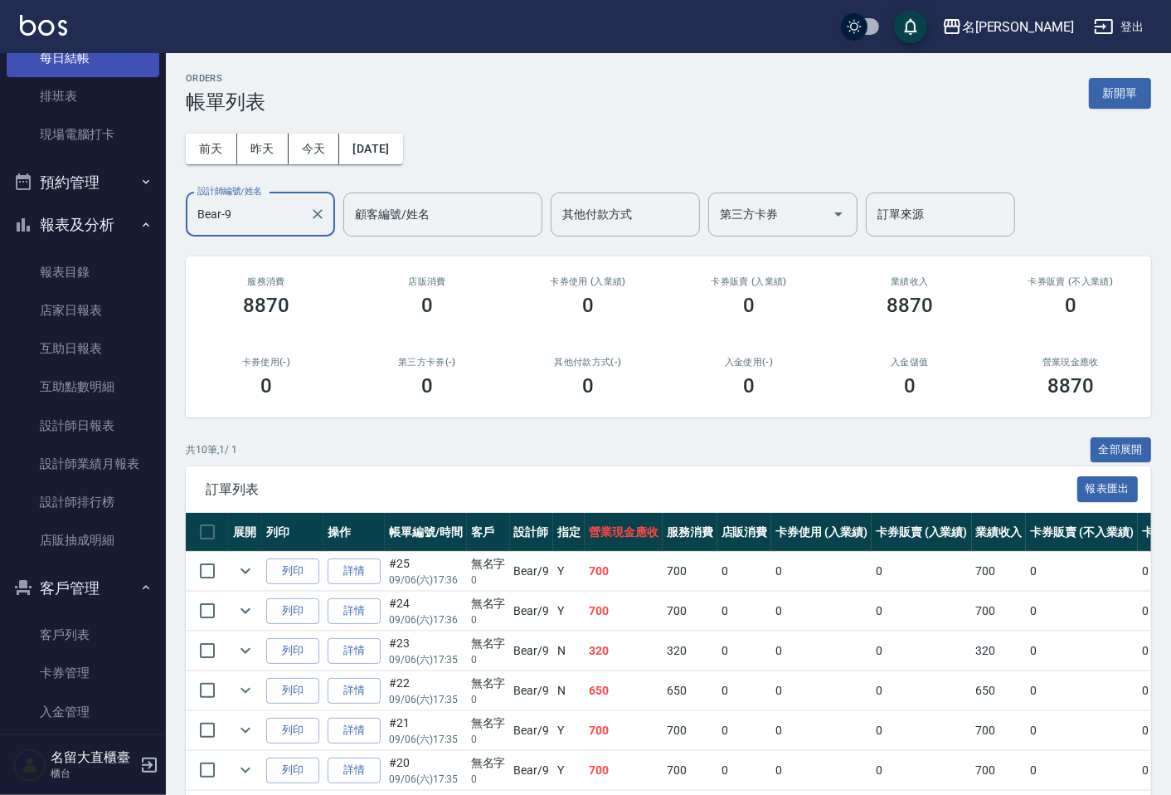
scroll to position [50, 0]
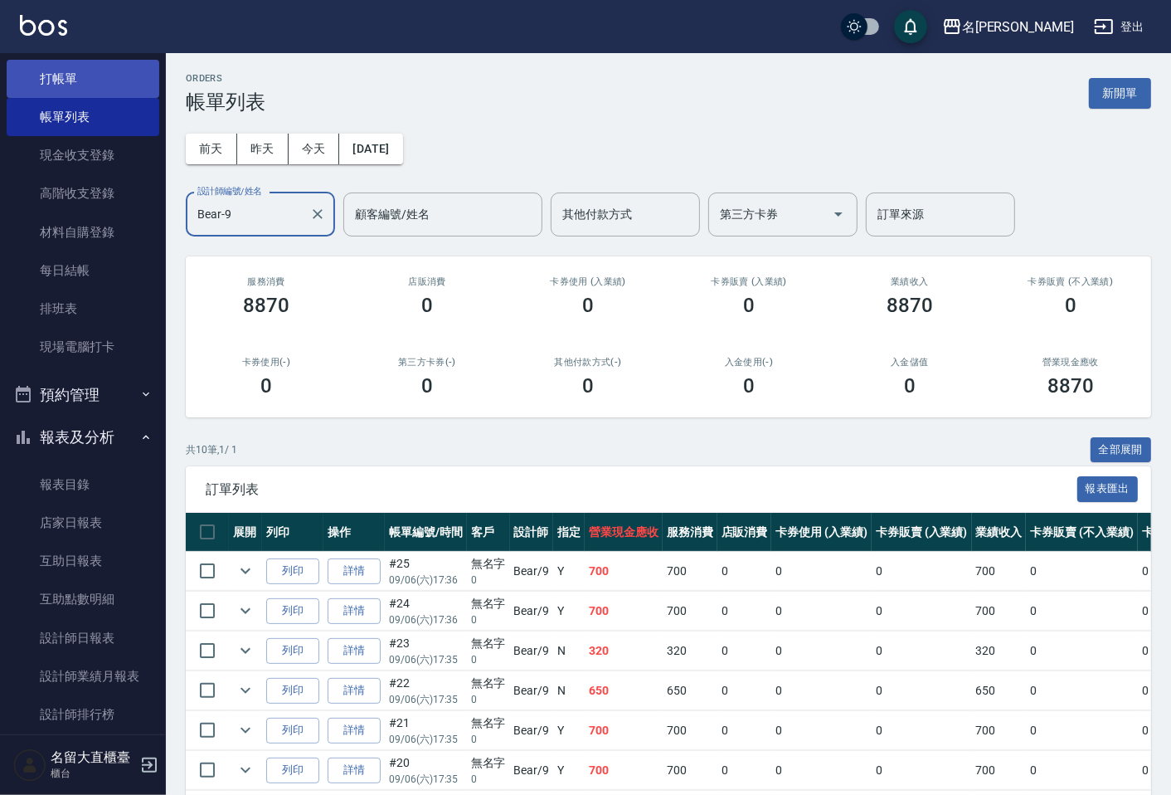
type input "Bear-9"
click at [124, 95] on link "打帳單" at bounding box center [83, 79] width 153 height 38
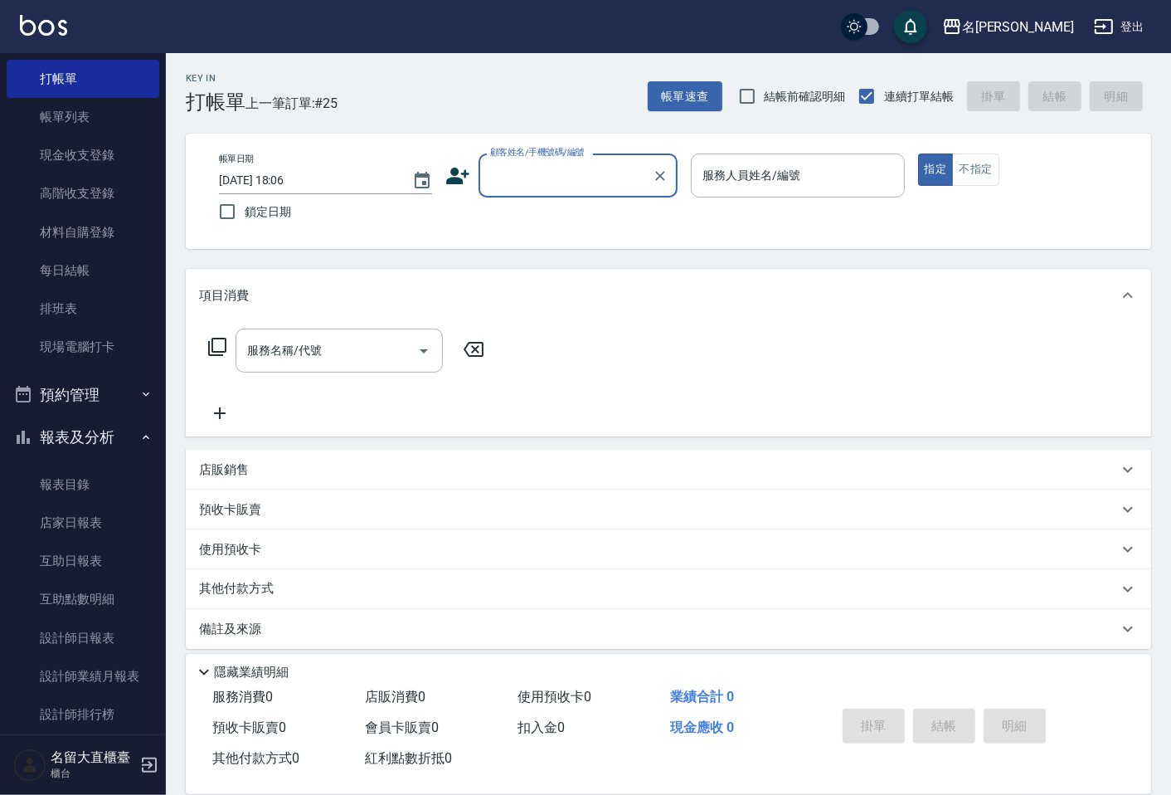
click at [515, 183] on input "顧客姓名/手機號碼/編號" at bounding box center [565, 175] width 159 height 29
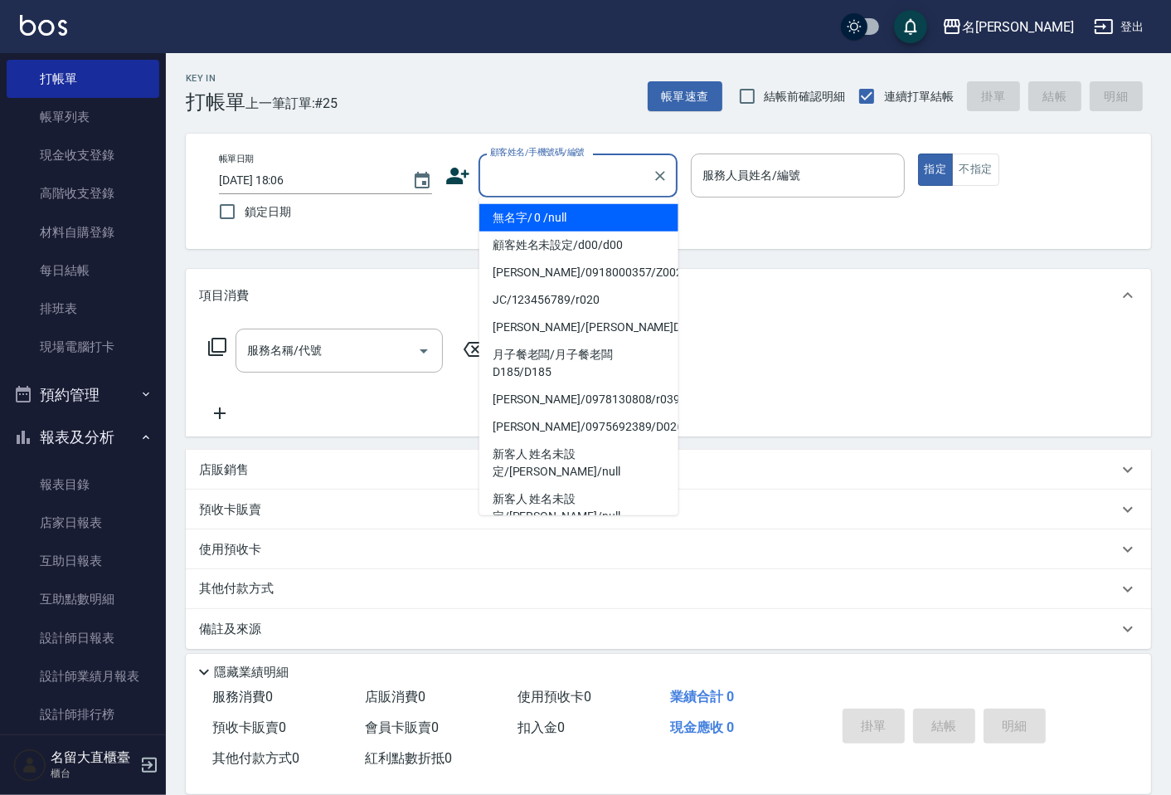
click at [537, 217] on li "無名字/ 0 /null" at bounding box center [578, 217] width 199 height 27
type input "無名字/ 0 /null"
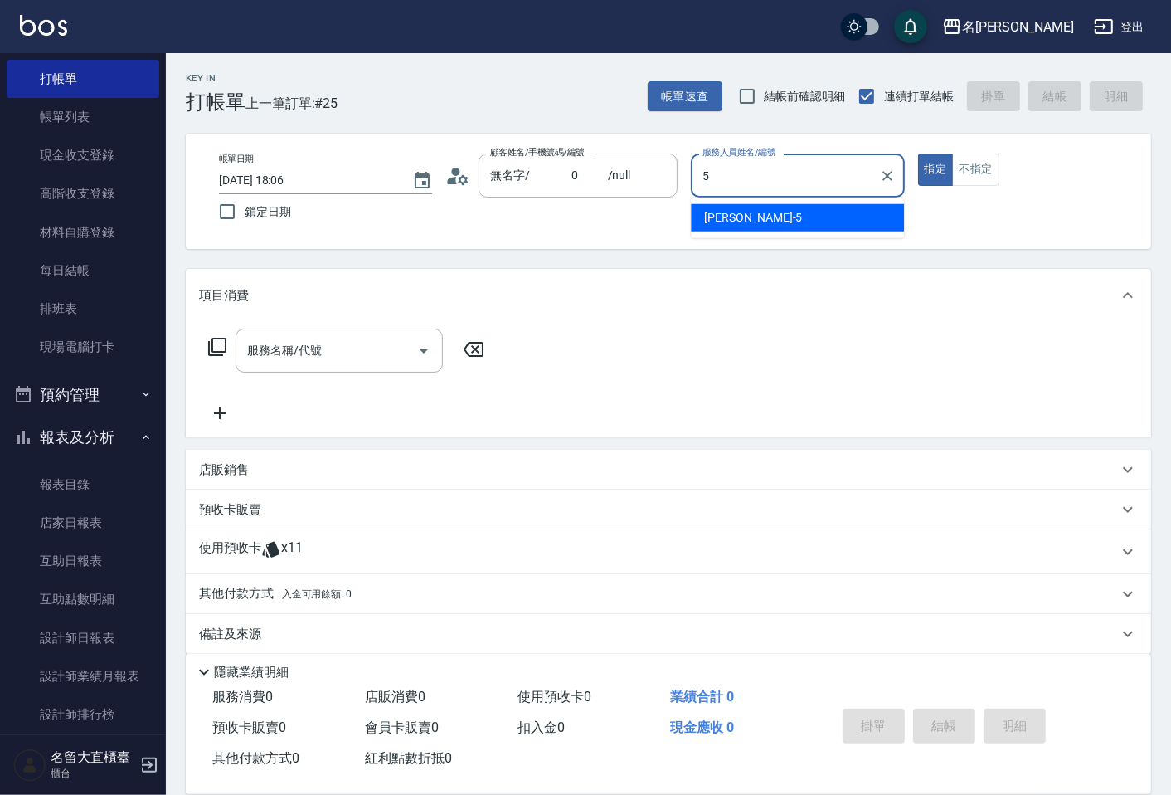
type input "[PERSON_NAME]-5"
type button "true"
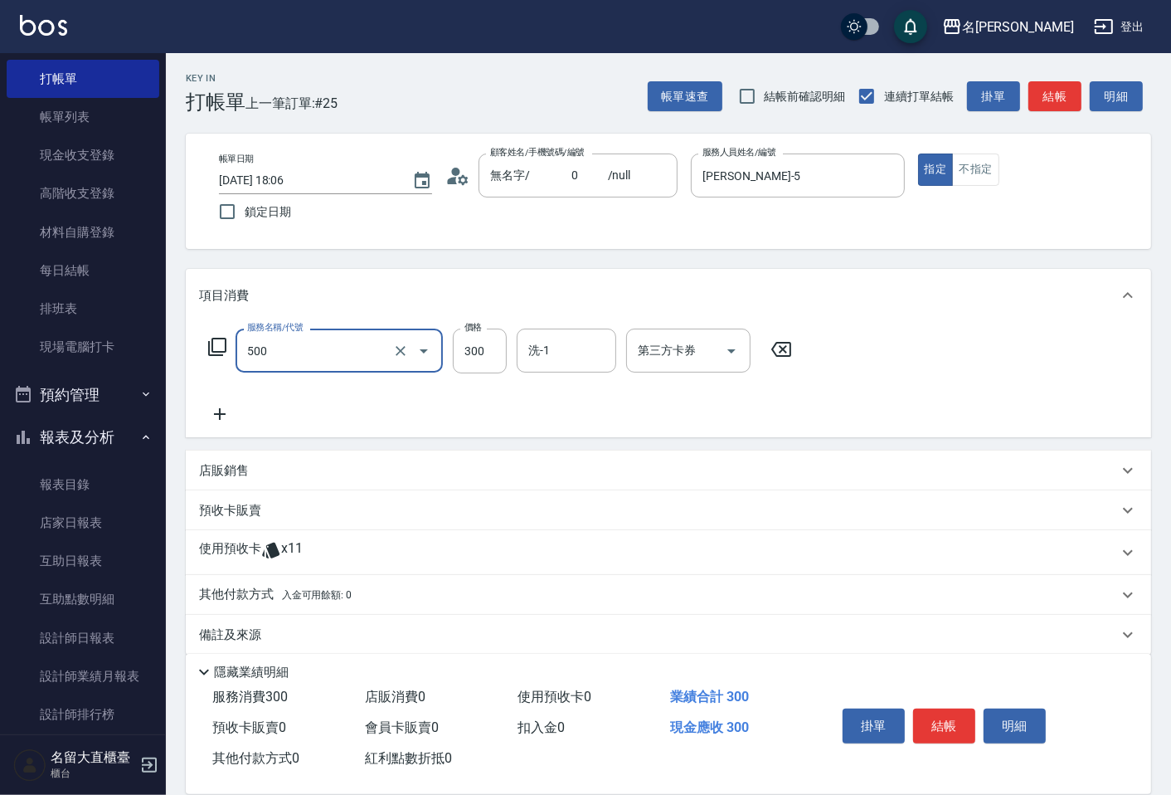
type input "洗髮(500)"
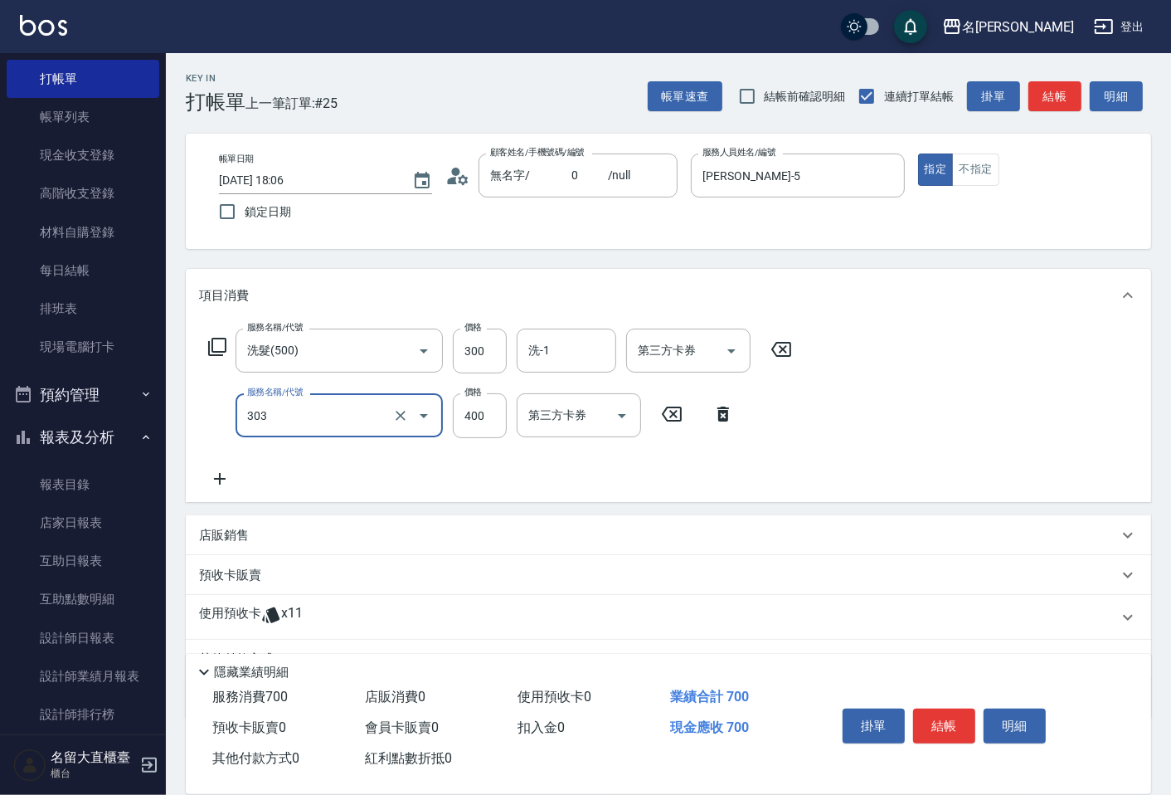
type input "剪髮(C級)(303)"
type input "350"
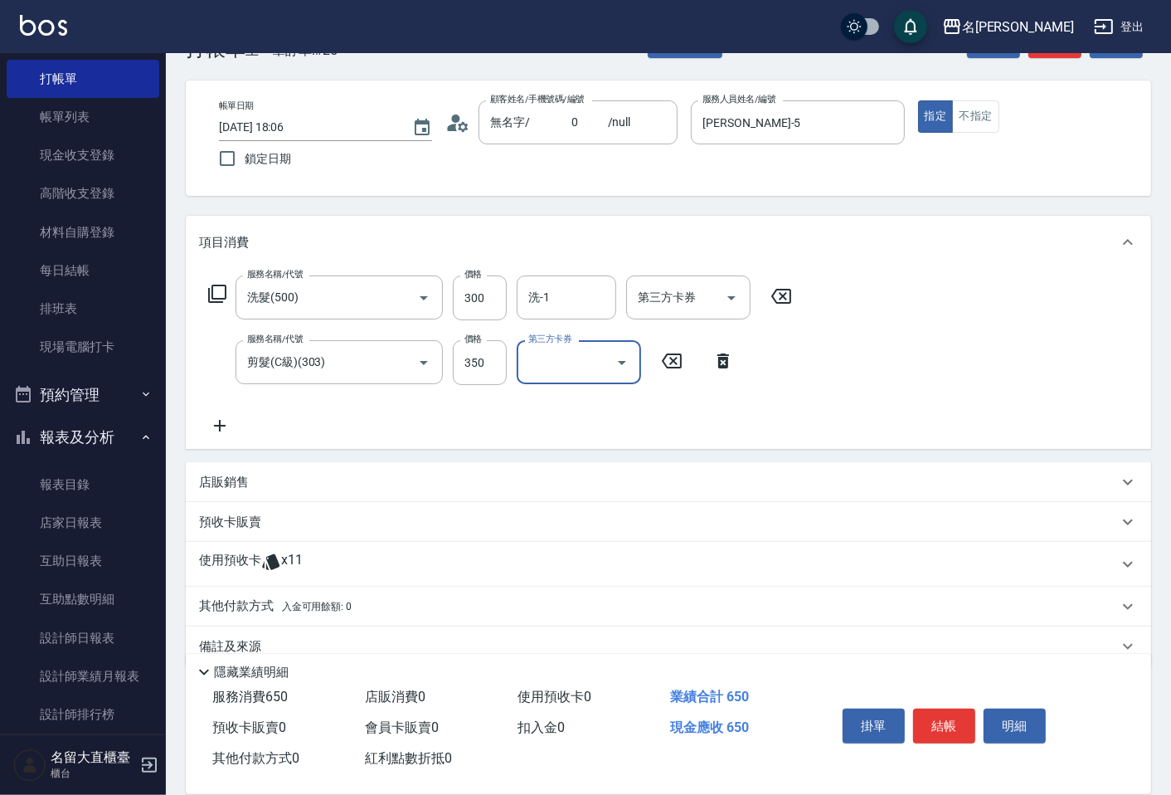
scroll to position [80, 0]
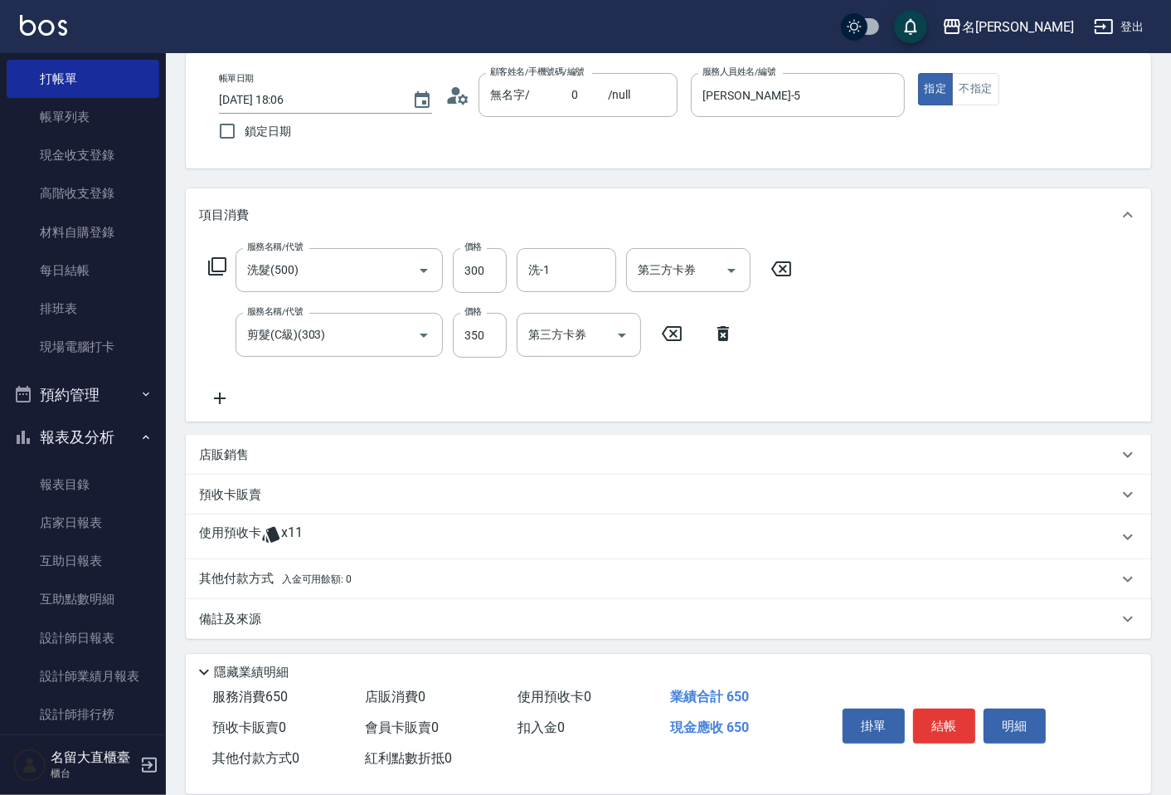
click at [270, 453] on div "店販銷售" at bounding box center [658, 454] width 919 height 17
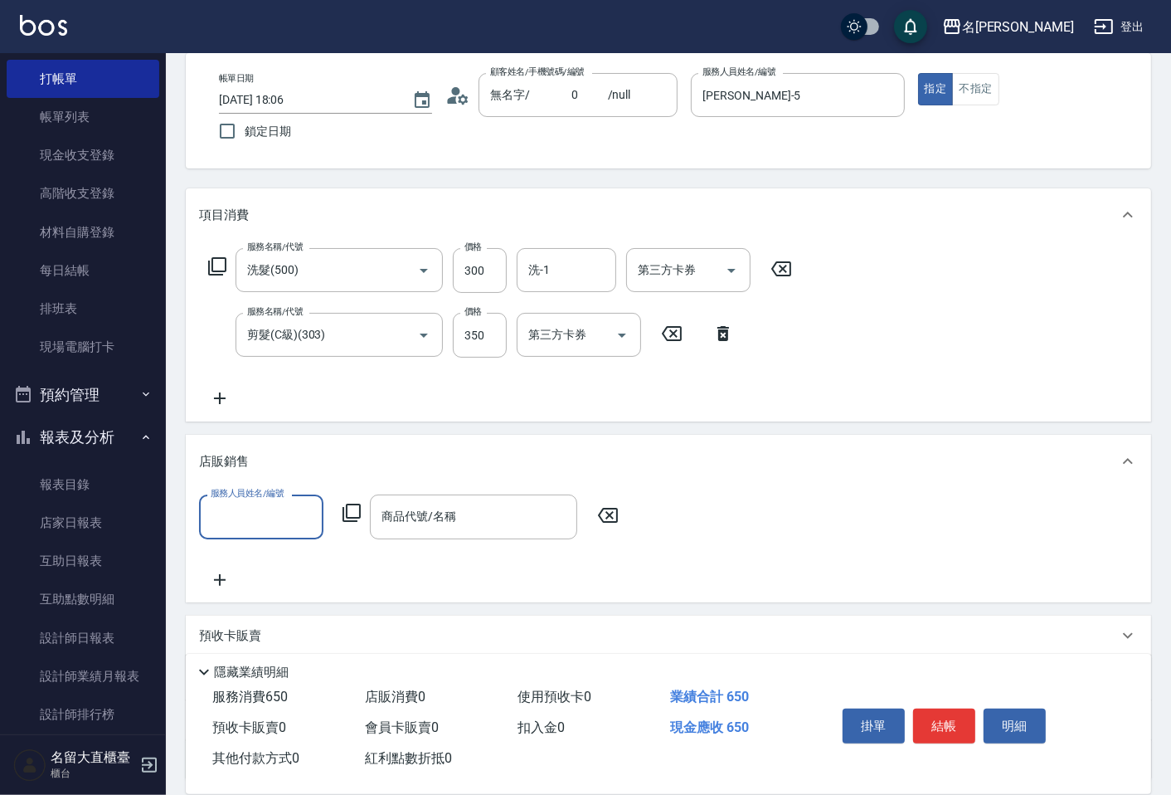
scroll to position [0, 0]
click at [272, 459] on div "店販銷售" at bounding box center [658, 461] width 919 height 17
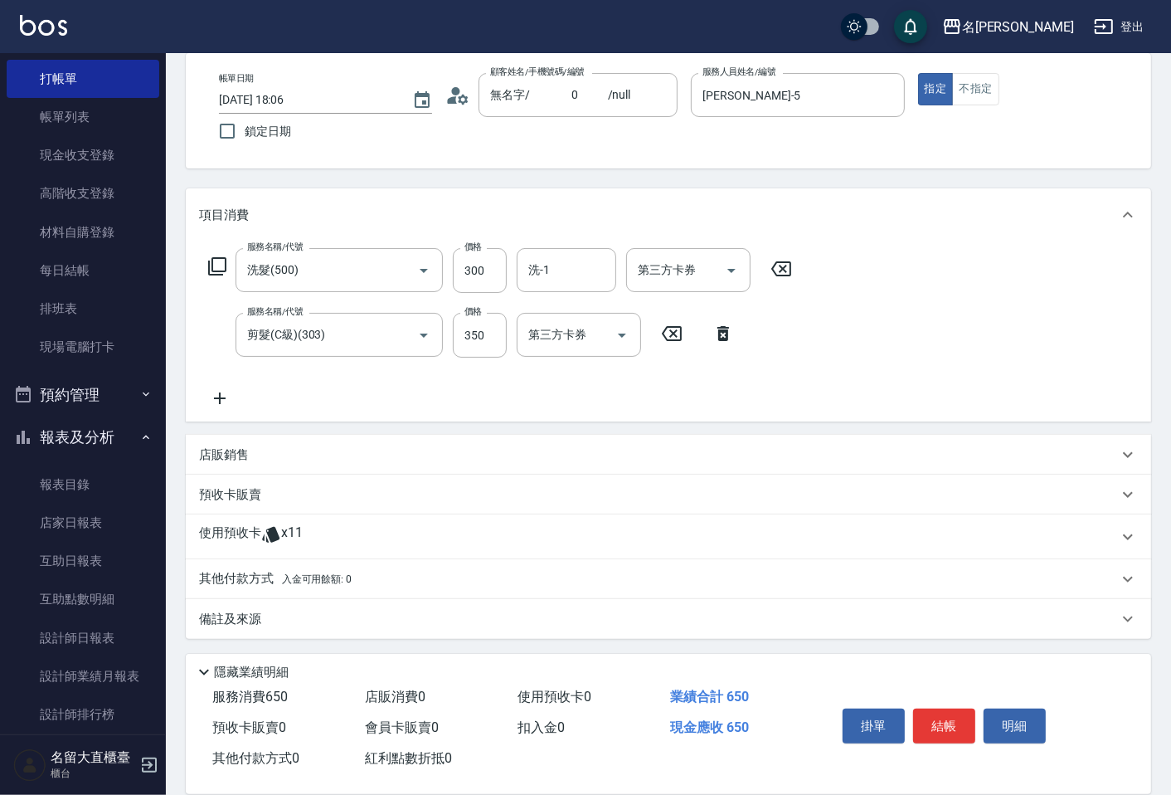
click at [266, 574] on p "其他付款方式 入金可用餘額: 0" at bounding box center [275, 579] width 153 height 18
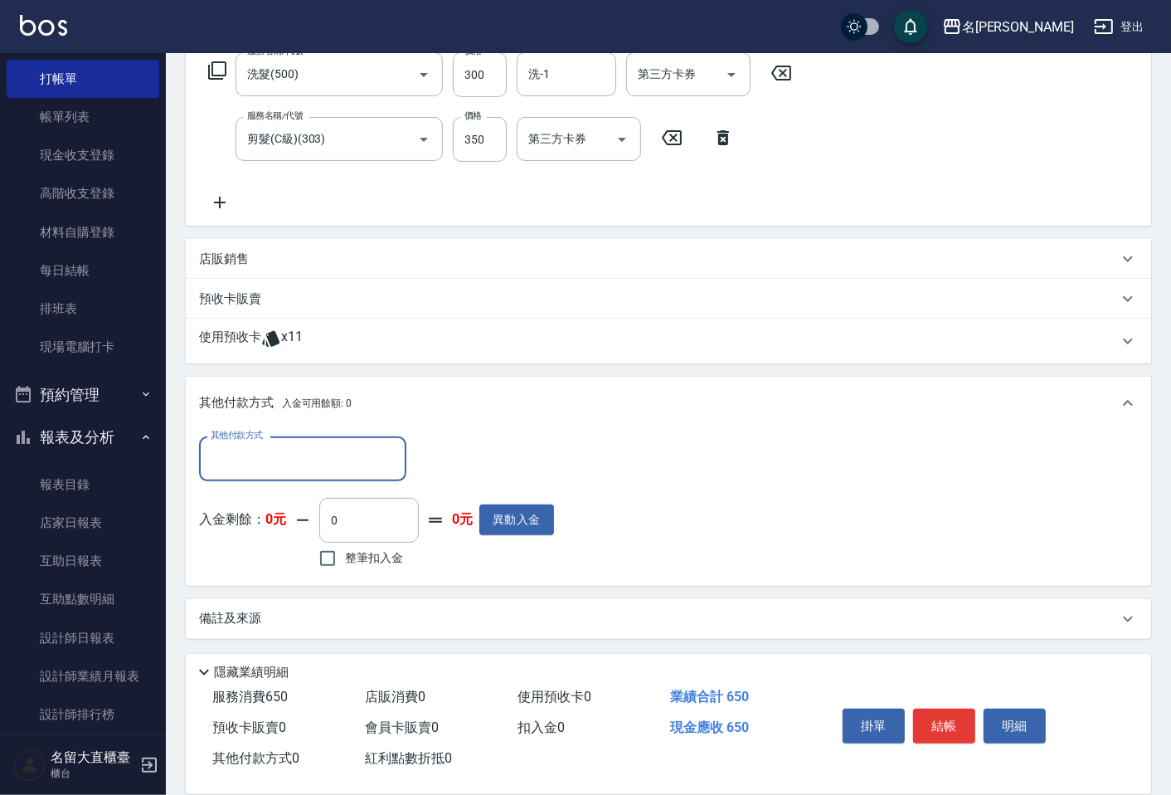
scroll to position [184, 0]
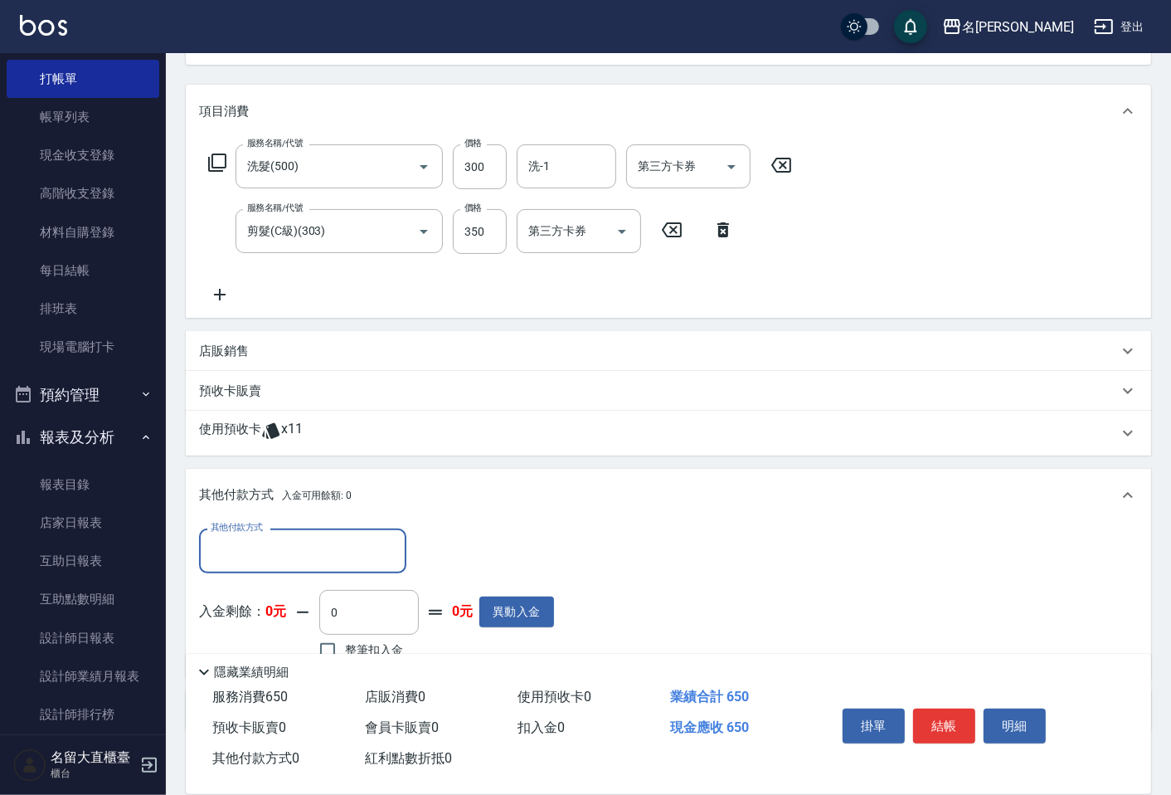
click at [303, 533] on div "其他付款方式" at bounding box center [302, 550] width 207 height 44
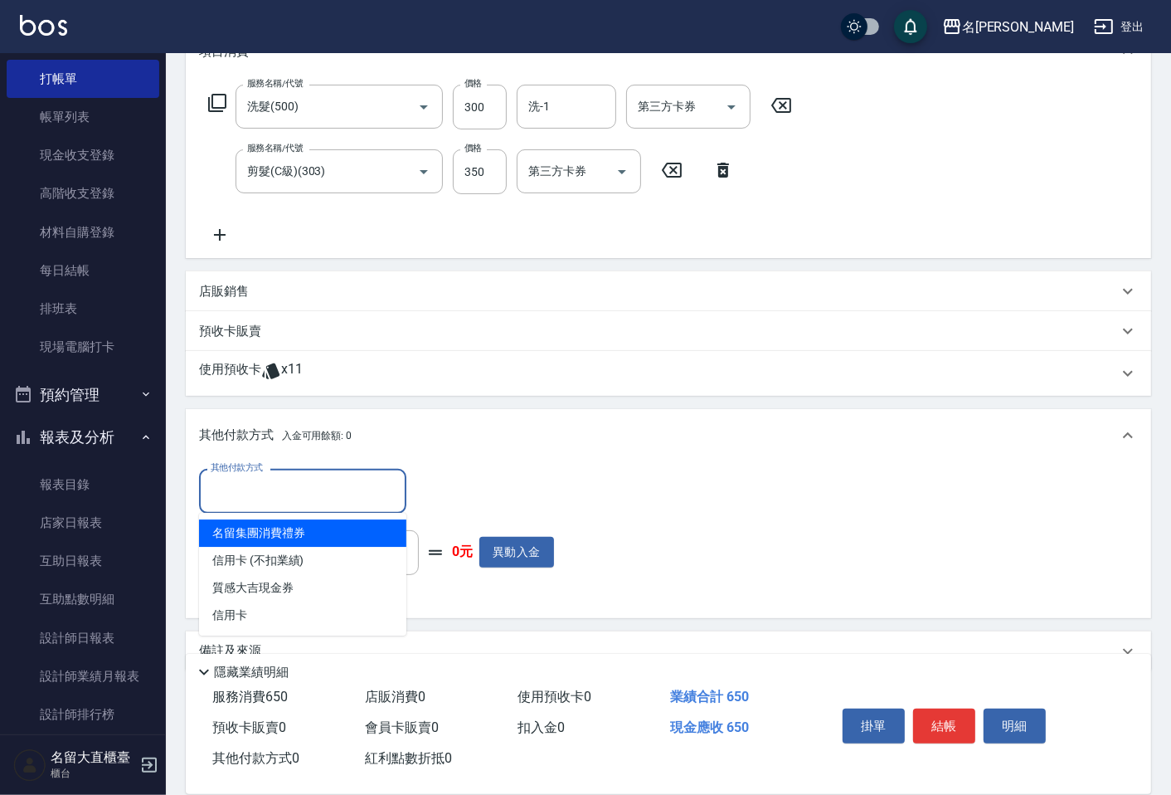
scroll to position [276, 0]
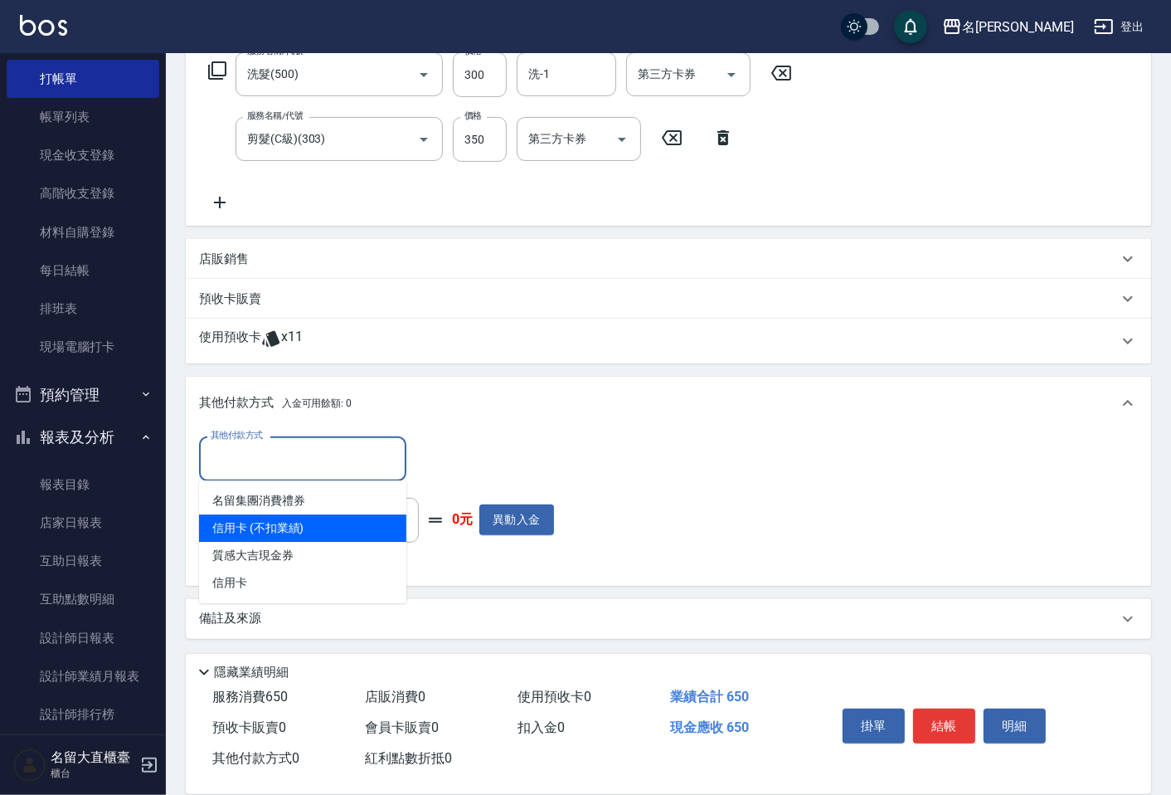
click at [318, 537] on span "信用卡 (不扣業績)" at bounding box center [302, 527] width 207 height 27
type input "信用卡 (不扣業績)"
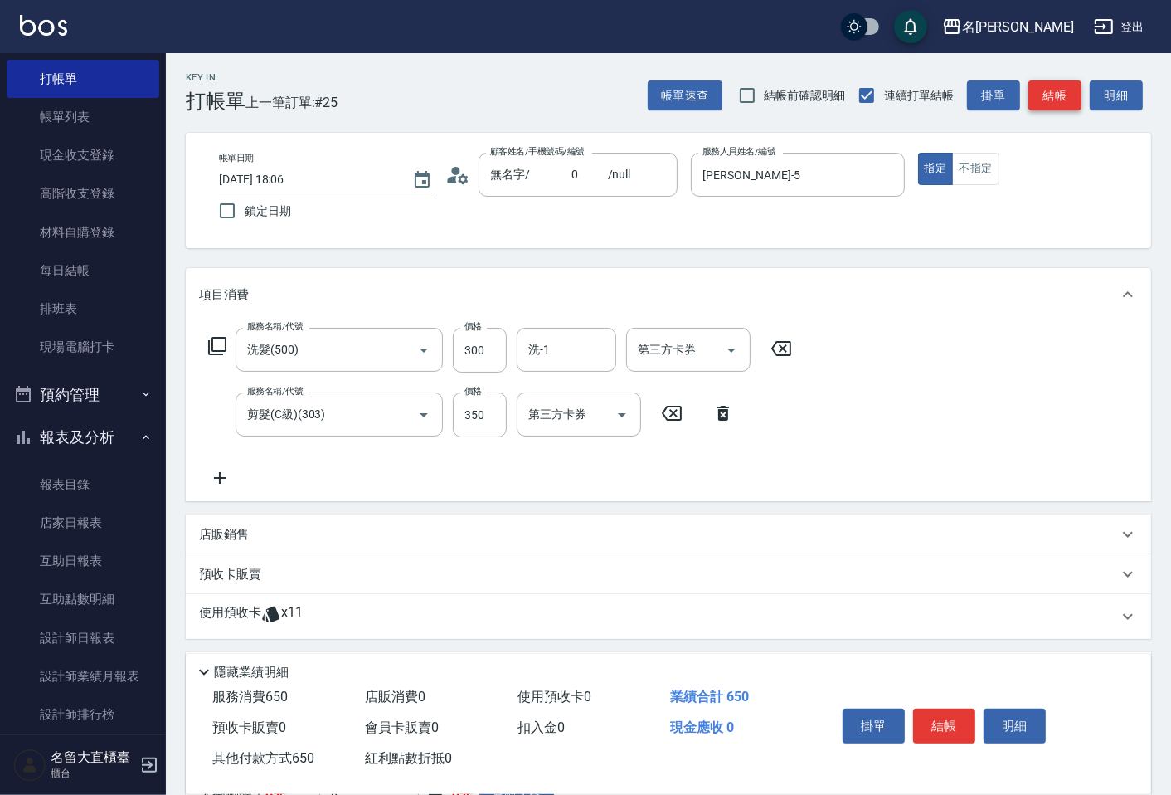
scroll to position [0, 0]
type input "650"
click at [1049, 109] on button "結帳" at bounding box center [1054, 96] width 53 height 31
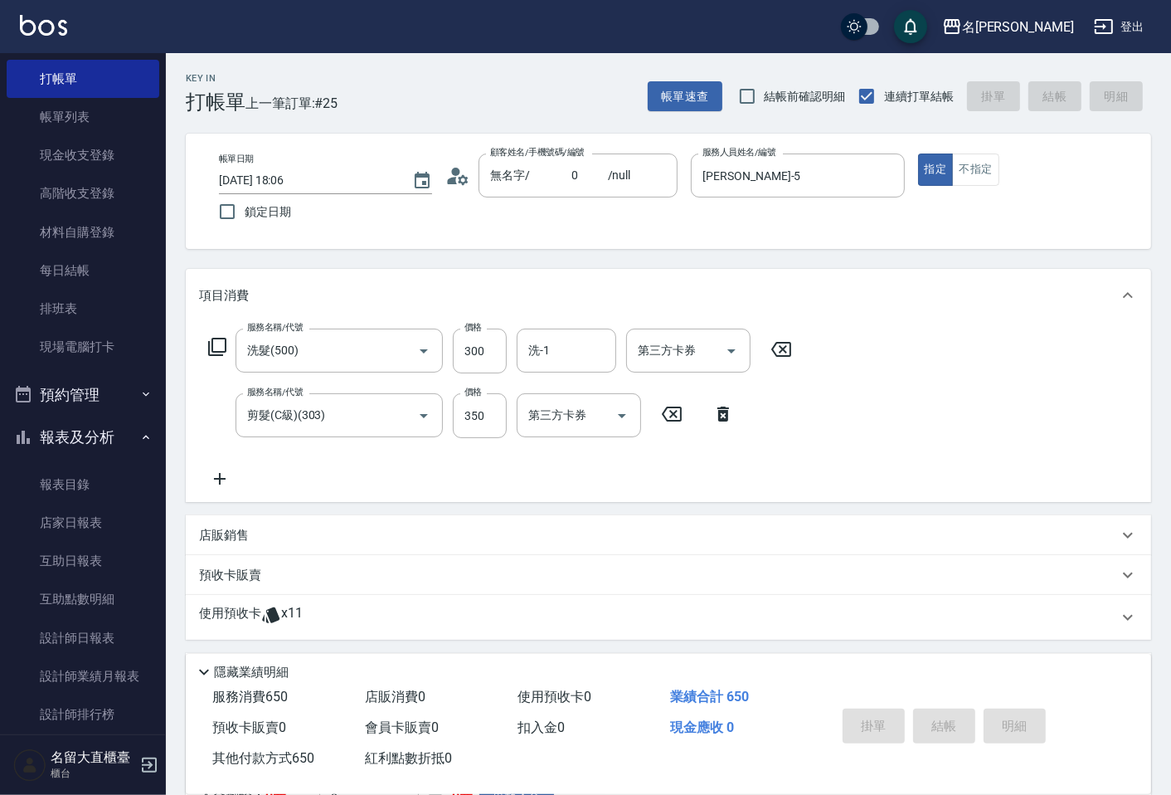
type input "[DATE] 18:07"
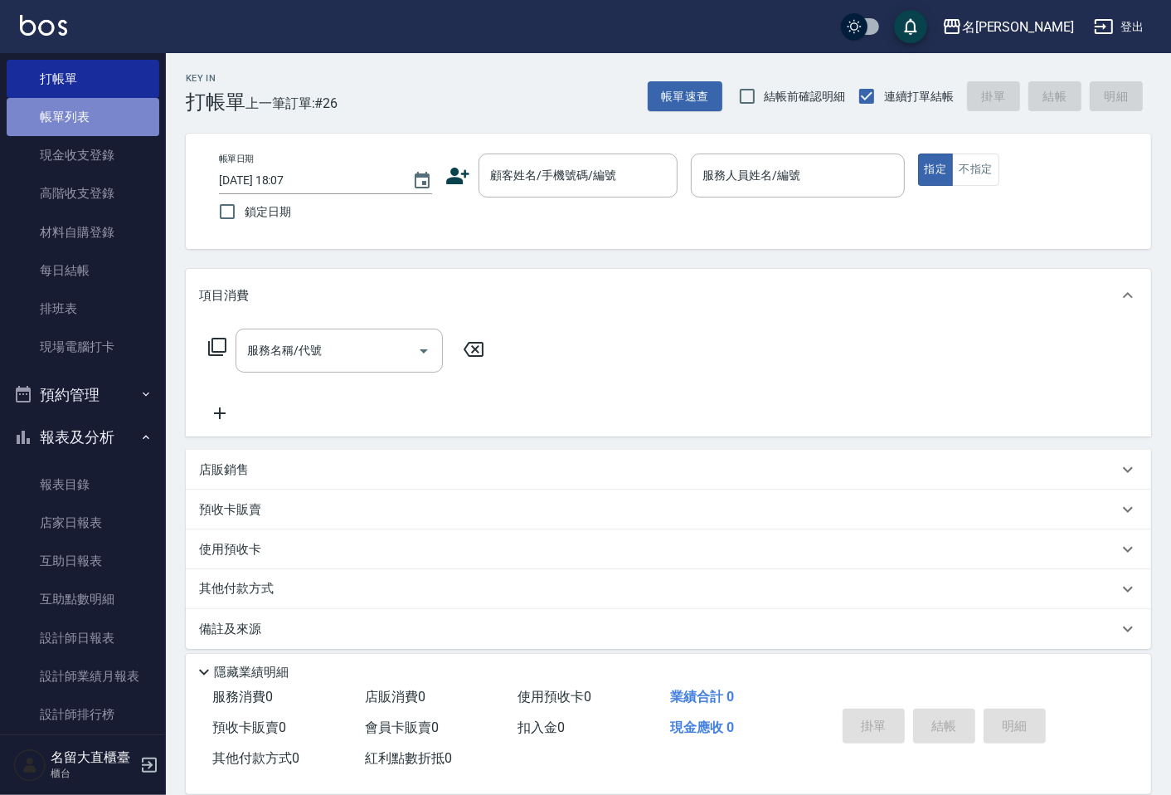
click at [89, 102] on link "帳單列表" at bounding box center [83, 117] width 153 height 38
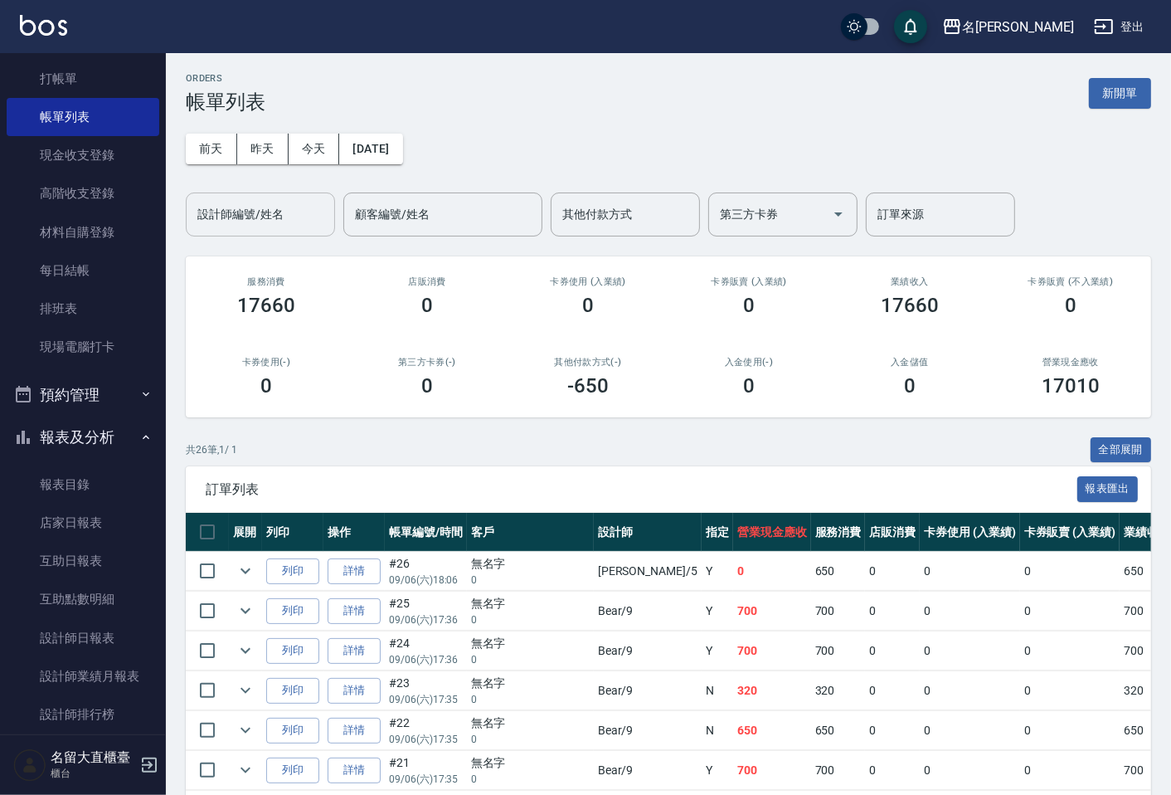
click at [245, 210] on input "設計師編號/姓名" at bounding box center [260, 214] width 134 height 29
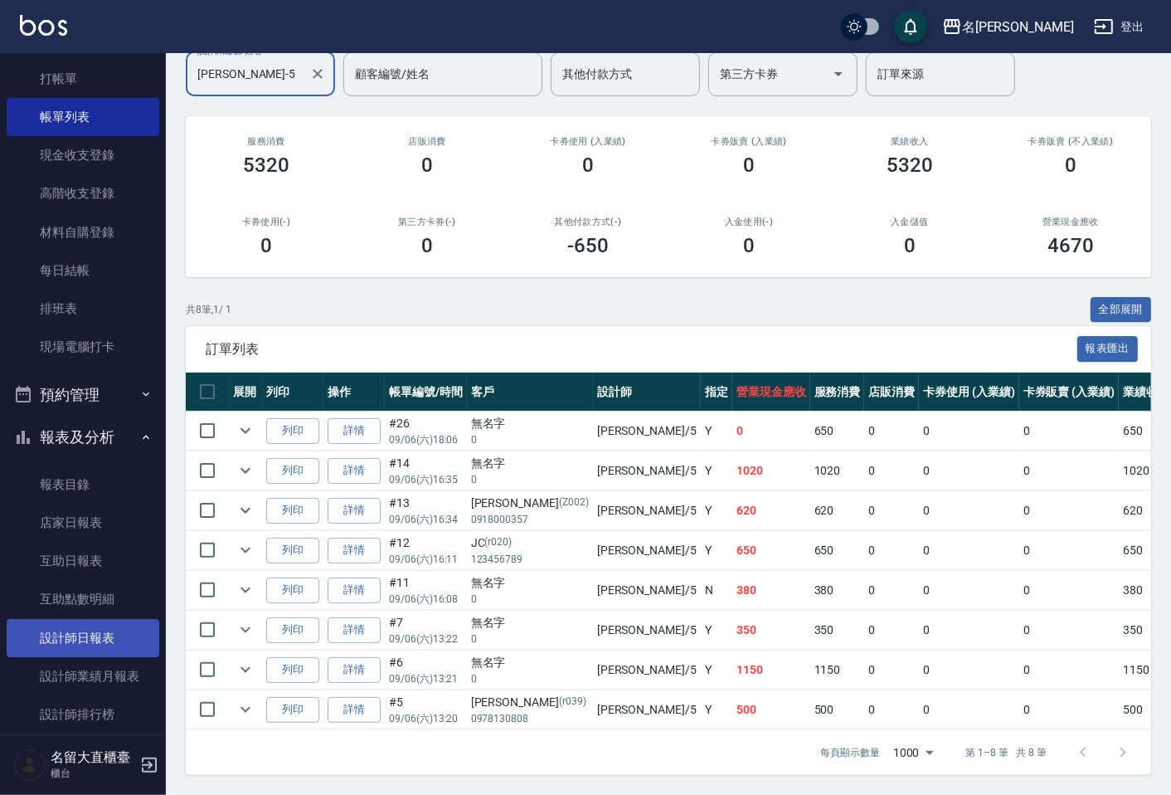
scroll to position [234, 0]
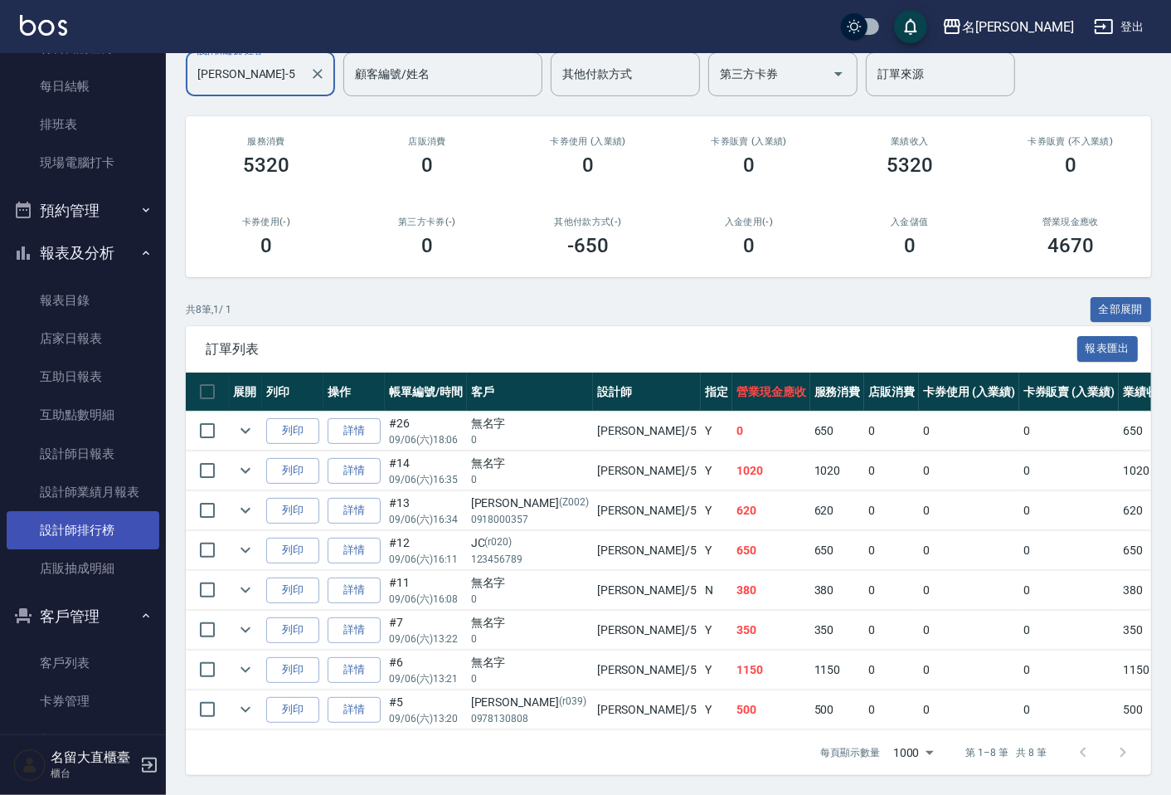
type input "[PERSON_NAME]-5"
click at [111, 541] on link "設計師排行榜" at bounding box center [83, 530] width 153 height 38
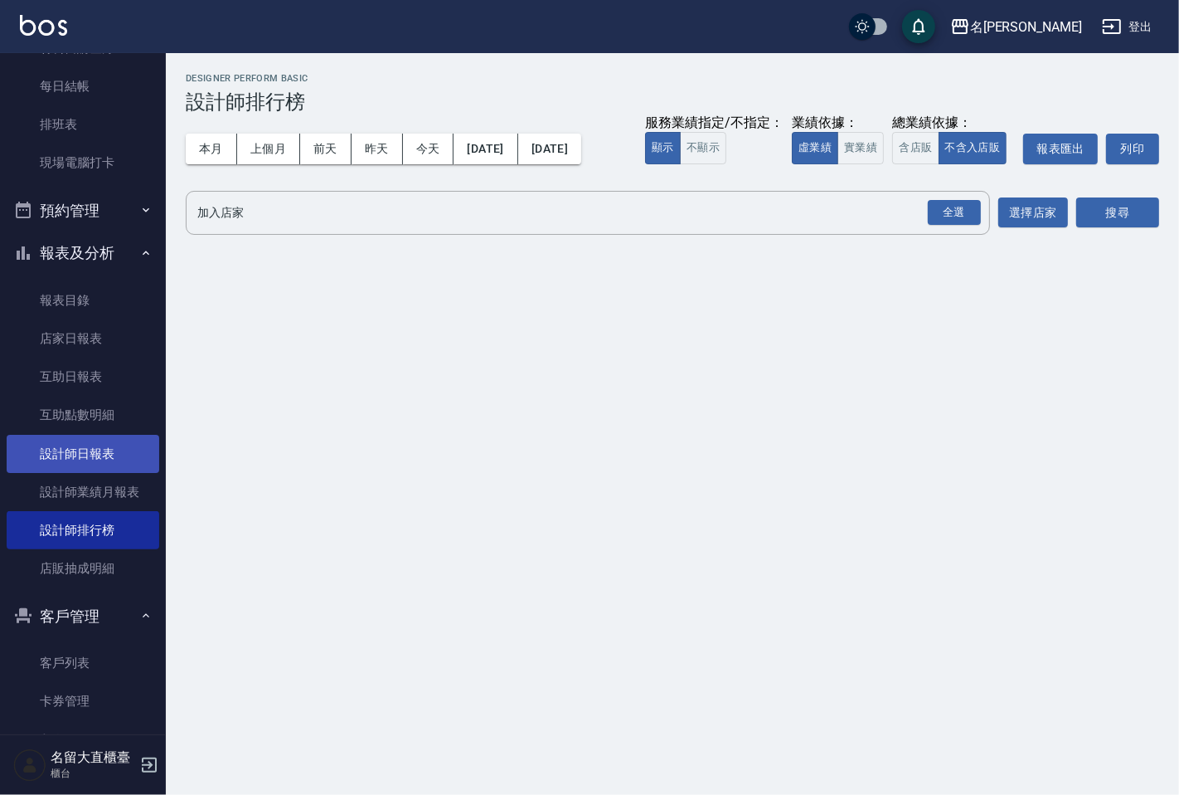
click at [119, 454] on link "設計師日報表" at bounding box center [83, 454] width 153 height 38
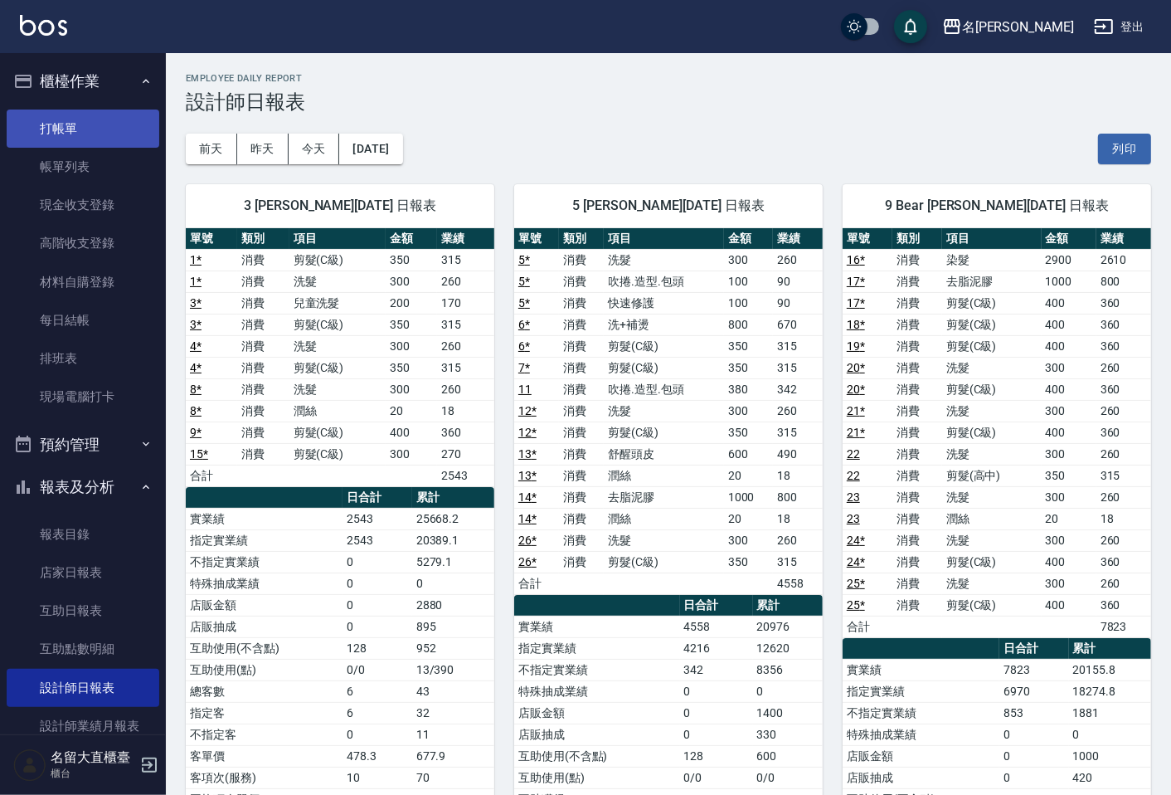
click at [111, 143] on link "打帳單" at bounding box center [83, 128] width 153 height 38
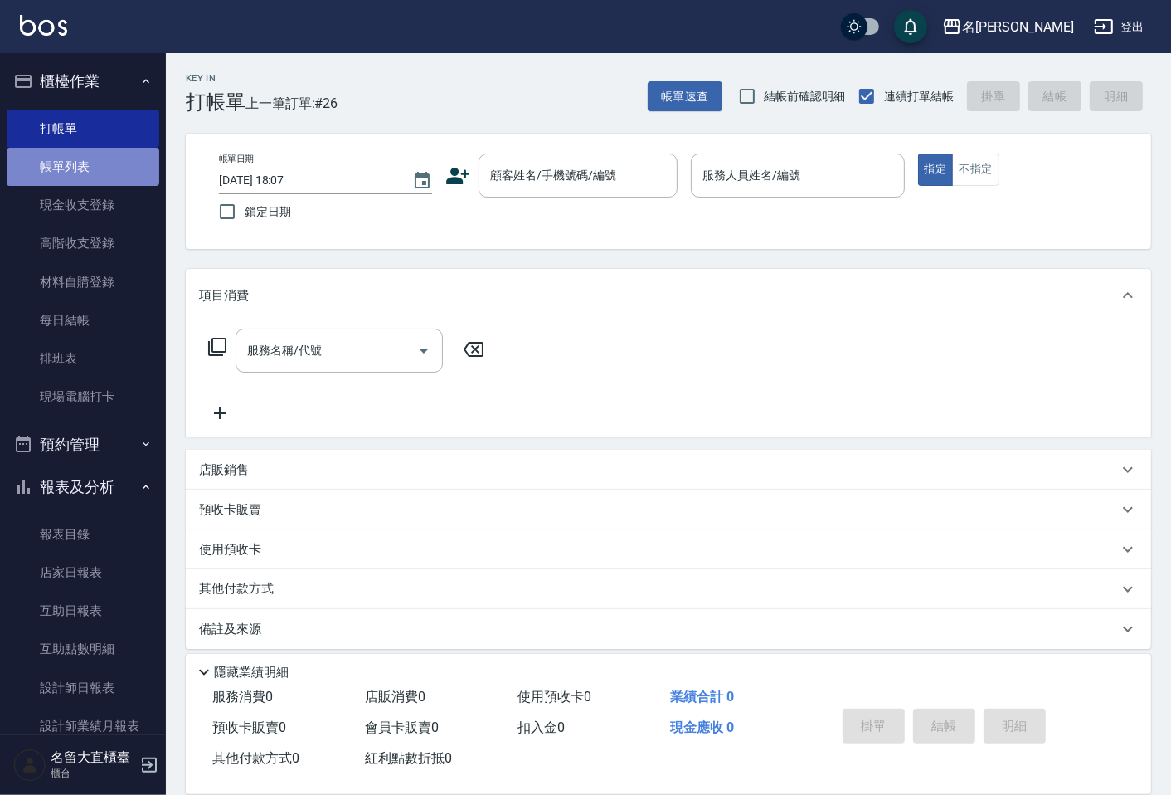
click at [89, 183] on link "帳單列表" at bounding box center [83, 167] width 153 height 38
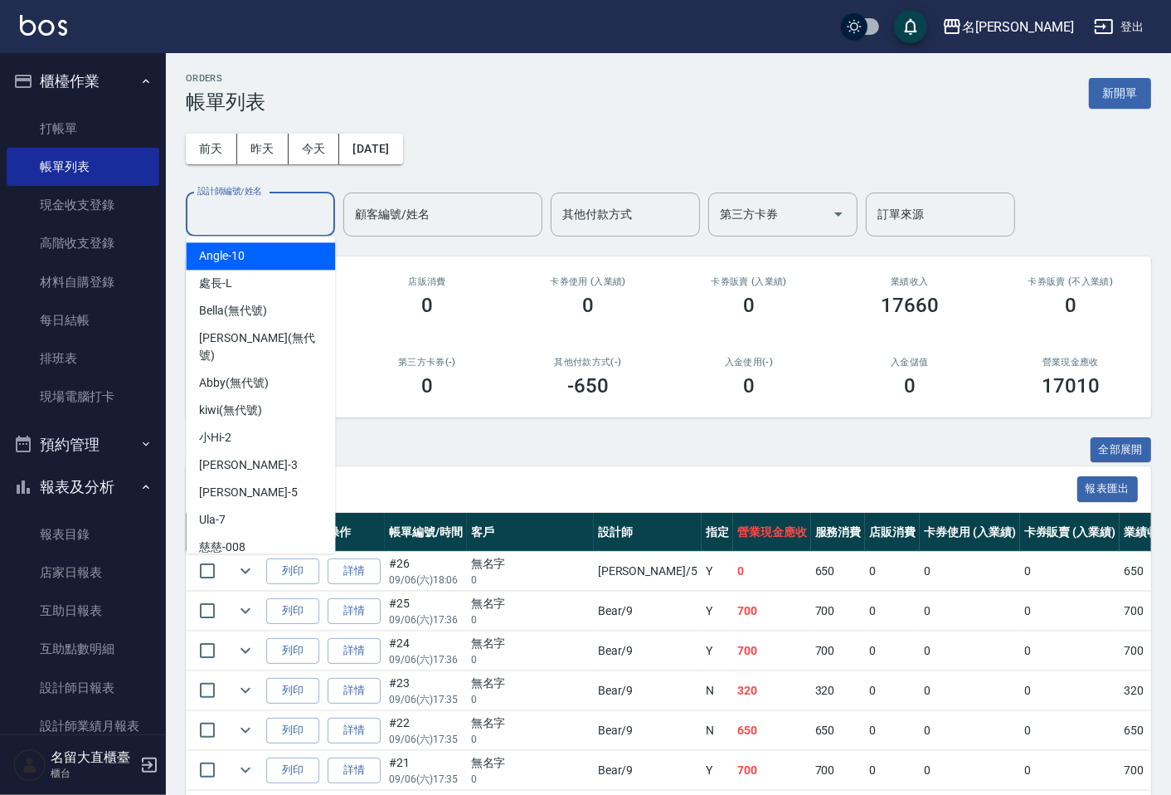
click at [213, 205] on input "設計師編號/姓名" at bounding box center [260, 214] width 134 height 29
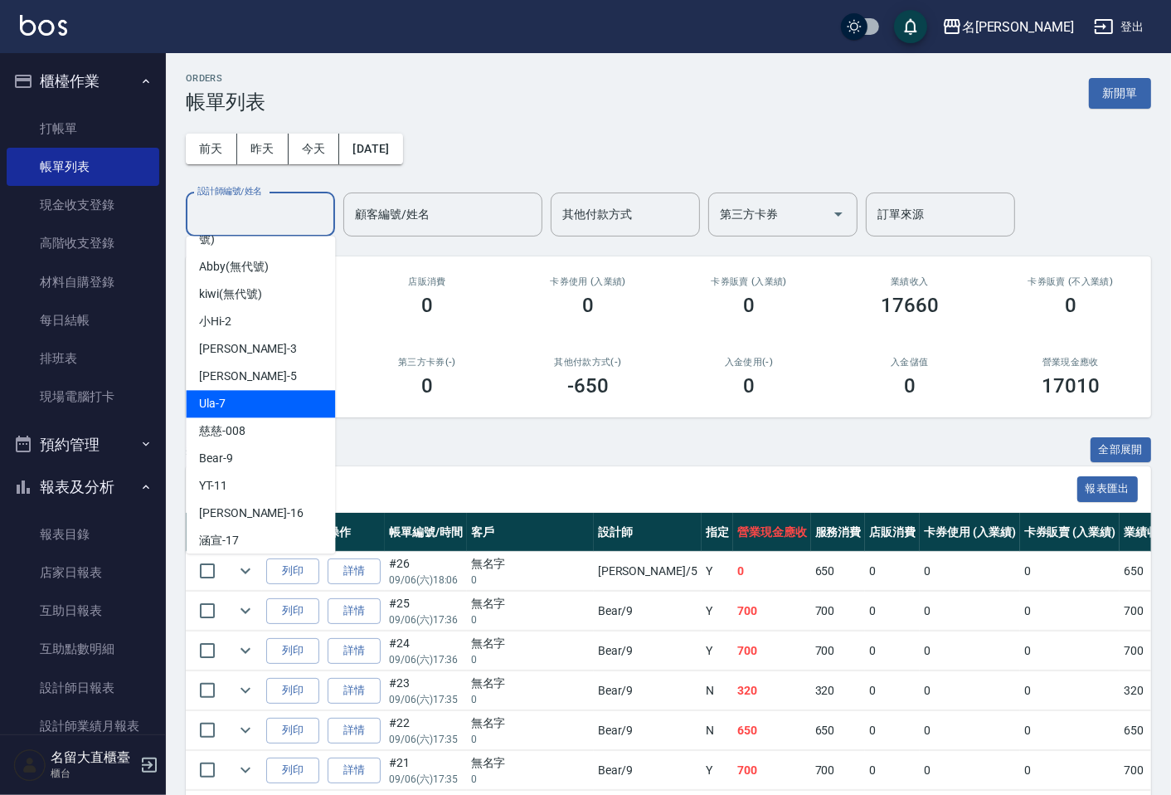
scroll to position [242, 0]
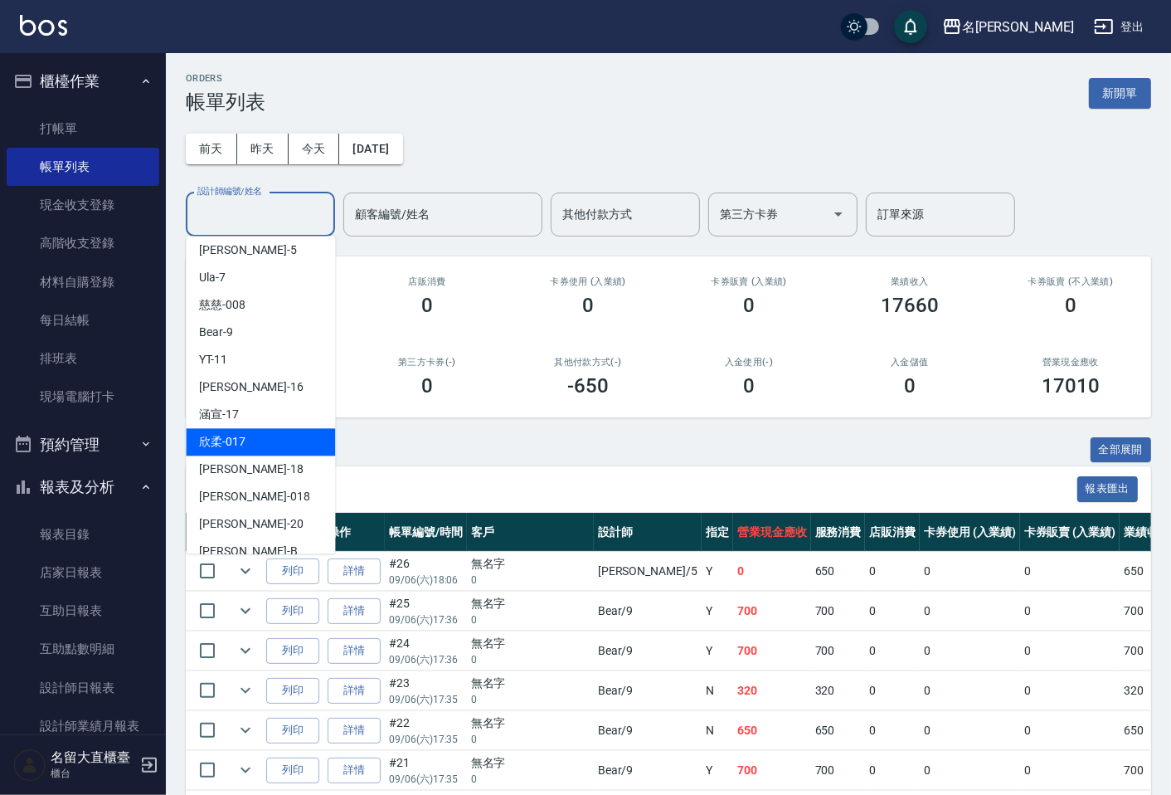
click at [237, 433] on span "欣柔 -017" at bounding box center [222, 441] width 46 height 17
type input "欣柔-017"
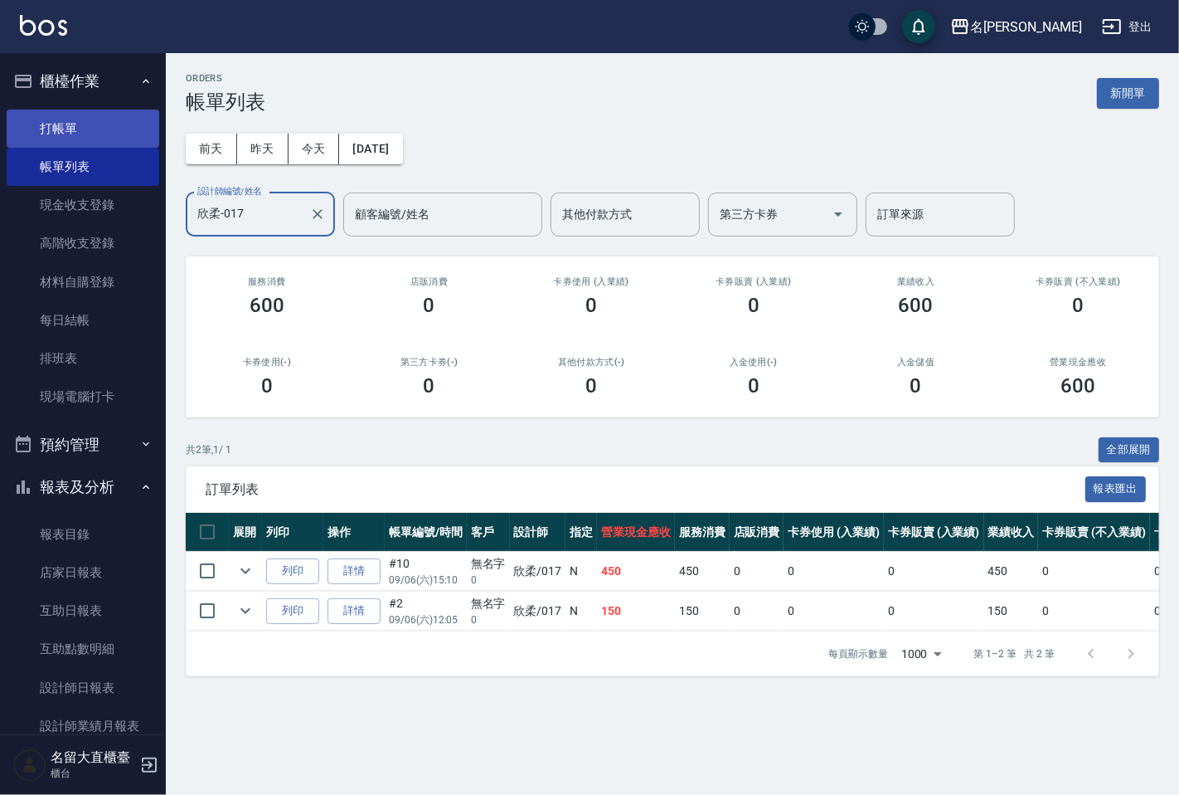
click at [84, 131] on link "打帳單" at bounding box center [83, 128] width 153 height 38
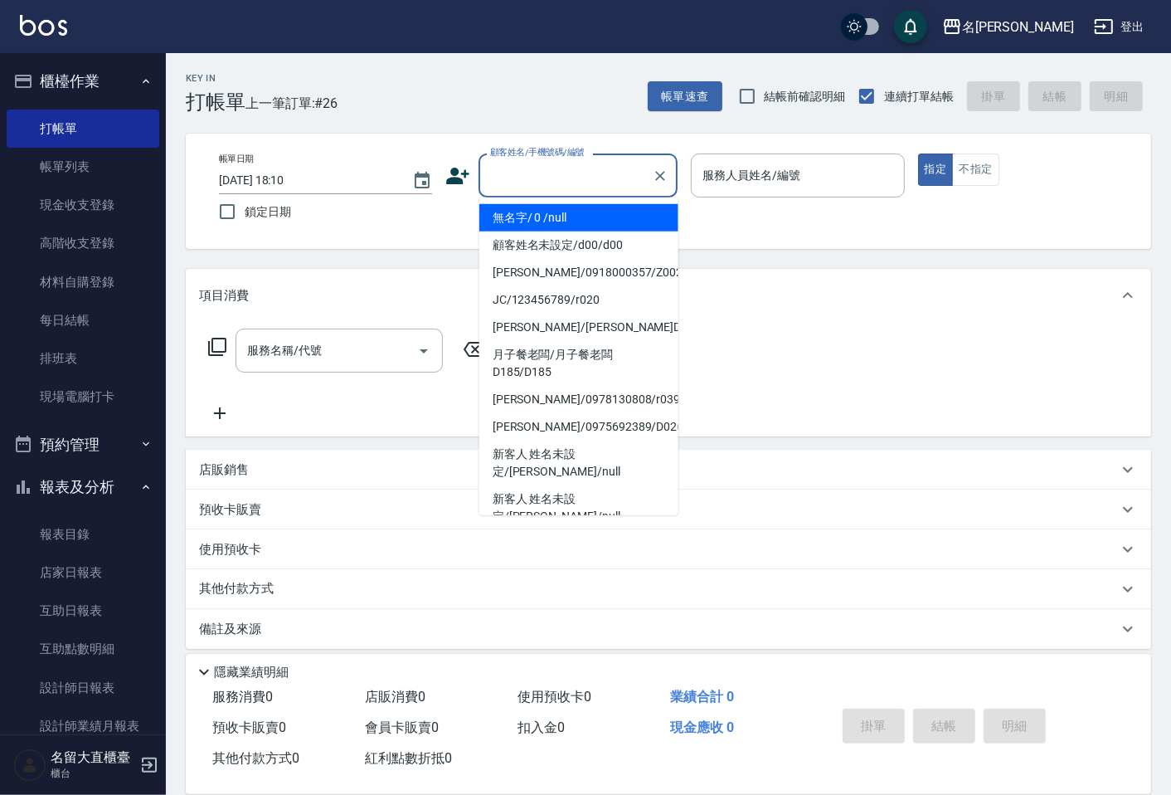
drag, startPoint x: 84, startPoint y: 131, endPoint x: 512, endPoint y: 181, distance: 430.8
click at [512, 181] on input "顧客姓名/手機號碼/編號" at bounding box center [565, 175] width 159 height 29
click at [542, 222] on li "無名字/ 0 /null" at bounding box center [578, 217] width 199 height 27
type input "無名字/ 0 /null"
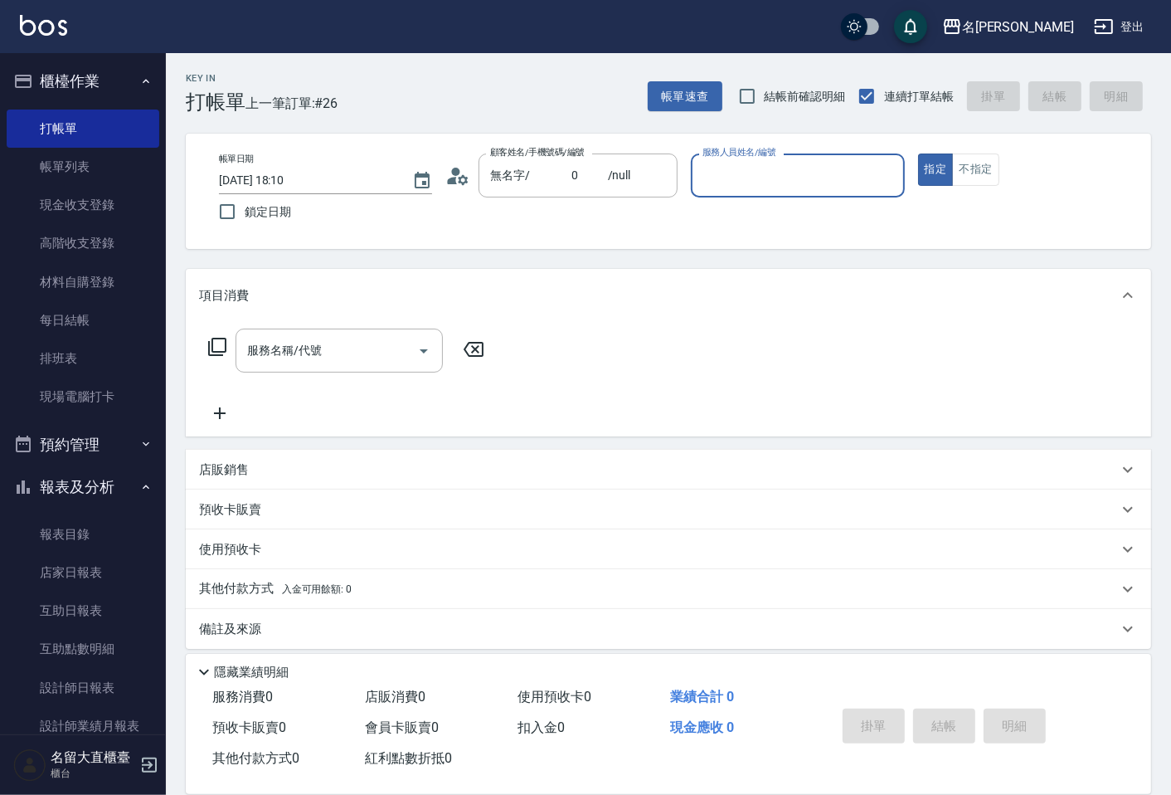
click at [793, 171] on input "服務人員姓名/編號" at bounding box center [797, 175] width 198 height 29
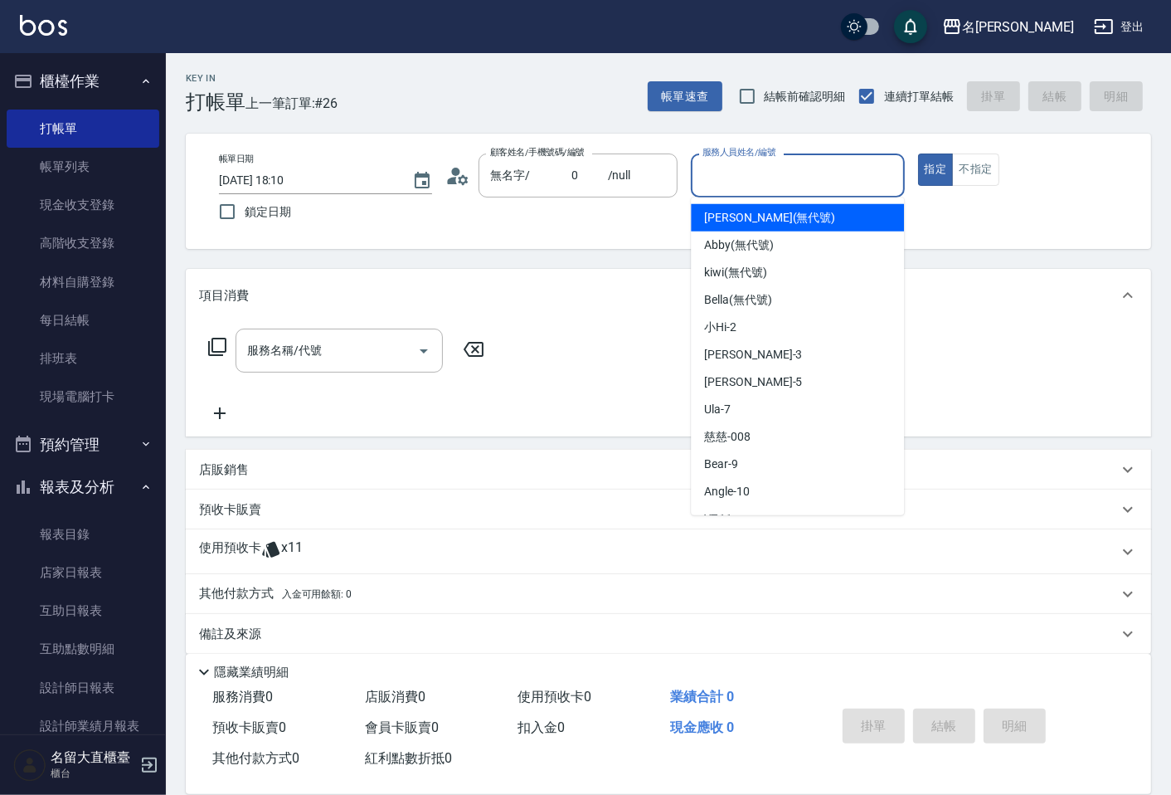
type input "[PERSON_NAME](無代號)"
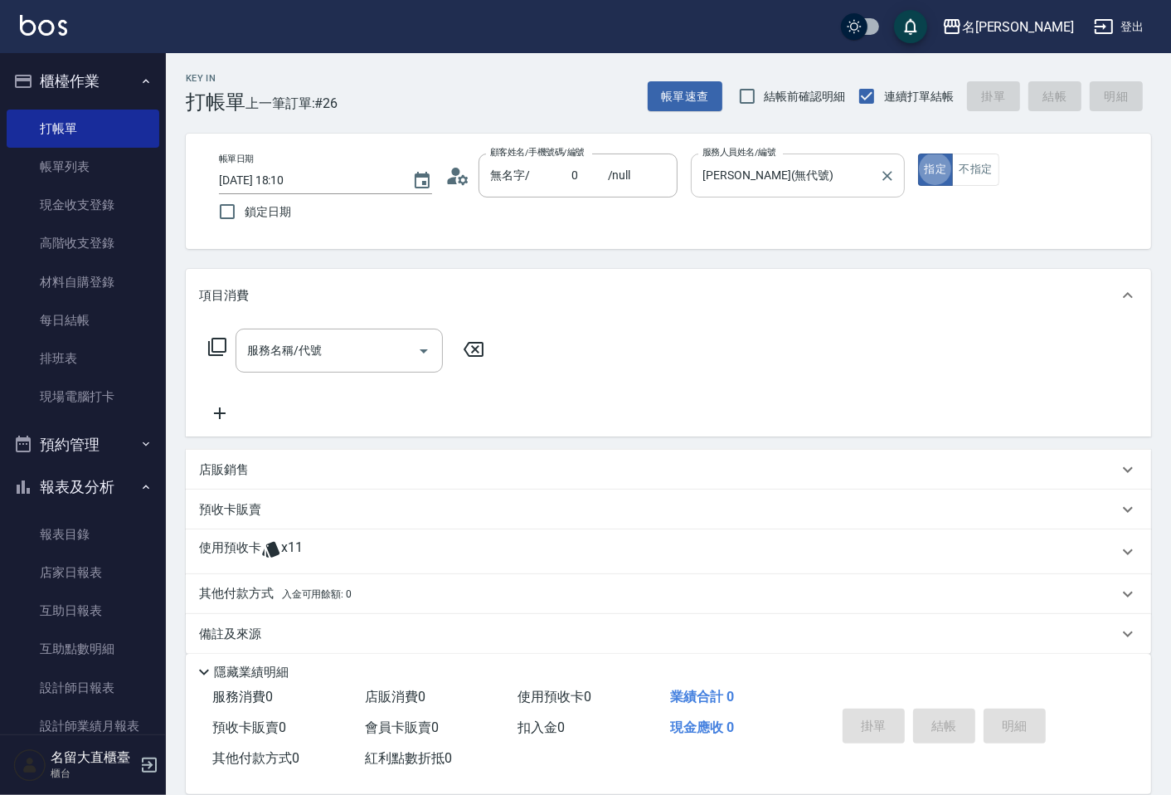
type button "true"
click at [788, 169] on input "[PERSON_NAME](無代號)" at bounding box center [784, 175] width 173 height 29
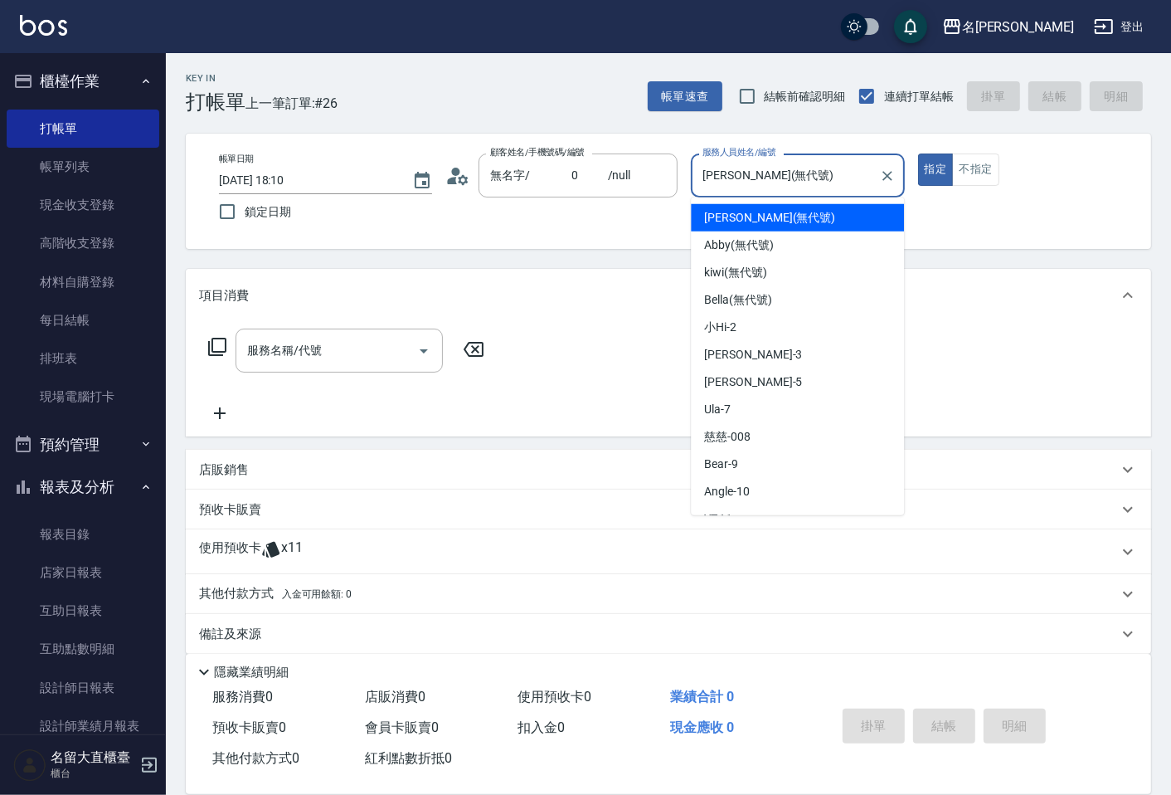
click at [788, 169] on input "[PERSON_NAME](無代號)" at bounding box center [784, 175] width 173 height 29
click at [882, 168] on icon "Clear" at bounding box center [887, 176] width 17 height 17
type input "Bear-9"
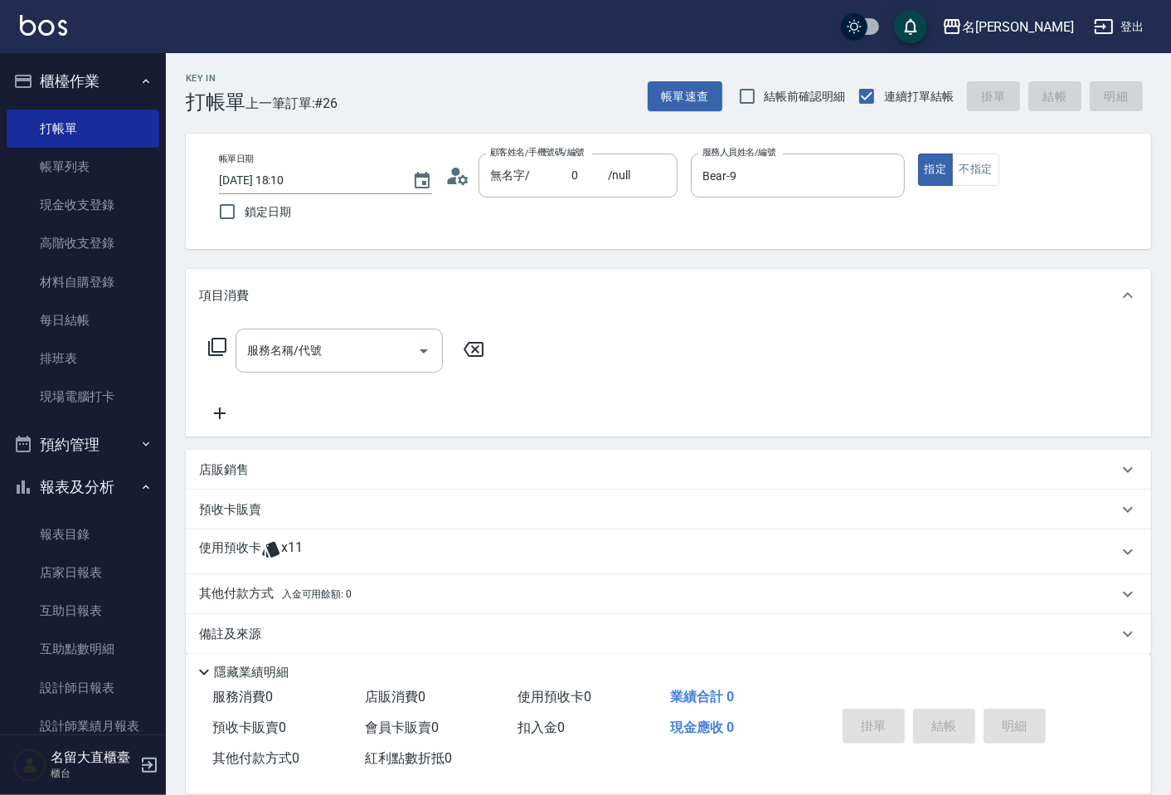
click at [219, 337] on icon at bounding box center [217, 347] width 20 height 20
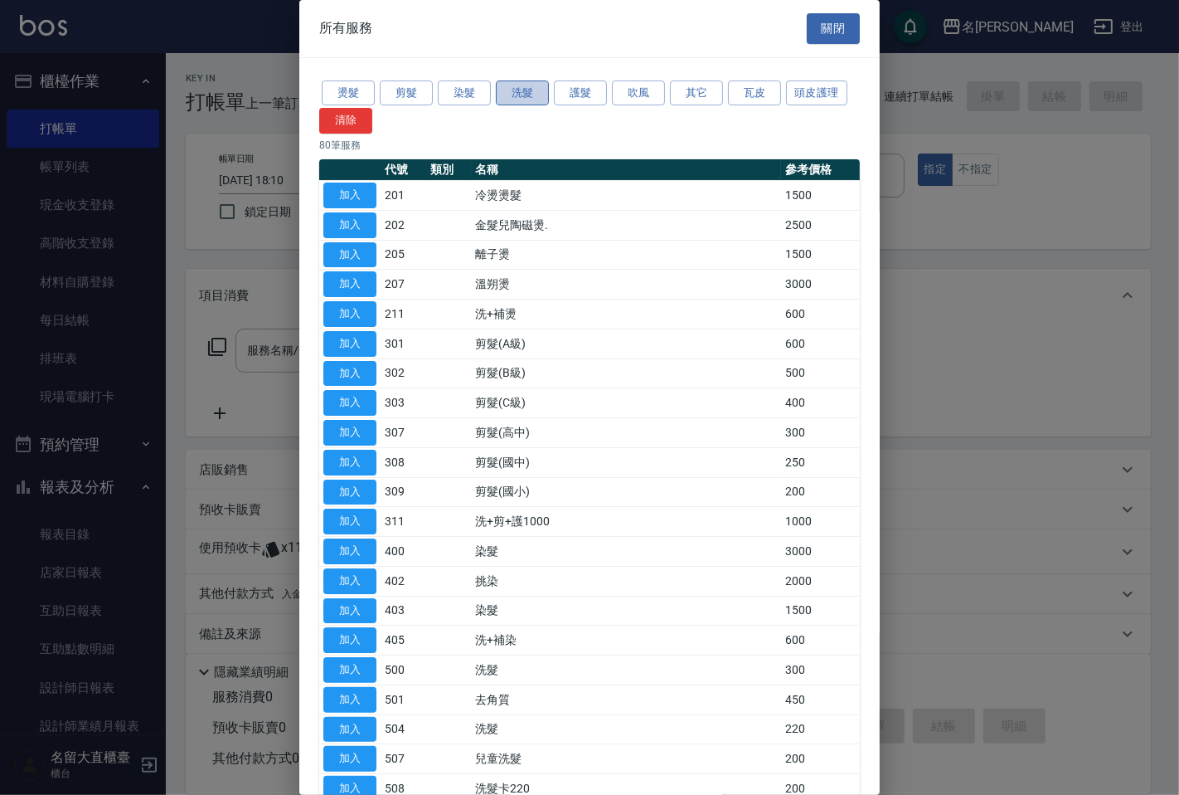
click at [511, 89] on button "洗髮" at bounding box center [522, 93] width 53 height 26
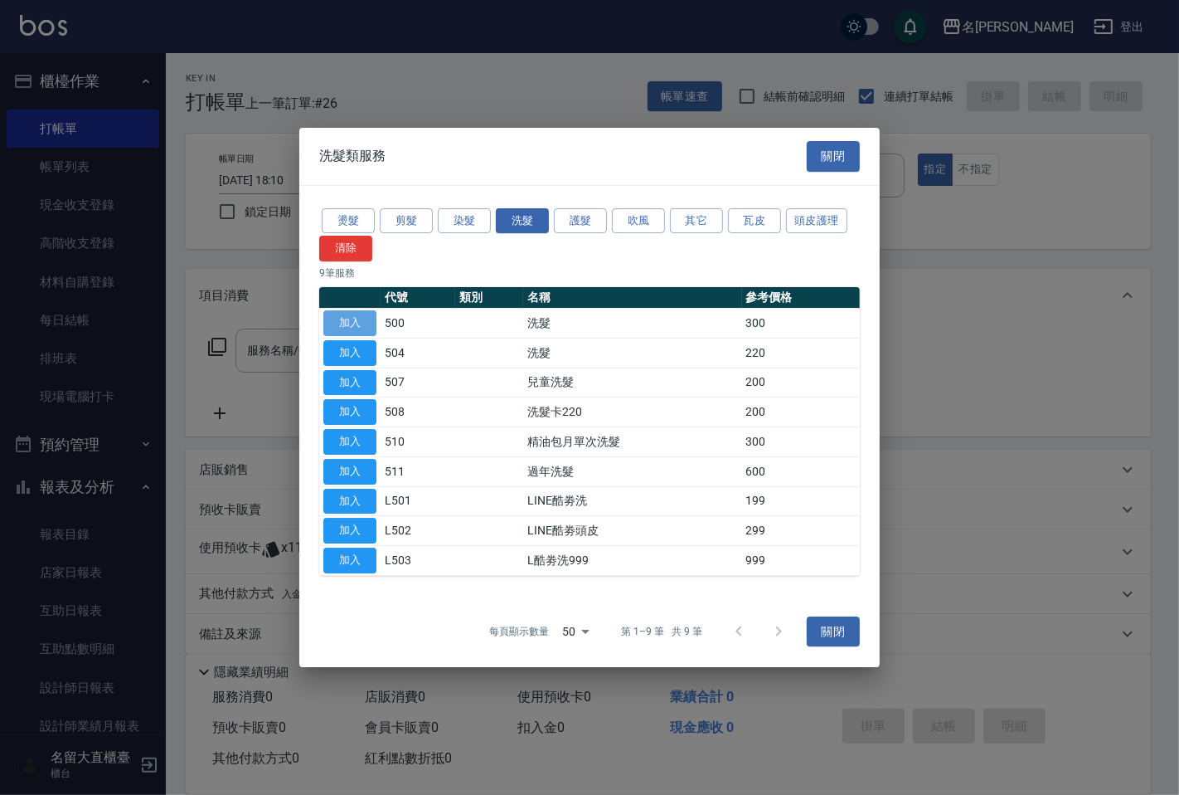
click at [337, 332] on button "加入" at bounding box center [349, 323] width 53 height 26
type input "洗髮(500)"
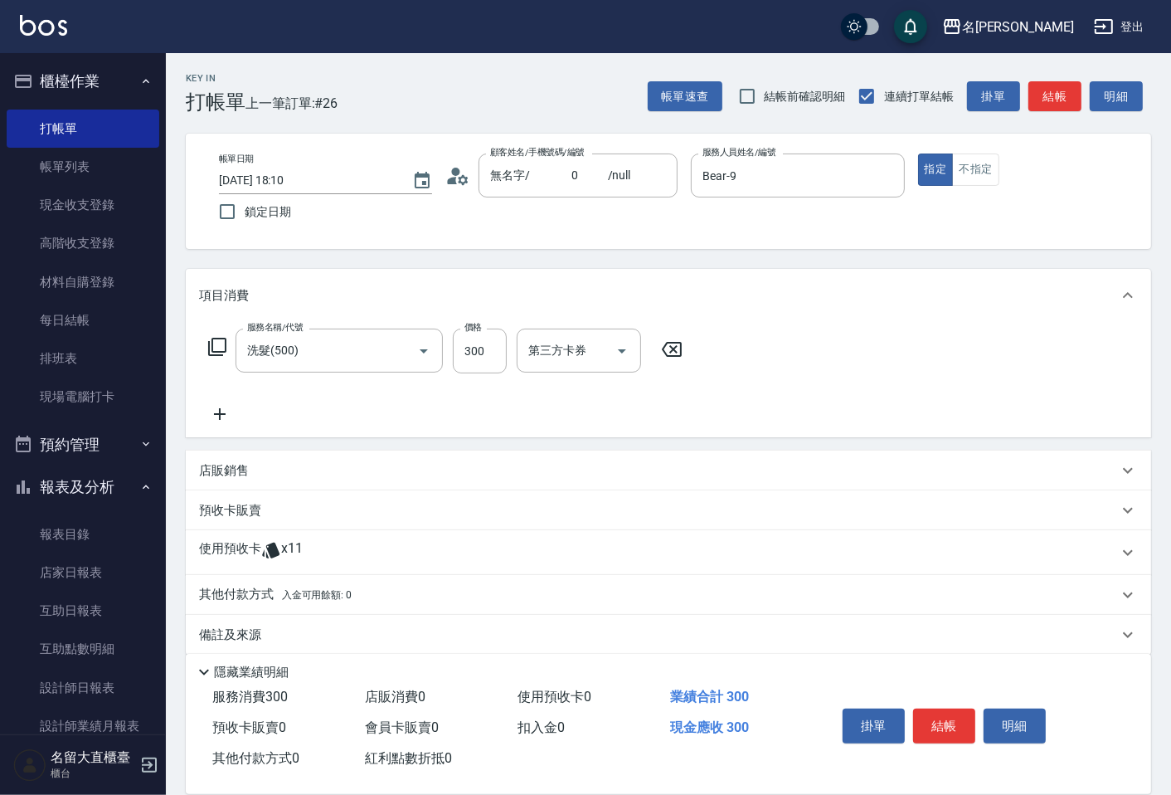
click at [218, 344] on icon at bounding box center [217, 347] width 20 height 20
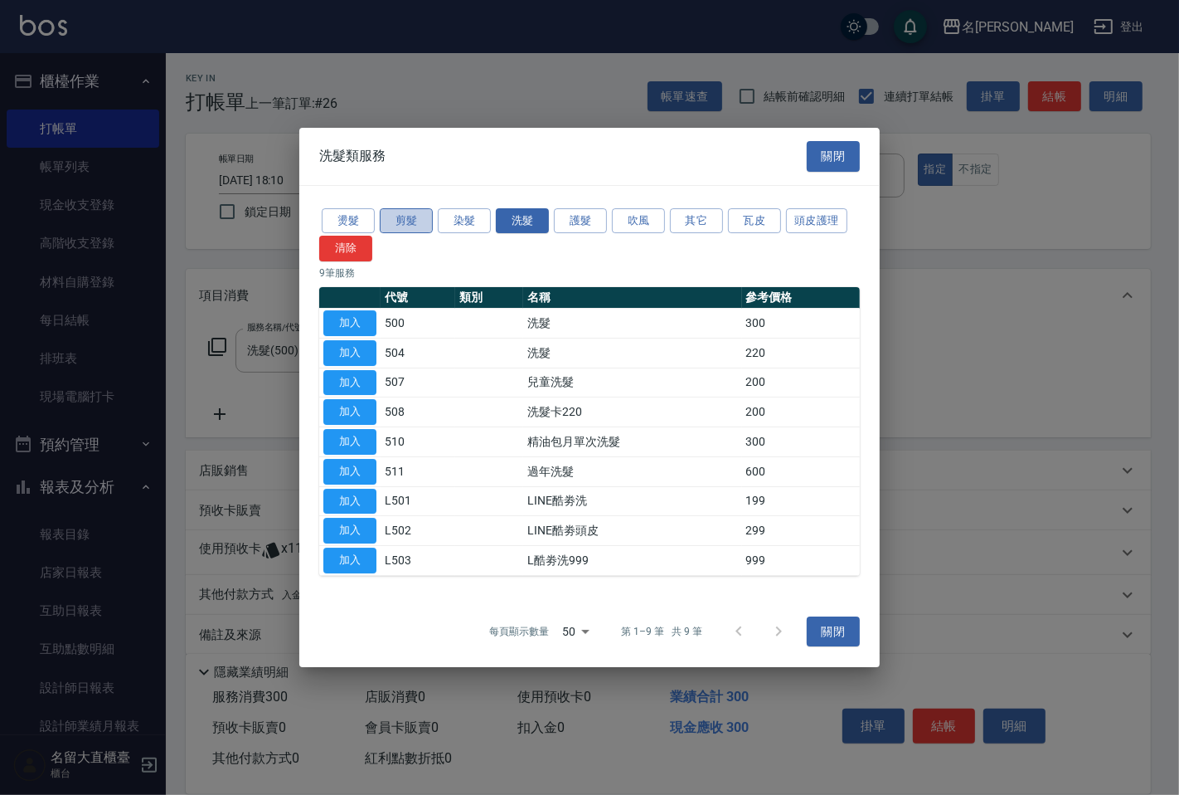
click at [415, 219] on button "剪髮" at bounding box center [406, 221] width 53 height 26
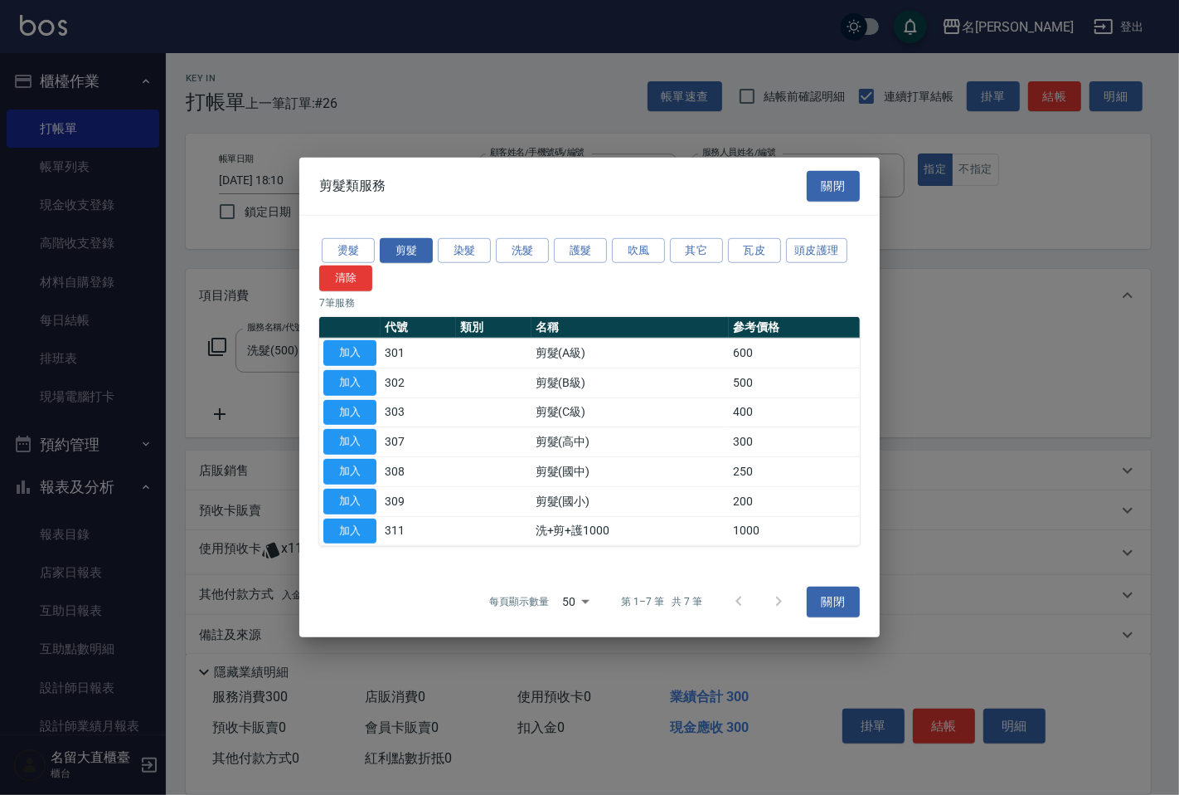
click at [354, 442] on button "加入" at bounding box center [349, 442] width 53 height 26
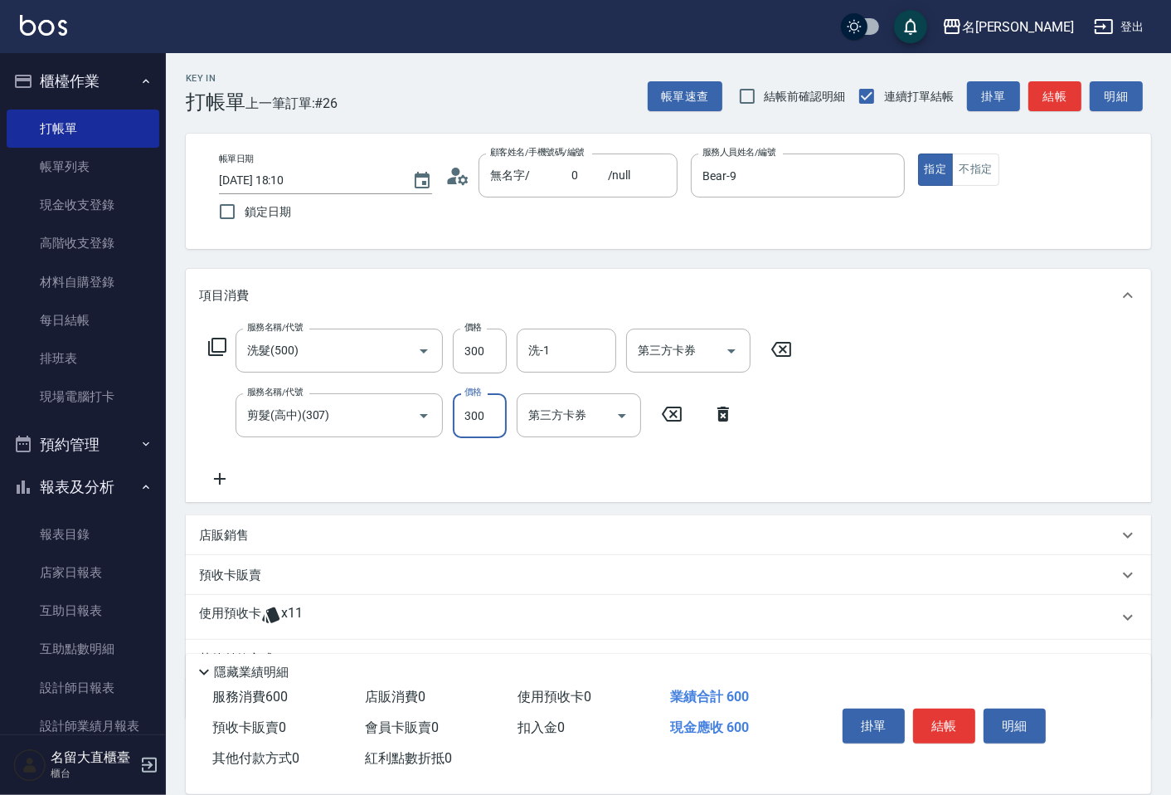
click at [471, 420] on input "300" at bounding box center [480, 415] width 54 height 45
type input "350"
click at [1068, 95] on button "結帳" at bounding box center [1054, 96] width 53 height 31
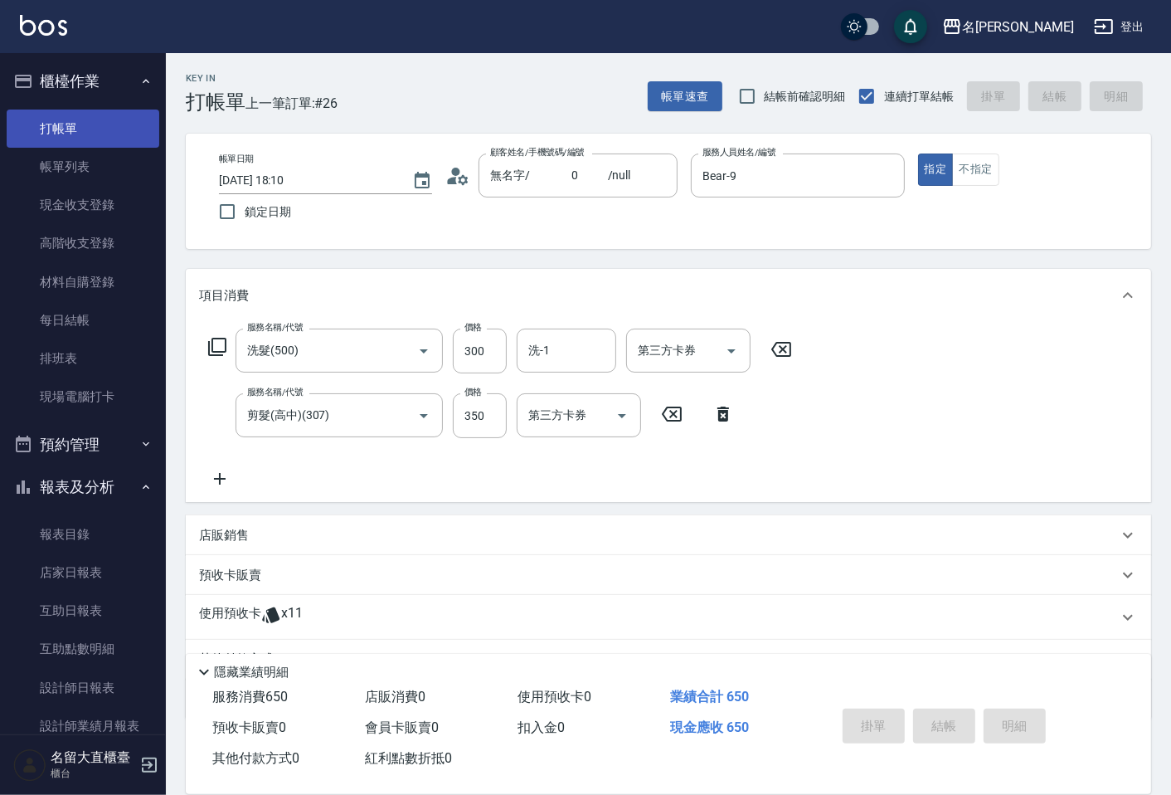
type input "[DATE] 18:35"
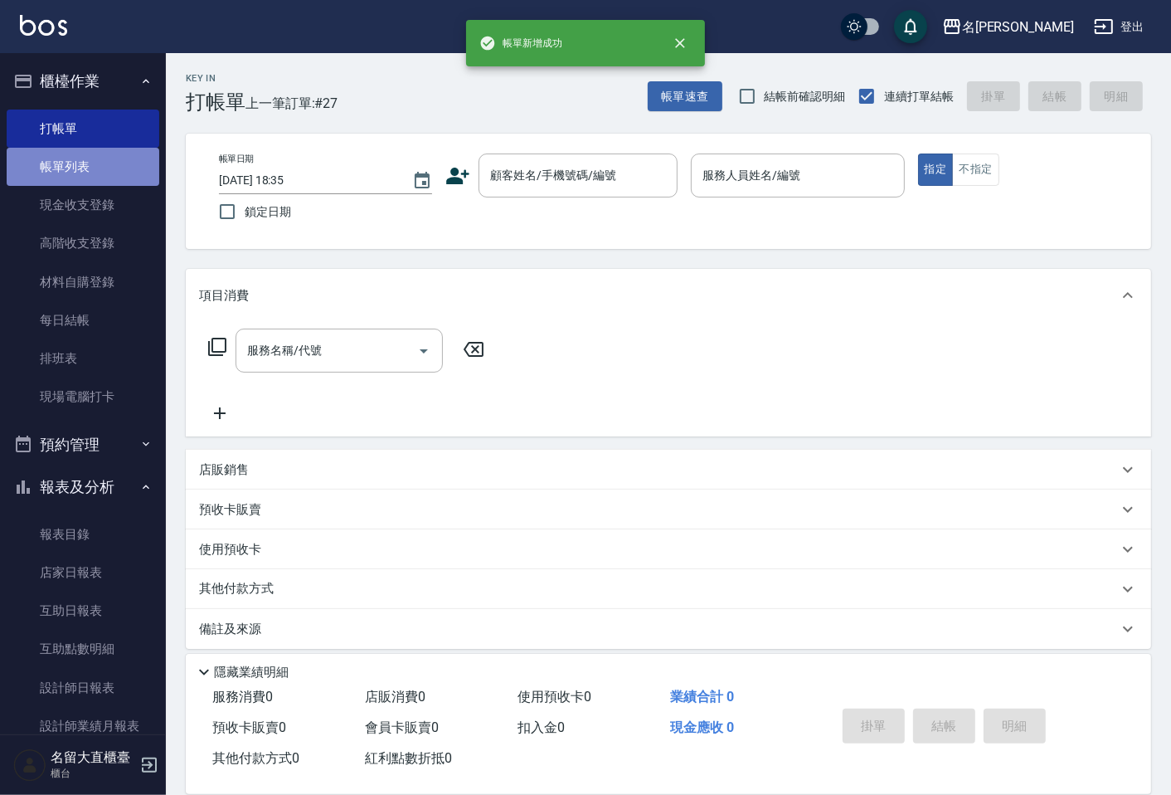
click at [113, 161] on link "帳單列表" at bounding box center [83, 167] width 153 height 38
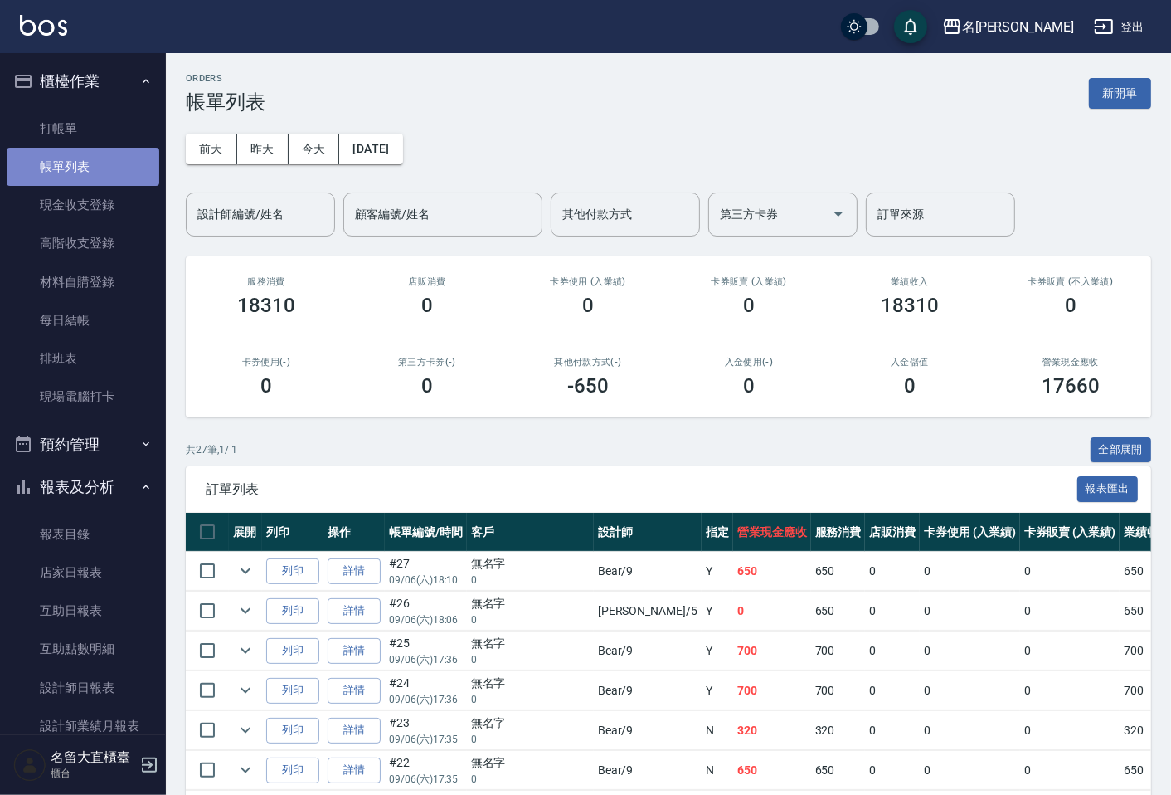
click at [113, 162] on link "帳單列表" at bounding box center [83, 167] width 153 height 38
click at [265, 203] on input "設計師編號/姓名" at bounding box center [260, 214] width 134 height 29
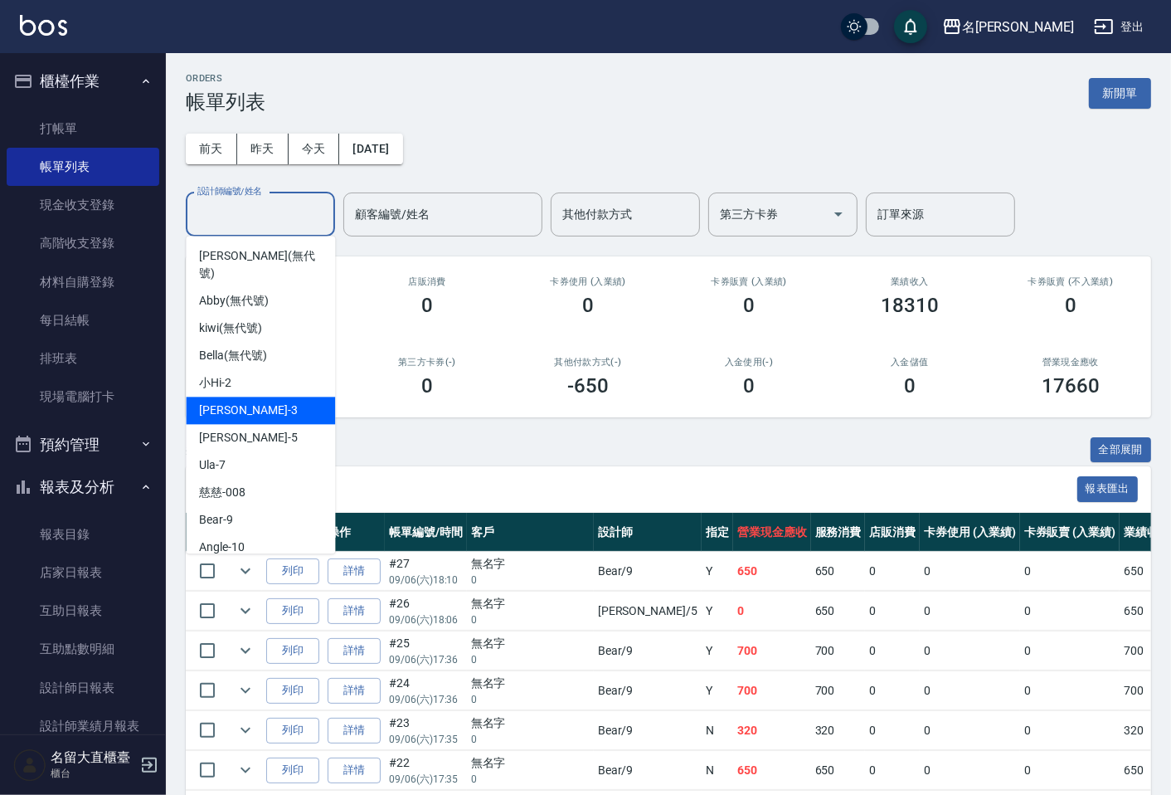
click at [233, 401] on span "[PERSON_NAME]3" at bounding box center [248, 409] width 98 height 17
type input "[PERSON_NAME]3"
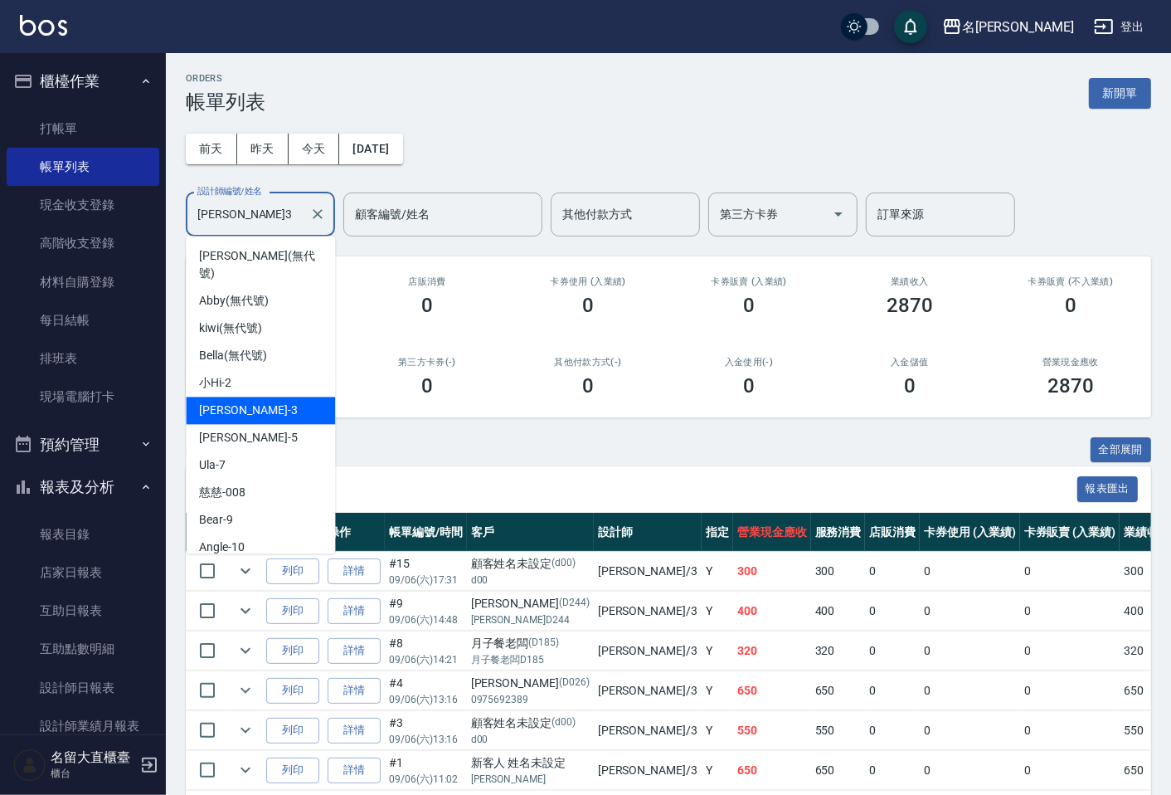
click at [244, 212] on input "[PERSON_NAME]3" at bounding box center [247, 214] width 109 height 29
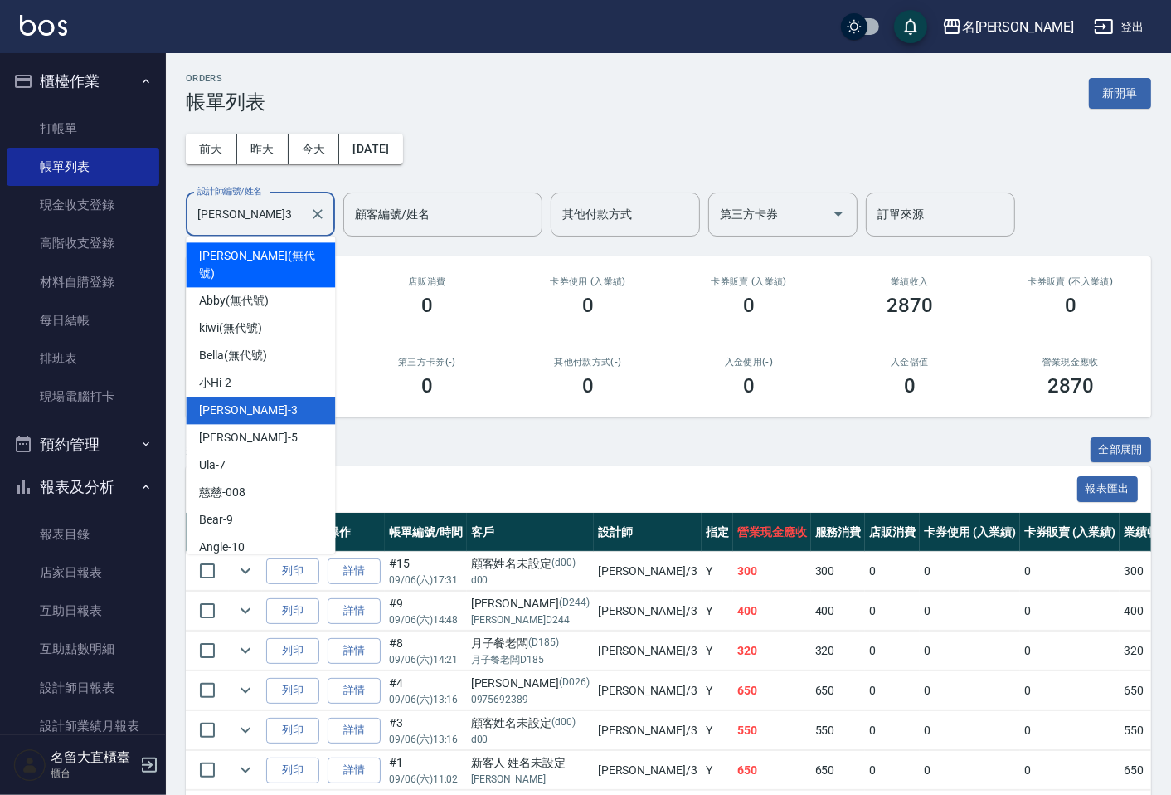
click at [481, 440] on div "共 6 筆, 1 / 1 全部展開" at bounding box center [668, 450] width 965 height 26
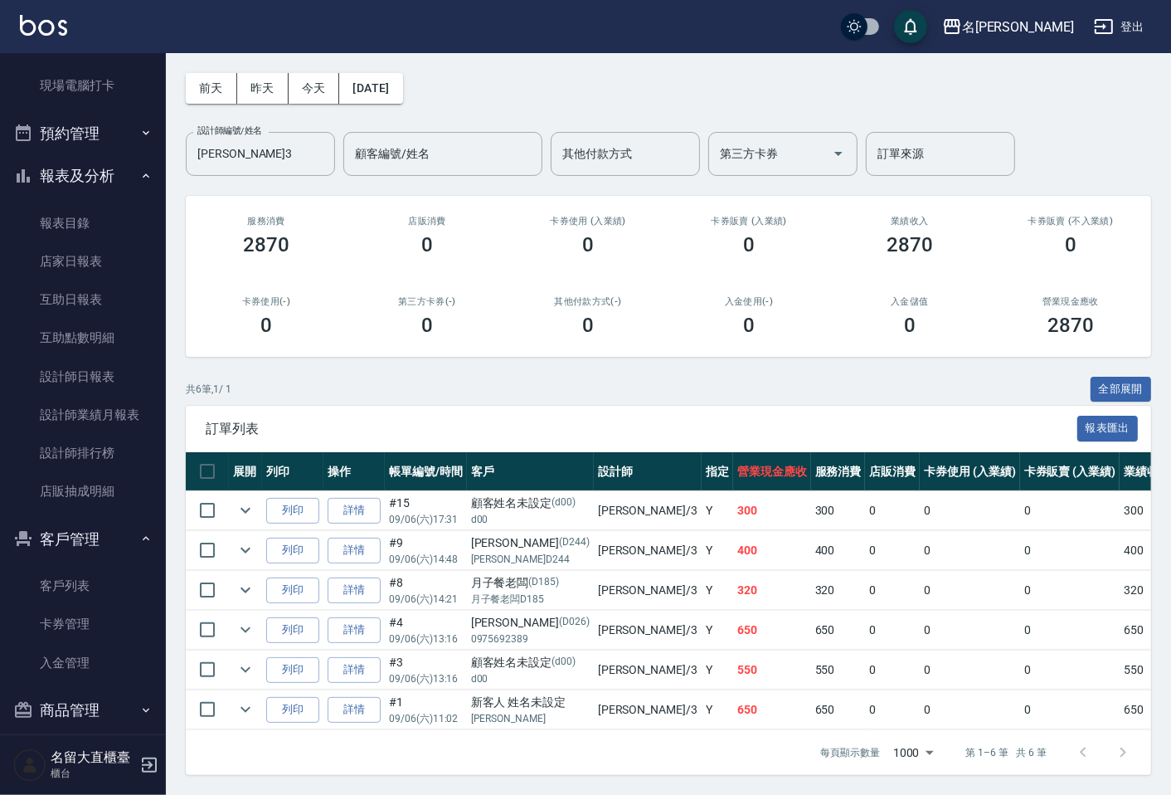
scroll to position [326, 0]
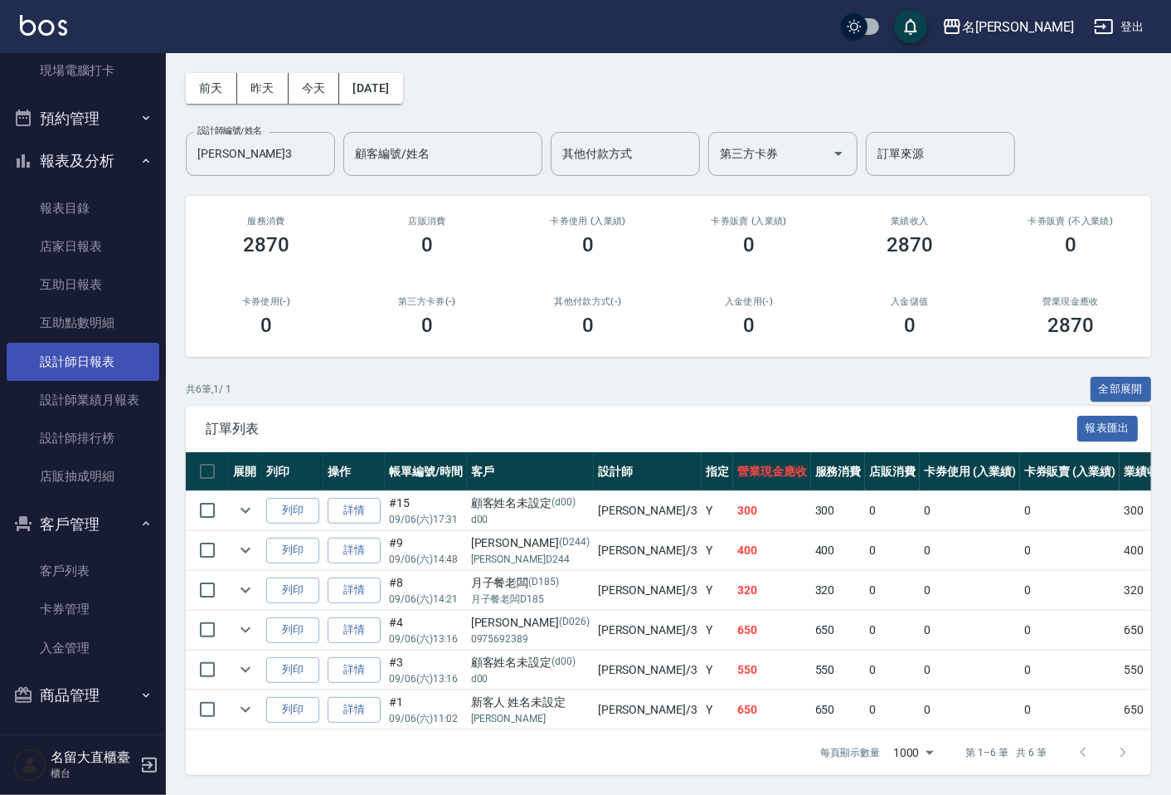
click at [78, 353] on link "設計師日報表" at bounding box center [83, 362] width 153 height 38
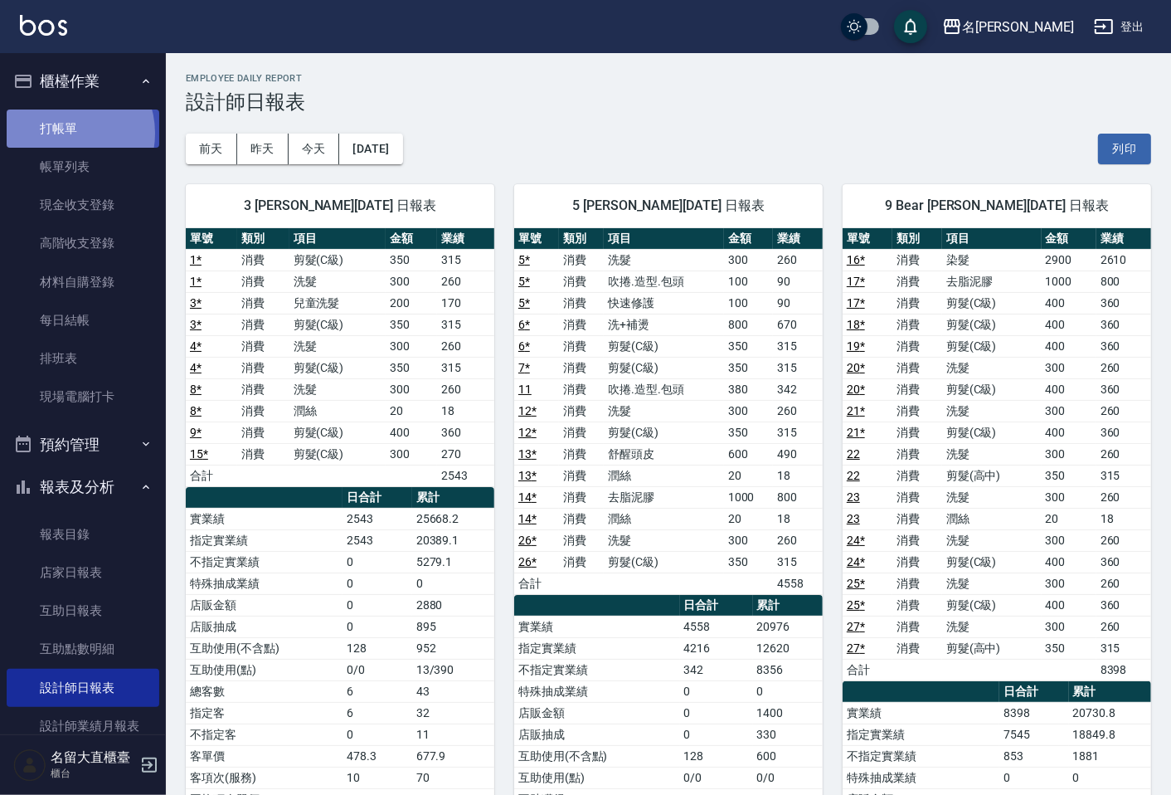
click at [66, 133] on link "打帳單" at bounding box center [83, 128] width 153 height 38
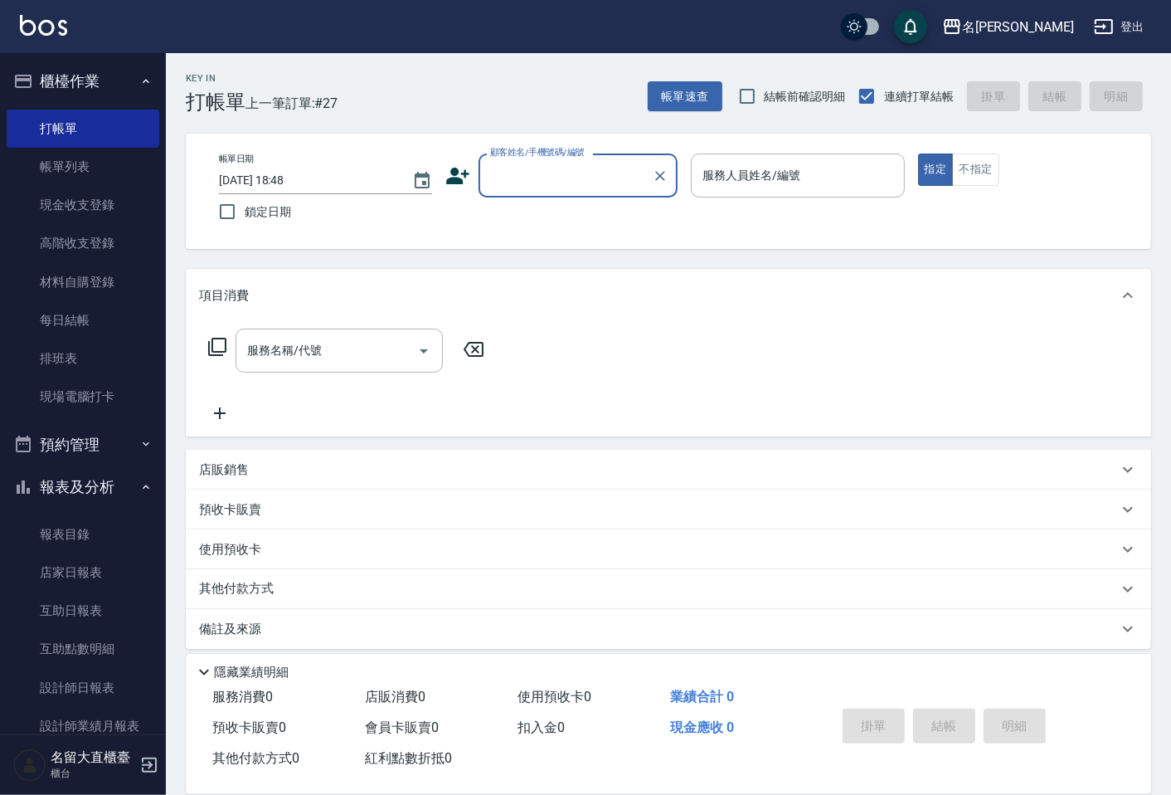
click at [518, 152] on label "顧客姓名/手機號碼/編號" at bounding box center [537, 152] width 95 height 12
click at [518, 161] on input "顧客姓名/手機號碼/編號" at bounding box center [565, 175] width 159 height 29
click at [521, 161] on input "顧客姓名/手機號碼/編號" at bounding box center [565, 175] width 159 height 29
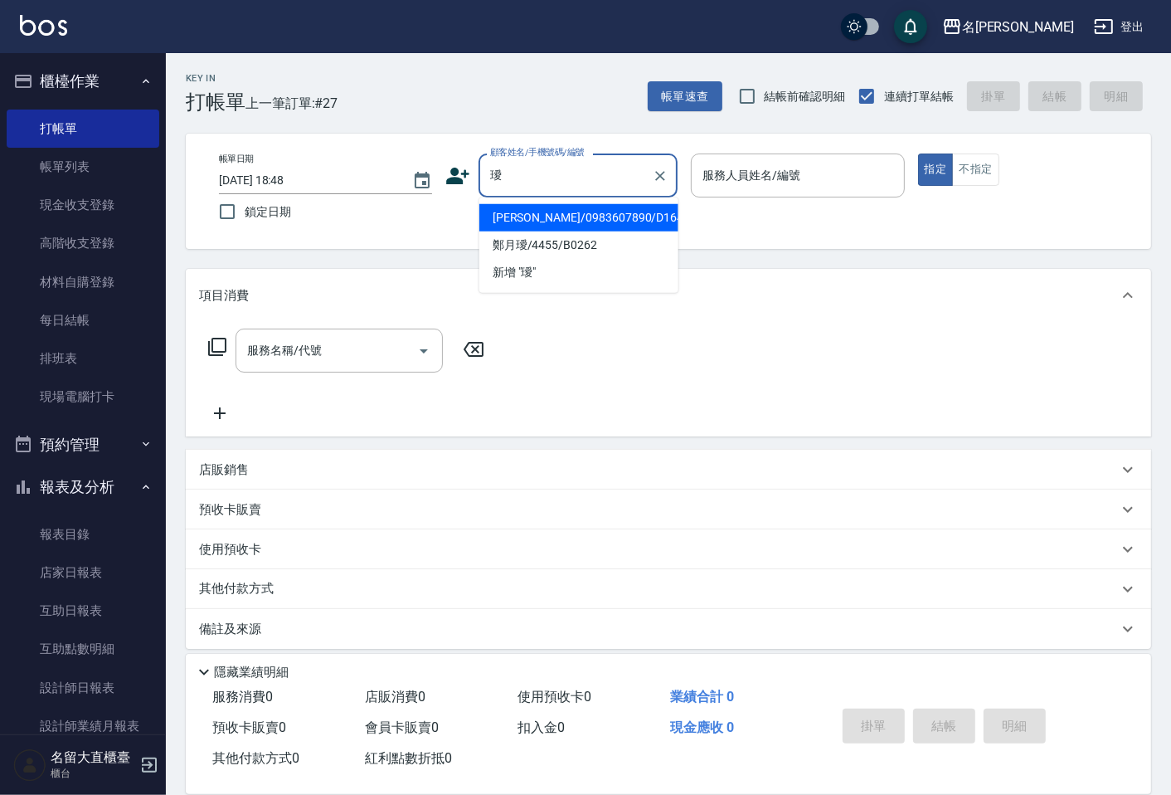
type input "[PERSON_NAME]/0983607890/D164"
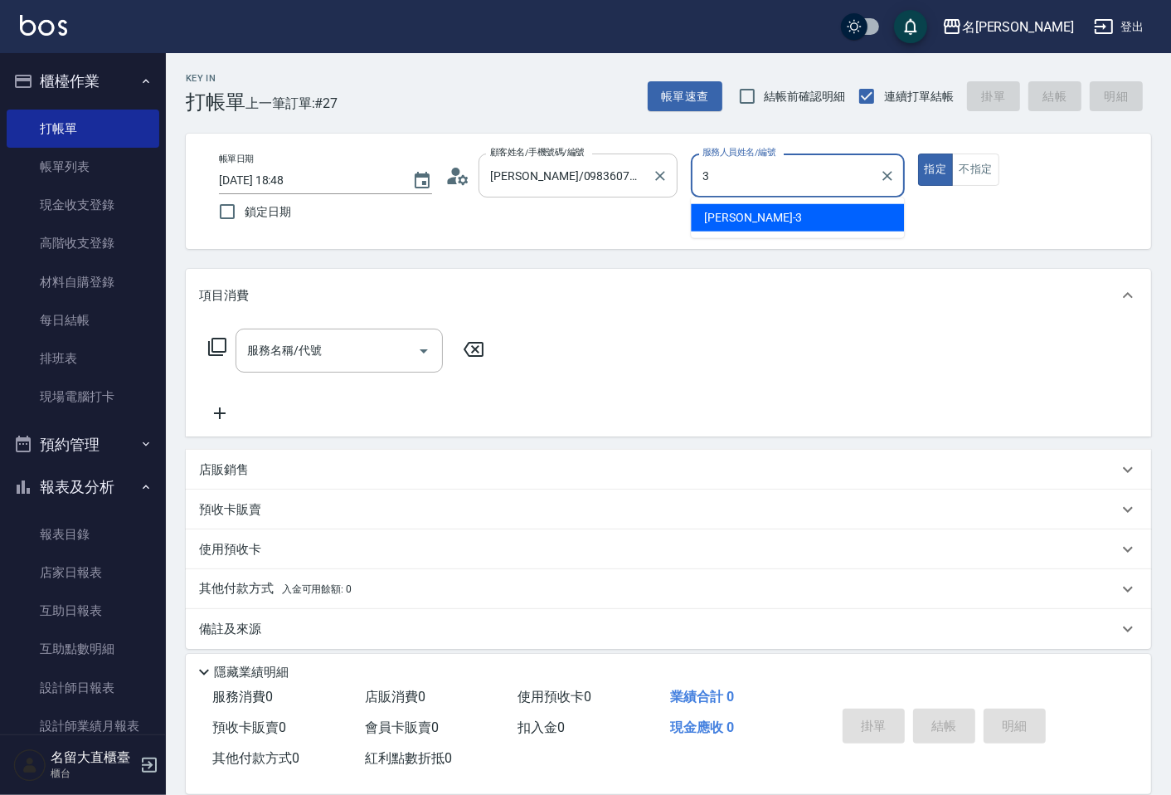
type input "[PERSON_NAME]3"
type button "true"
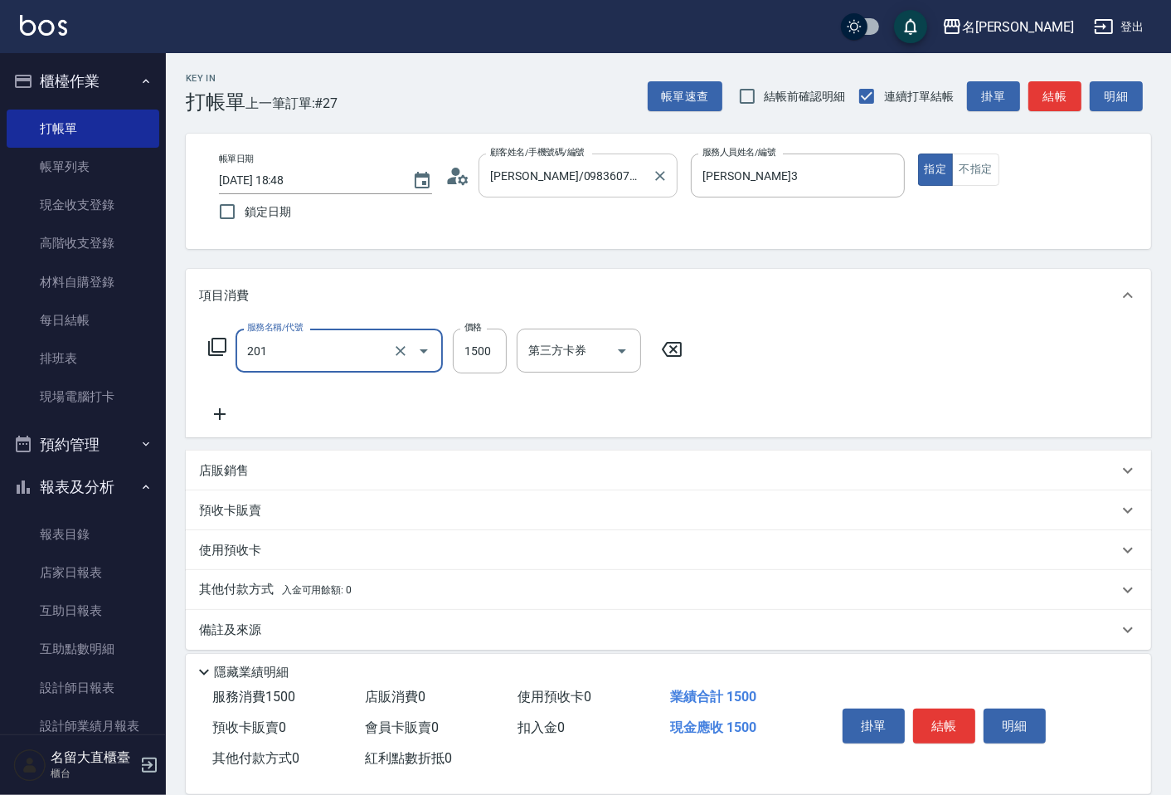
type input "冷燙燙髮(201)"
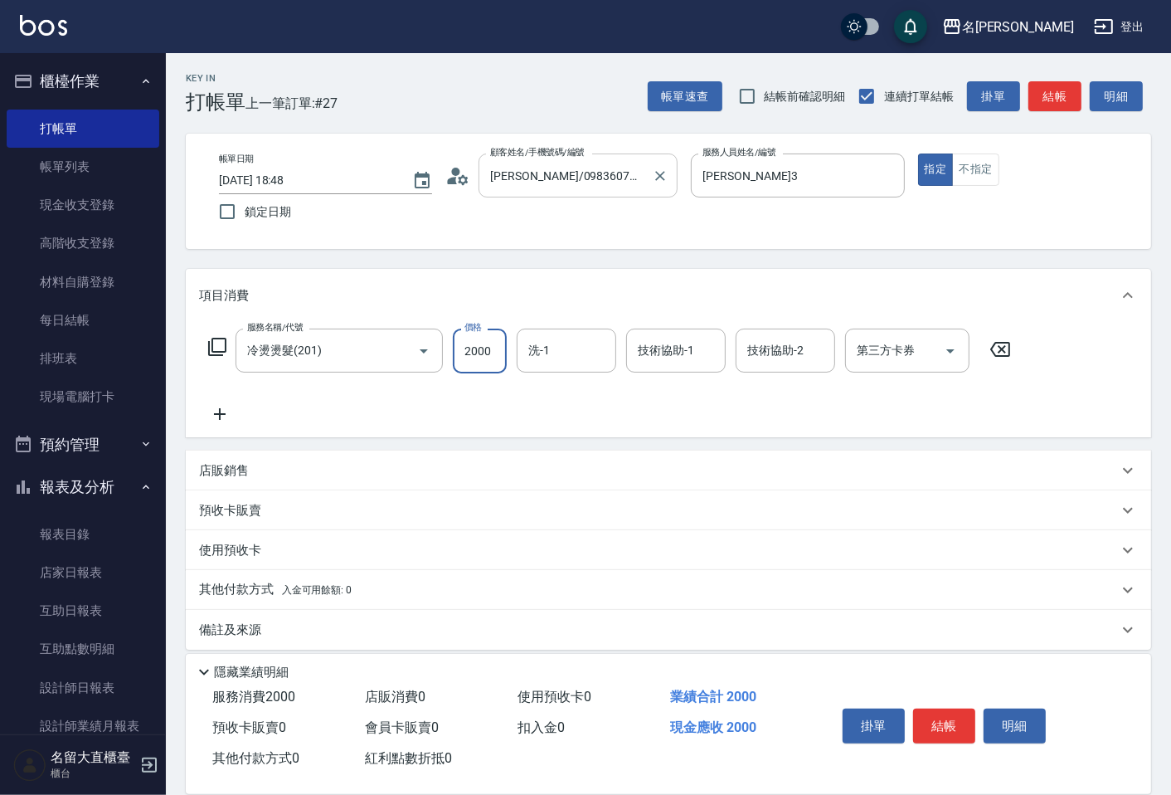
type input "2000"
type input "0"
type input "詩雅-20"
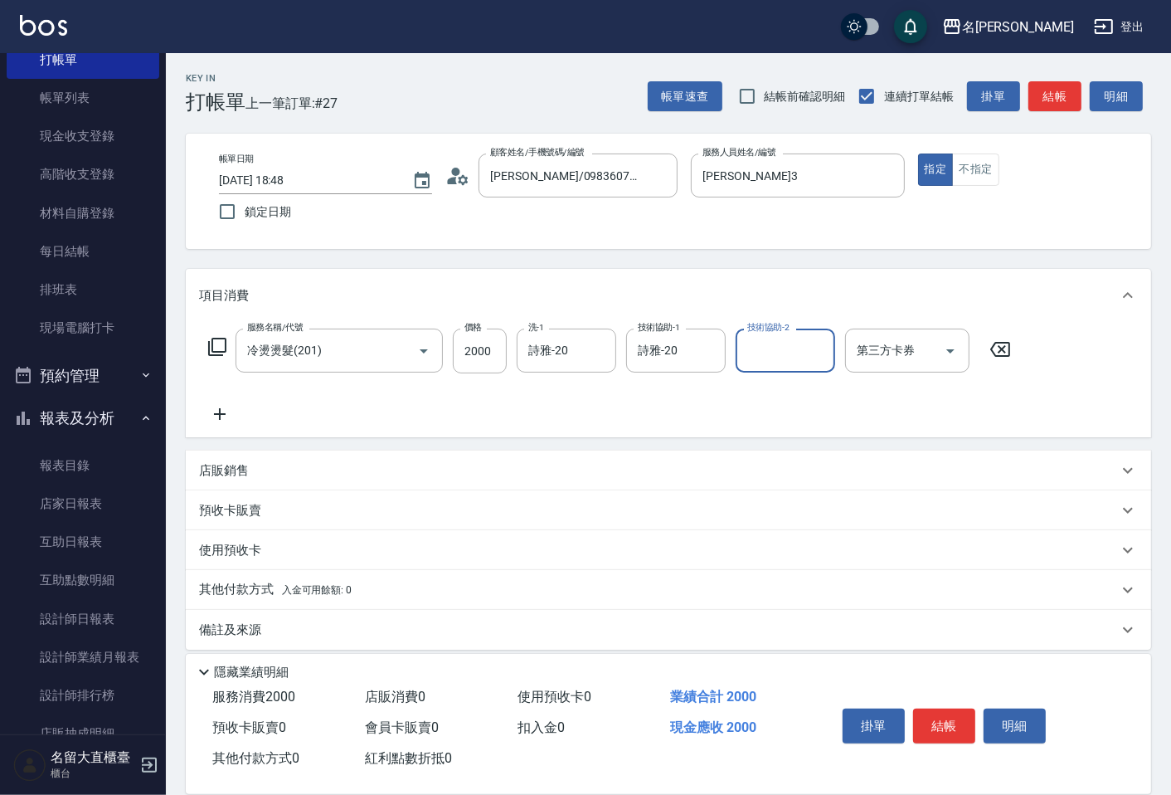
scroll to position [184, 0]
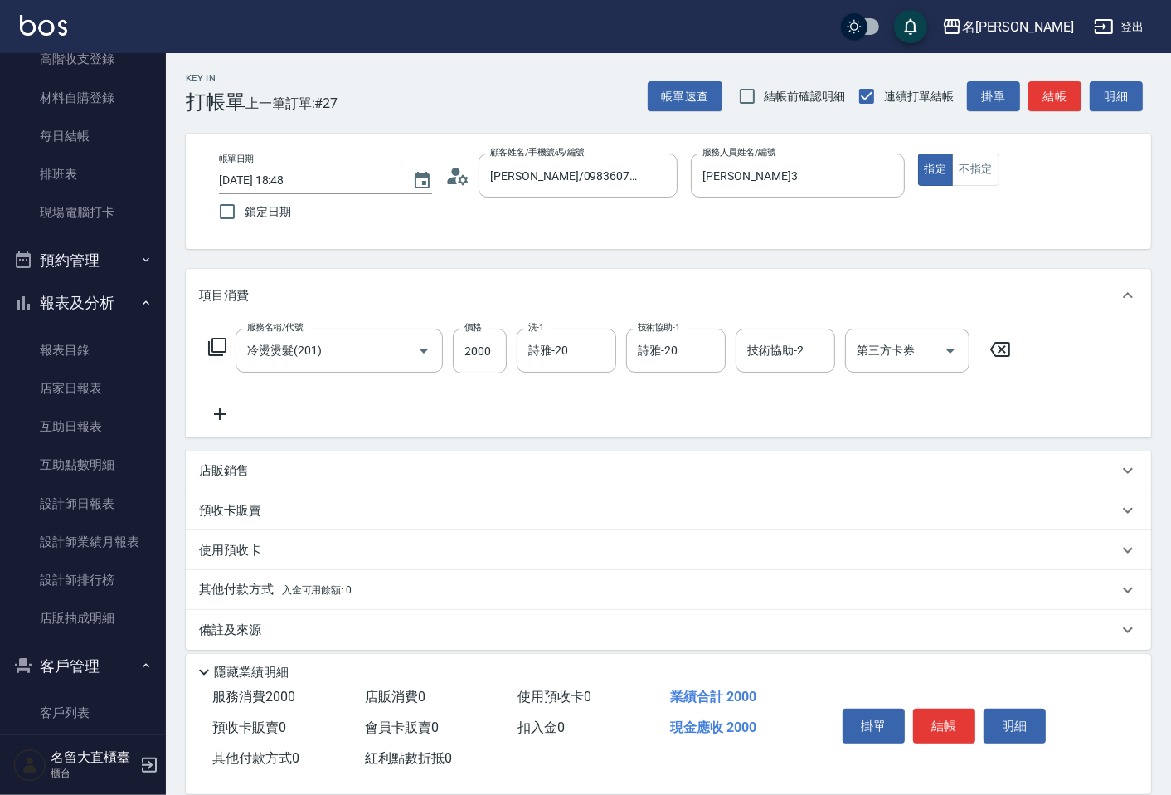
click at [235, 625] on p "備註及來源" at bounding box center [230, 629] width 62 height 17
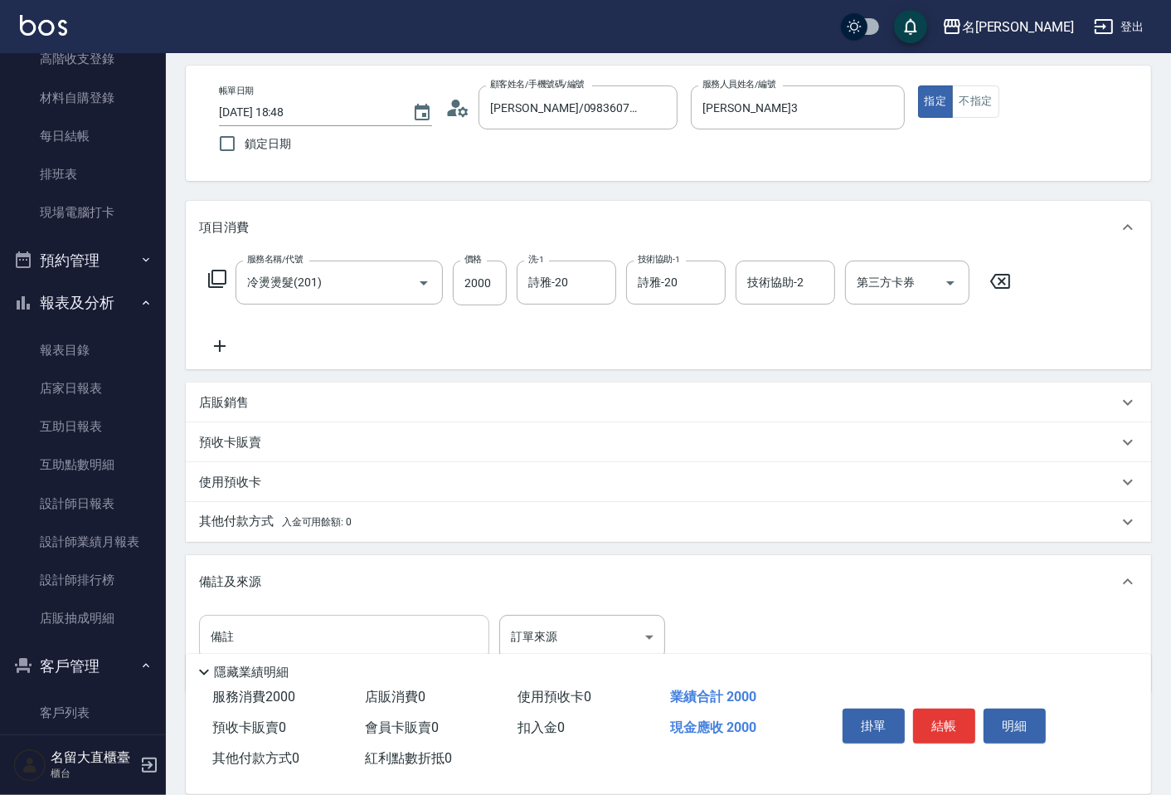
scroll to position [122, 0]
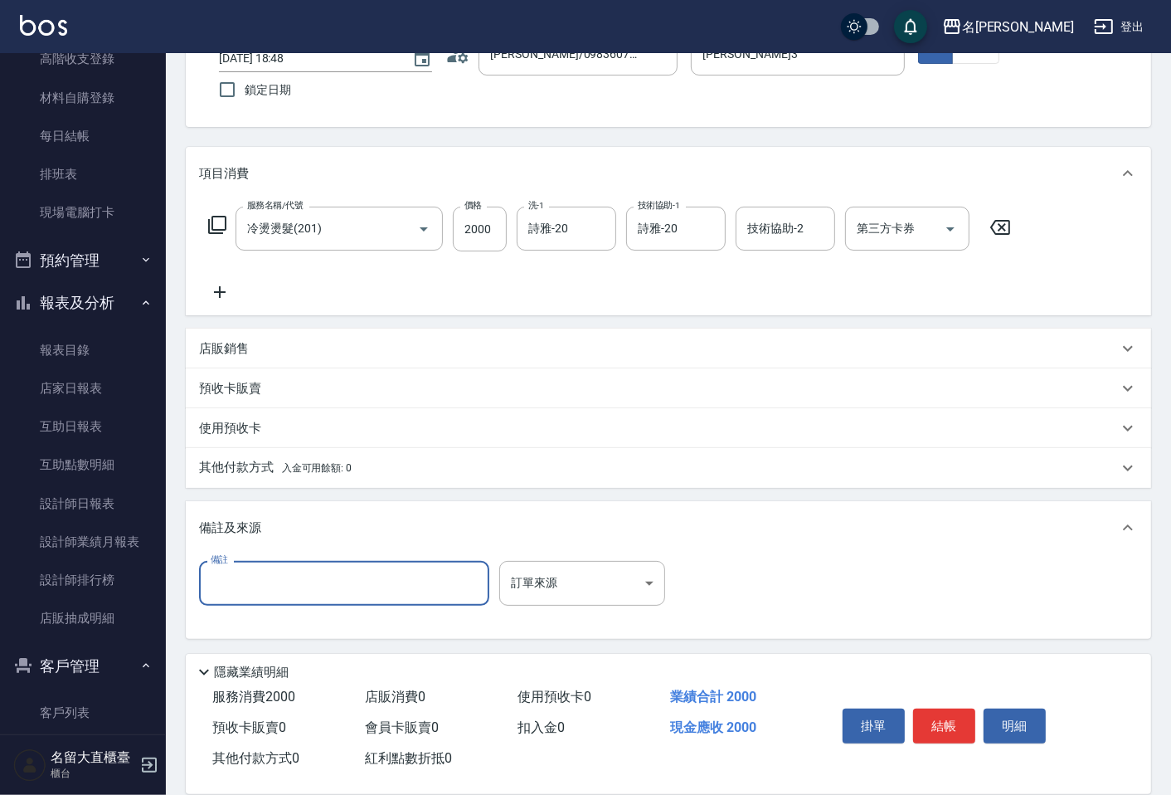
click at [251, 586] on input "備註" at bounding box center [344, 583] width 290 height 45
click at [382, 582] on input "瀏海大綠平捲 平面繞燙 頭頂全紫 後腦下全橘 邊邊全橘向後" at bounding box center [344, 583] width 290 height 45
click at [467, 586] on input "瀏海大綠平捲 平面繞燙 頭頂全紫 正反交錯 後腦下全橘 邊邊全橘向後" at bounding box center [344, 583] width 290 height 45
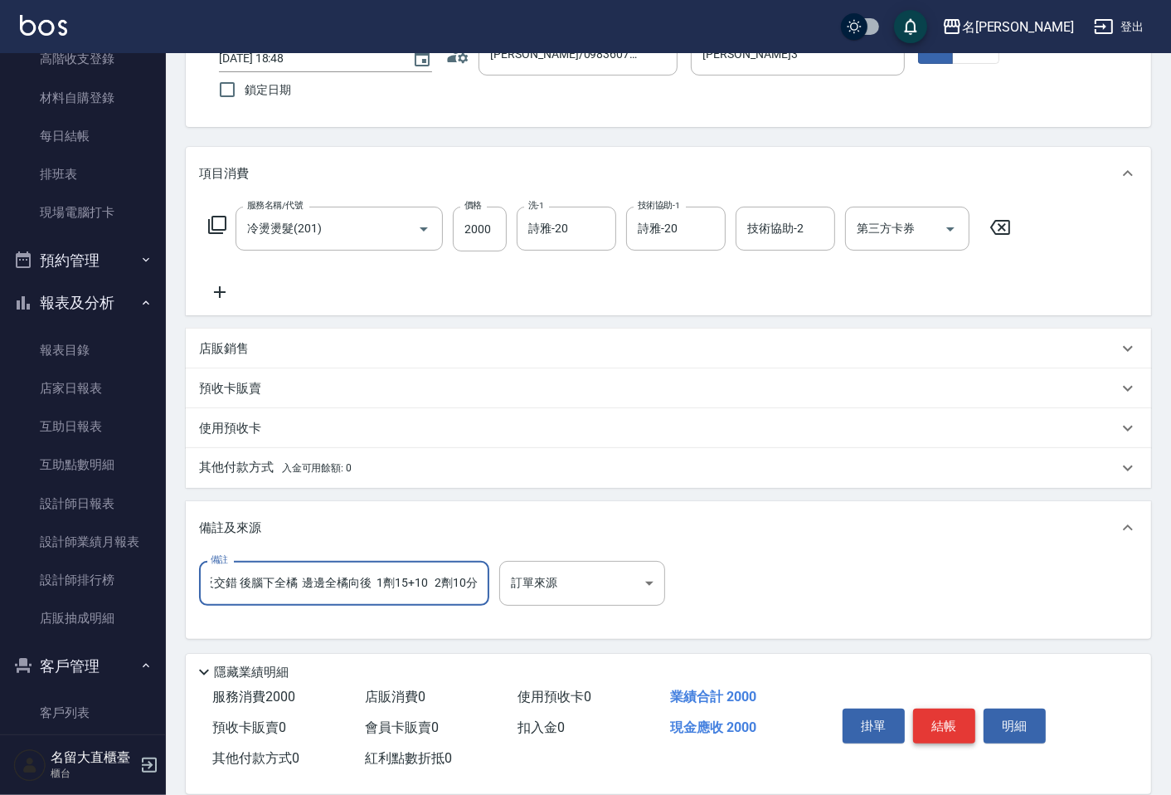
type input "瀏海大綠平捲 平面繞燙 頭頂全紫 正反交錯 後腦下全橘 邊邊全橘向後 1劑15+10 2劑10分"
click at [931, 725] on button "結帳" at bounding box center [944, 725] width 62 height 35
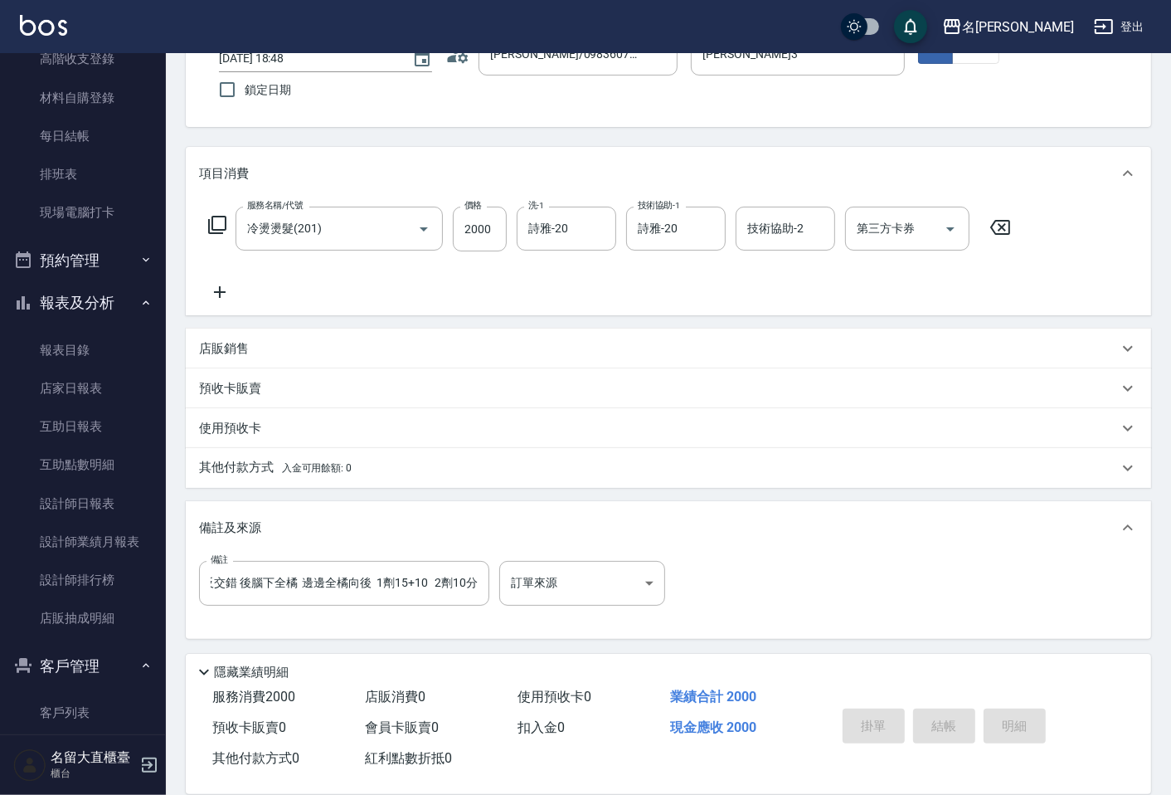
scroll to position [0, 0]
type input "[DATE] 18:54"
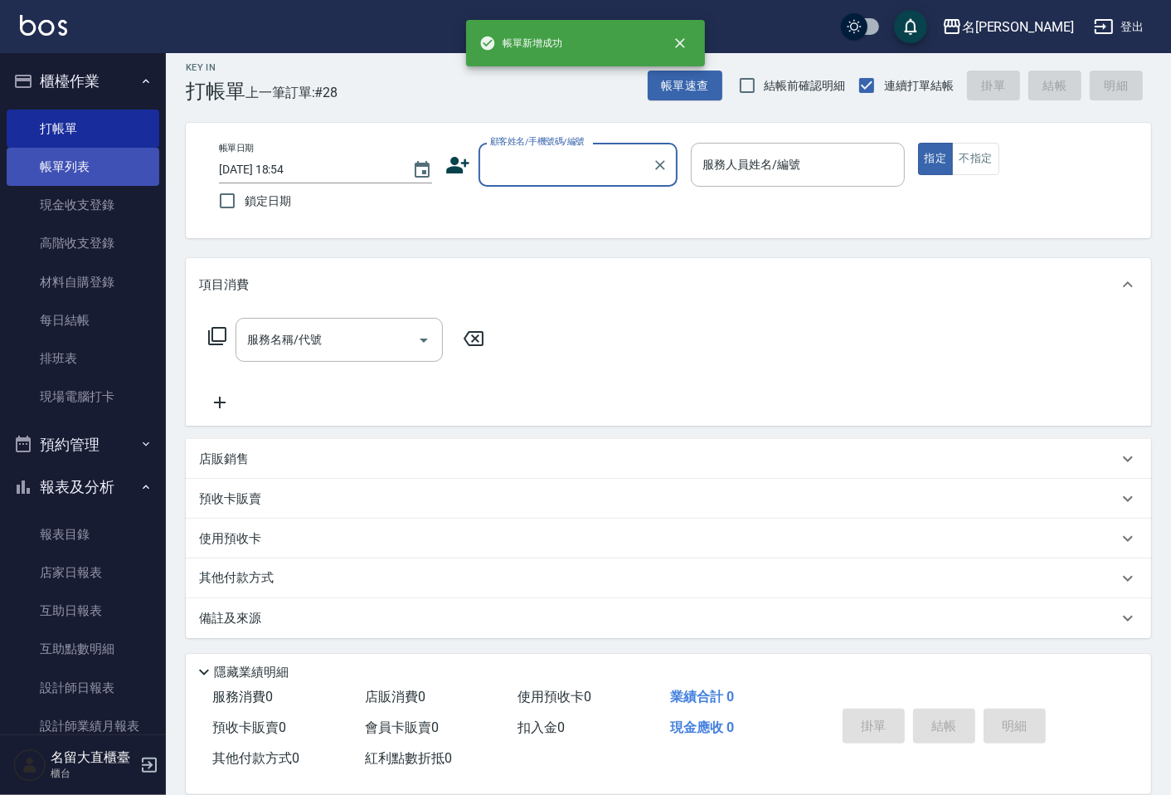
click at [93, 154] on link "帳單列表" at bounding box center [83, 167] width 153 height 38
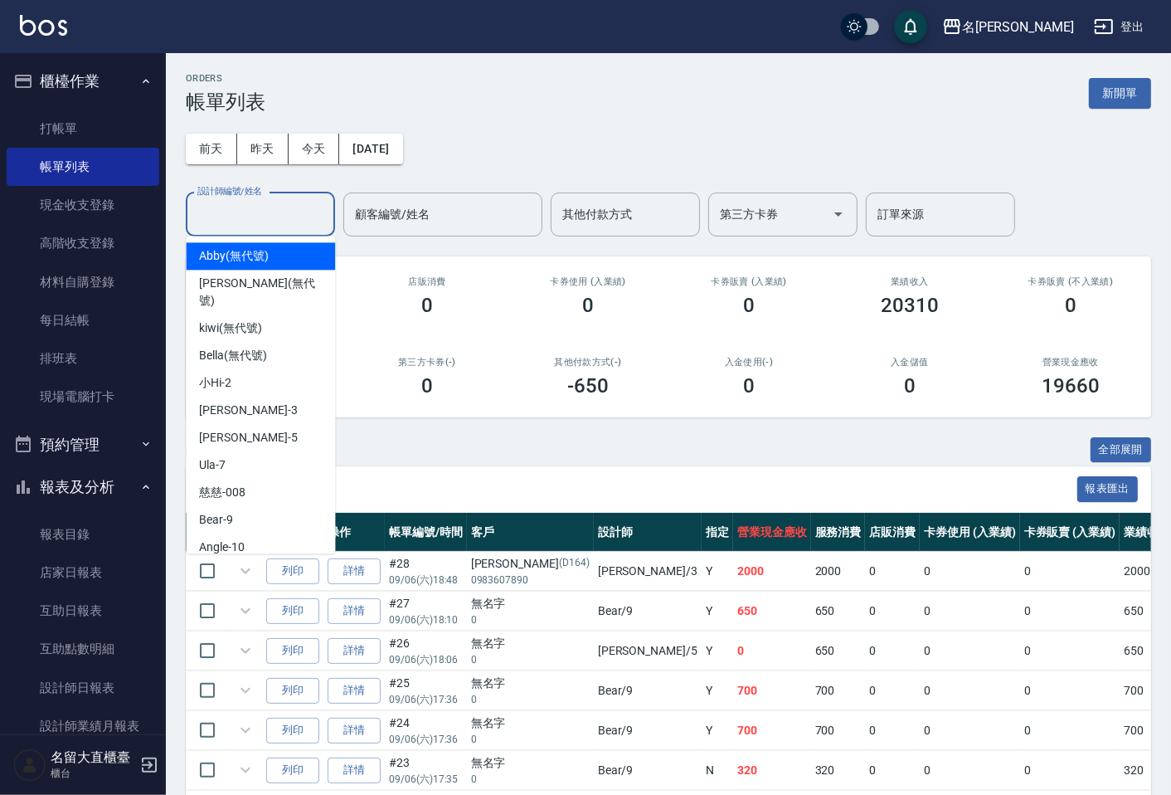
click at [257, 219] on input "設計師編號/姓名" at bounding box center [260, 214] width 134 height 29
click at [245, 396] on div "[PERSON_NAME]3" at bounding box center [260, 409] width 149 height 27
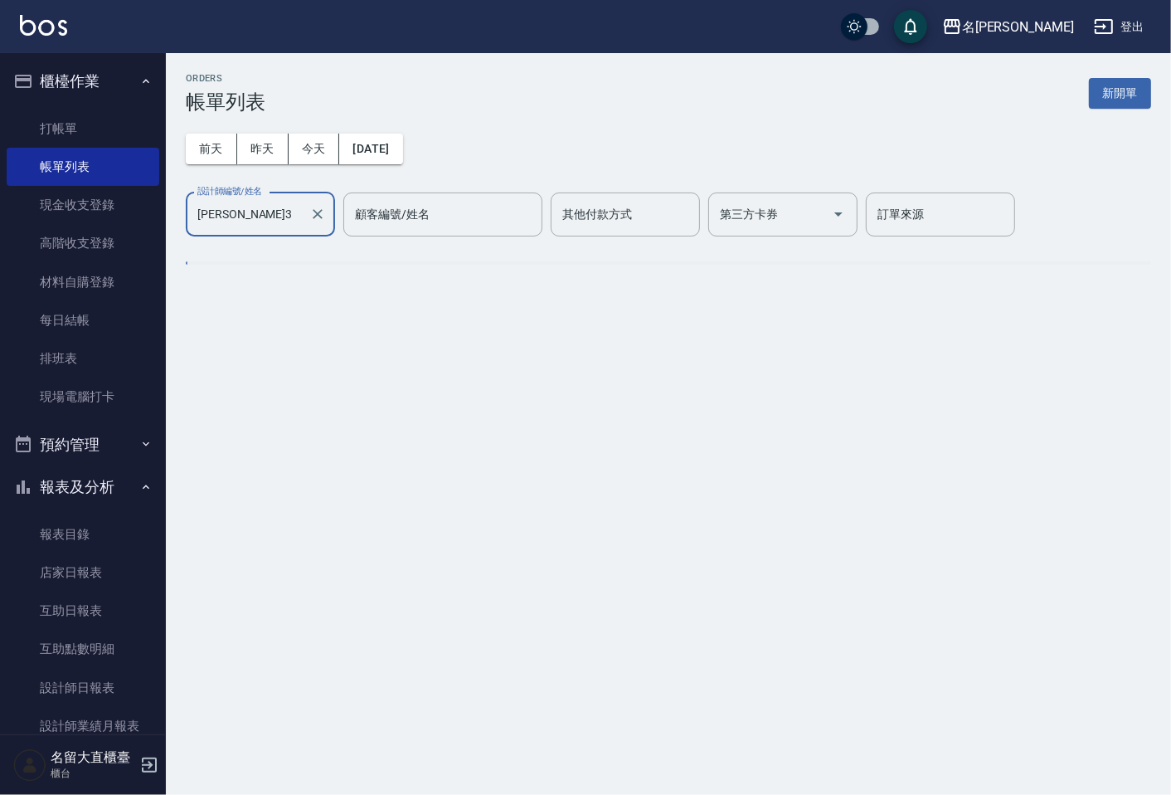
type input "[PERSON_NAME]3"
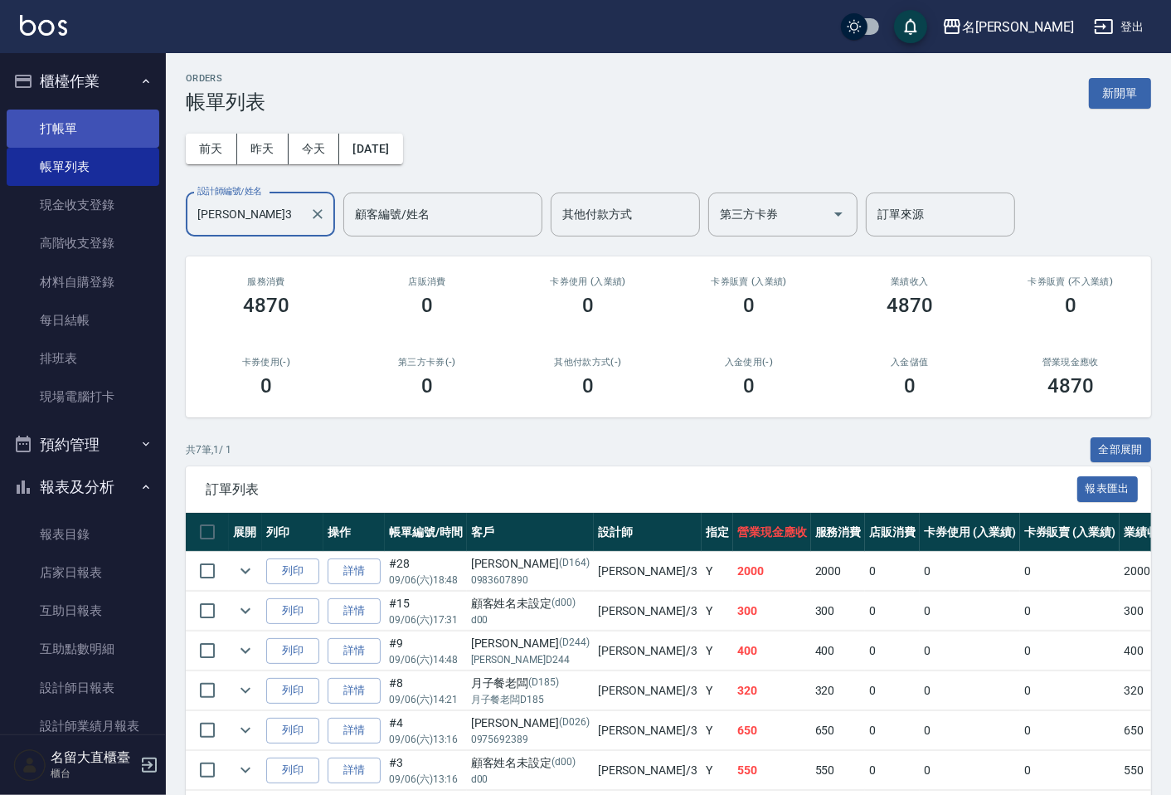
click at [85, 125] on link "打帳單" at bounding box center [83, 128] width 153 height 38
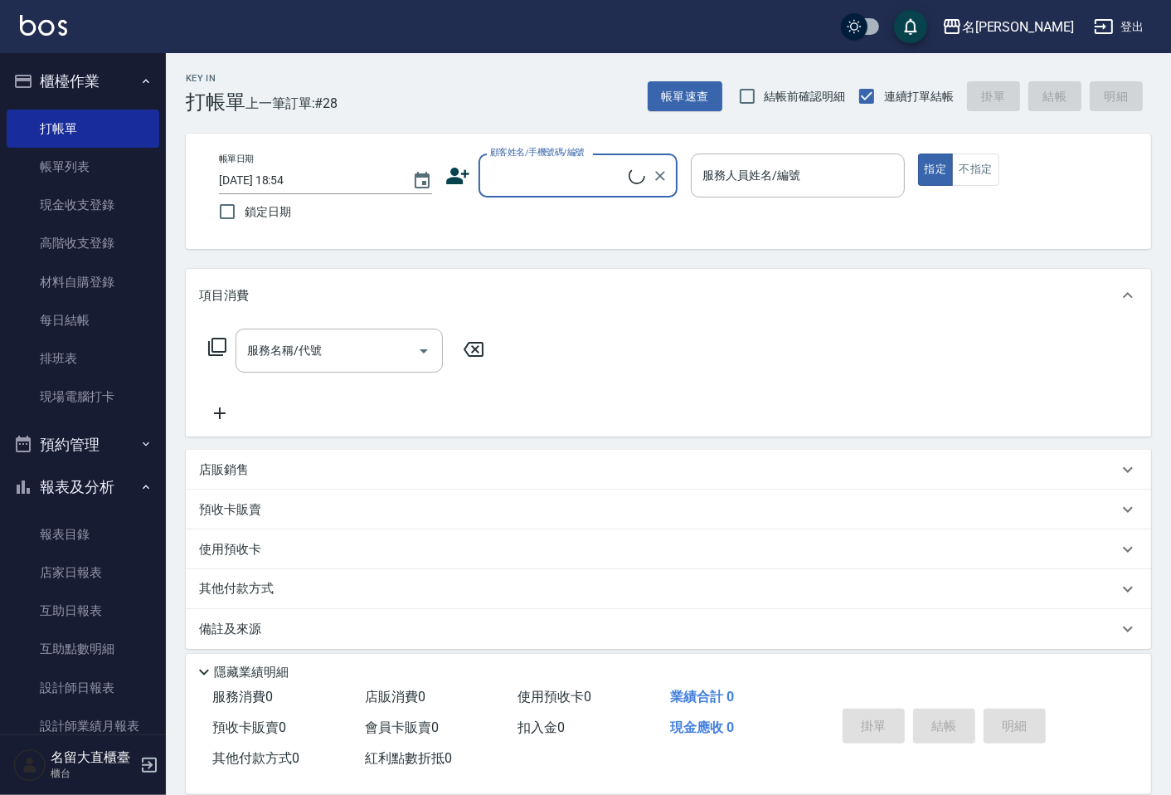
click at [591, 171] on input "顧客姓名/手機號碼/編號" at bounding box center [557, 175] width 143 height 29
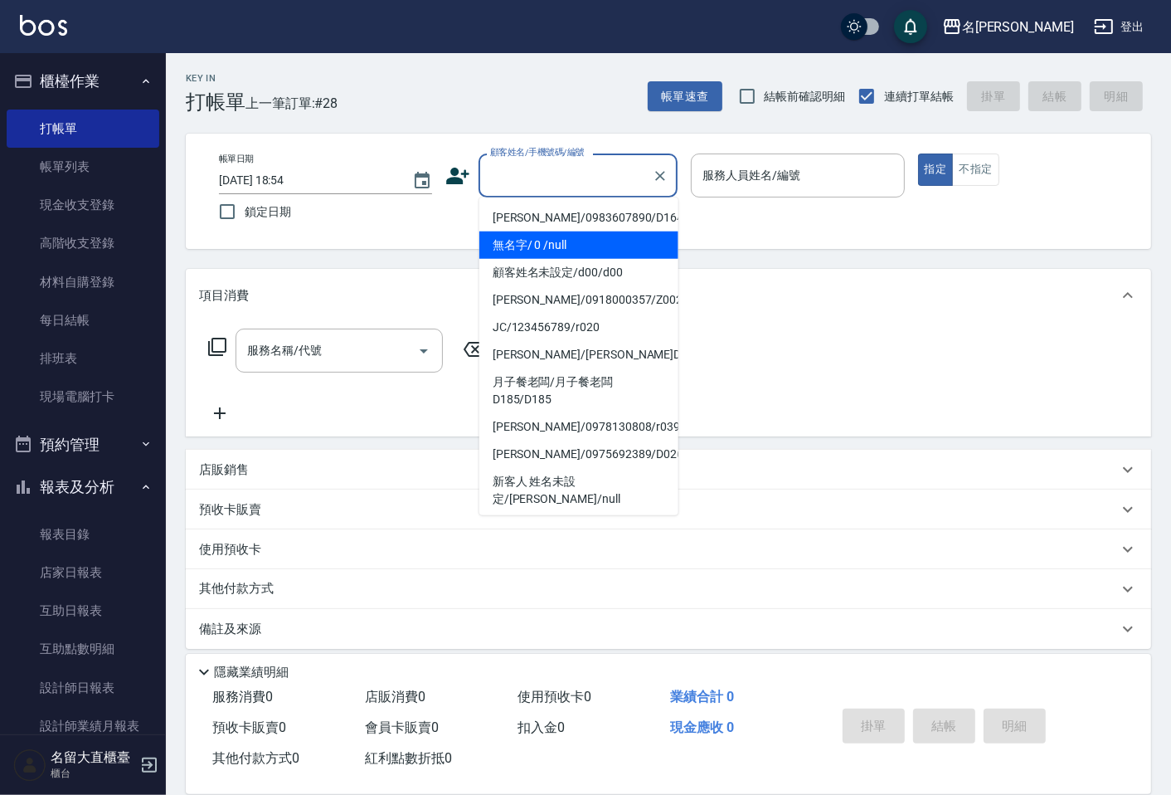
click at [592, 250] on li "無名字/ 0 /null" at bounding box center [578, 244] width 199 height 27
type input "無名字/ 0 /null"
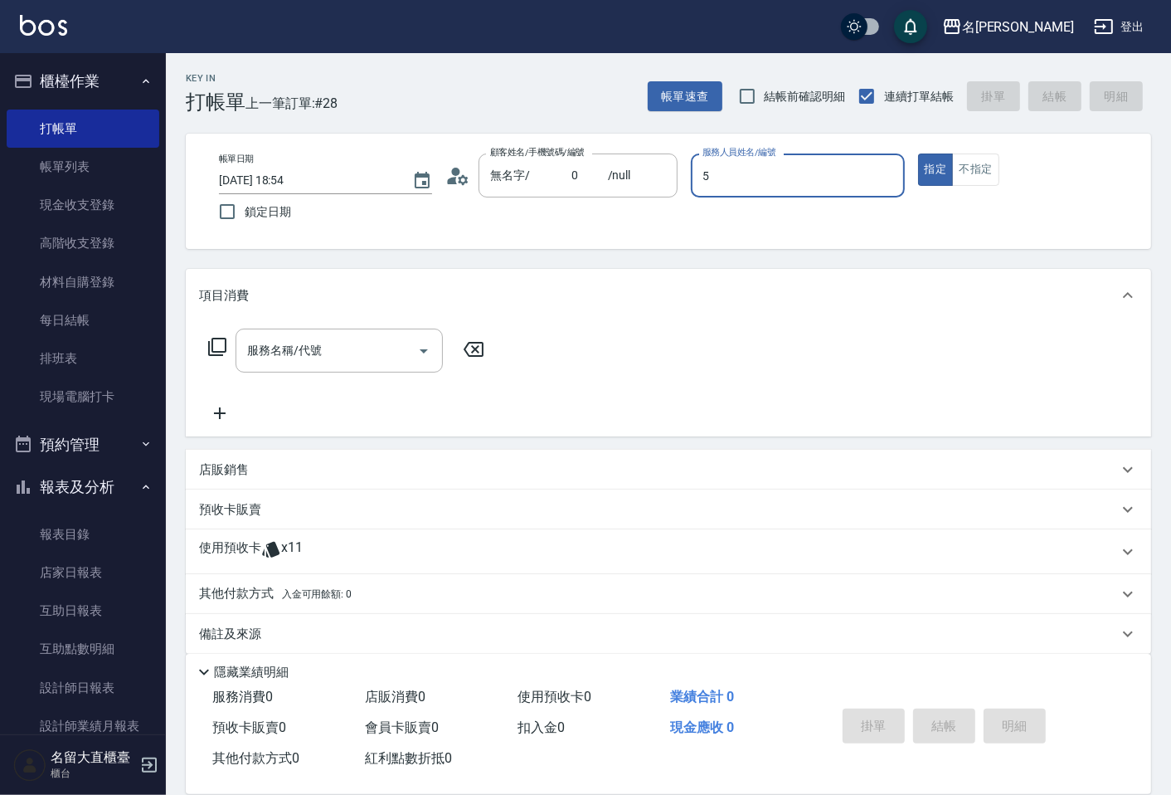
type input "[PERSON_NAME]-5"
type button "true"
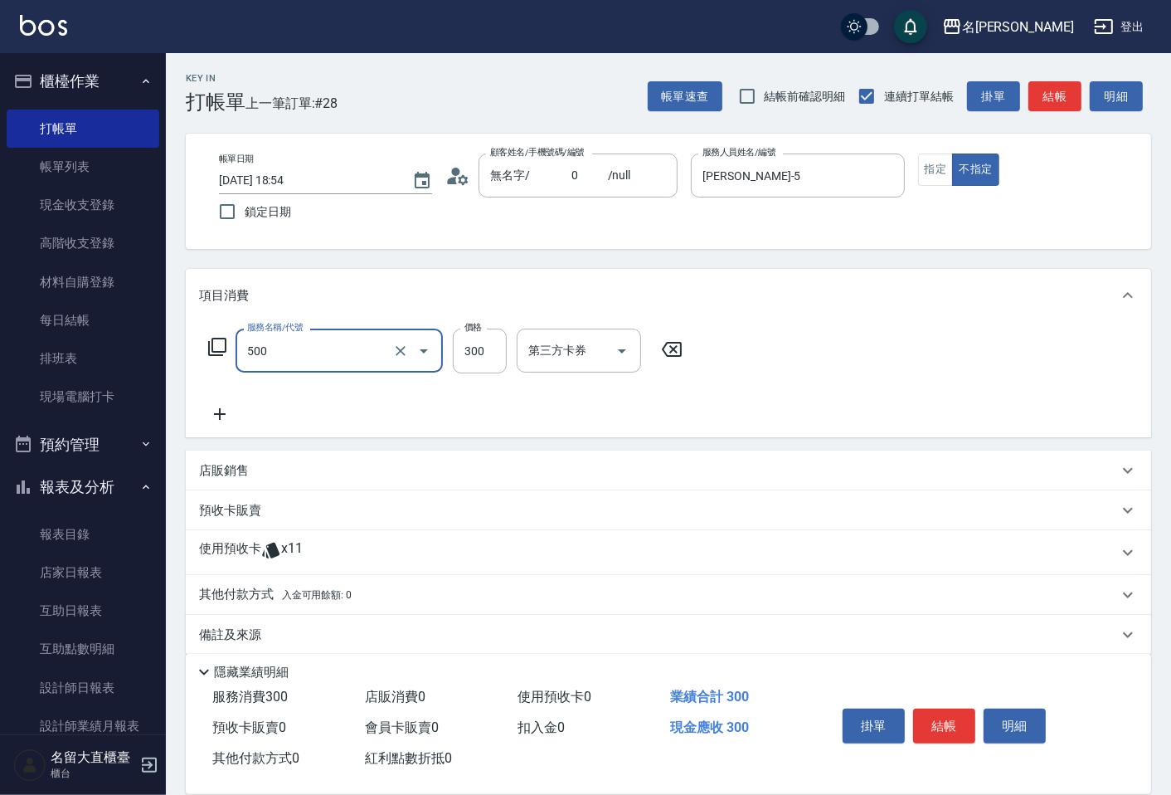
type input "洗髮(500)"
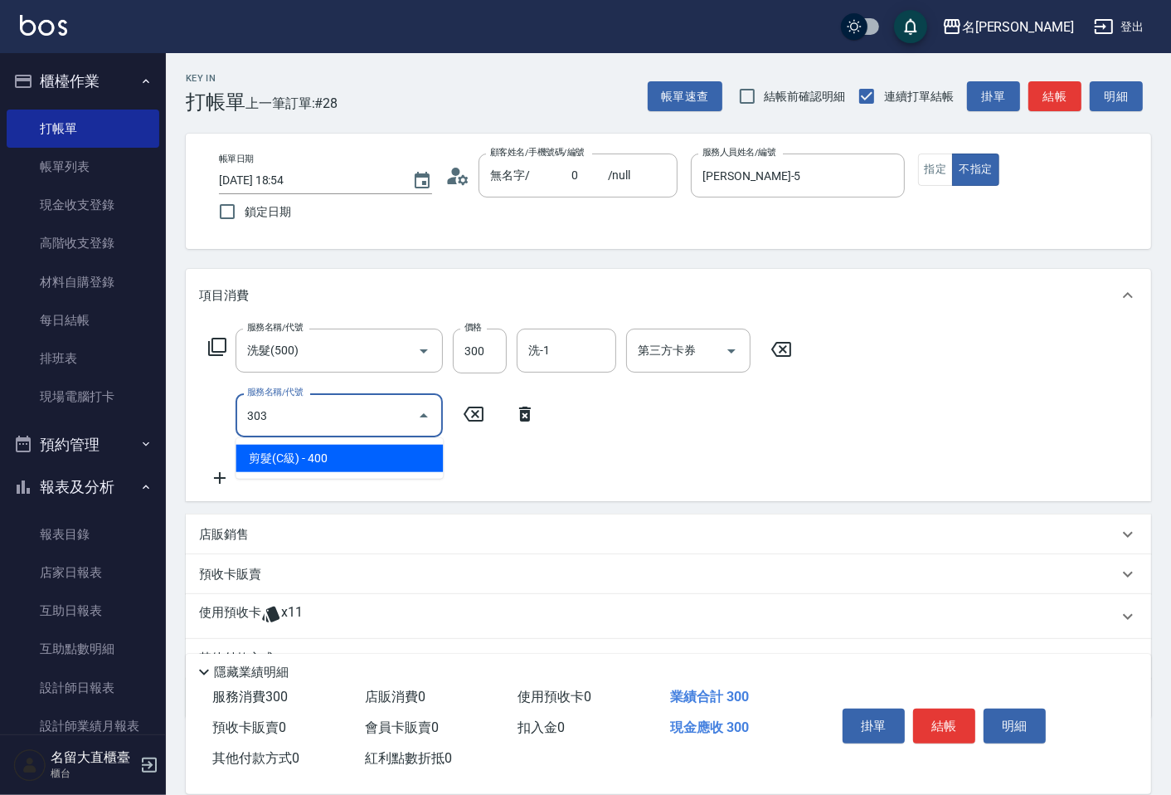
type input "剪髮(C級)(303)"
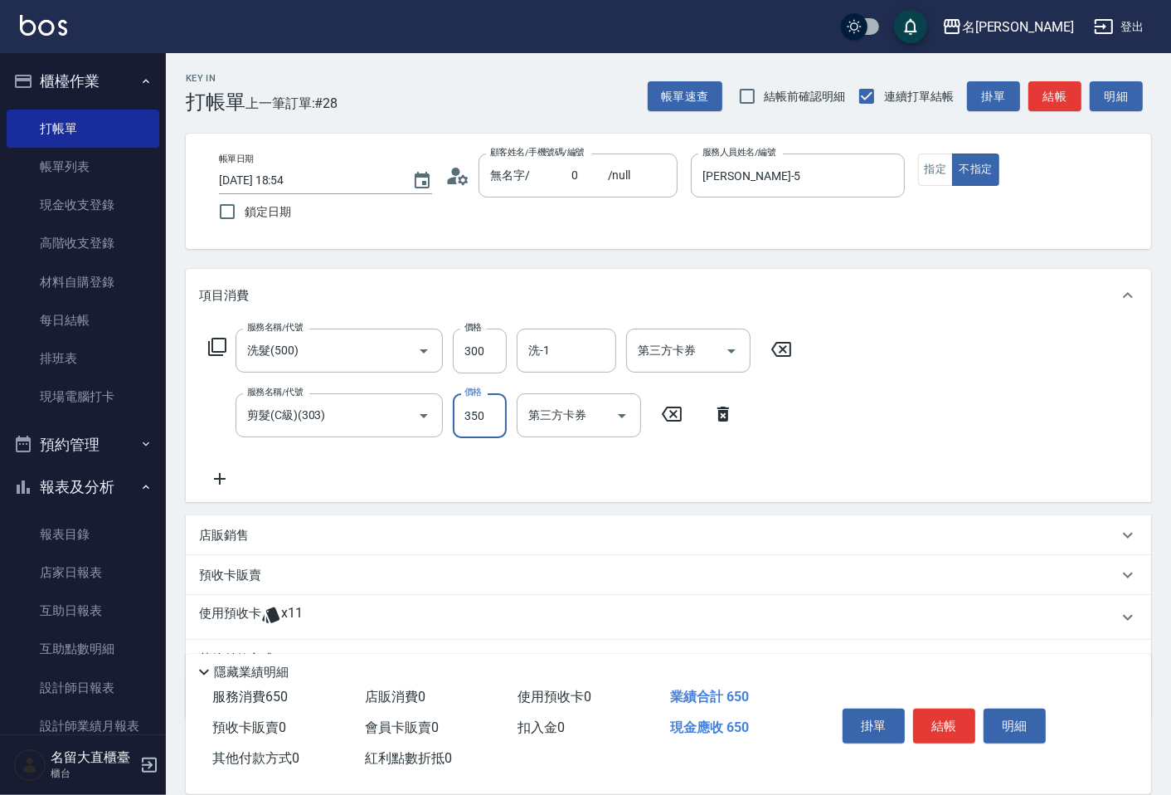
type input "350"
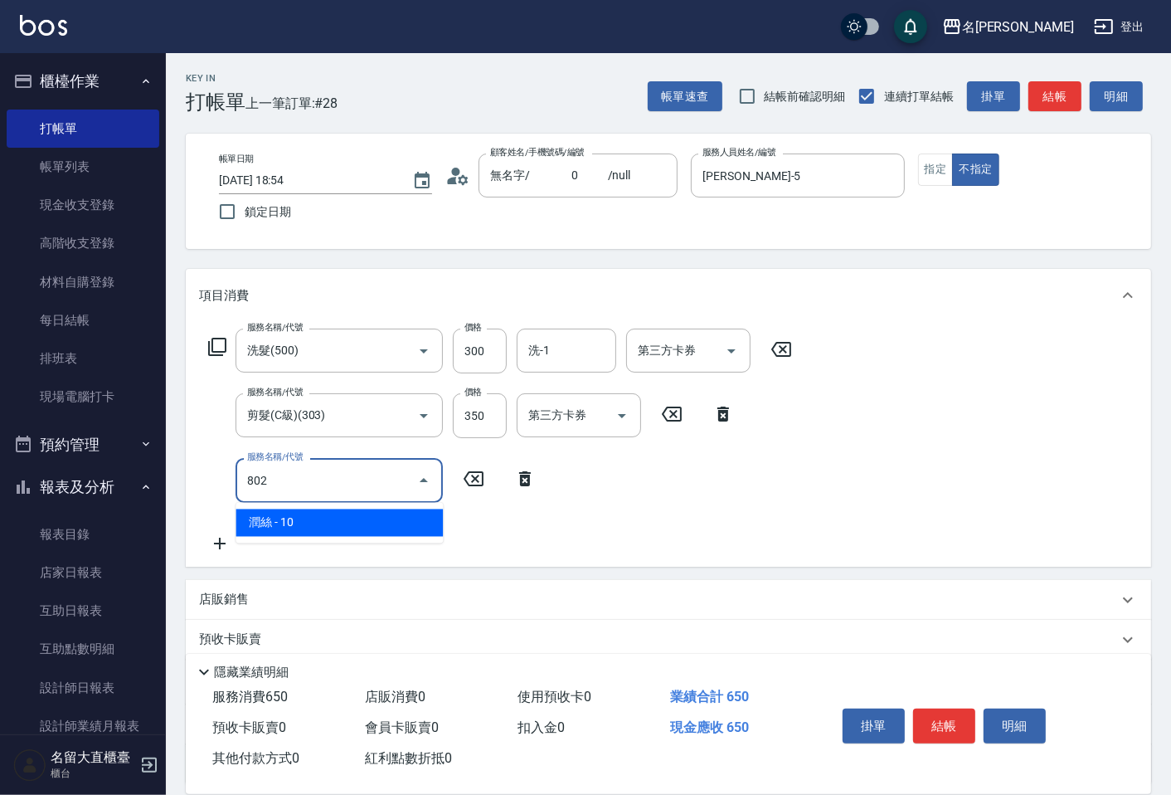
type input "潤絲(802)"
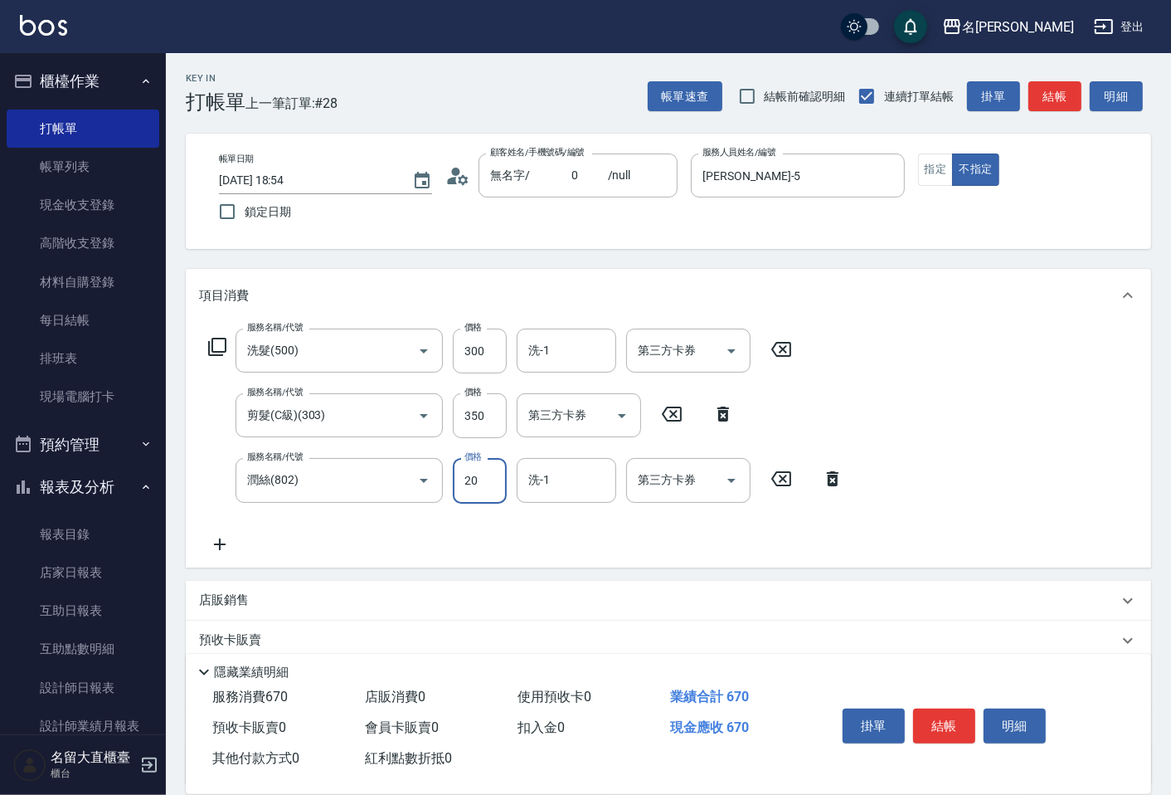
type input "20"
click at [945, 723] on button "結帳" at bounding box center [944, 725] width 62 height 35
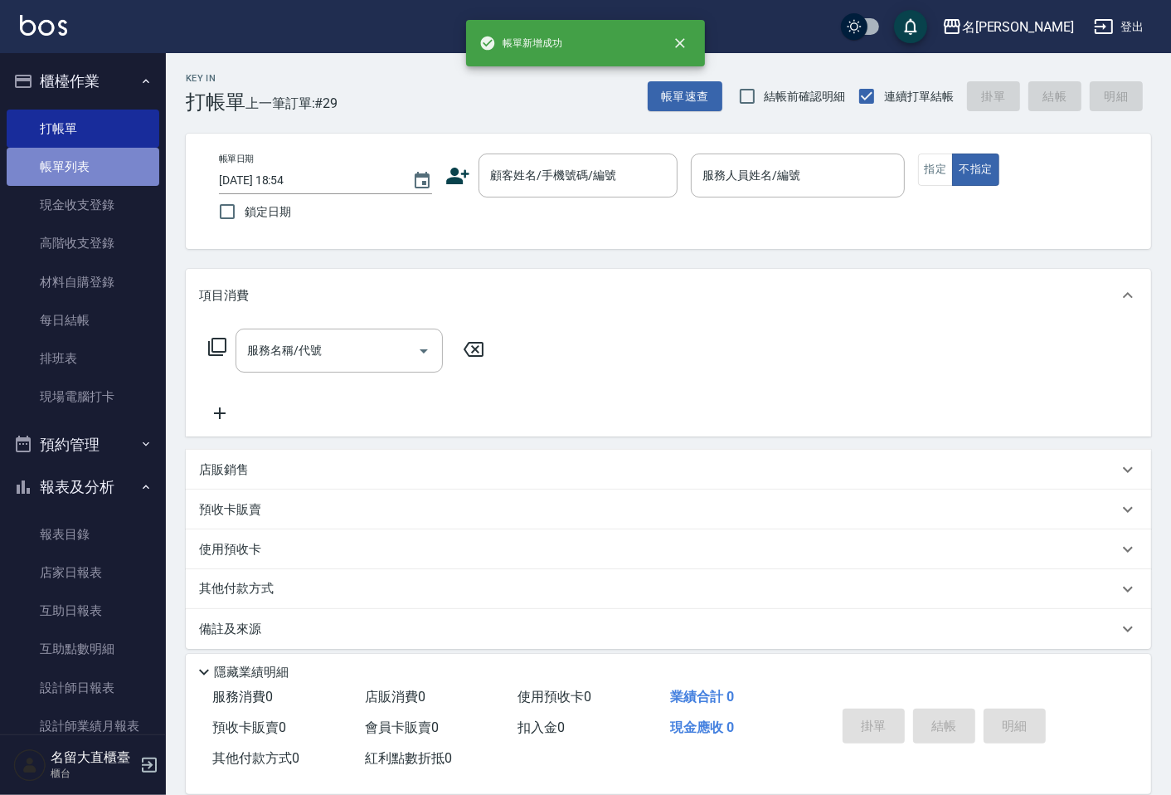
click at [103, 156] on link "帳單列表" at bounding box center [83, 167] width 153 height 38
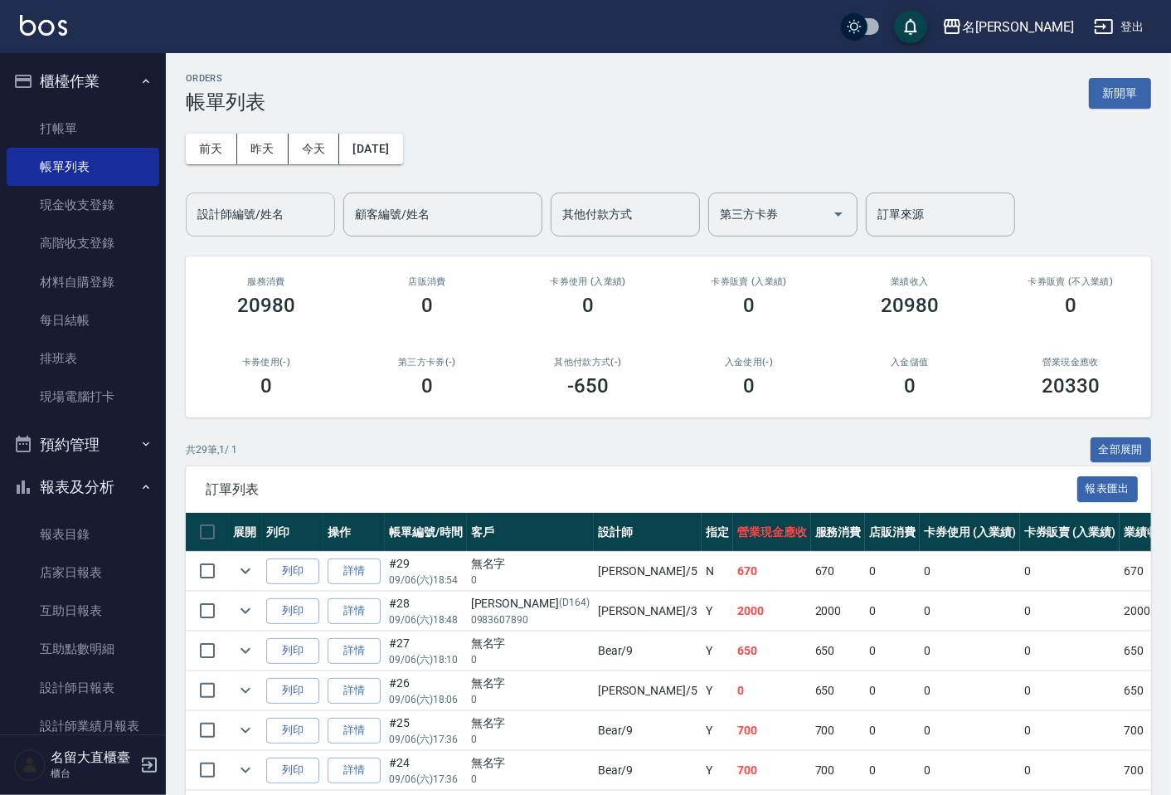
click at [272, 209] on input "設計師編號/姓名" at bounding box center [260, 214] width 134 height 29
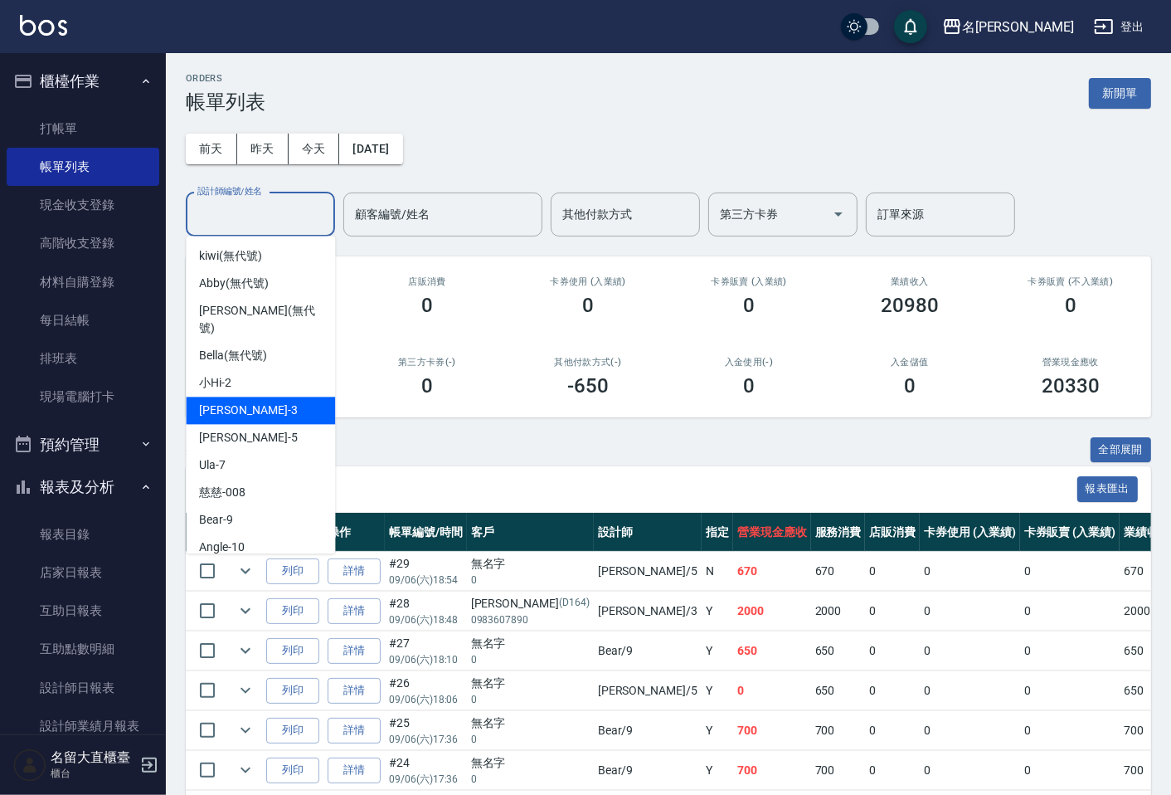
click at [253, 396] on div "[PERSON_NAME]3" at bounding box center [260, 409] width 149 height 27
type input "[PERSON_NAME]3"
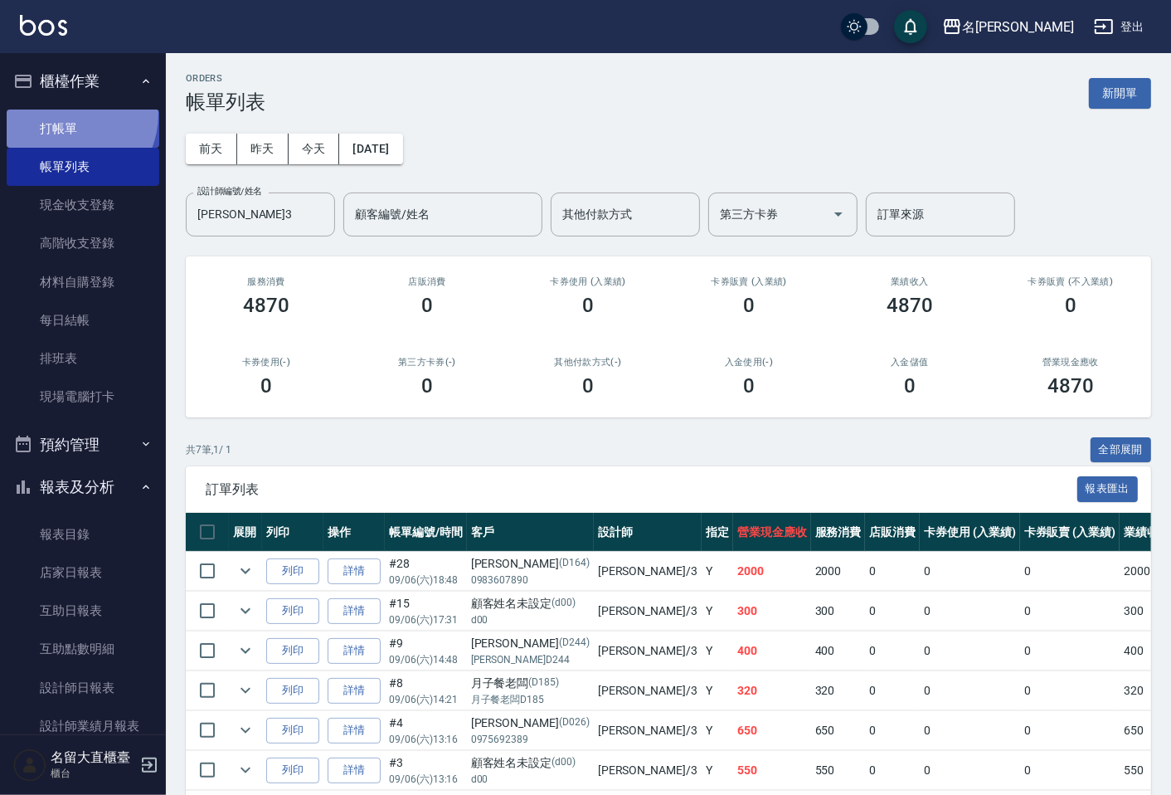
click at [63, 114] on link "打帳單" at bounding box center [83, 128] width 153 height 38
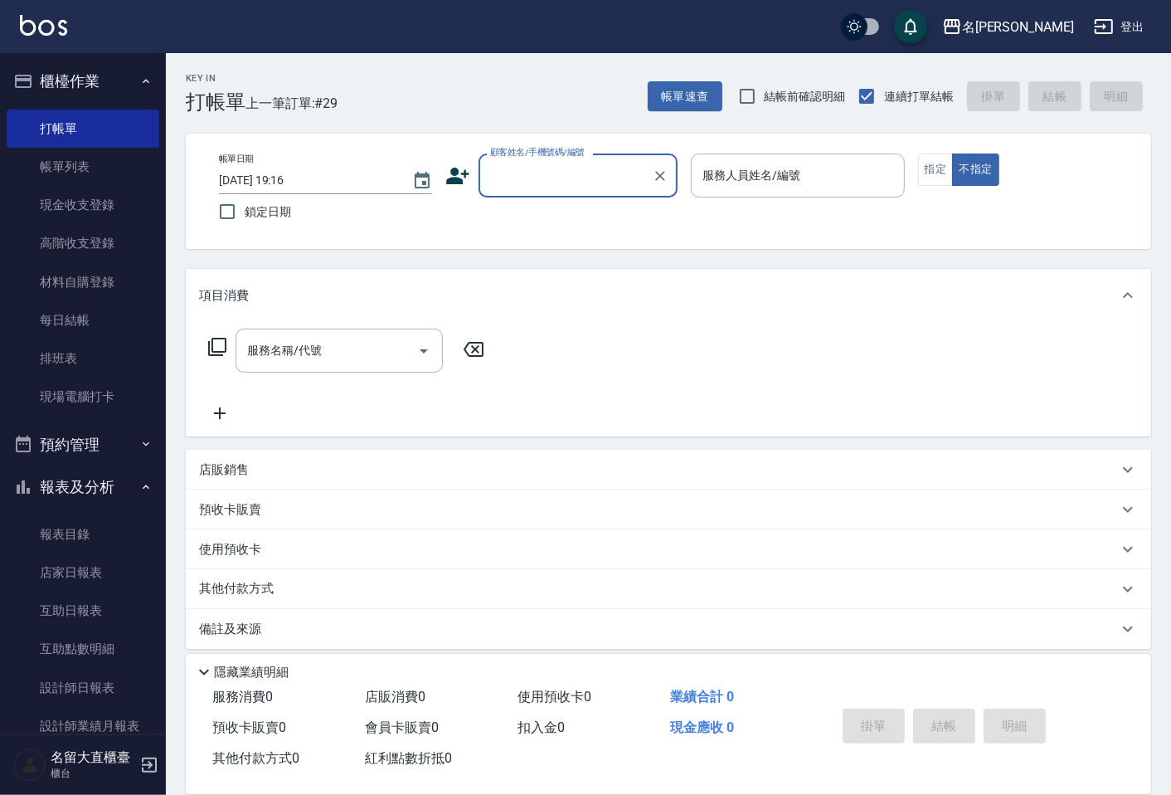
click at [537, 173] on input "顧客姓名/手機號碼/編號" at bounding box center [565, 175] width 159 height 29
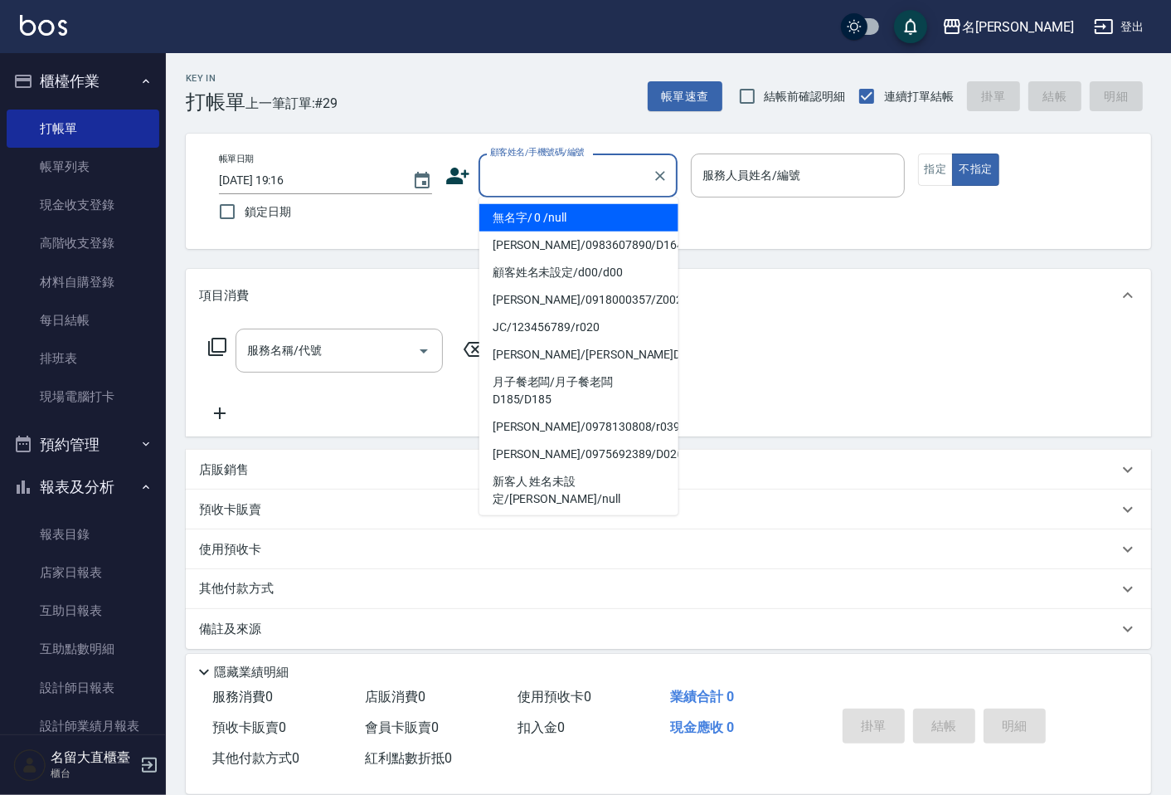
click at [567, 221] on li "無名字/ 0 /null" at bounding box center [578, 217] width 199 height 27
type input "無名字/ 0 /null"
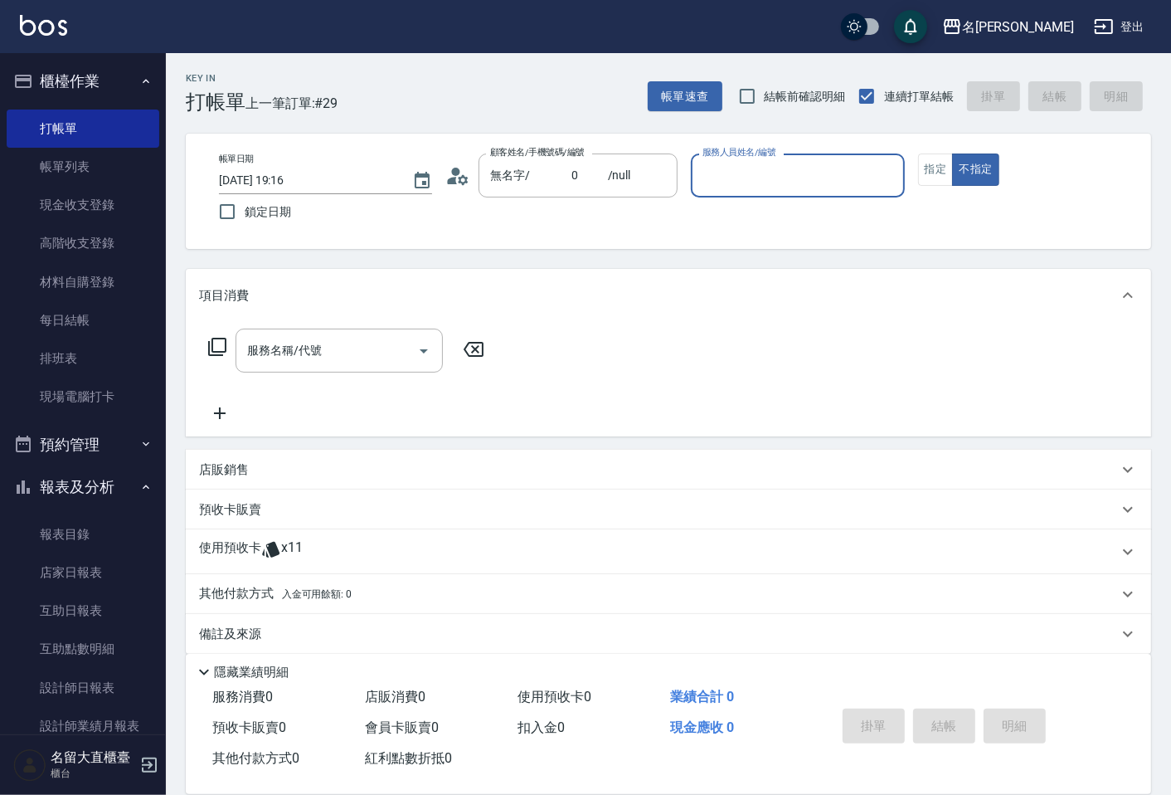
drag, startPoint x: 807, startPoint y: 154, endPoint x: 805, endPoint y: 173, distance: 18.3
click at [807, 152] on div "帳單日期 [DATE] 19:16 鎖定日期 顧客姓名/手機號碼/編號 無名字/ 0 /null 顧客姓名/手機號碼/編號 服務人員姓名/編號 服務人員姓名/…" at bounding box center [668, 191] width 965 height 115
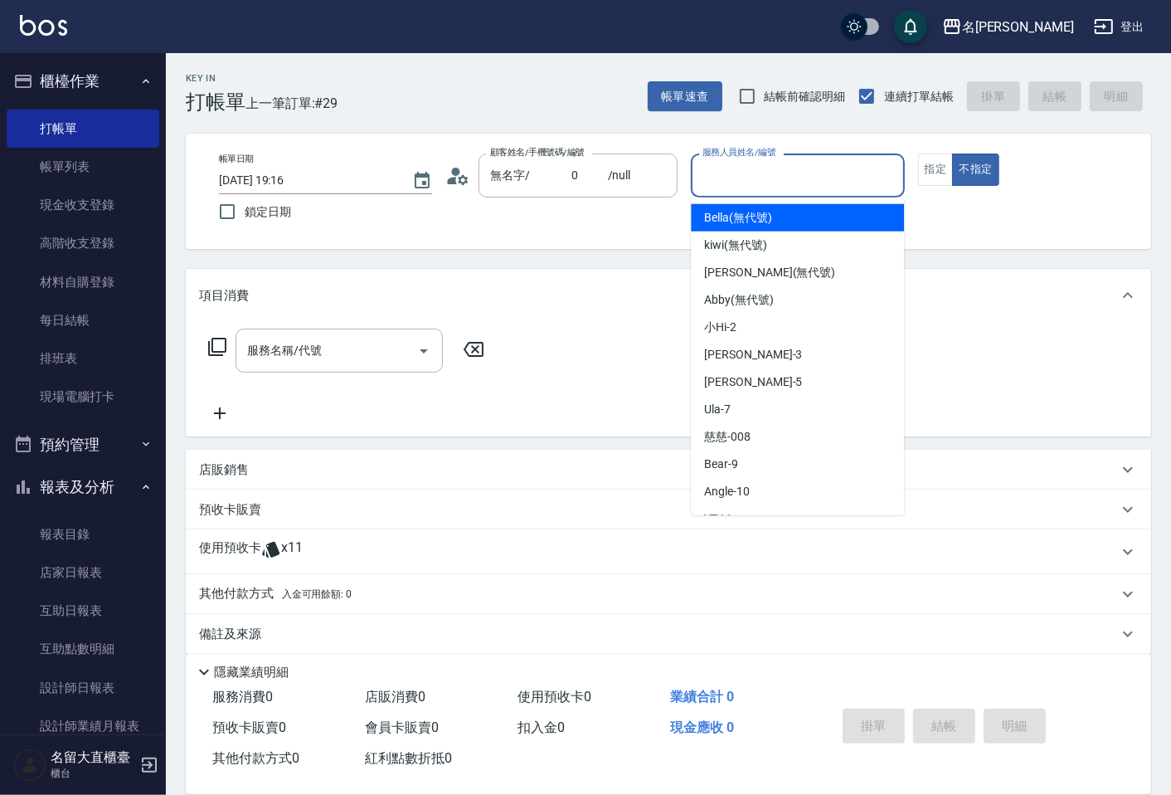
click at [798, 176] on input "服務人員姓名/編號" at bounding box center [797, 175] width 198 height 29
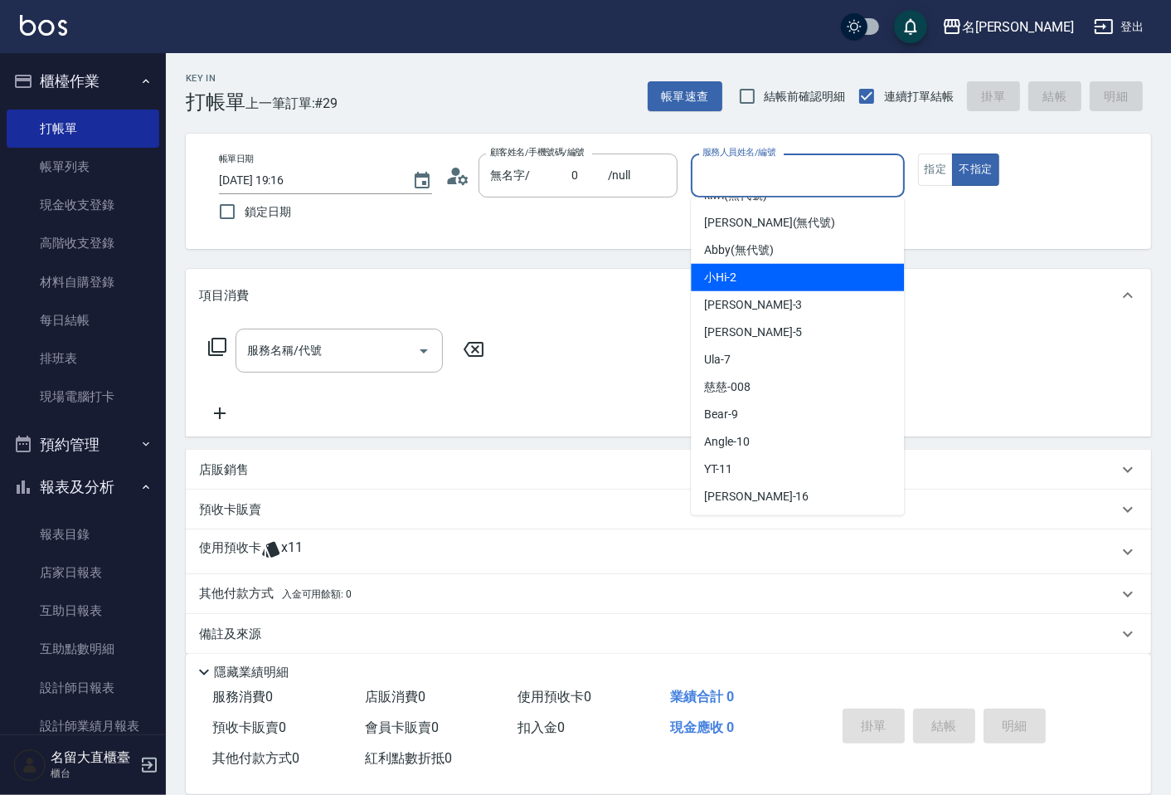
scroll to position [92, 0]
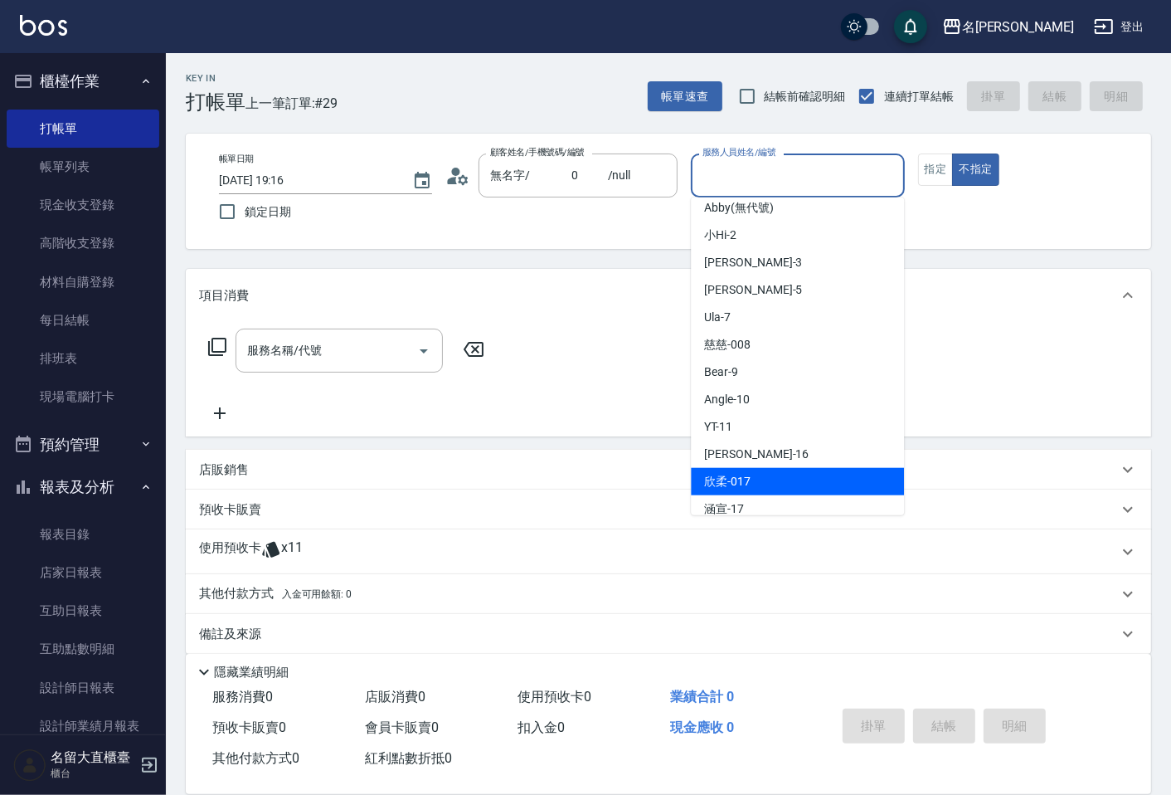
click at [741, 469] on div "欣柔 -017" at bounding box center [797, 481] width 213 height 27
type input "欣柔-017"
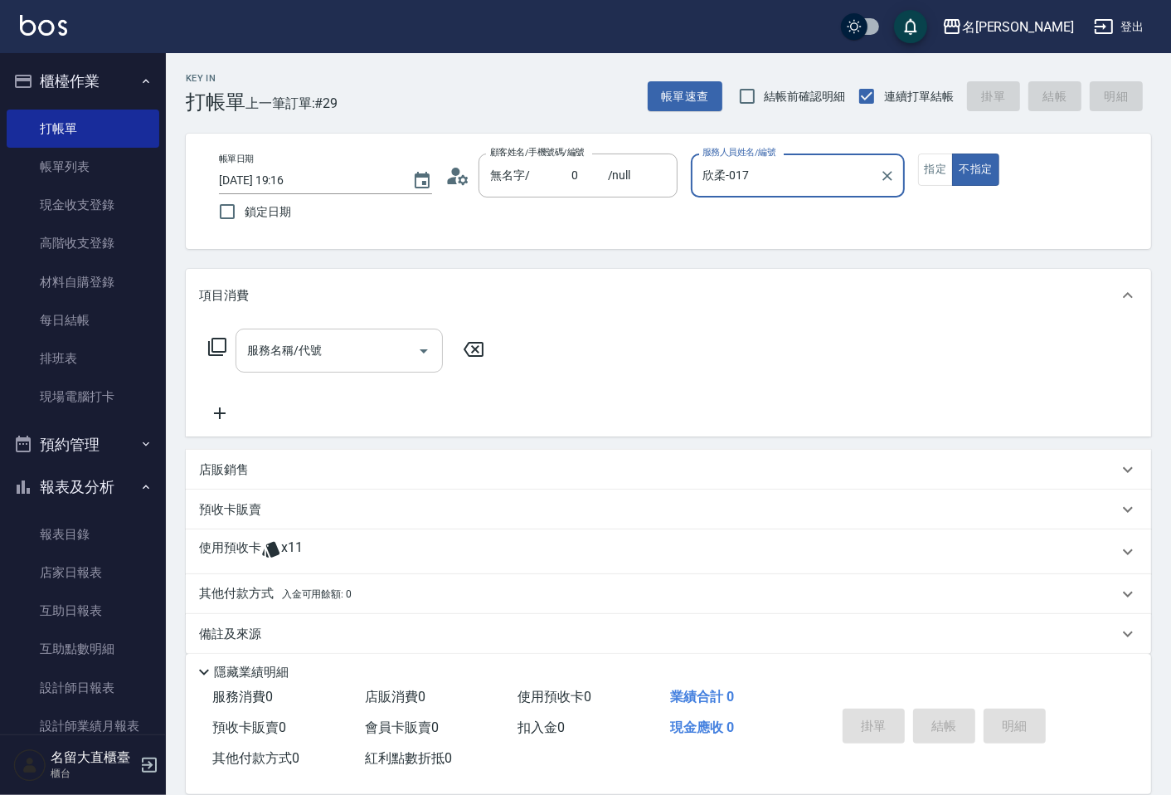
click at [330, 354] on input "服務名稱/代號" at bounding box center [327, 350] width 168 height 29
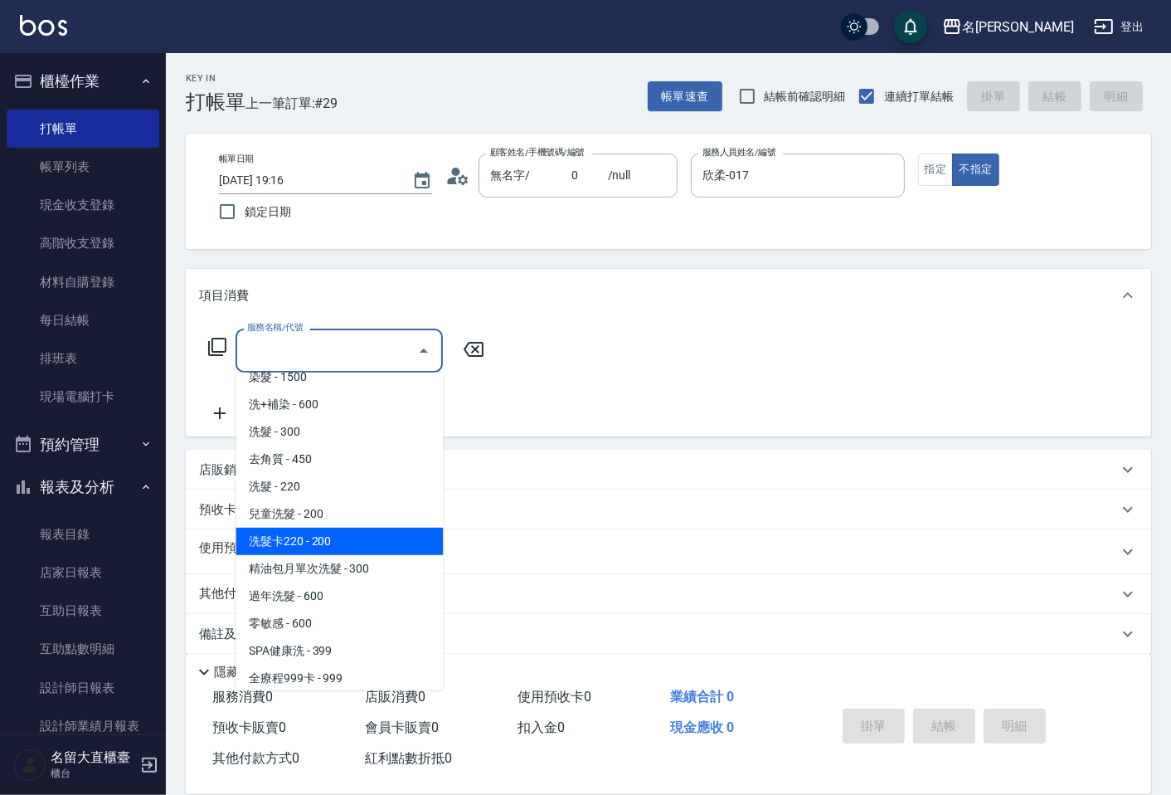
scroll to position [368, 0]
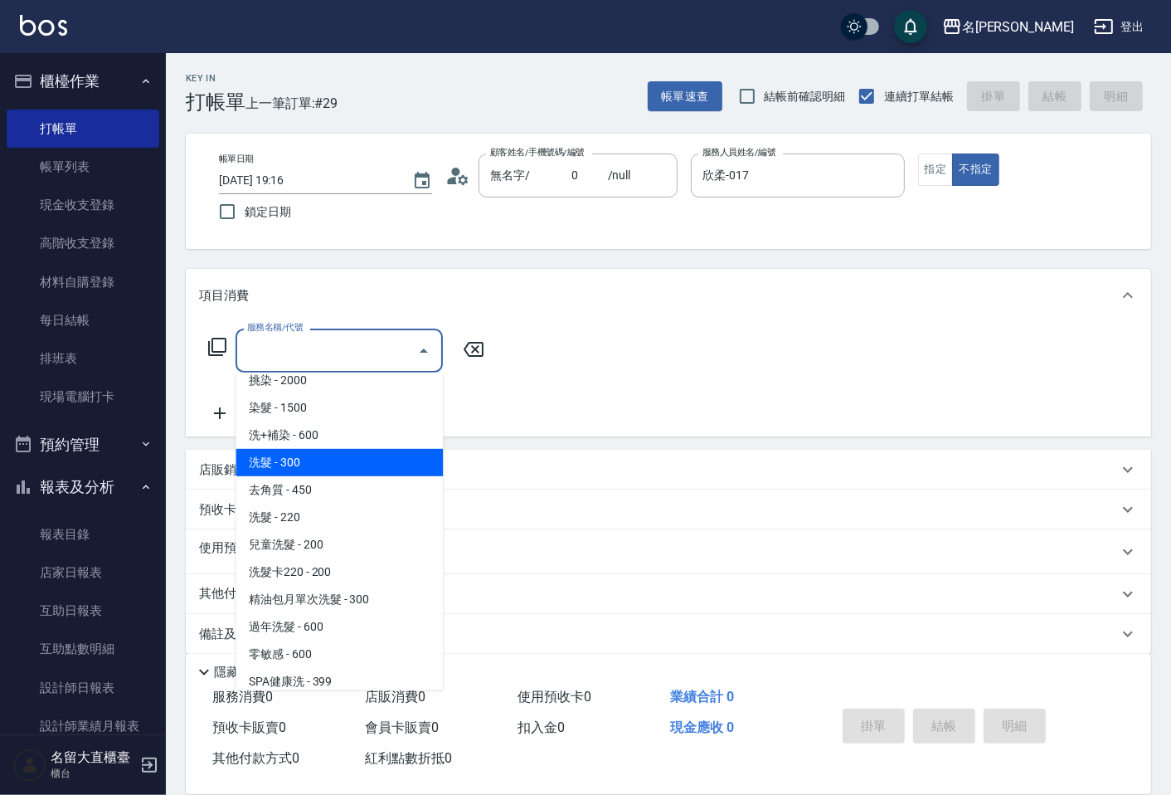
click at [299, 467] on span "洗髮 - 300" at bounding box center [339, 462] width 207 height 27
type input "洗髮(500)"
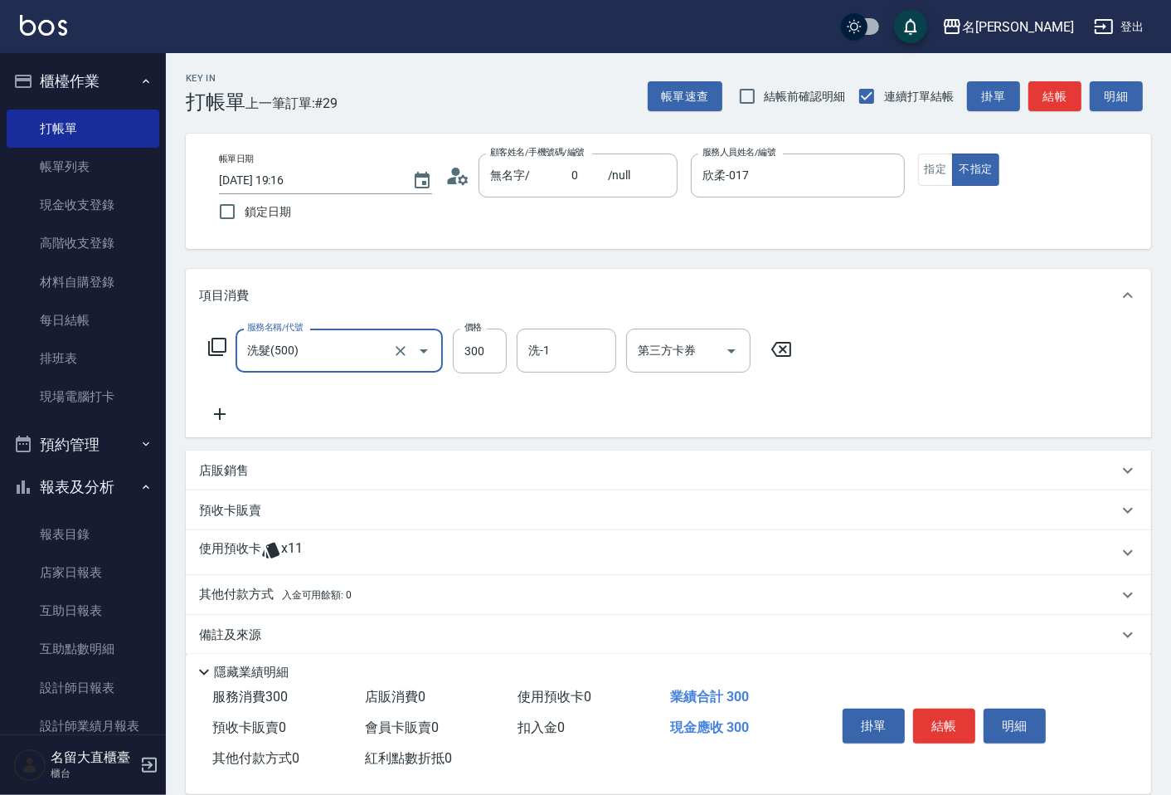
click at [222, 406] on icon at bounding box center [219, 414] width 41 height 20
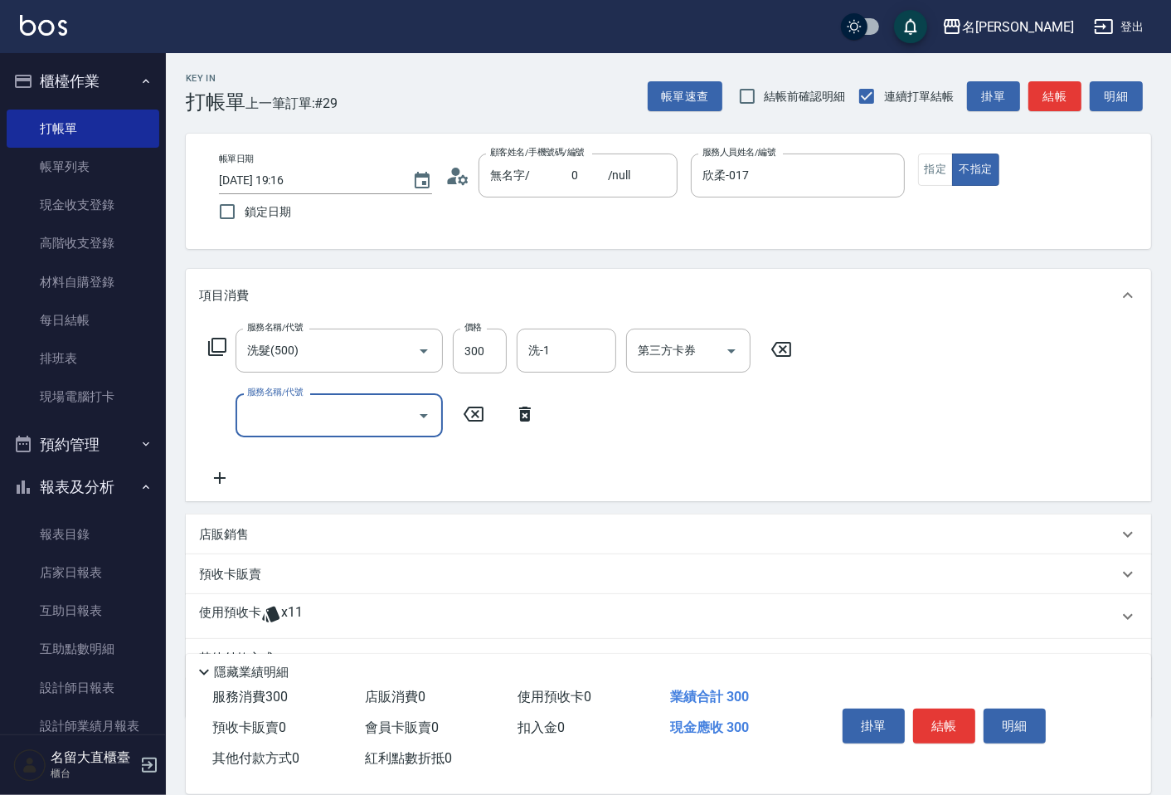
click at [299, 411] on input "服務名稱/代號" at bounding box center [327, 415] width 168 height 29
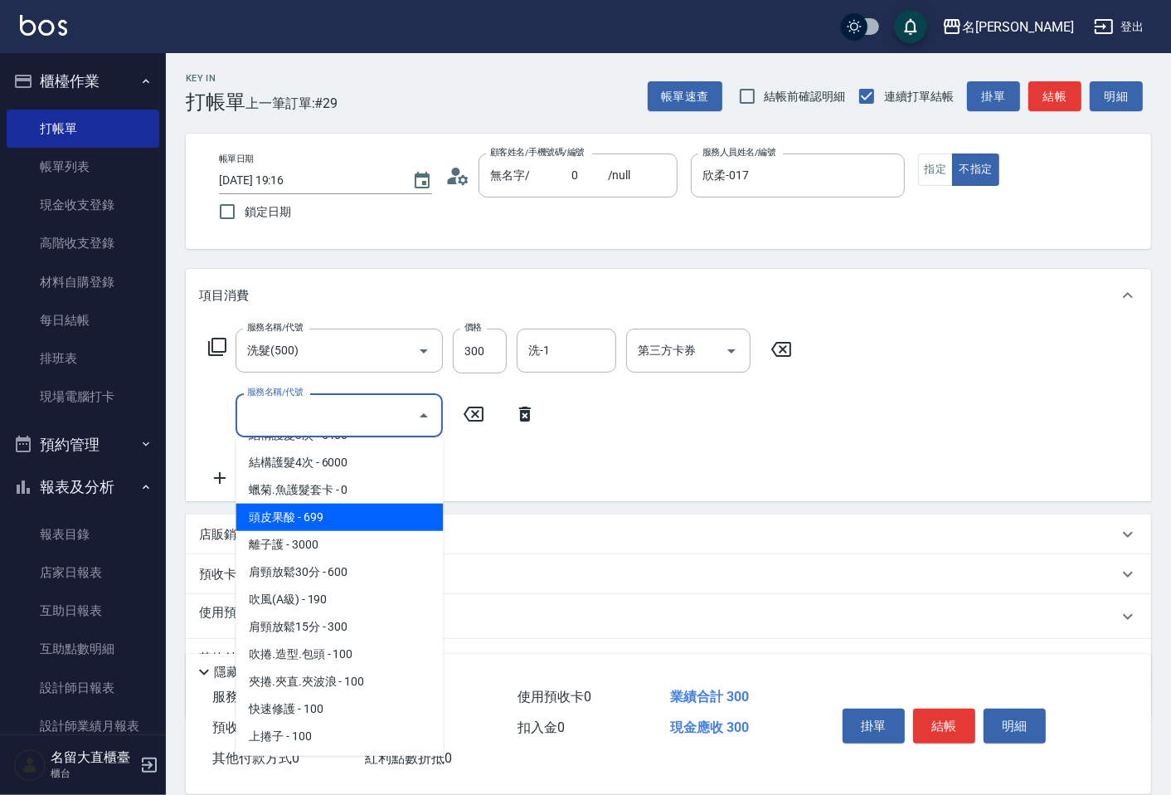
scroll to position [1382, 0]
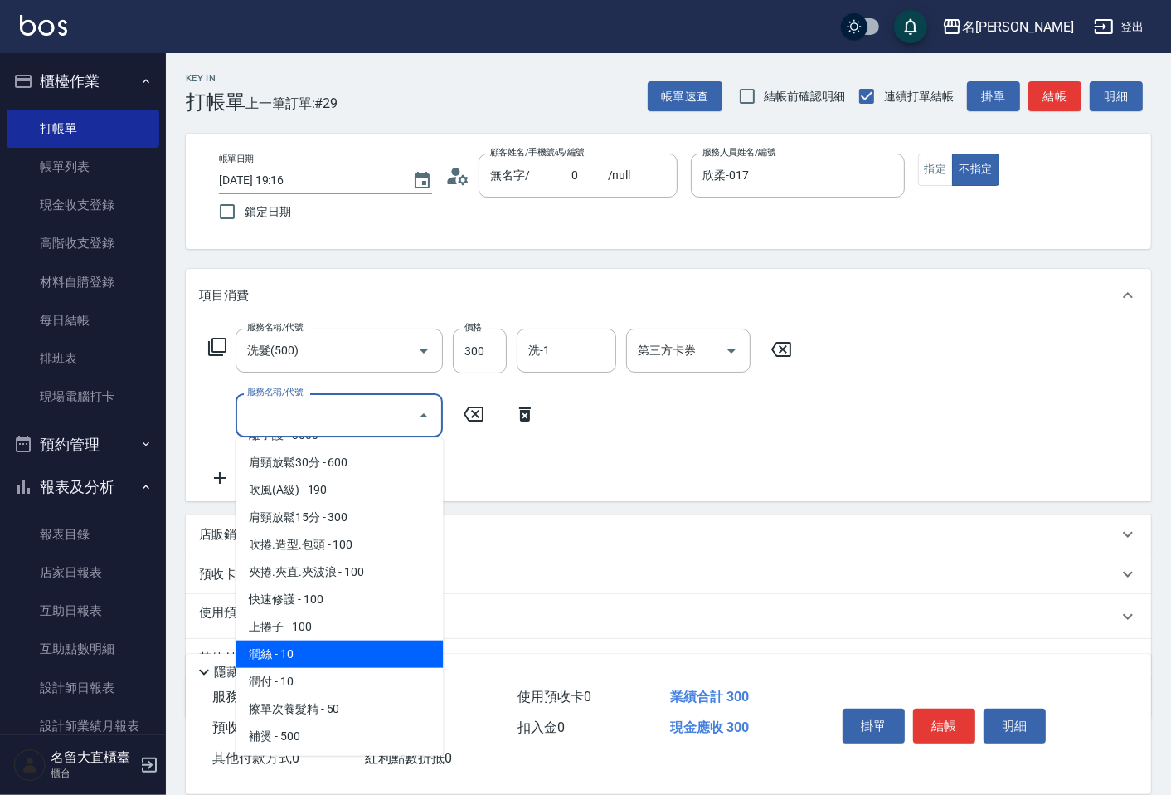
click at [295, 640] on span "潤絲 - 10" at bounding box center [339, 653] width 207 height 27
type input "潤絲(802)"
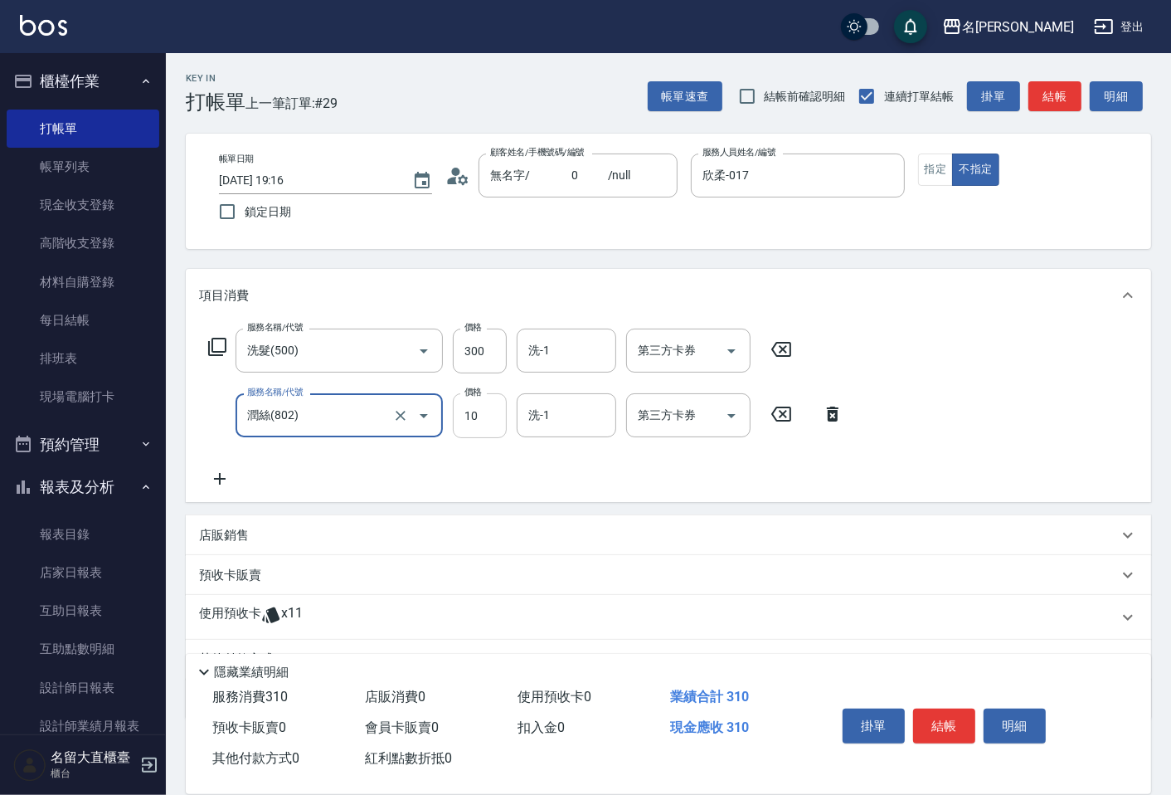
click at [486, 425] on input "10" at bounding box center [480, 415] width 54 height 45
type input "20"
click at [933, 712] on button "結帳" at bounding box center [944, 725] width 62 height 35
